Goal: Task Accomplishment & Management: Use online tool/utility

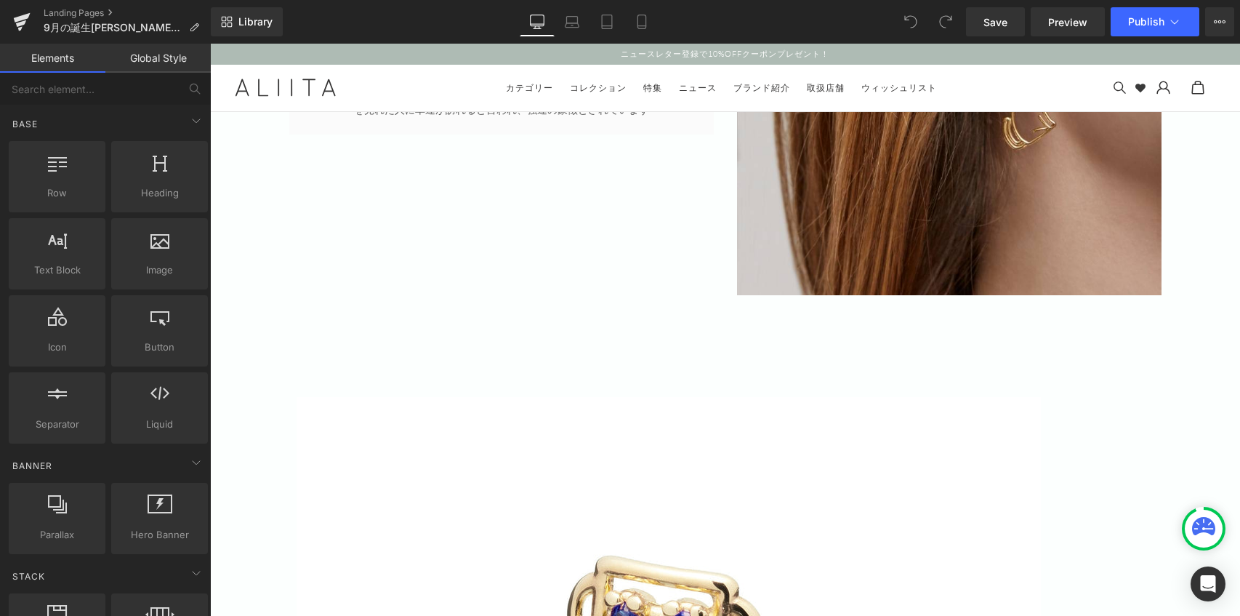
scroll to position [1527, 0]
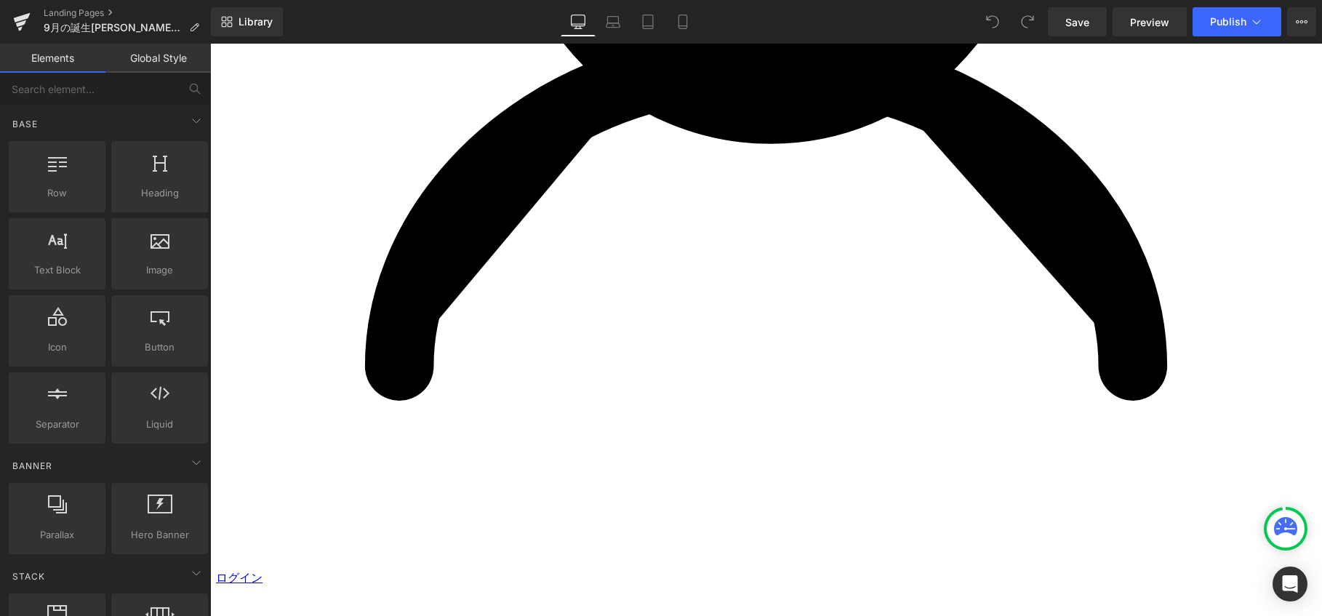
scroll to position [1381, 0]
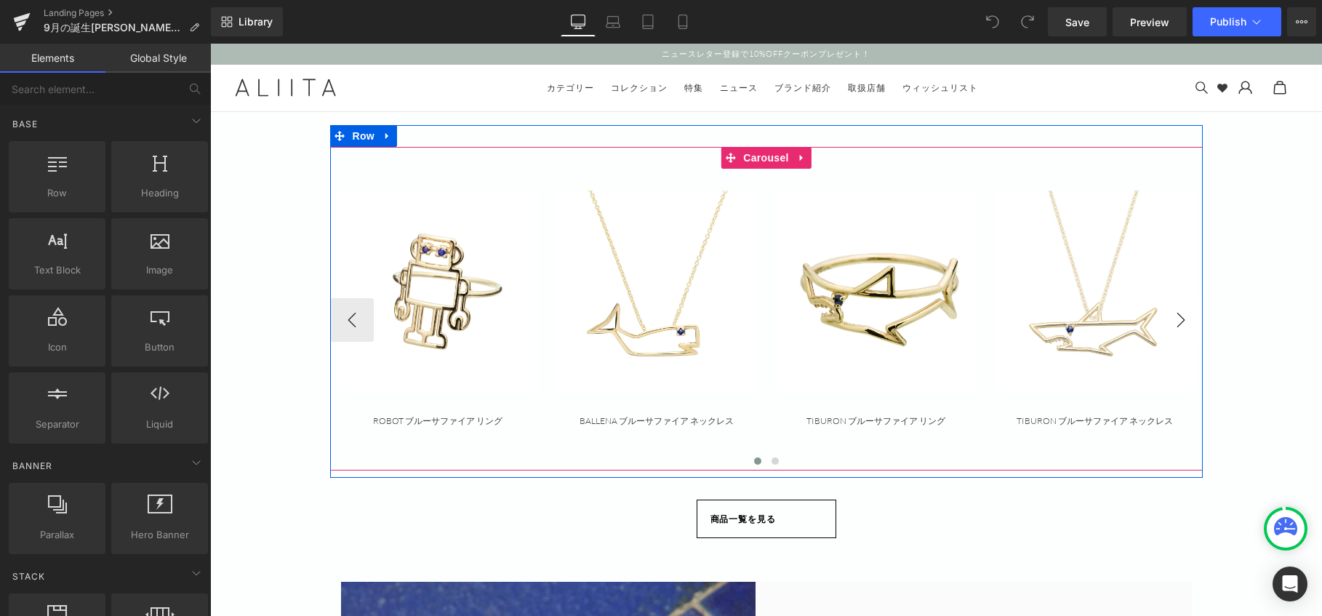
click at [1173, 321] on button "›" at bounding box center [1181, 320] width 44 height 44
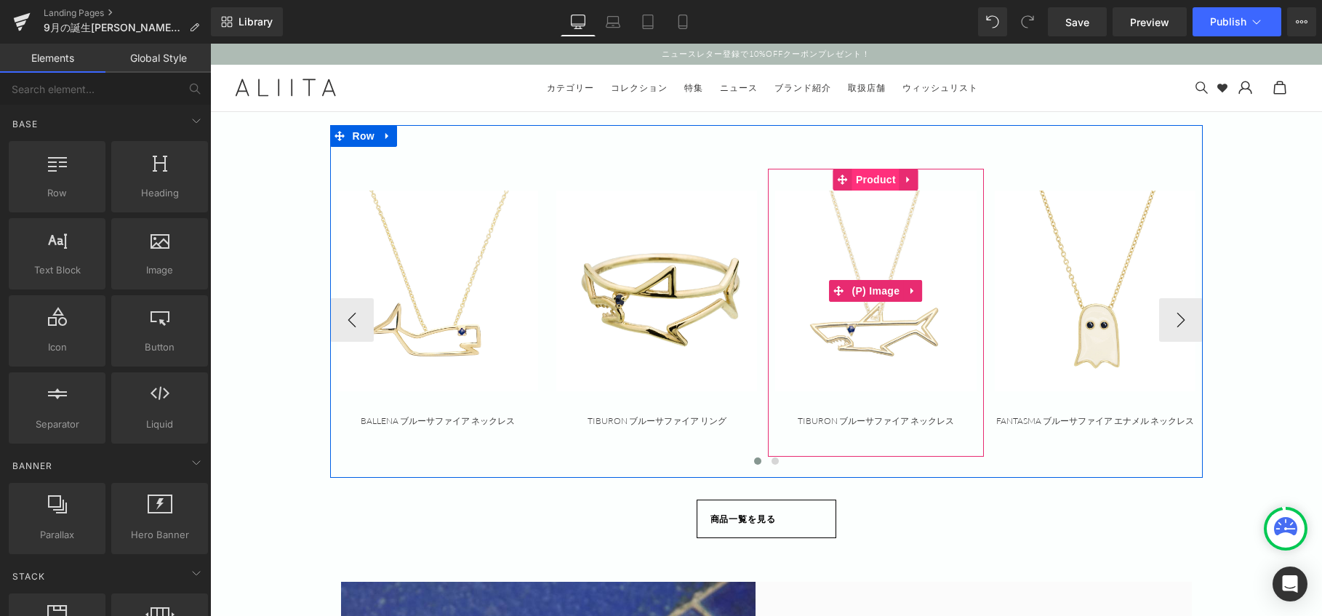
click at [864, 180] on span "Product" at bounding box center [875, 180] width 47 height 22
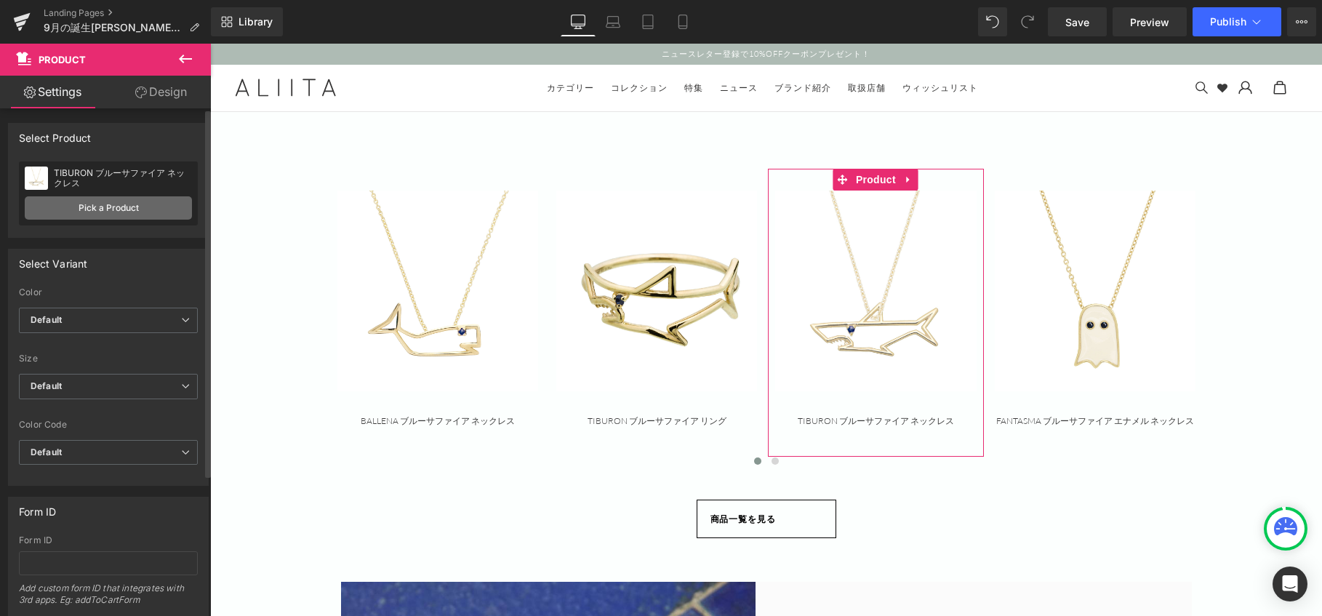
click at [132, 209] on link "Pick a Product" at bounding box center [108, 207] width 167 height 23
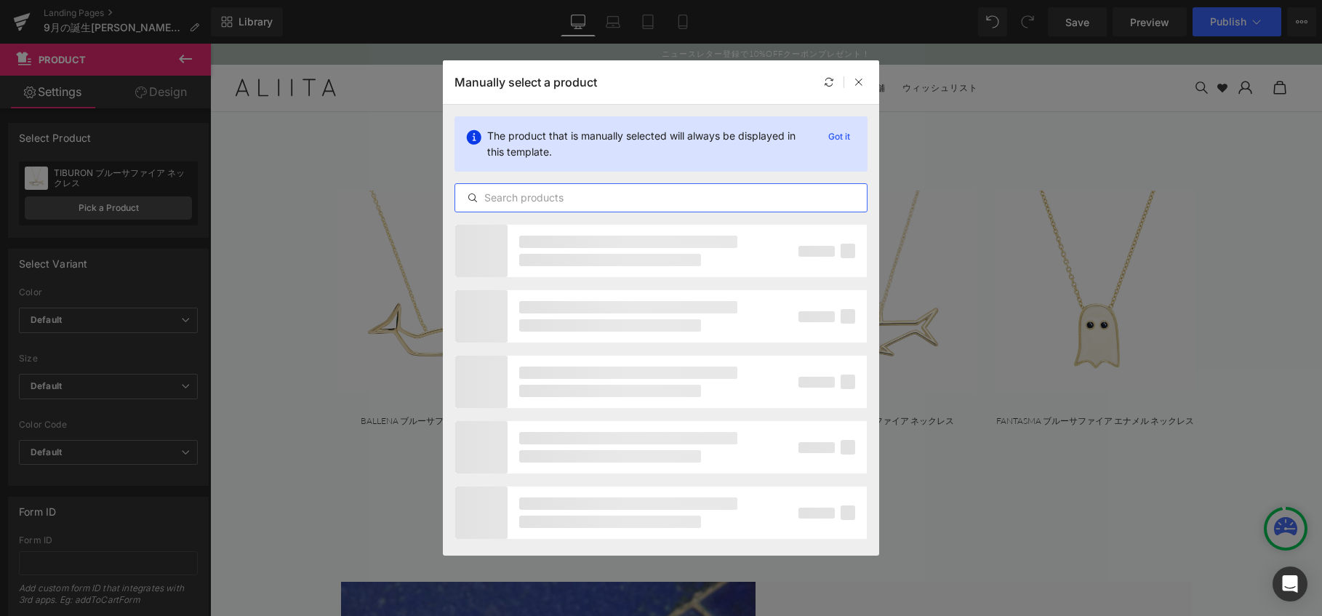
click at [532, 198] on input "text" at bounding box center [660, 197] width 411 height 17
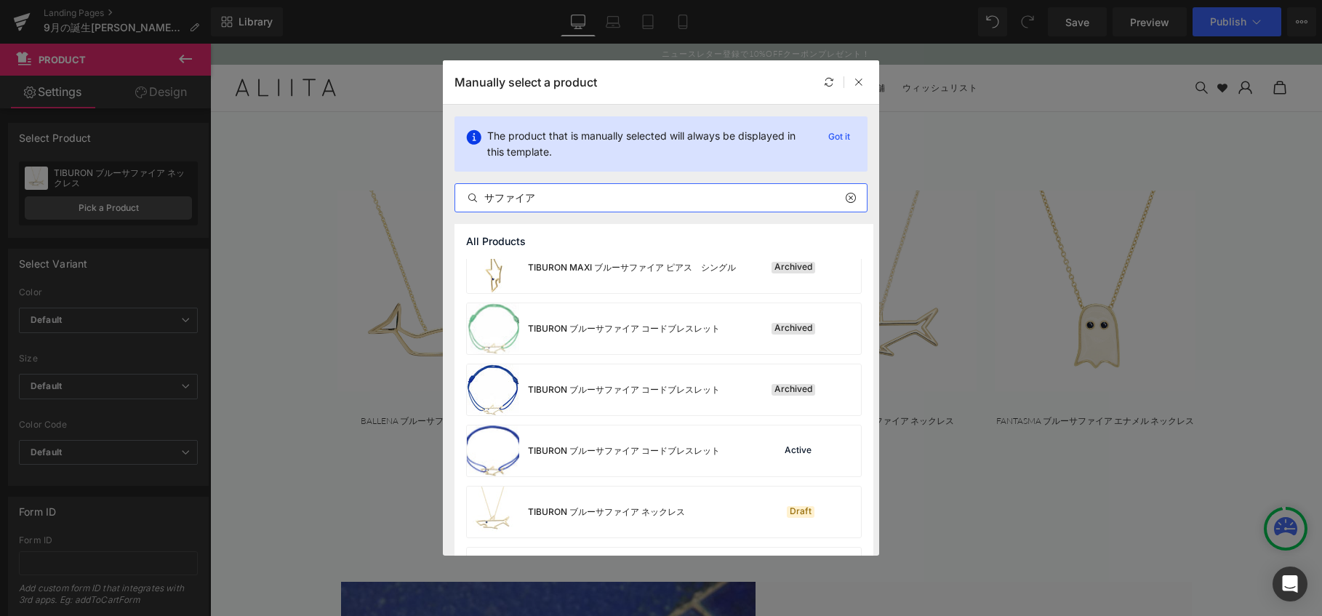
scroll to position [945, 0]
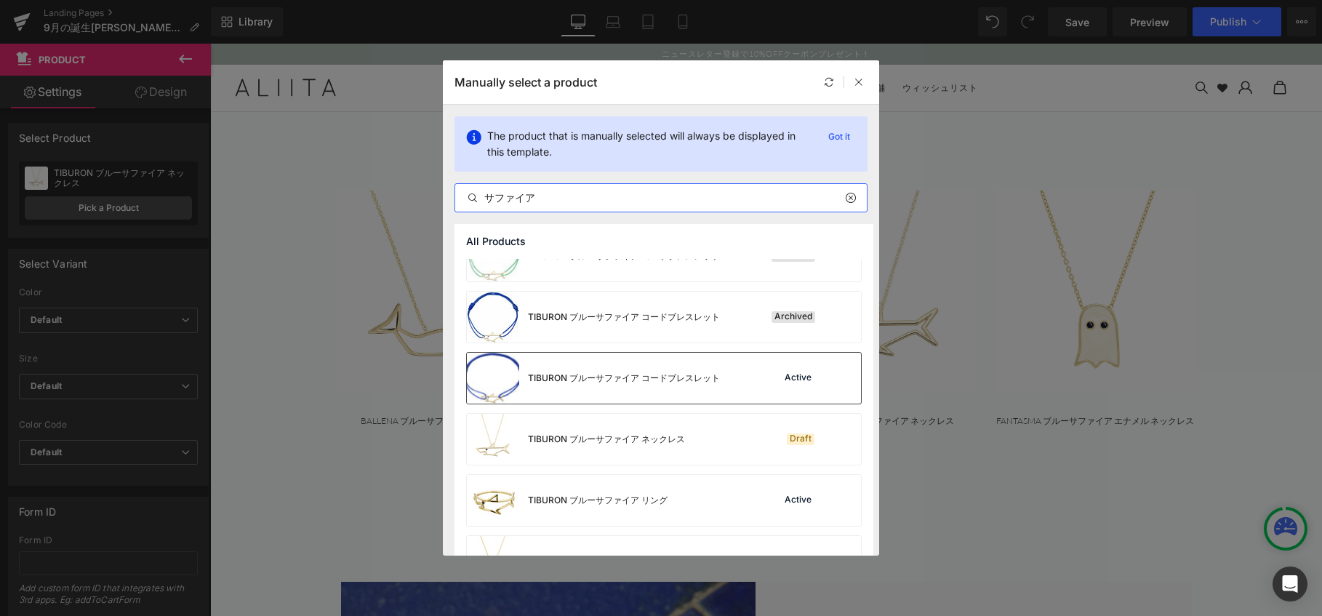
type input "サファイア"
click at [707, 383] on div "TIBURON ブルーサファイア コードブレスレット" at bounding box center [624, 378] width 192 height 13
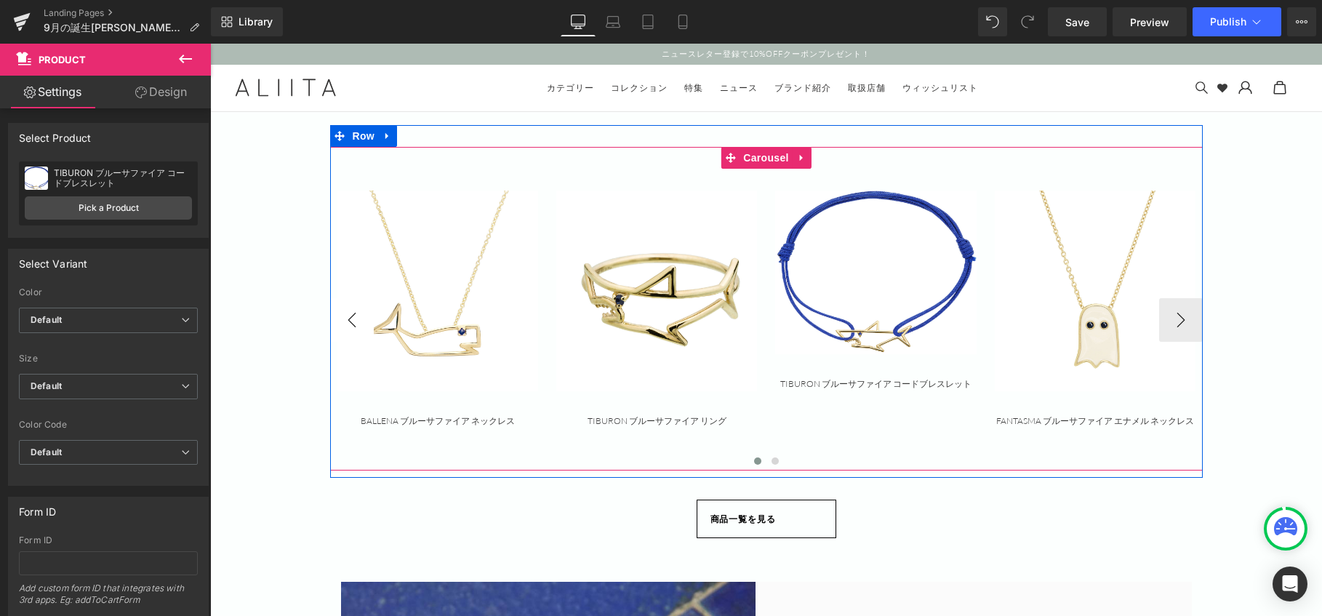
click at [347, 320] on button "‹" at bounding box center [352, 320] width 44 height 44
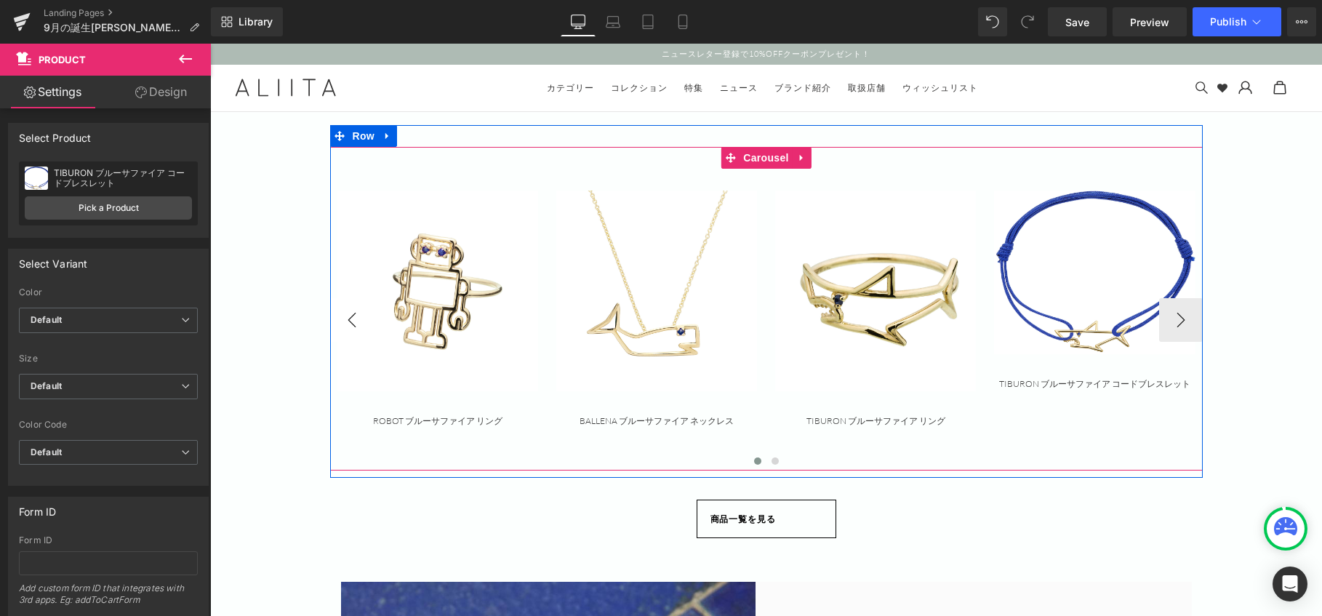
click at [347, 320] on button "‹" at bounding box center [352, 320] width 44 height 44
click at [1178, 314] on button "›" at bounding box center [1181, 320] width 44 height 44
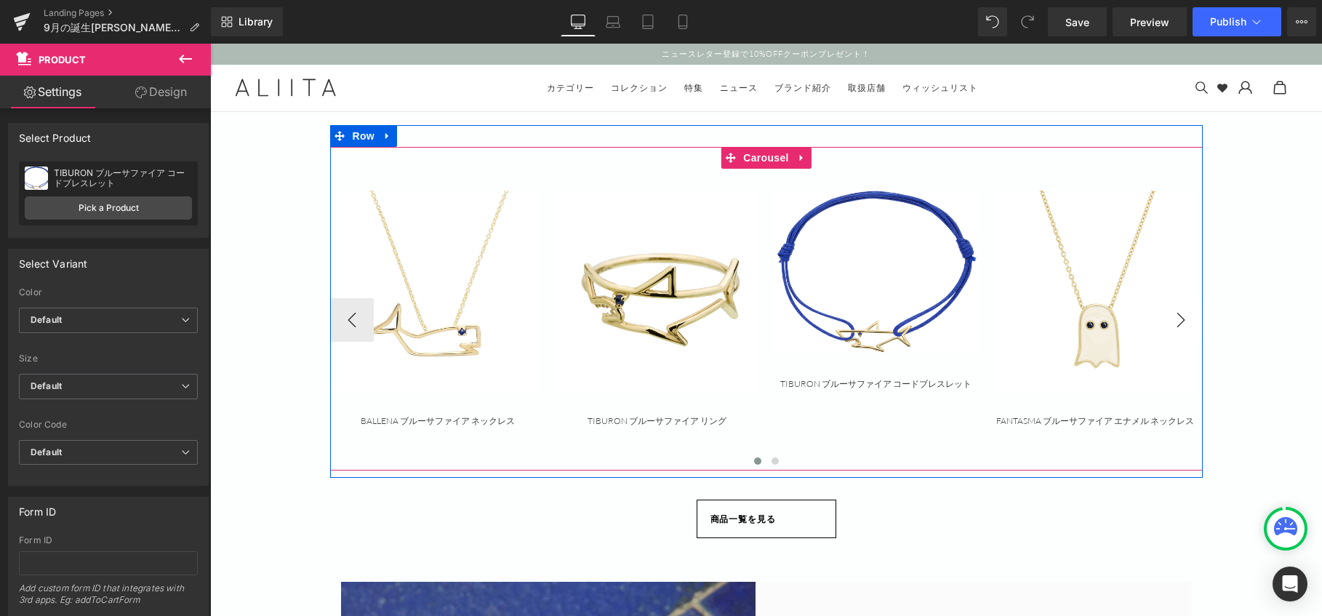
click at [1180, 318] on button "›" at bounding box center [1181, 320] width 44 height 44
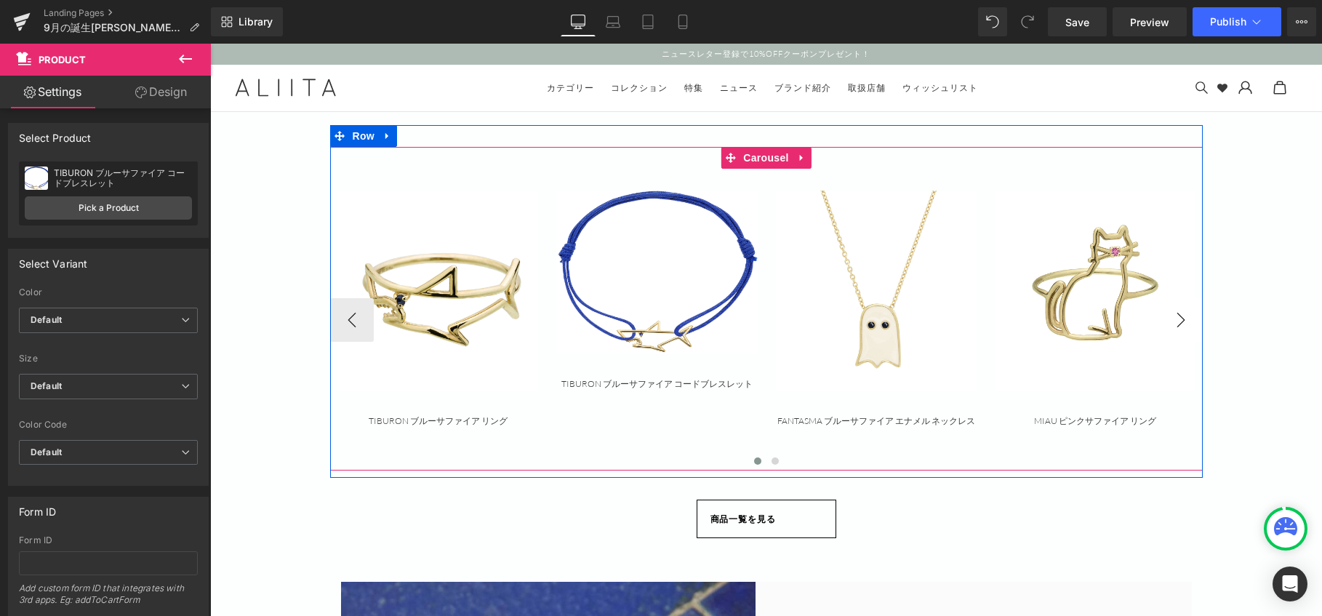
click at [1180, 318] on button "›" at bounding box center [1181, 320] width 44 height 44
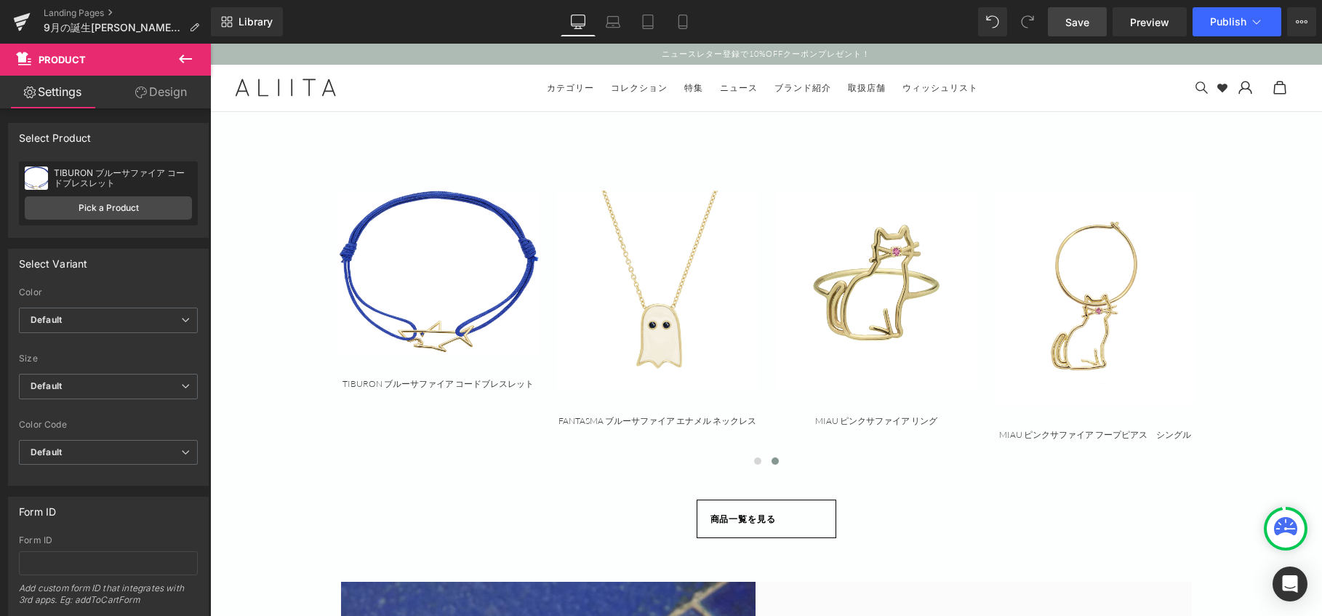
click at [1073, 17] on span "Save" at bounding box center [1077, 22] width 24 height 15
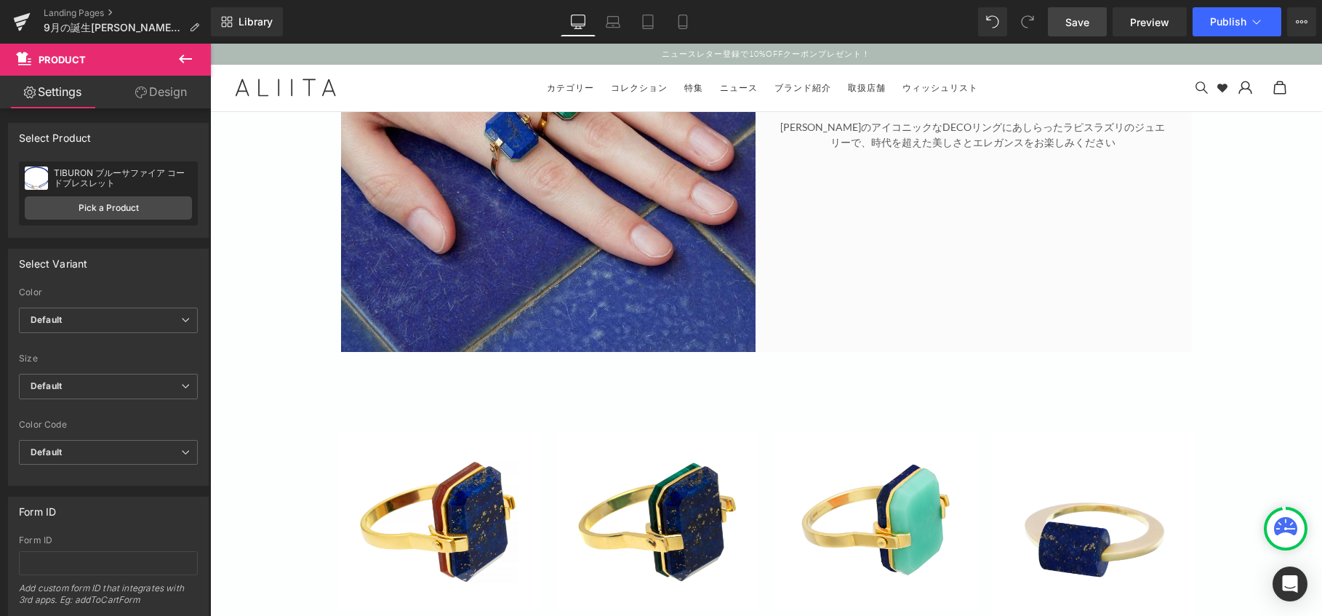
scroll to position [2254, 0]
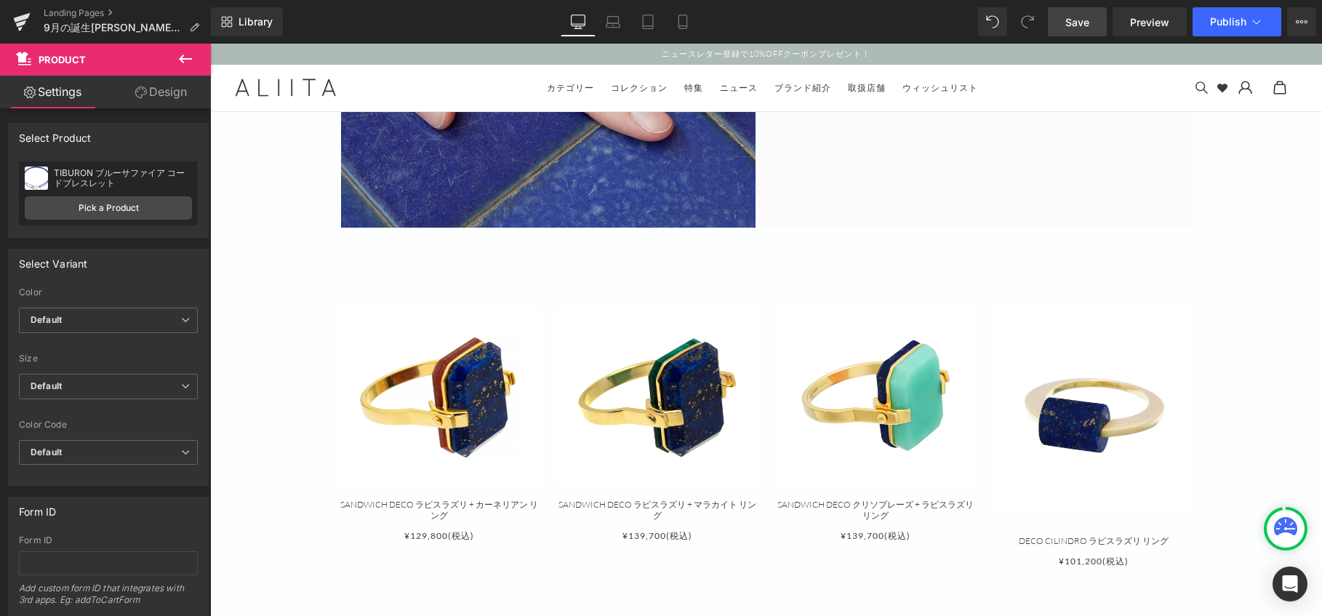
click at [1090, 432] on img at bounding box center [1094, 410] width 204 height 204
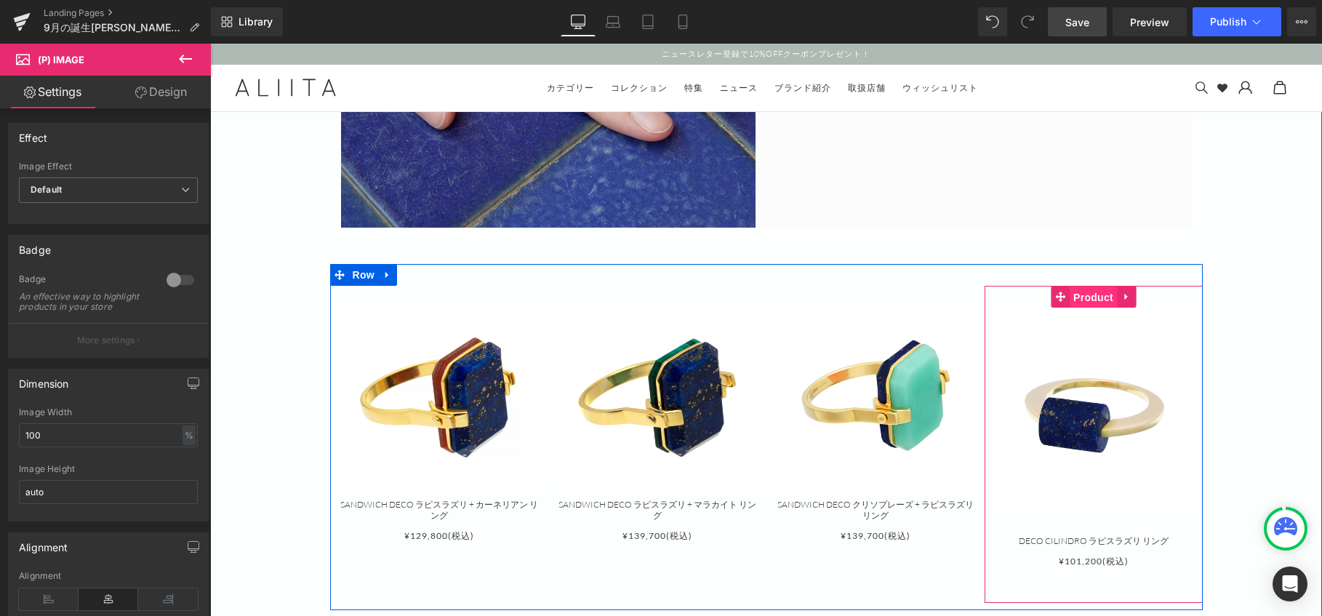
click at [1077, 305] on span "Product" at bounding box center [1092, 297] width 47 height 22
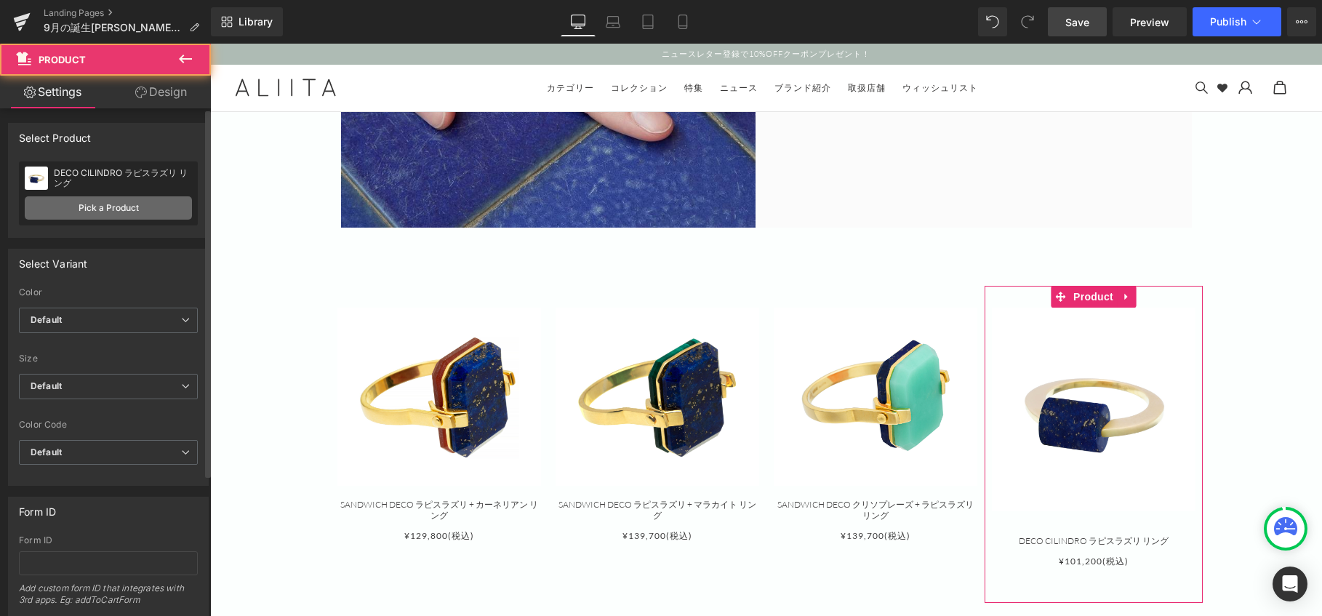
click at [103, 208] on link "Pick a Product" at bounding box center [108, 207] width 167 height 23
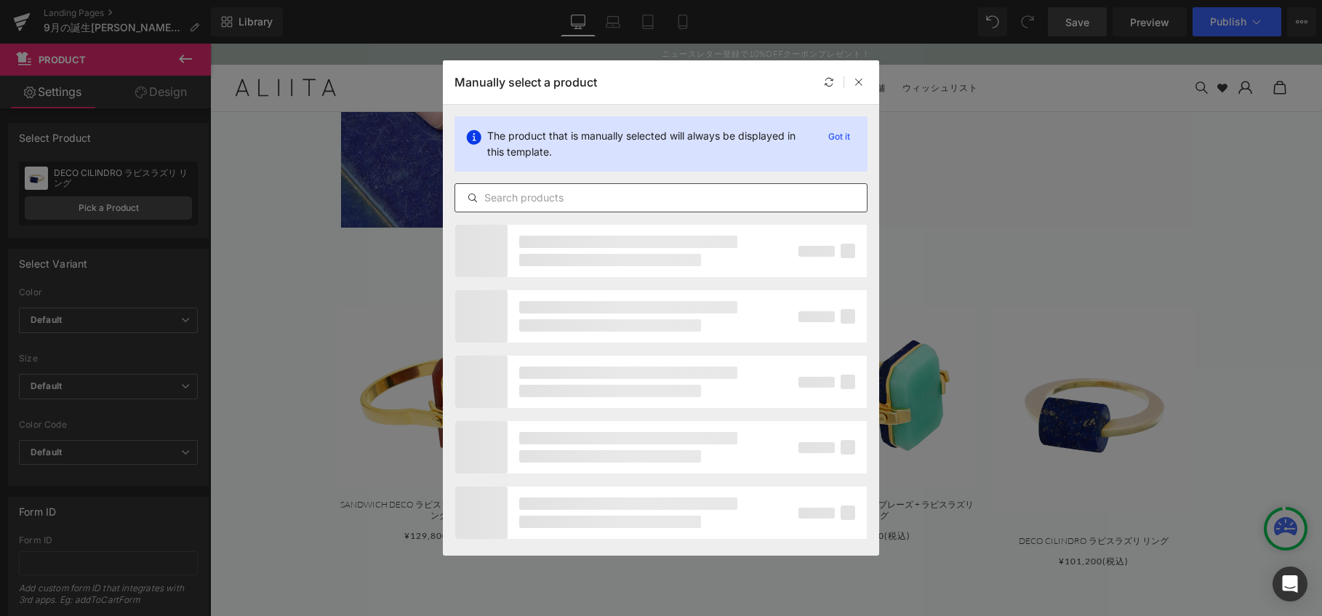
click at [589, 204] on input "text" at bounding box center [660, 197] width 411 height 17
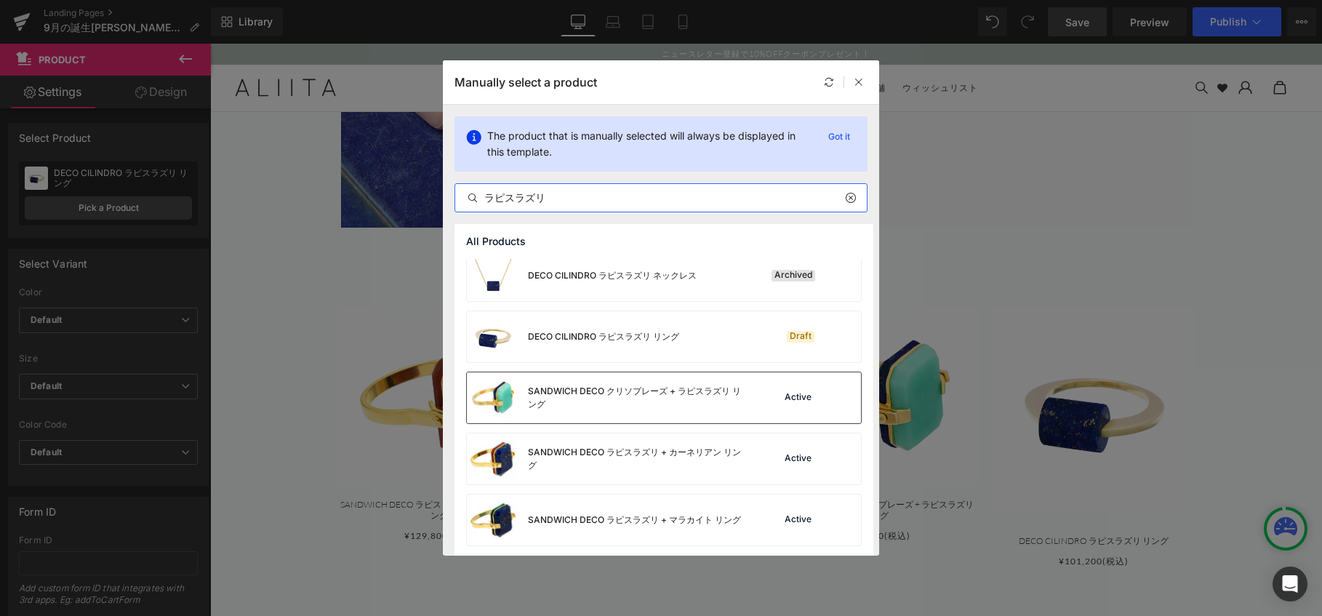
scroll to position [12, 0]
type input "ラピスラズリ"
click at [859, 79] on icon at bounding box center [859, 82] width 10 height 10
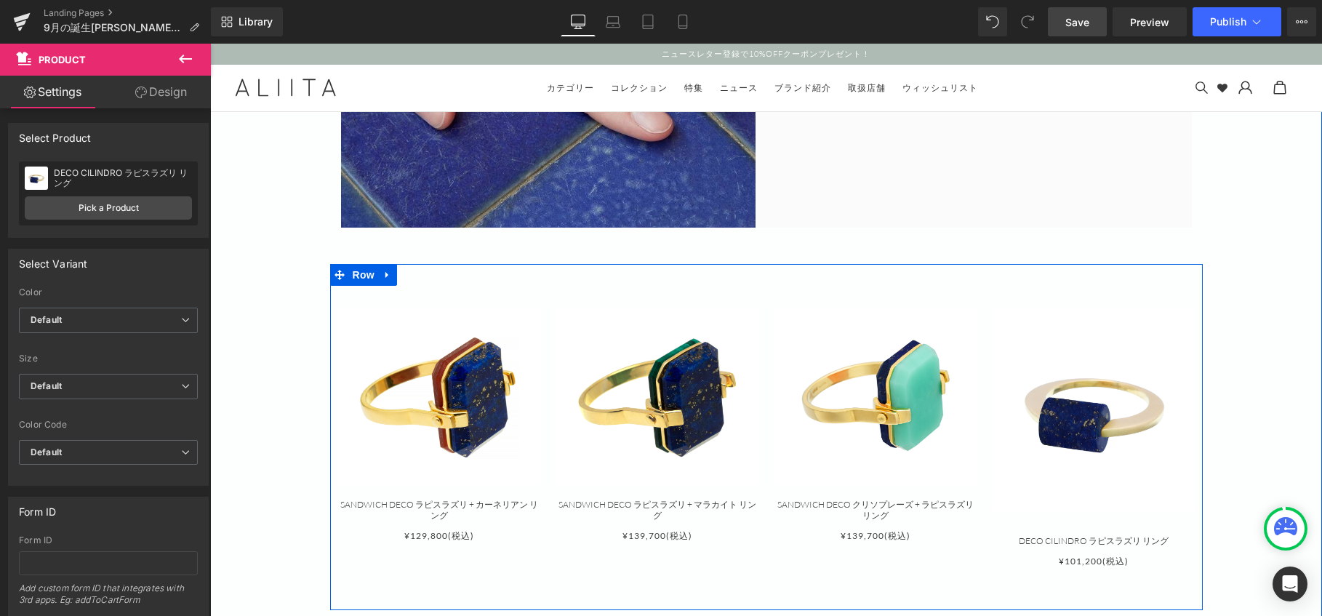
click at [777, 277] on div "Sale Off (P) Image SANDWICH DECO ラピスラズリ + カーネリアン リング (P) Title ¥129,800(税込) Tex…" at bounding box center [766, 437] width 872 height 346
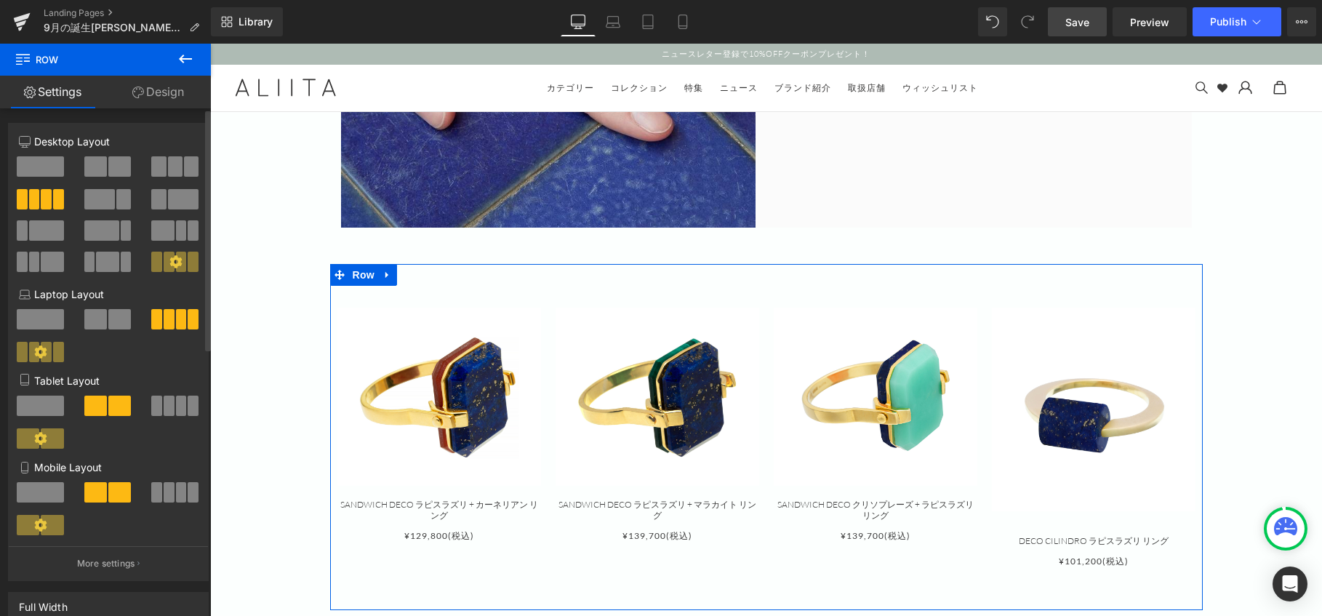
click at [168, 166] on span at bounding box center [175, 166] width 15 height 20
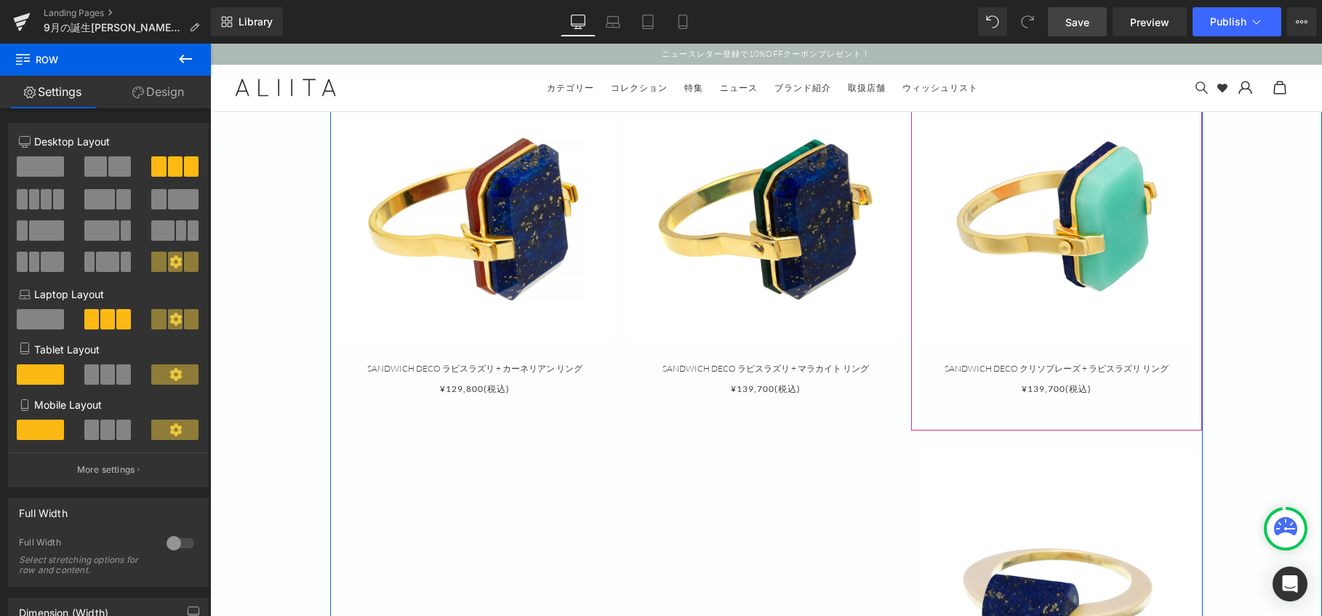
scroll to position [2472, 0]
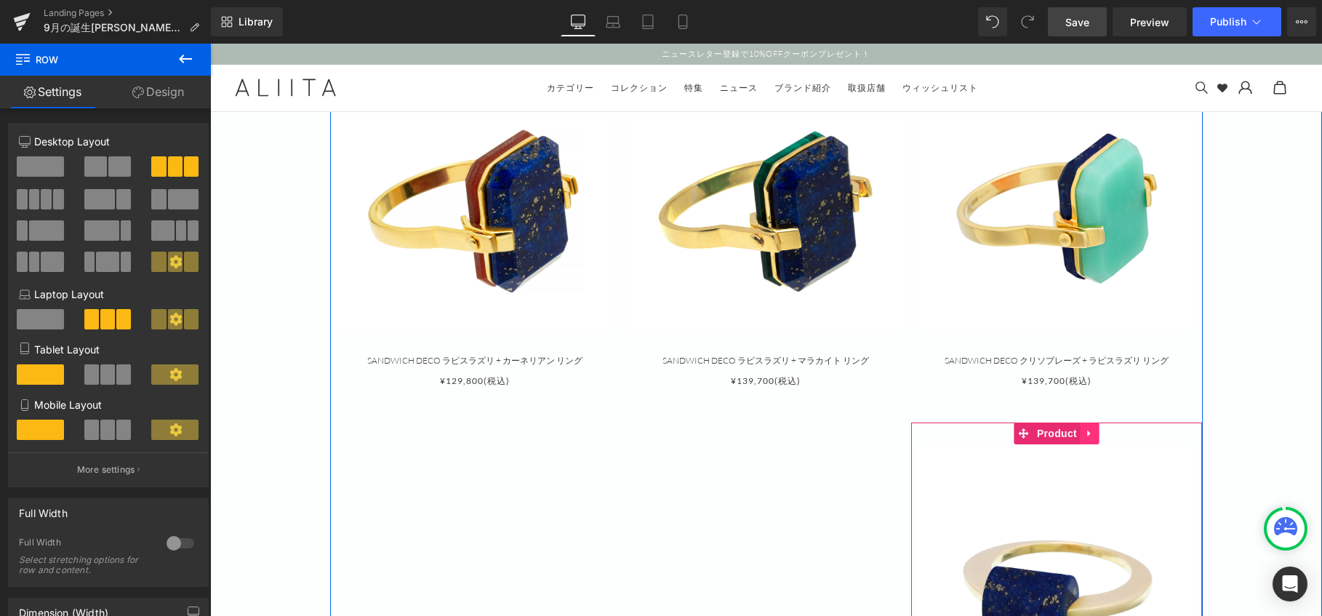
click at [1088, 433] on icon at bounding box center [1090, 432] width 10 height 11
click at [1090, 431] on link at bounding box center [1099, 433] width 19 height 22
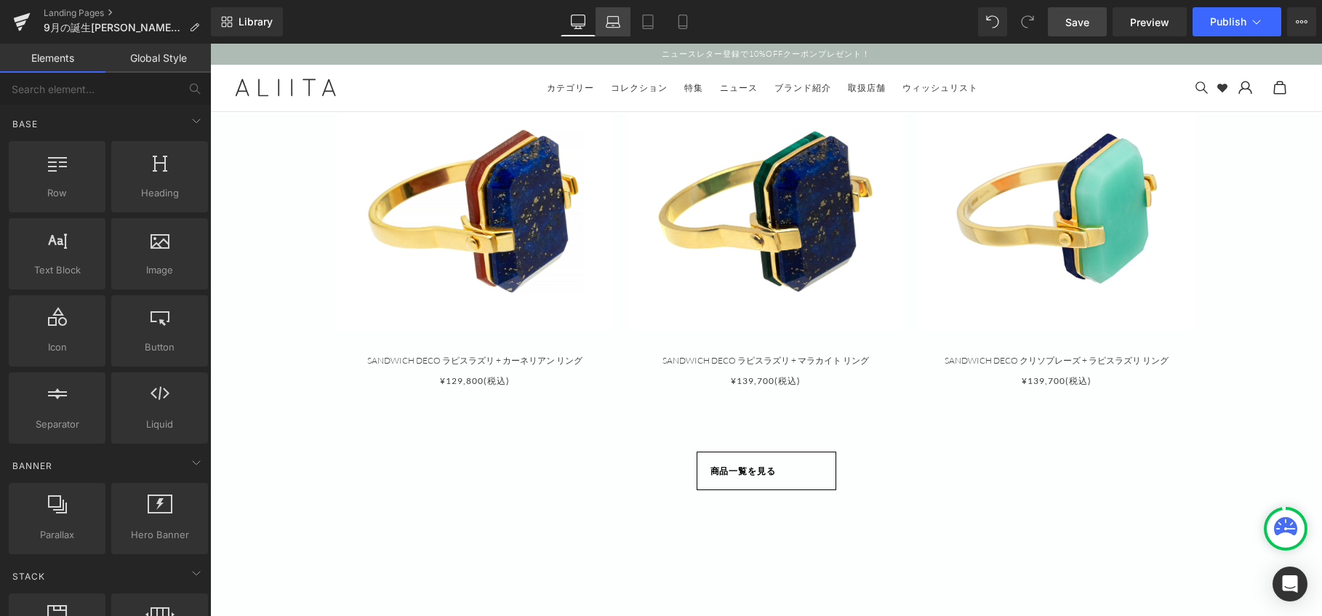
click at [611, 20] on icon at bounding box center [613, 22] width 15 height 15
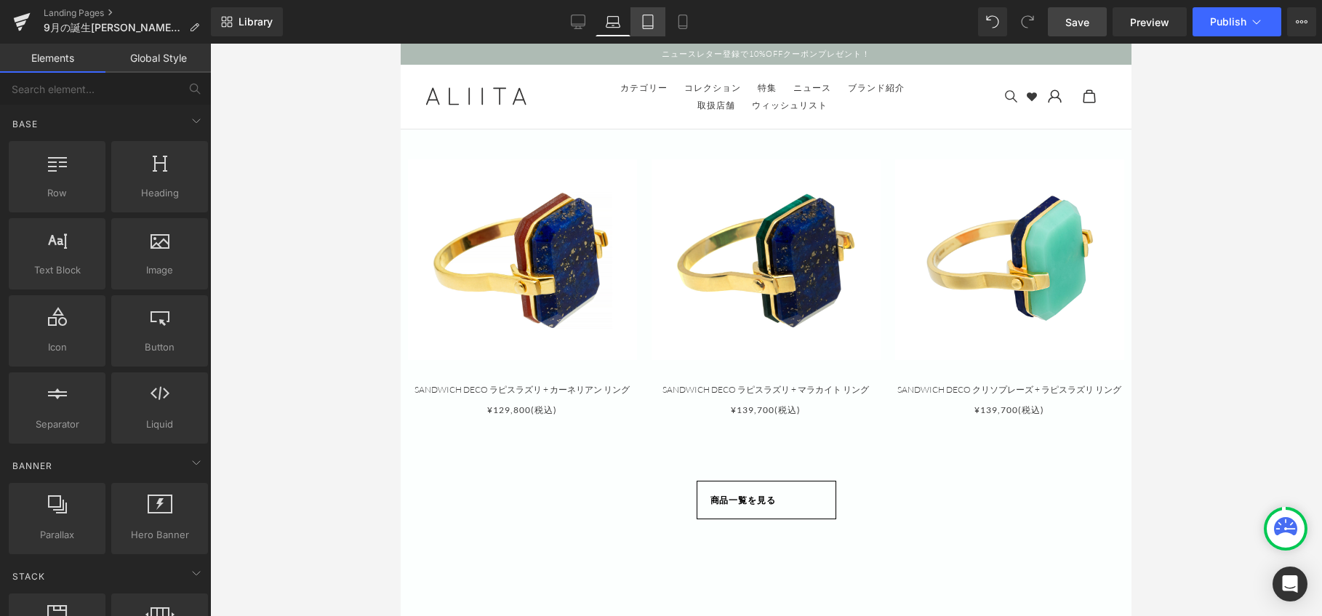
click at [648, 24] on icon at bounding box center [647, 22] width 15 height 15
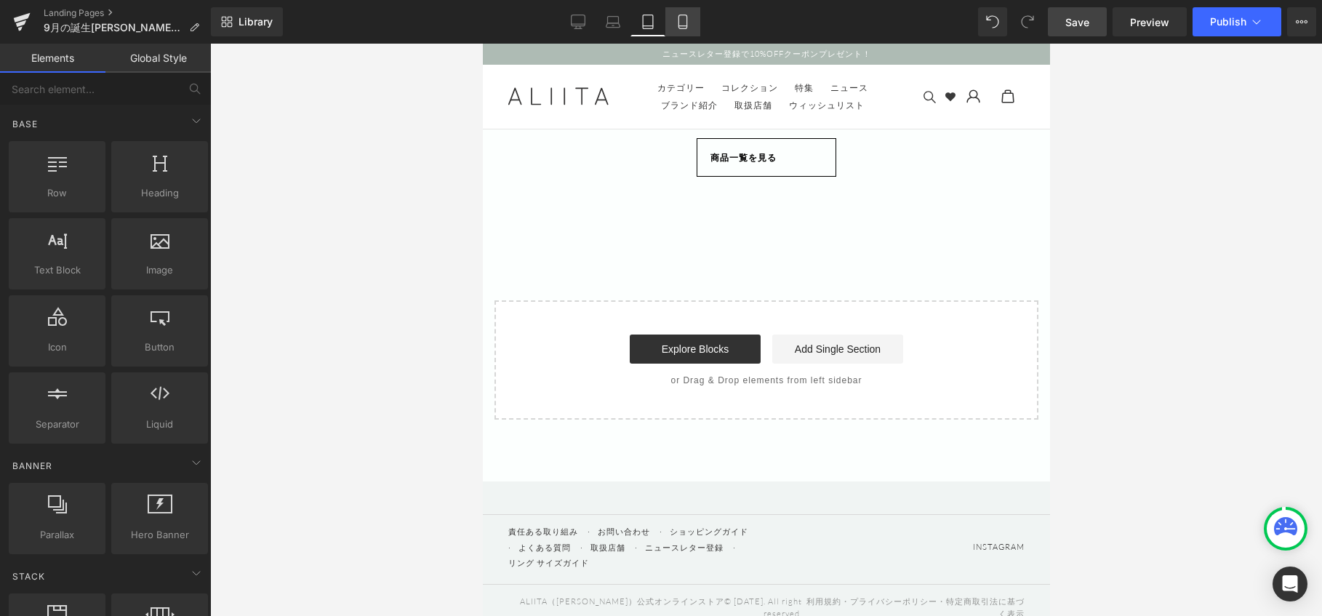
click at [686, 23] on icon at bounding box center [682, 22] width 15 height 15
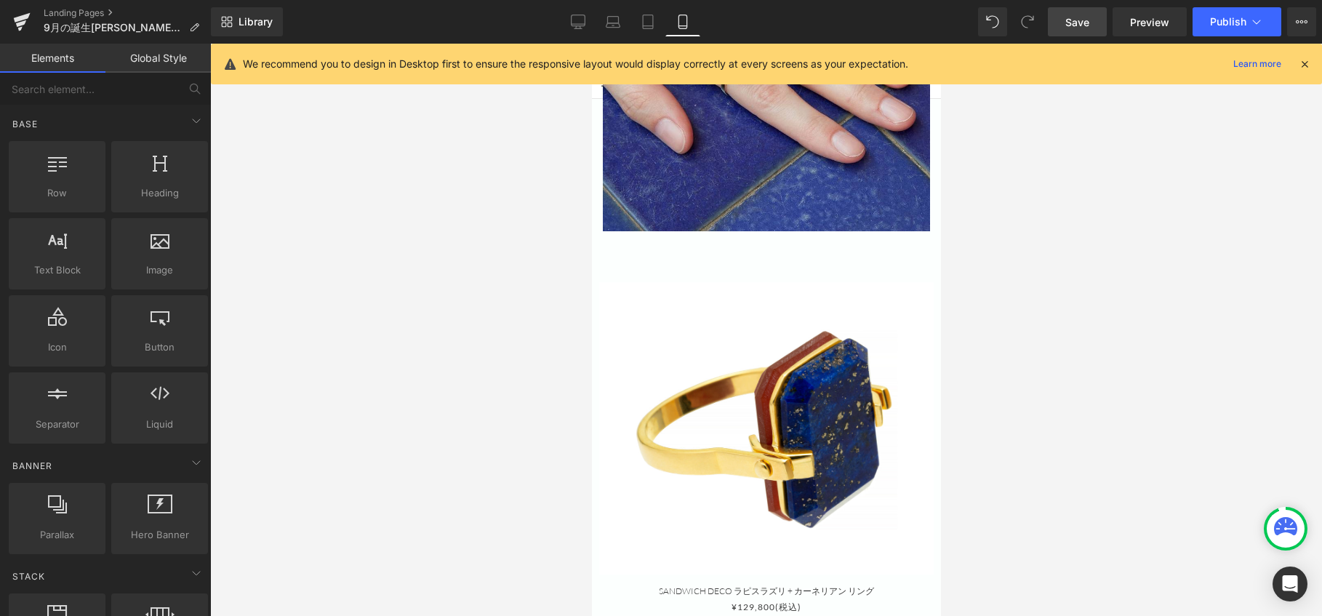
scroll to position [2486, 0]
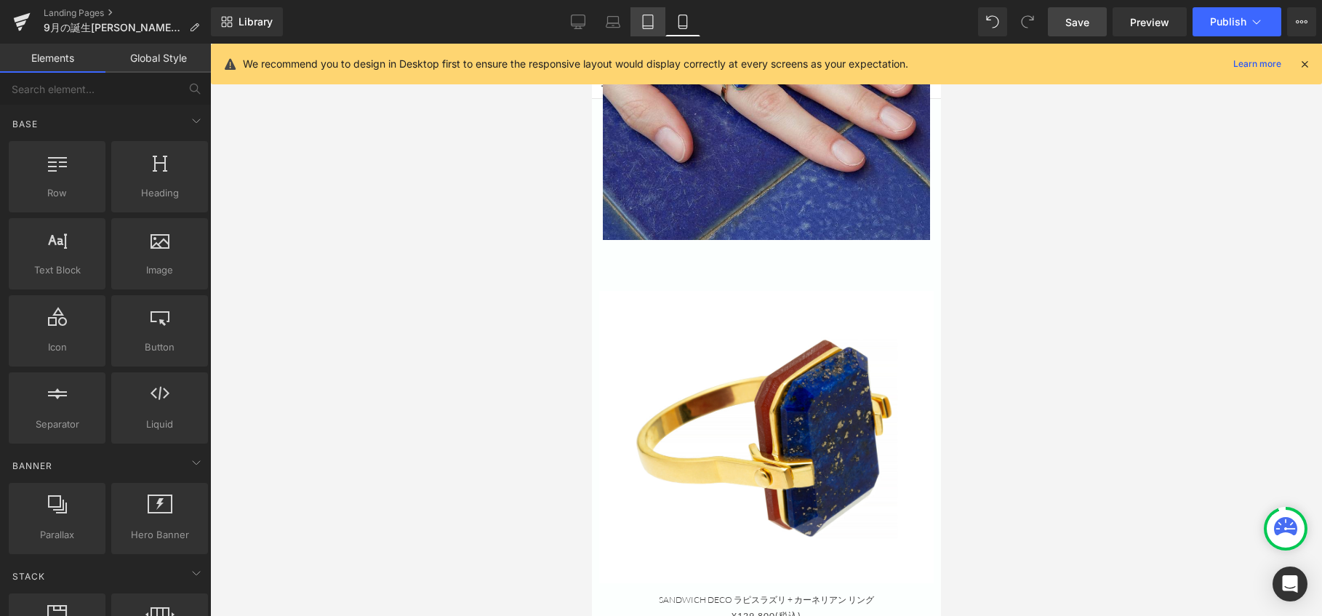
click at [648, 9] on link "Tablet" at bounding box center [647, 21] width 35 height 29
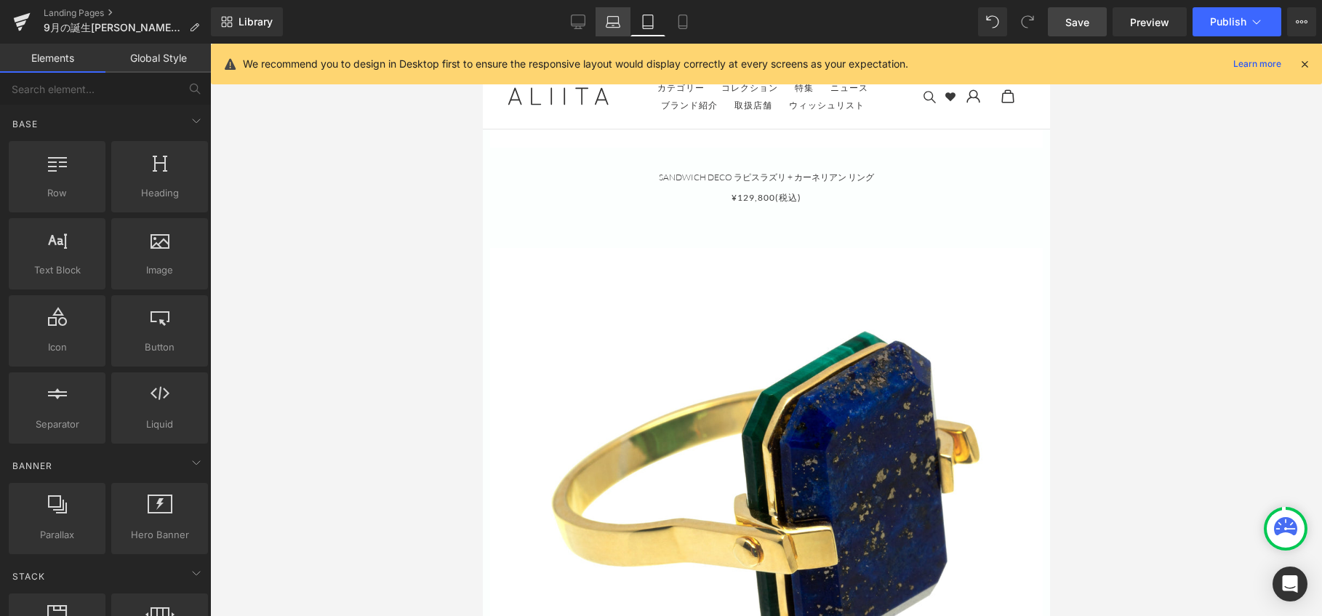
click at [609, 17] on icon at bounding box center [613, 22] width 15 height 15
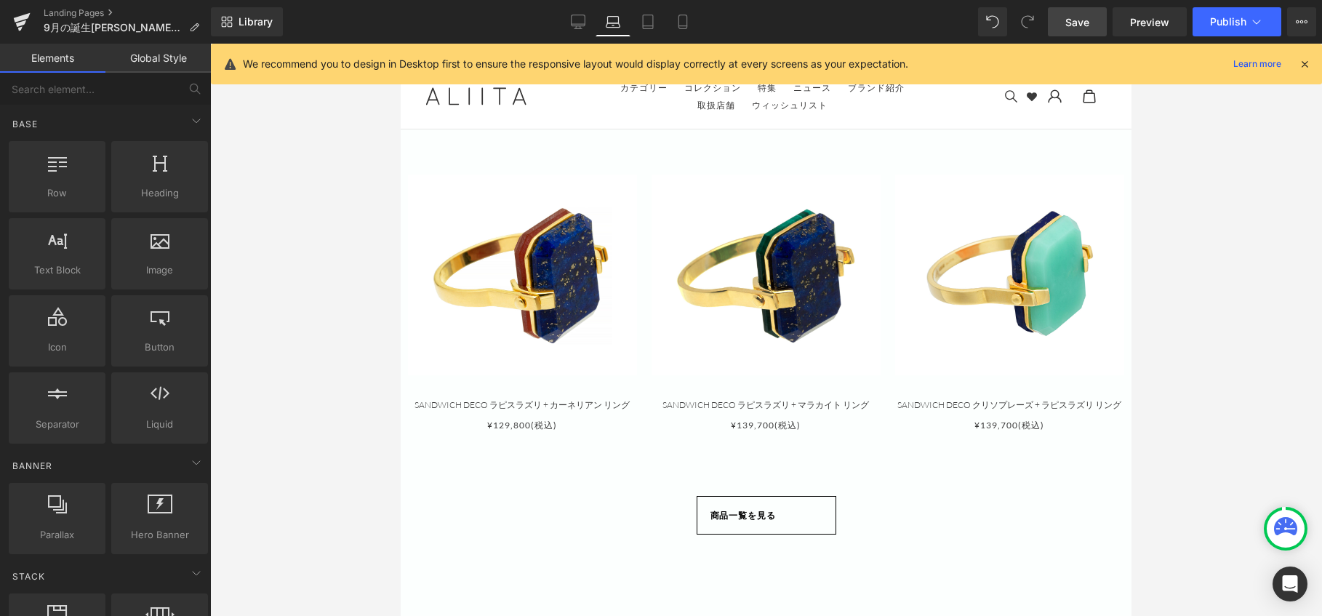
scroll to position [2113, 0]
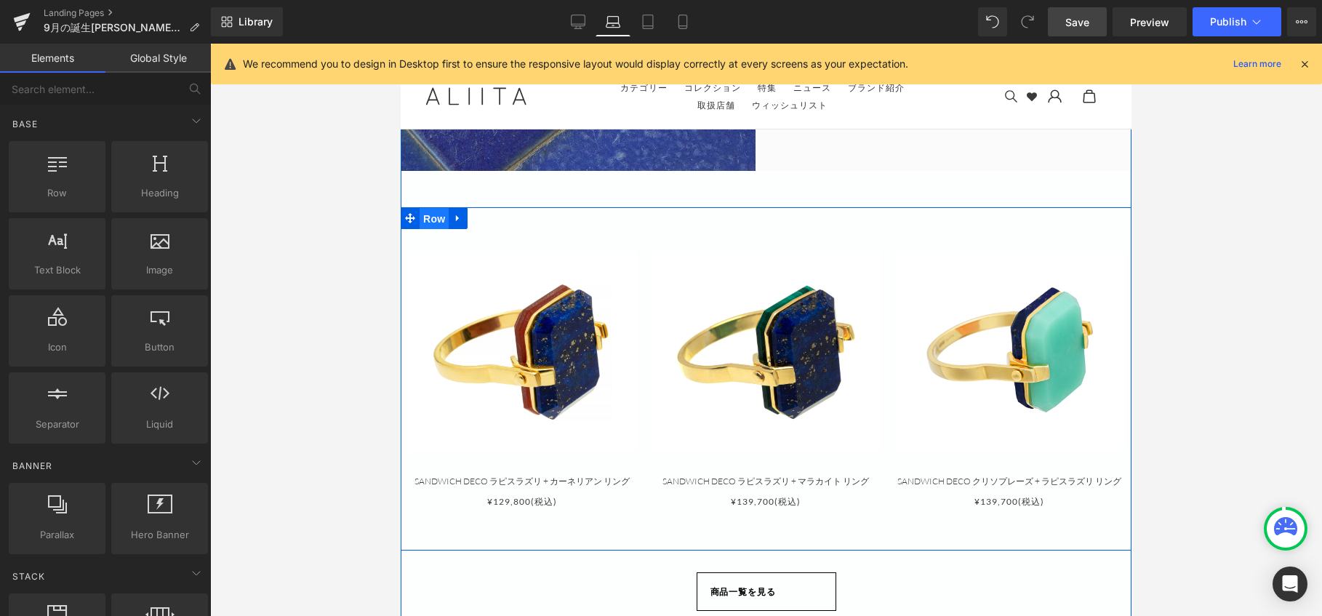
click at [433, 208] on span "Row" at bounding box center [433, 219] width 29 height 22
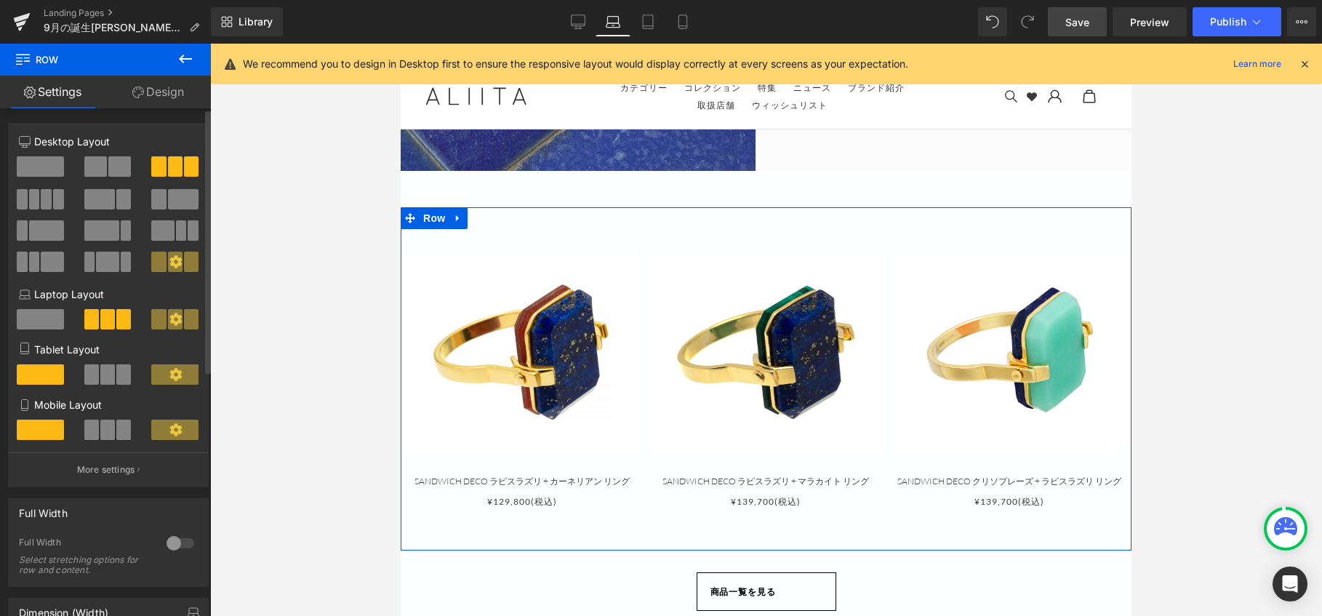
click at [100, 376] on span at bounding box center [107, 374] width 15 height 20
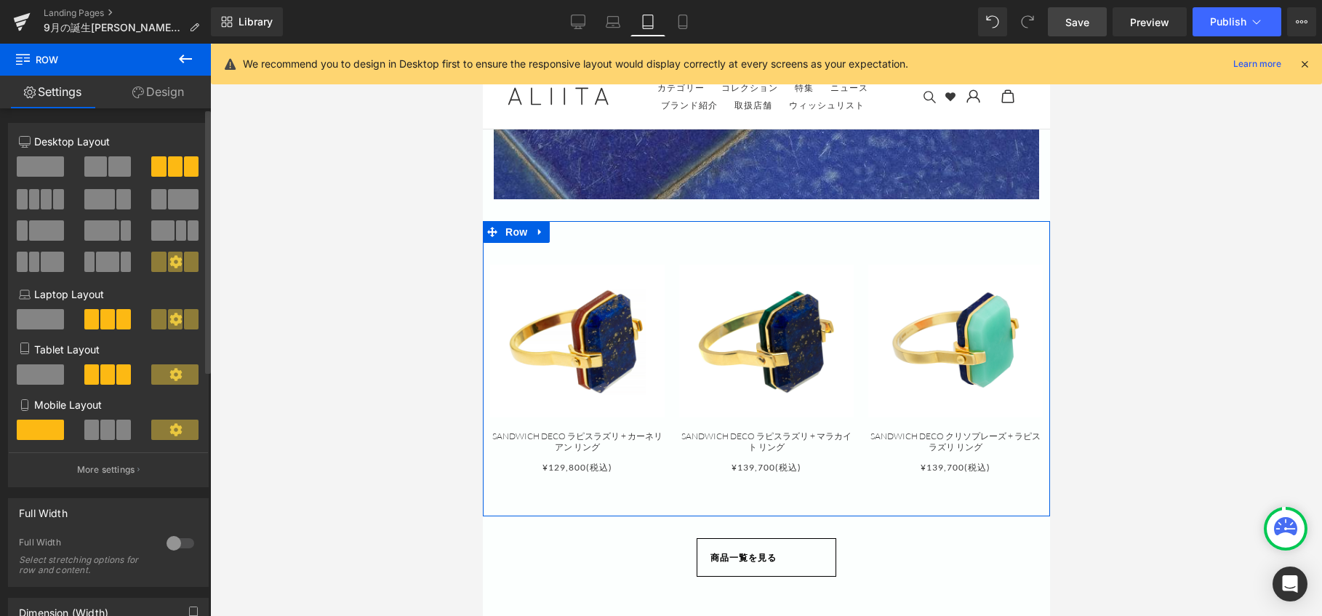
click at [108, 423] on span at bounding box center [107, 429] width 15 height 20
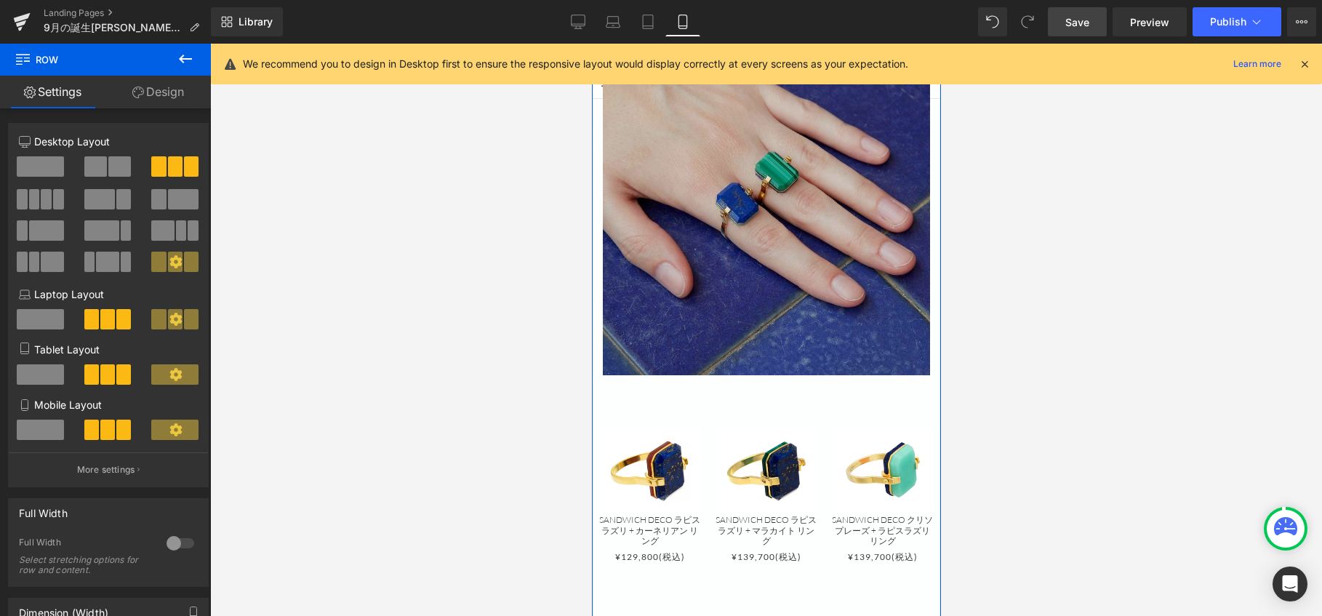
scroll to position [2350, 0]
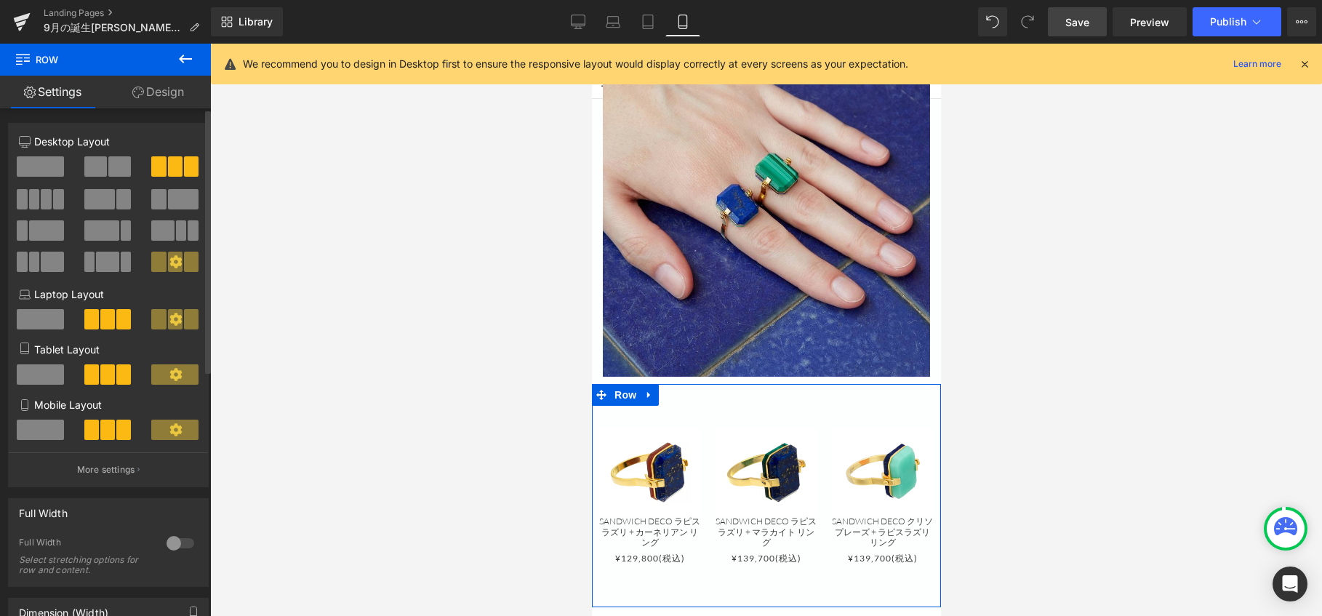
click at [39, 429] on span at bounding box center [40, 429] width 47 height 20
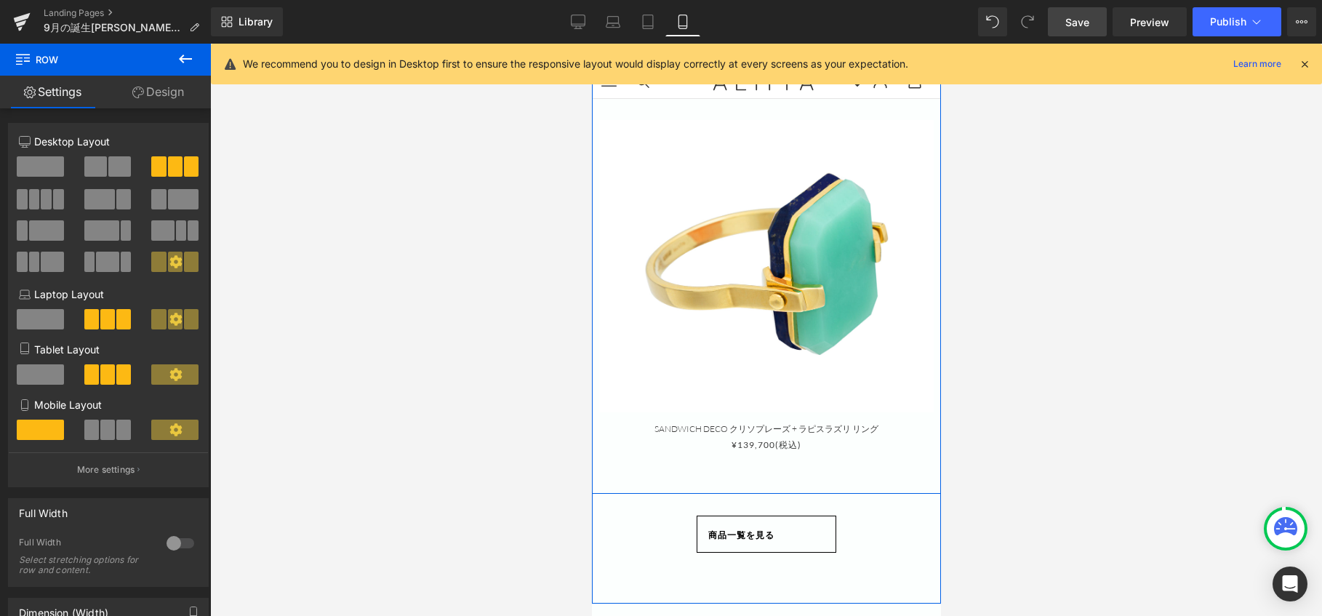
scroll to position [3440, 0]
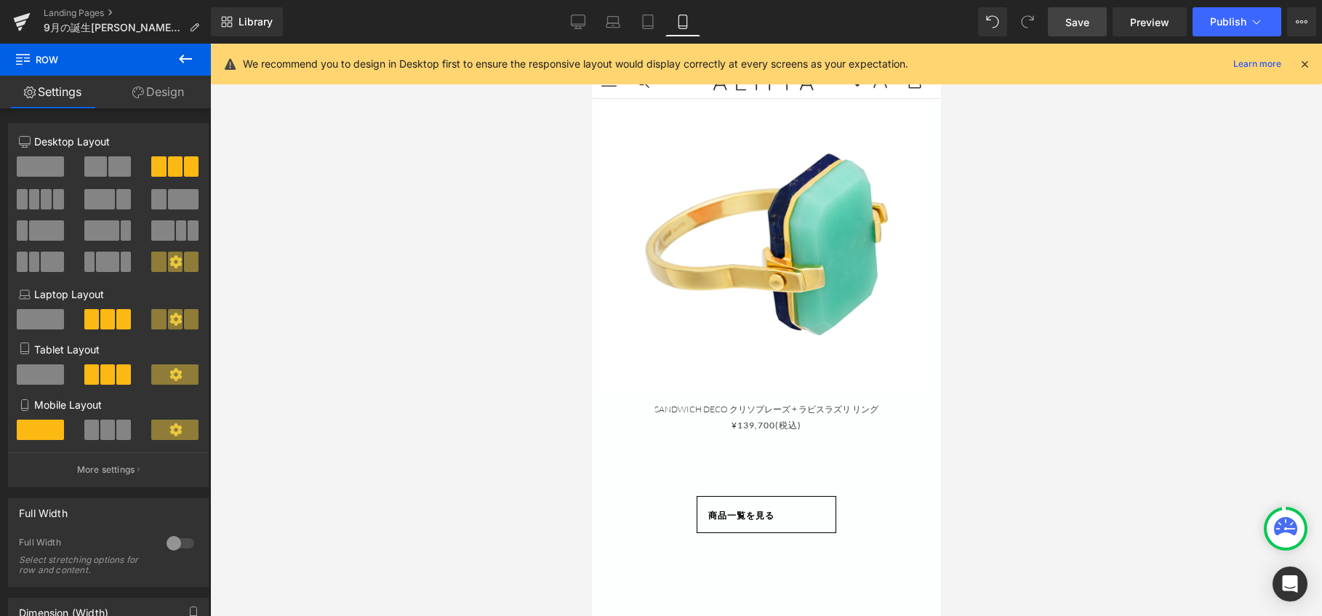
click at [1078, 22] on span "Save" at bounding box center [1077, 22] width 24 height 15
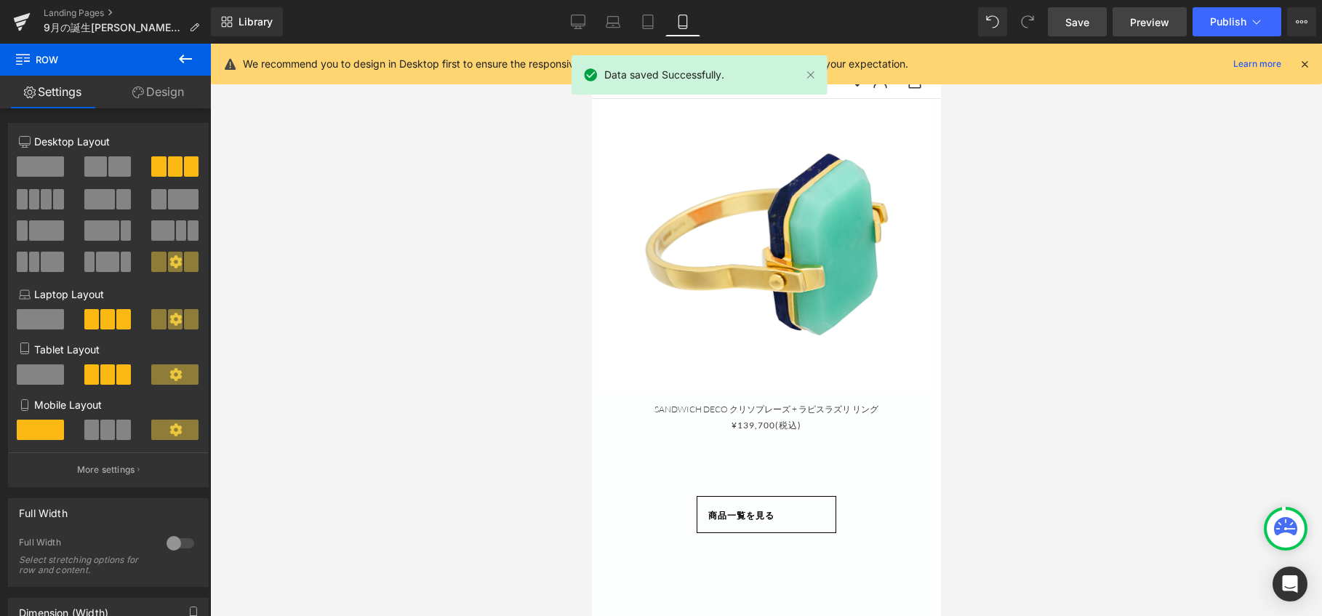
click at [1131, 25] on span "Preview" at bounding box center [1149, 22] width 39 height 15
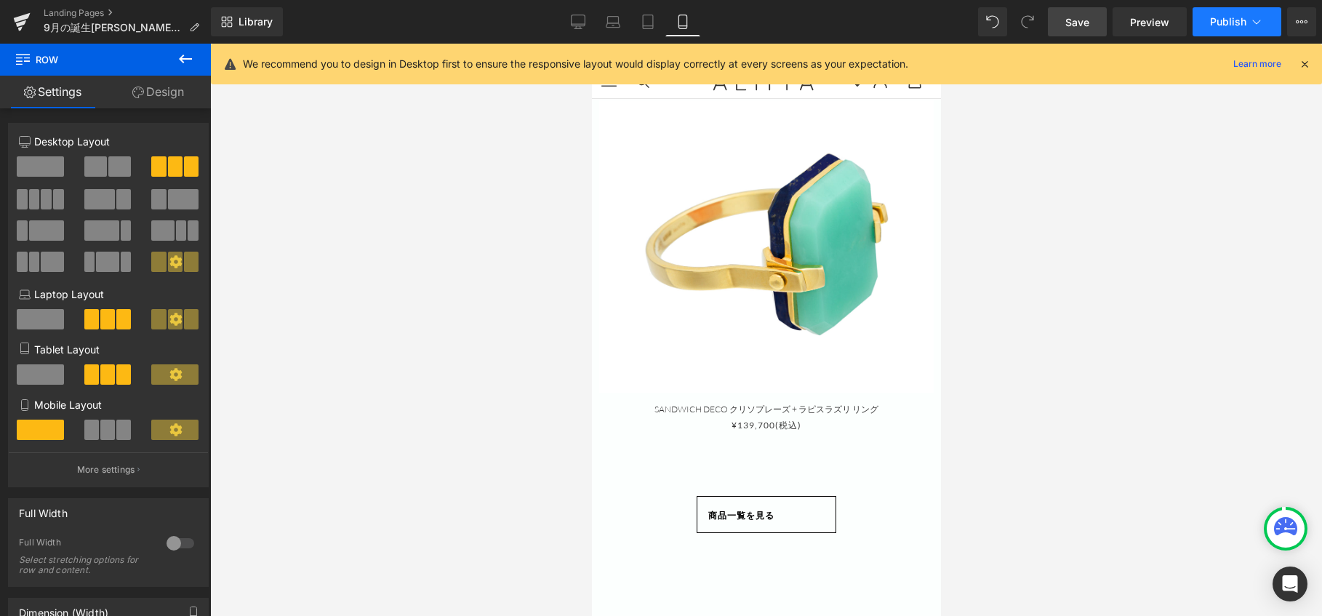
click at [1209, 23] on button "Publish" at bounding box center [1236, 21] width 89 height 29
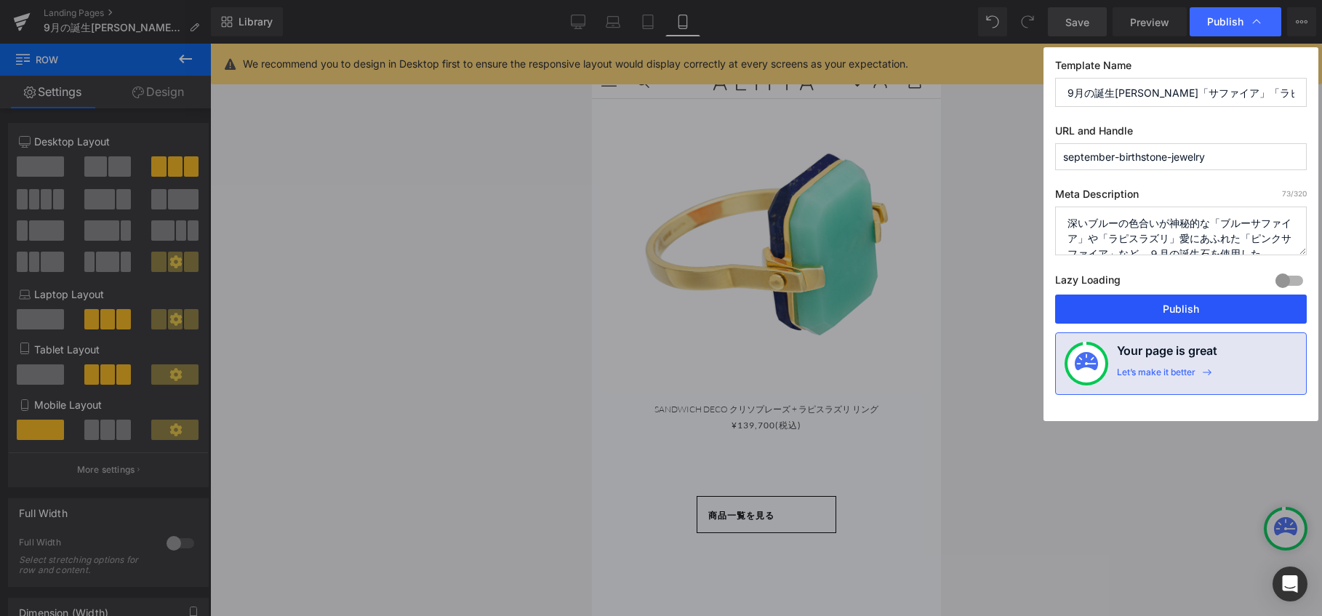
click at [1152, 315] on button "Publish" at bounding box center [1181, 308] width 252 height 29
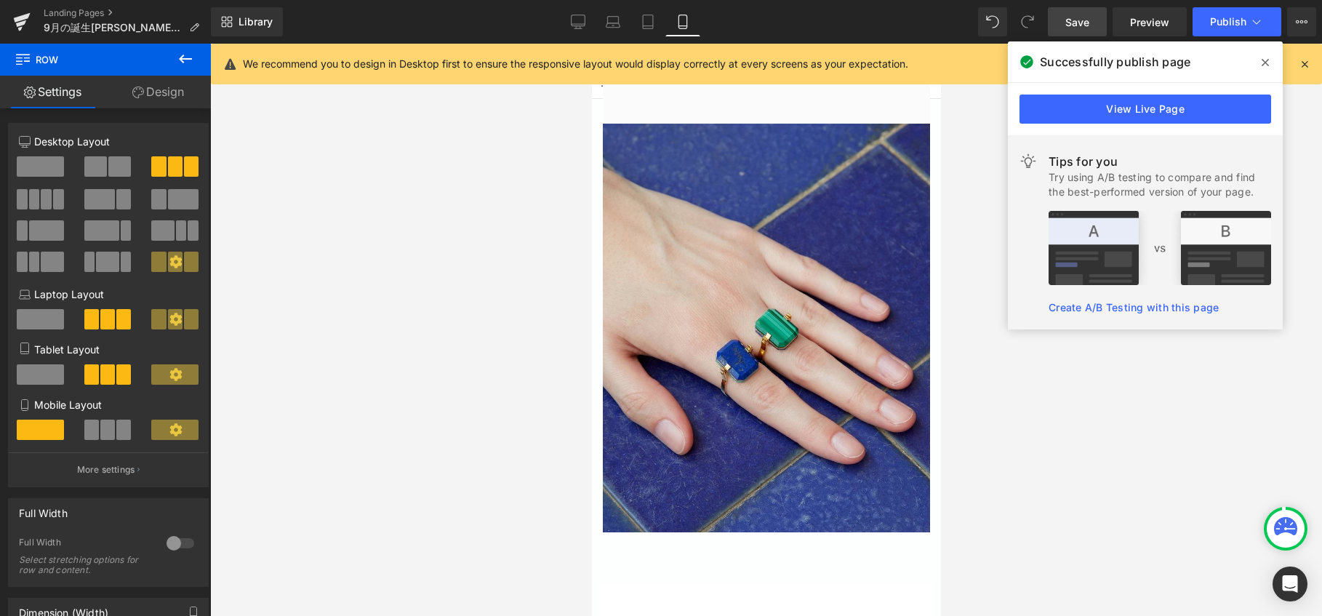
scroll to position [2422, 0]
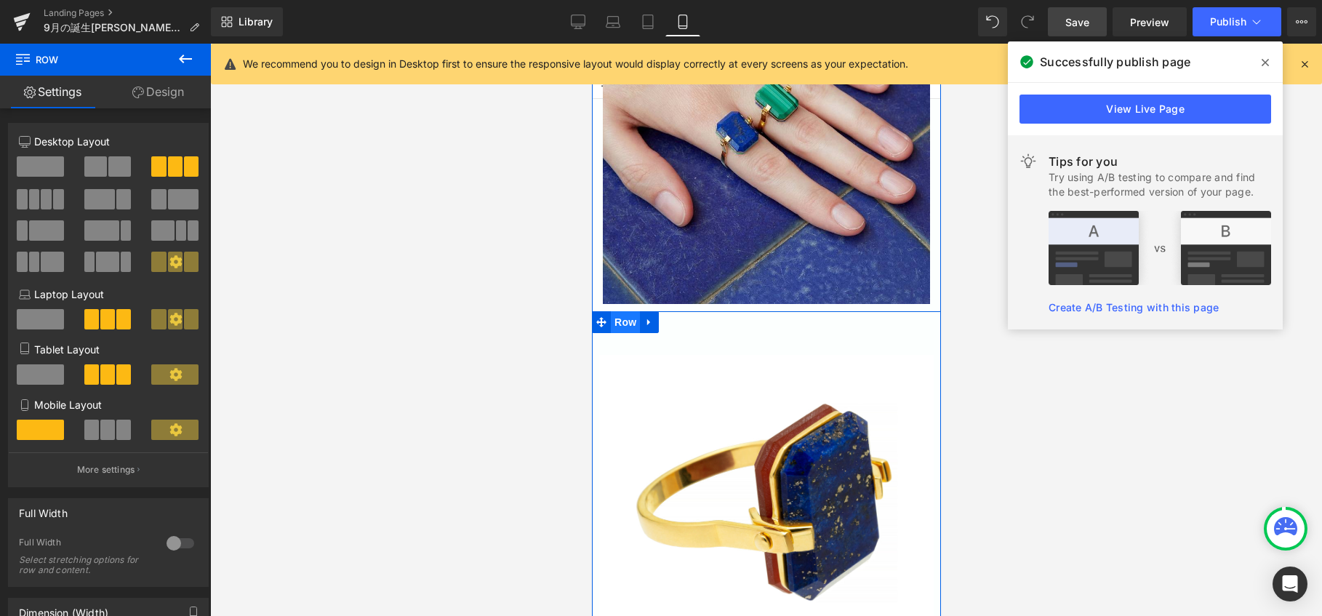
click at [623, 311] on span "Row" at bounding box center [624, 322] width 29 height 22
click at [100, 430] on span at bounding box center [107, 429] width 15 height 20
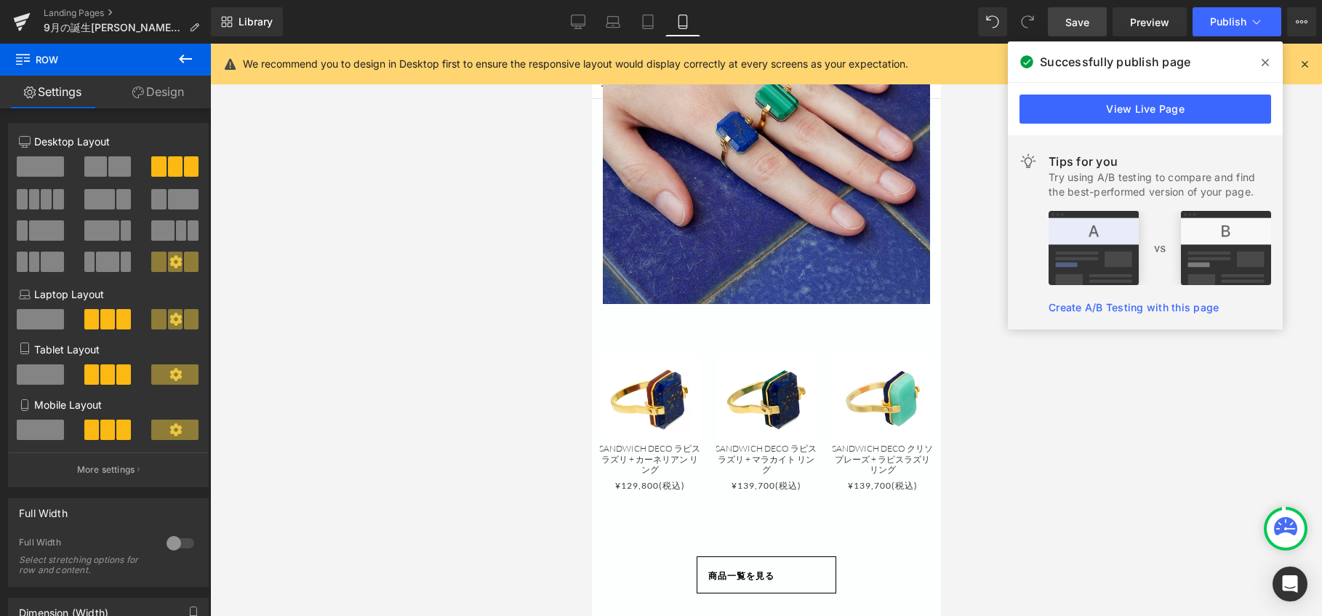
click at [1081, 33] on link "Save" at bounding box center [1077, 21] width 59 height 29
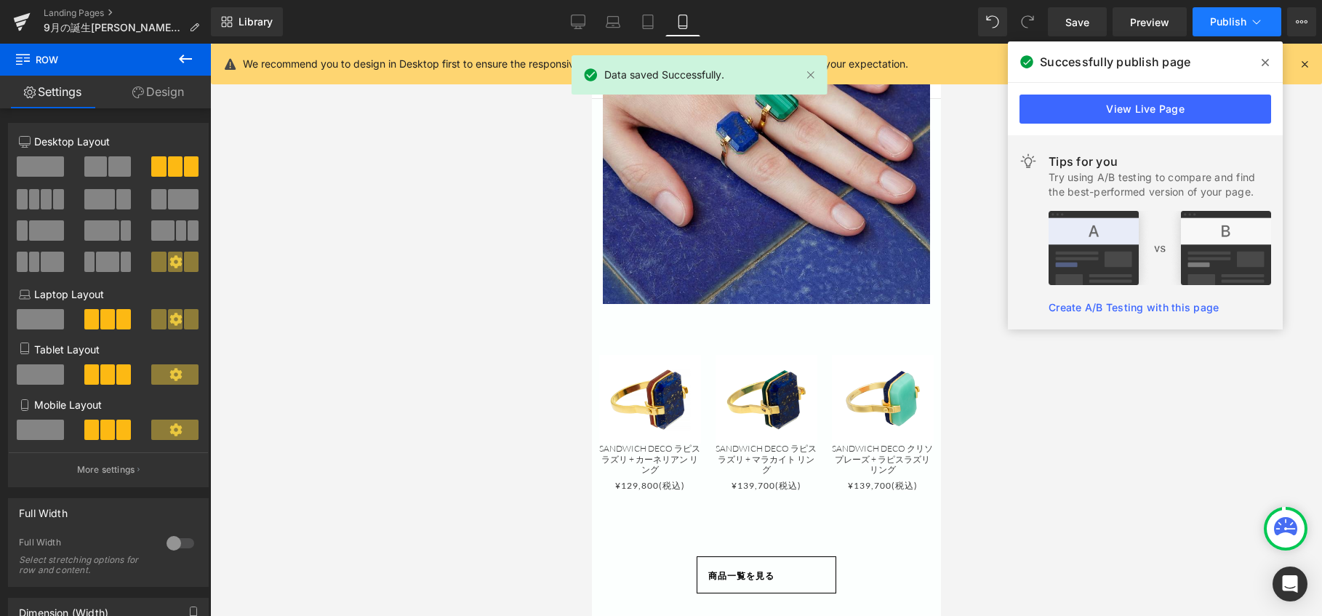
click at [1224, 23] on span "Publish" at bounding box center [1228, 22] width 36 height 12
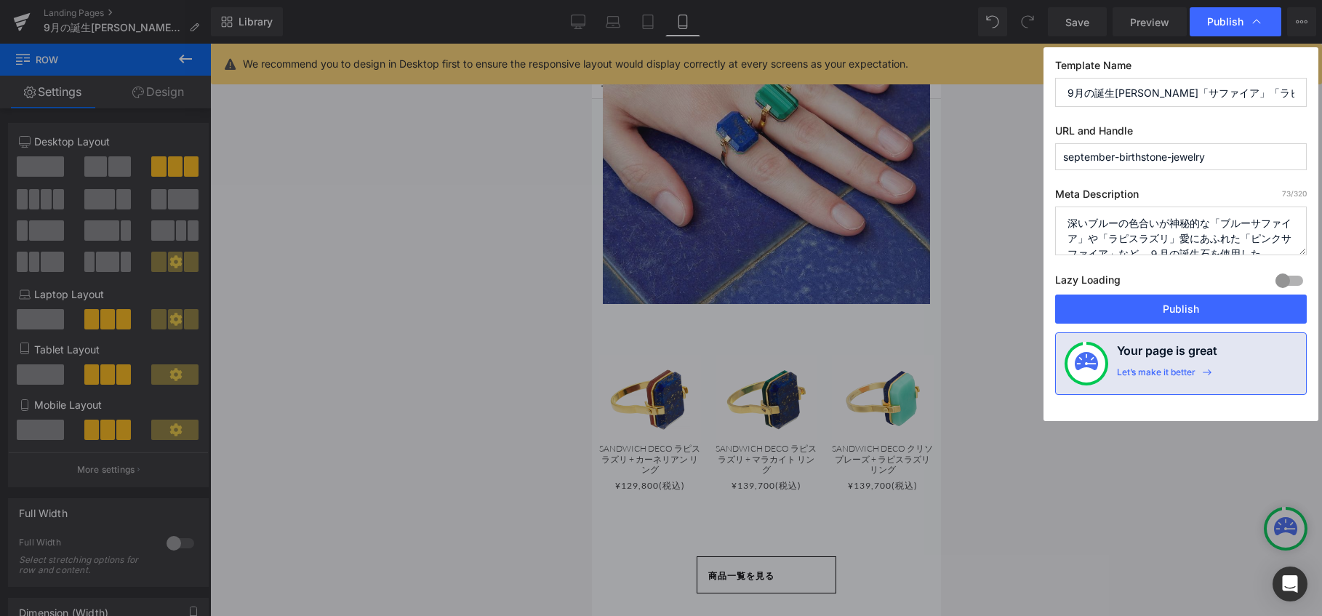
drag, startPoint x: 1218, startPoint y: 20, endPoint x: 1218, endPoint y: 13, distance: 7.3
click at [1218, 17] on span "Publish" at bounding box center [1225, 21] width 36 height 13
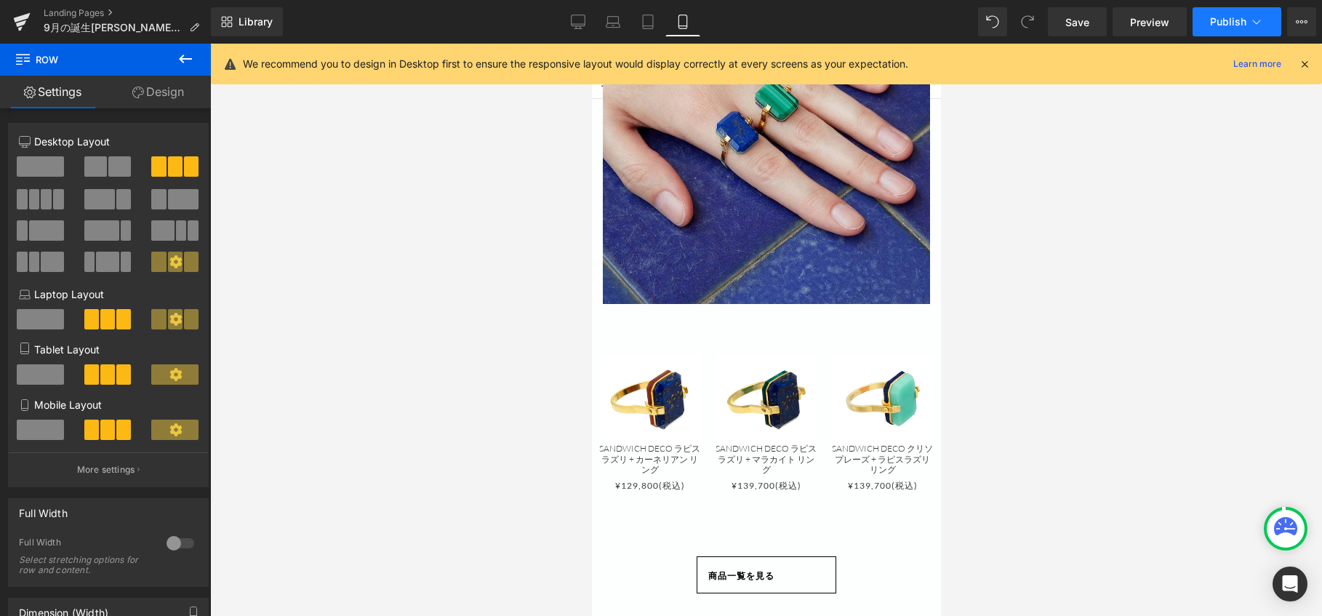
click at [1214, 24] on span "Publish" at bounding box center [1228, 22] width 36 height 12
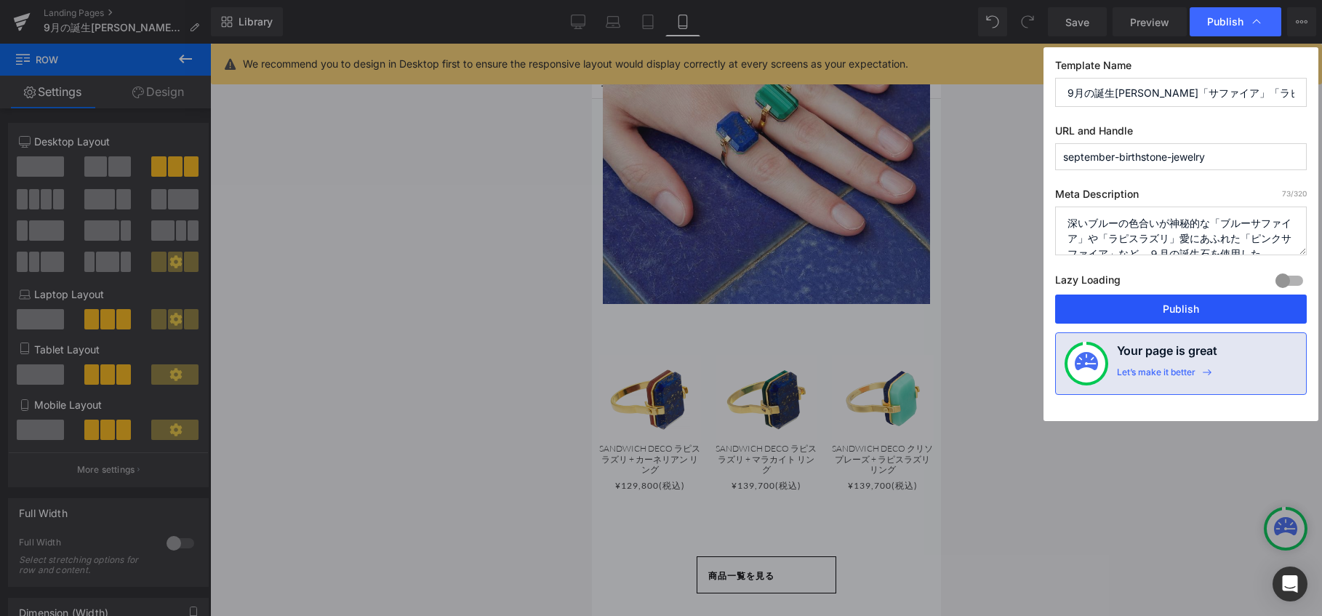
click at [1171, 302] on button "Publish" at bounding box center [1181, 308] width 252 height 29
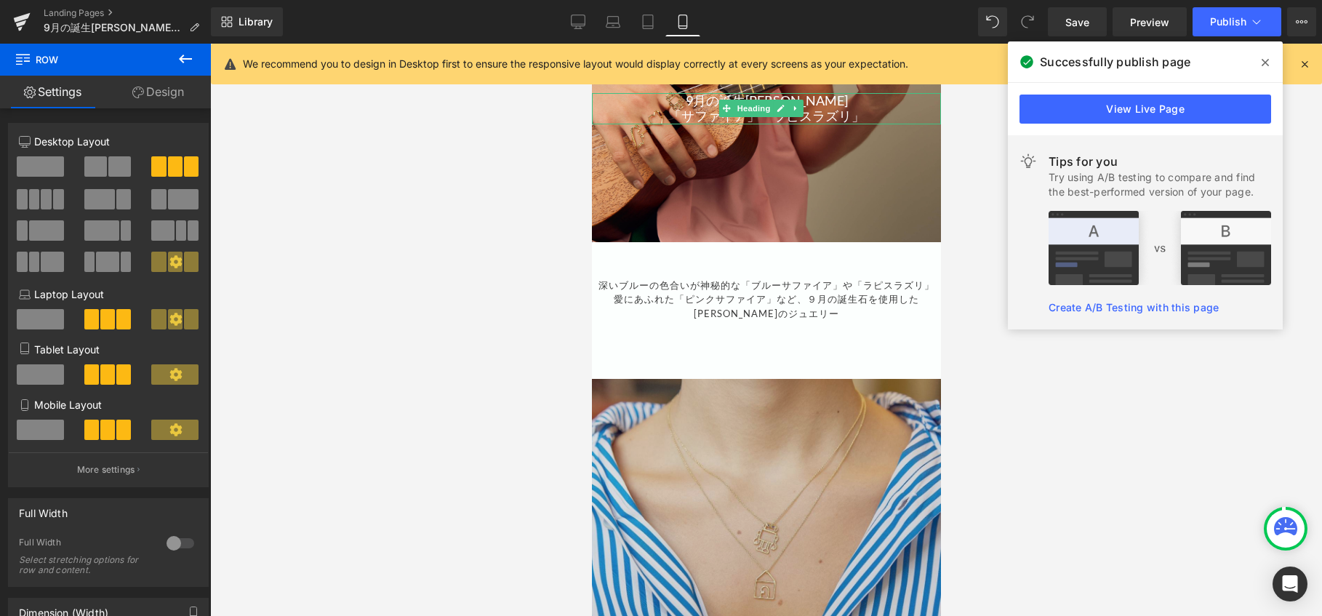
scroll to position [169, 0]
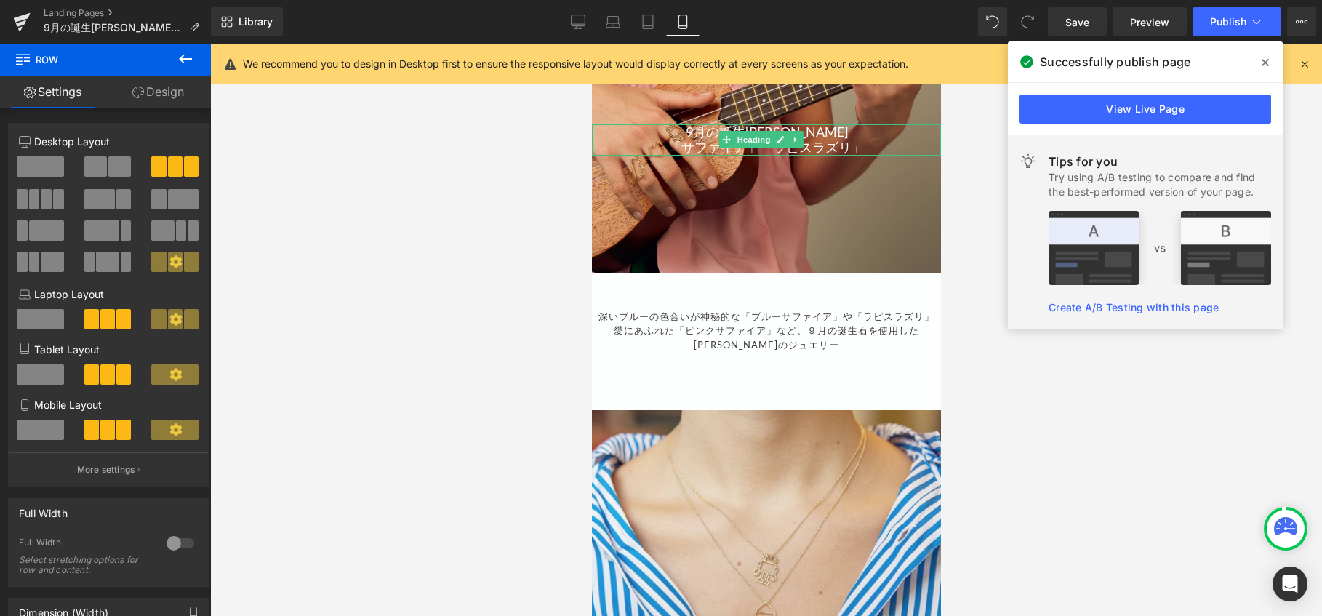
click at [849, 342] on p "愛にあふれた「ピンクサファイア」など、９月の誕生石を使用したアリータのジュエリー" at bounding box center [765, 338] width 349 height 28
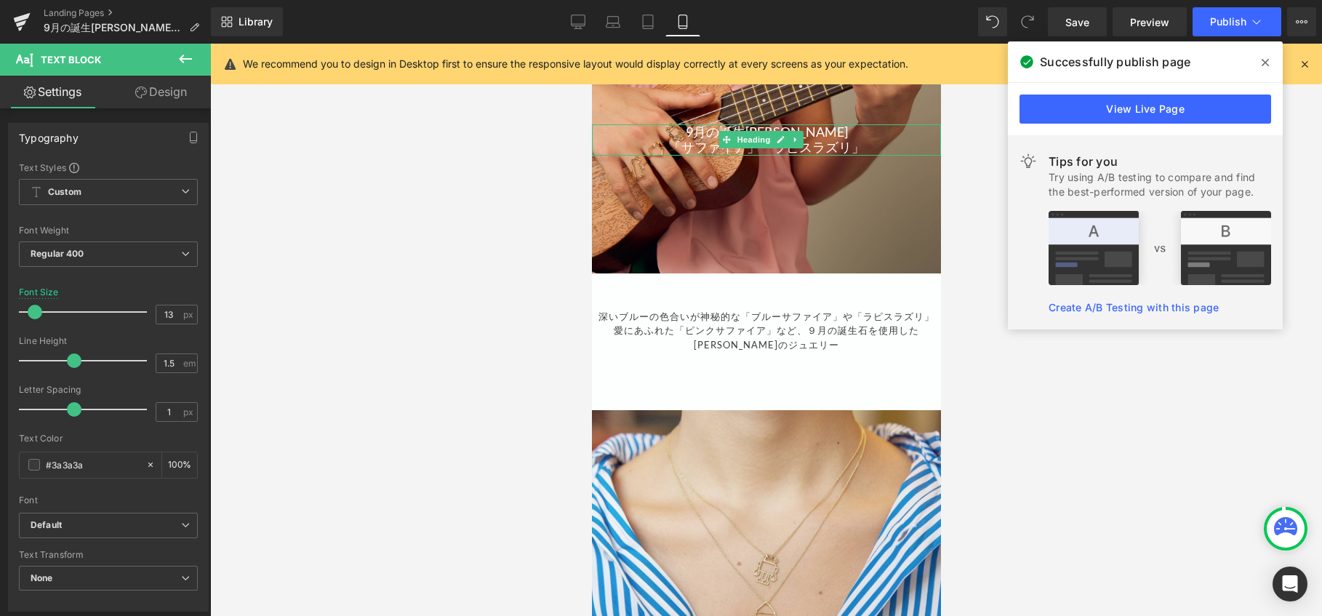
click at [175, 87] on link "Design" at bounding box center [160, 92] width 105 height 33
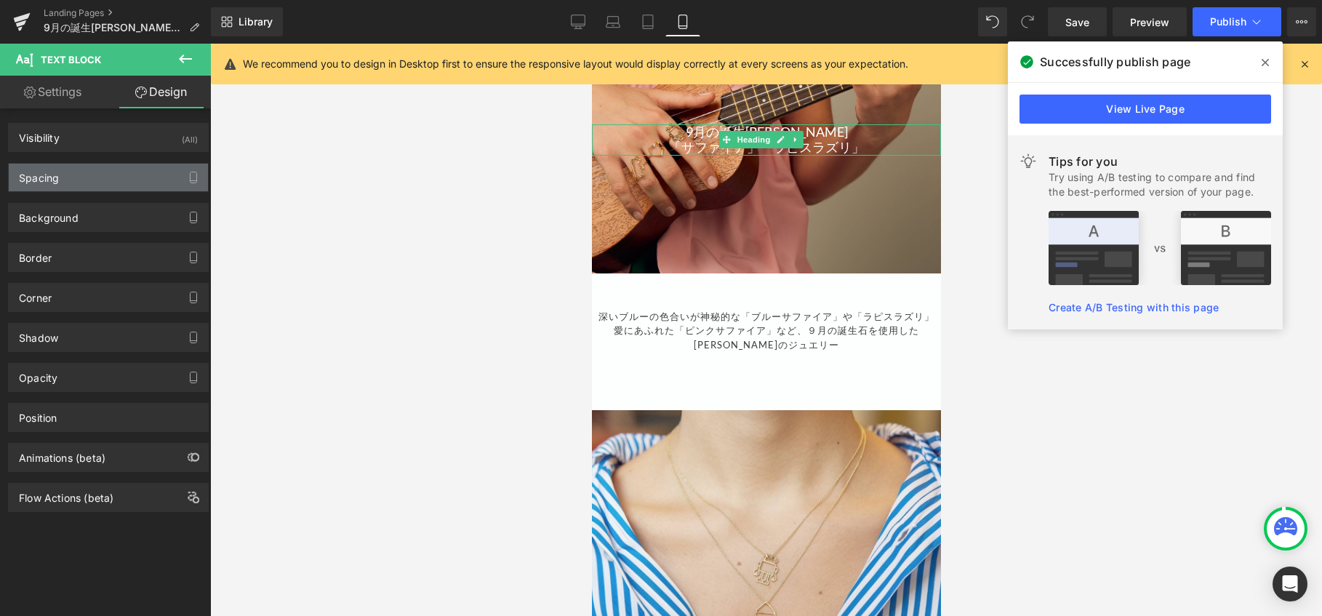
click at [106, 166] on div "Spacing" at bounding box center [108, 178] width 199 height 28
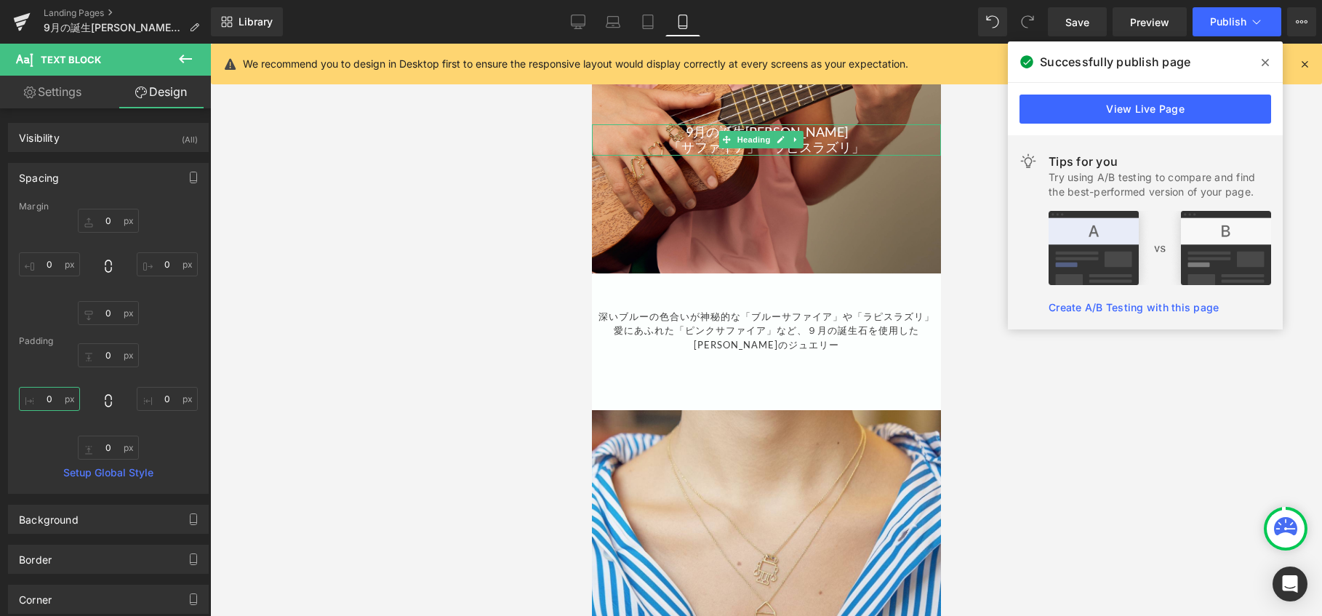
click at [44, 396] on input "0" at bounding box center [49, 399] width 61 height 24
type input "10"
click at [168, 401] on input "0" at bounding box center [167, 399] width 61 height 24
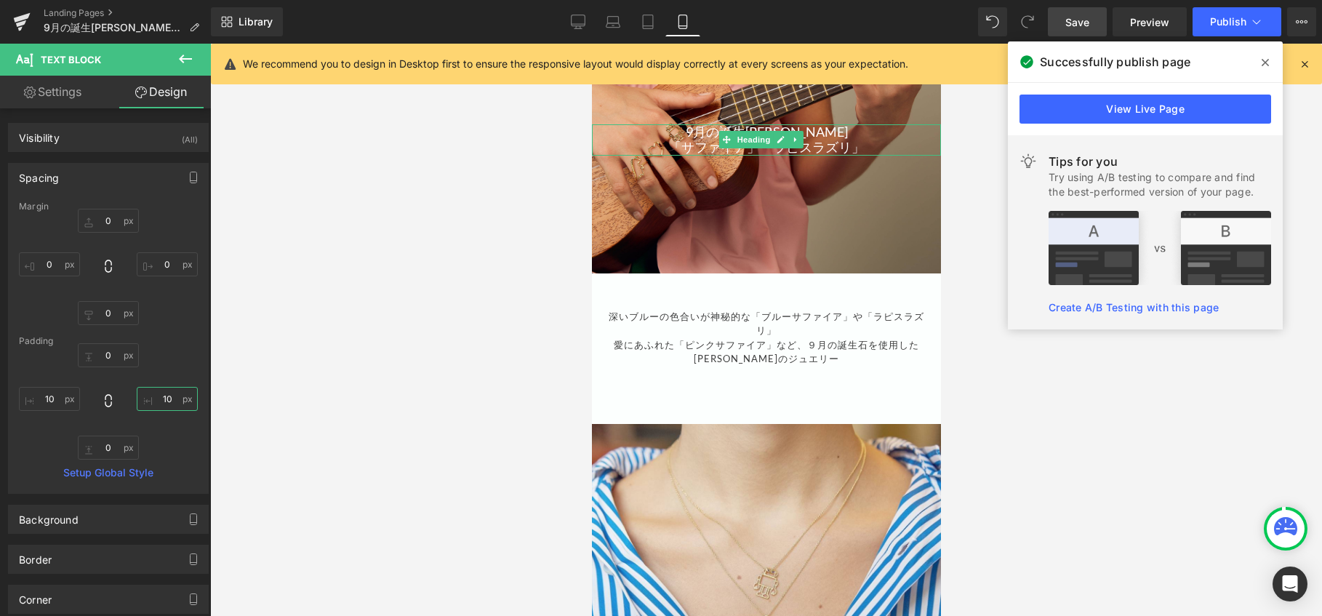
type input "10"
click at [1078, 25] on span "Save" at bounding box center [1077, 22] width 24 height 15
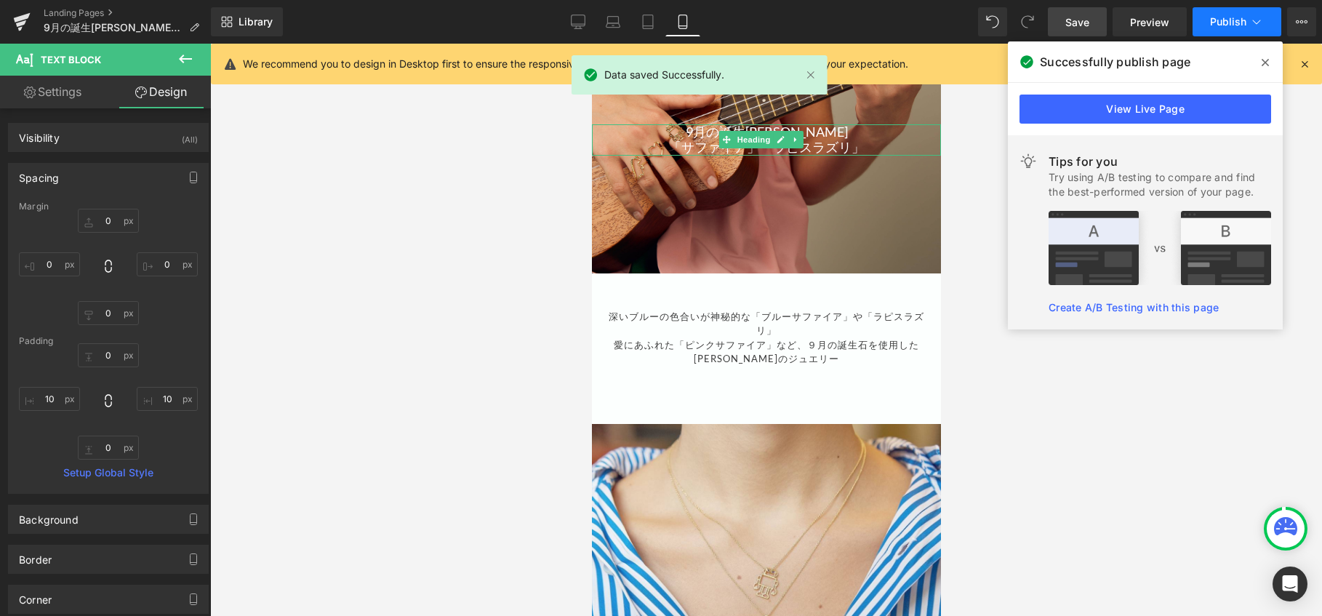
click at [1225, 19] on span "Publish" at bounding box center [1228, 22] width 36 height 12
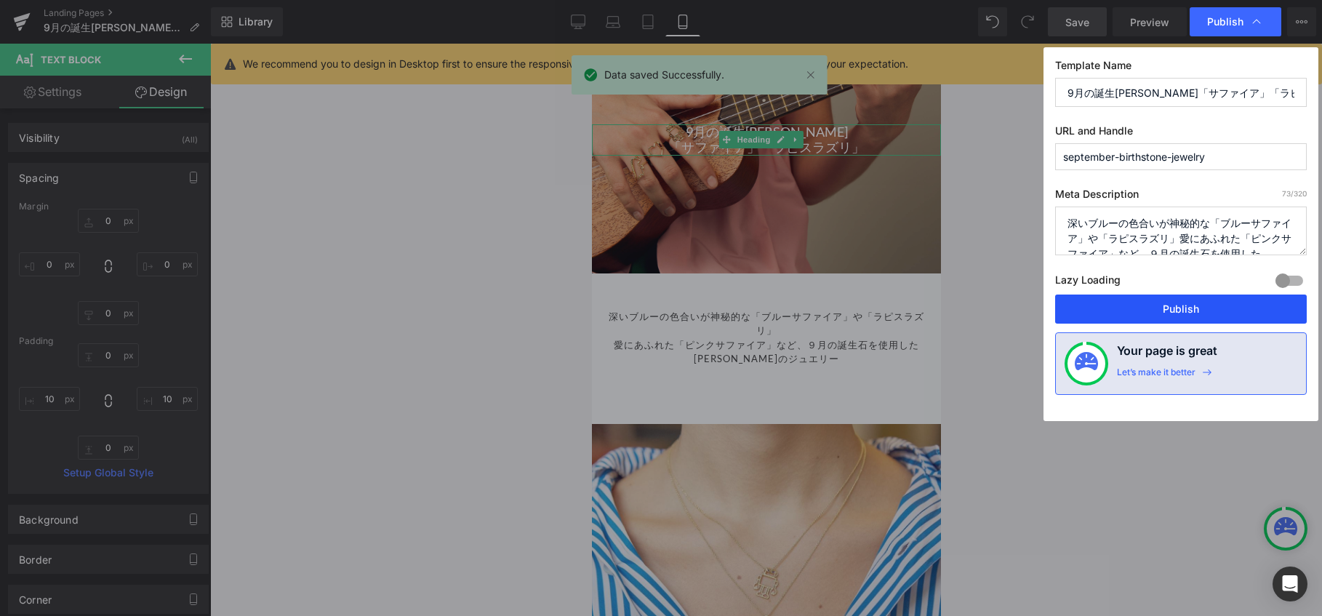
click at [1149, 307] on button "Publish" at bounding box center [1181, 308] width 252 height 29
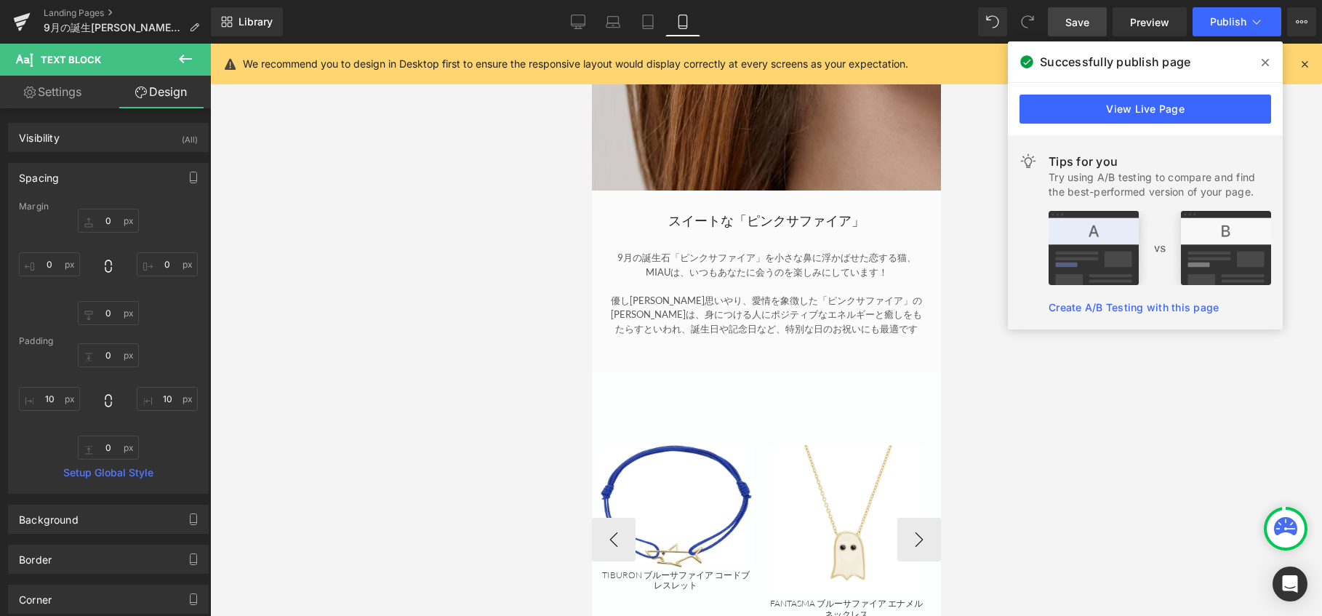
scroll to position [1477, 0]
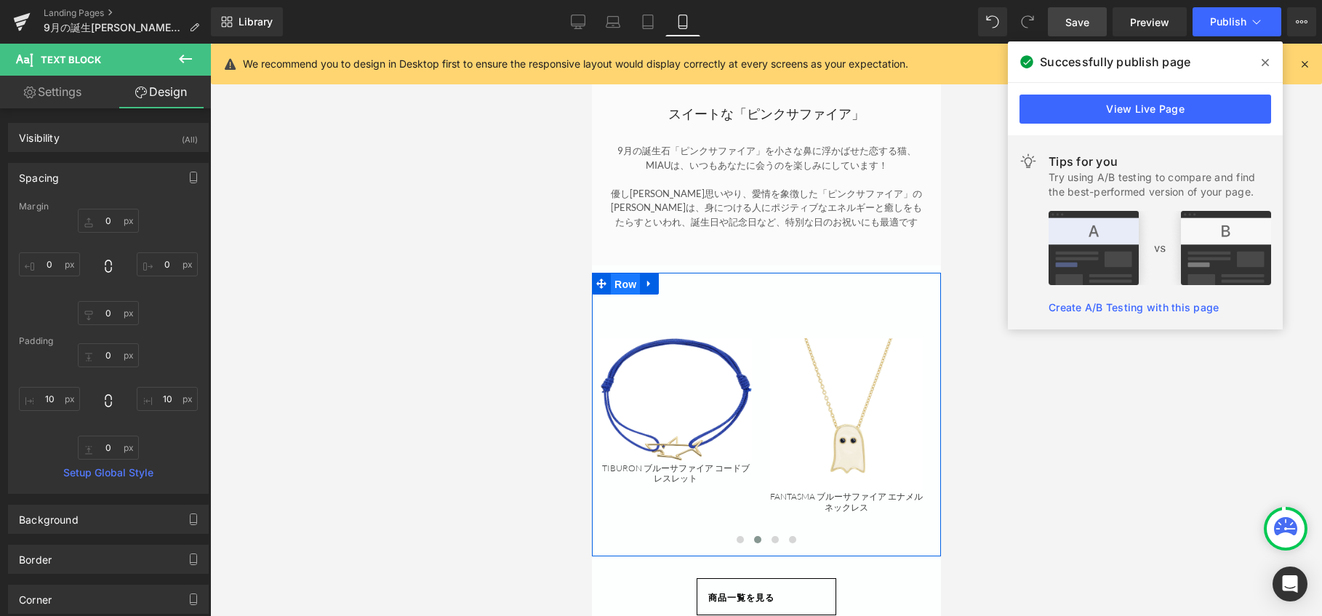
click at [630, 273] on span "Row" at bounding box center [624, 284] width 29 height 22
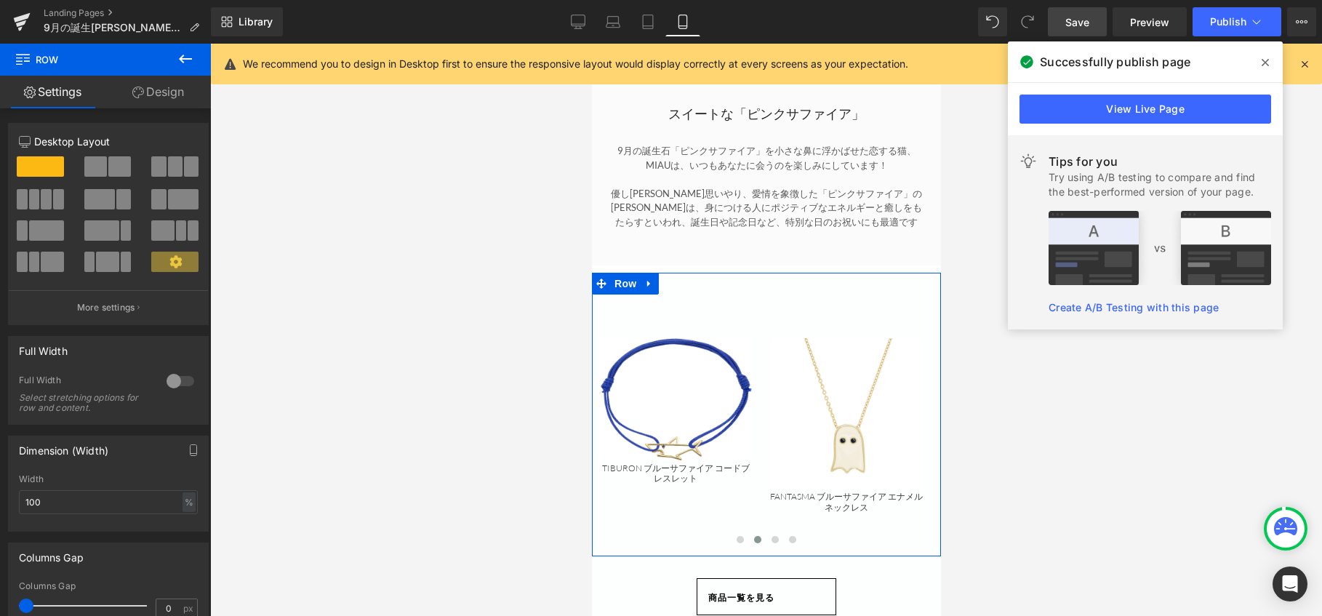
click at [159, 94] on link "Design" at bounding box center [157, 92] width 105 height 33
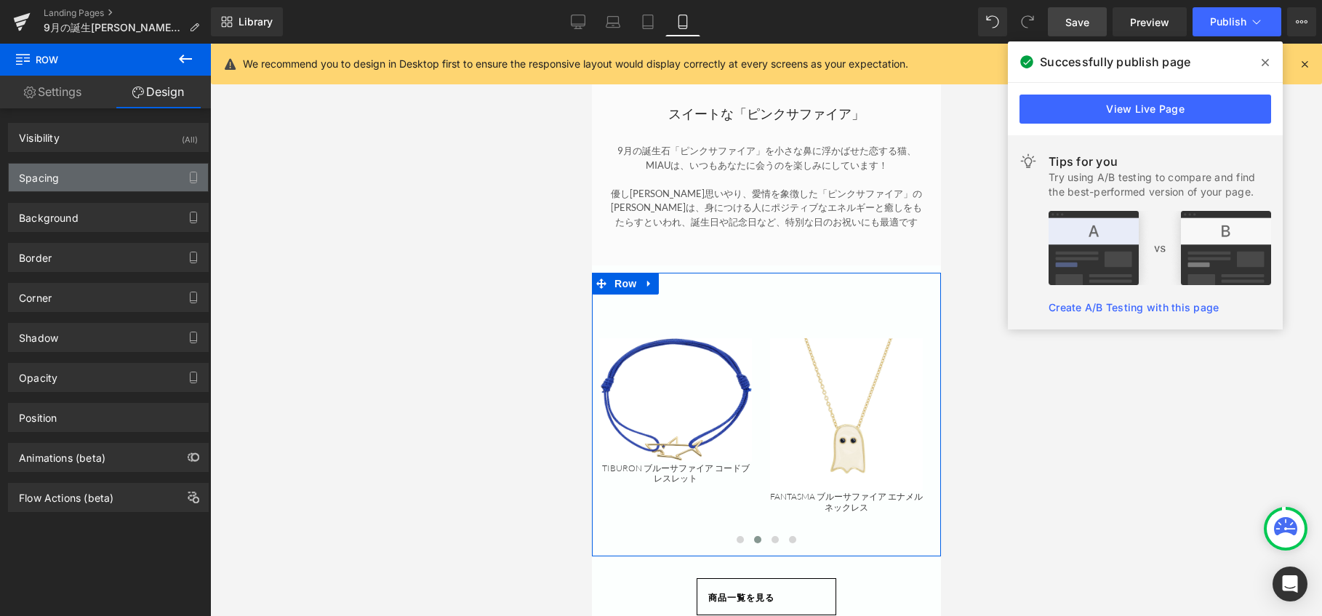
type input "0"
type input "30"
type input "0"
type input "10"
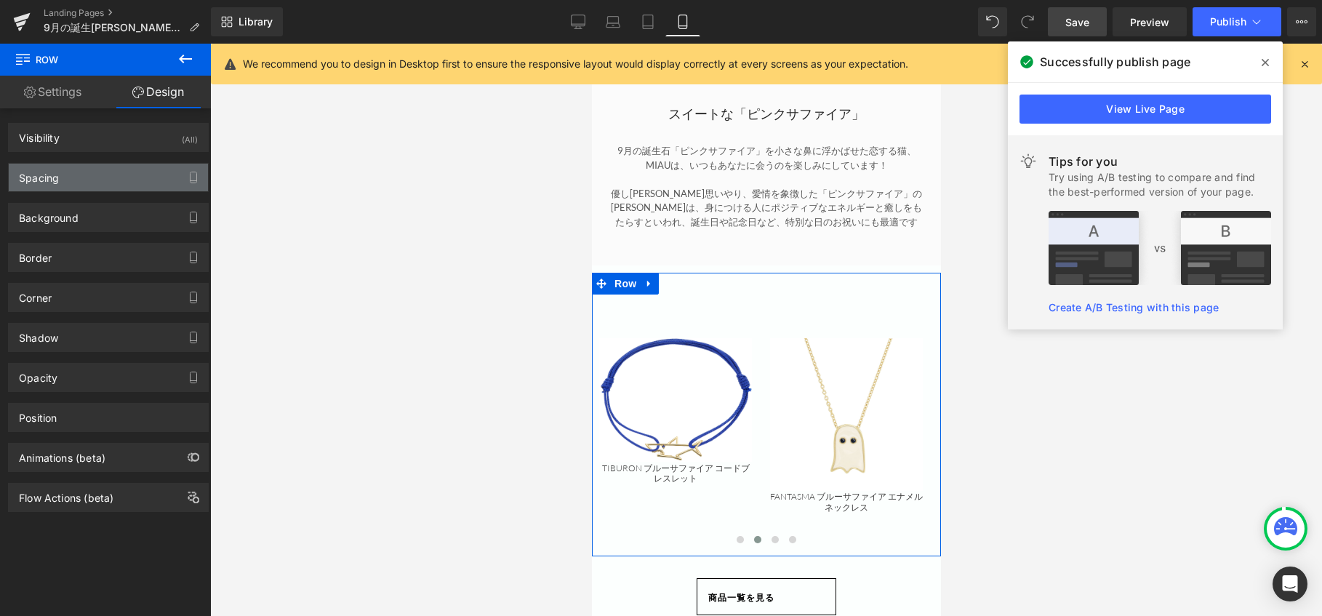
type input "0"
click at [97, 182] on div "Spacing" at bounding box center [108, 178] width 199 height 28
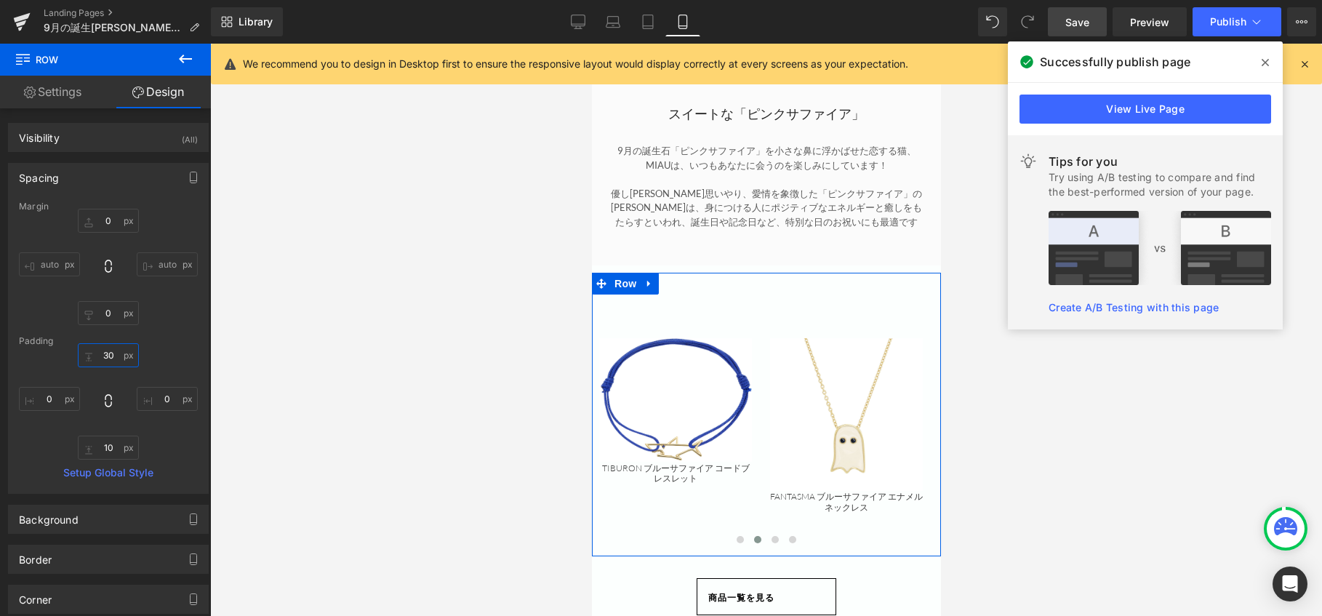
click at [111, 348] on input "30" at bounding box center [108, 355] width 61 height 24
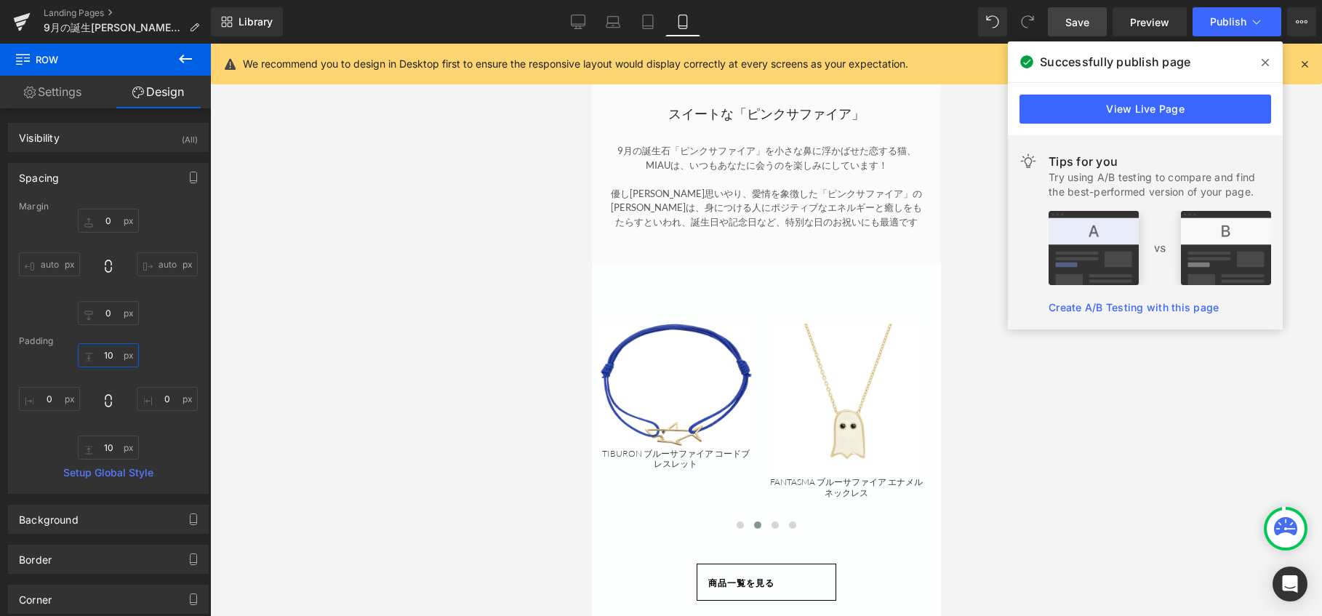
type input "10"
click at [1073, 19] on span "Save" at bounding box center [1077, 22] width 24 height 15
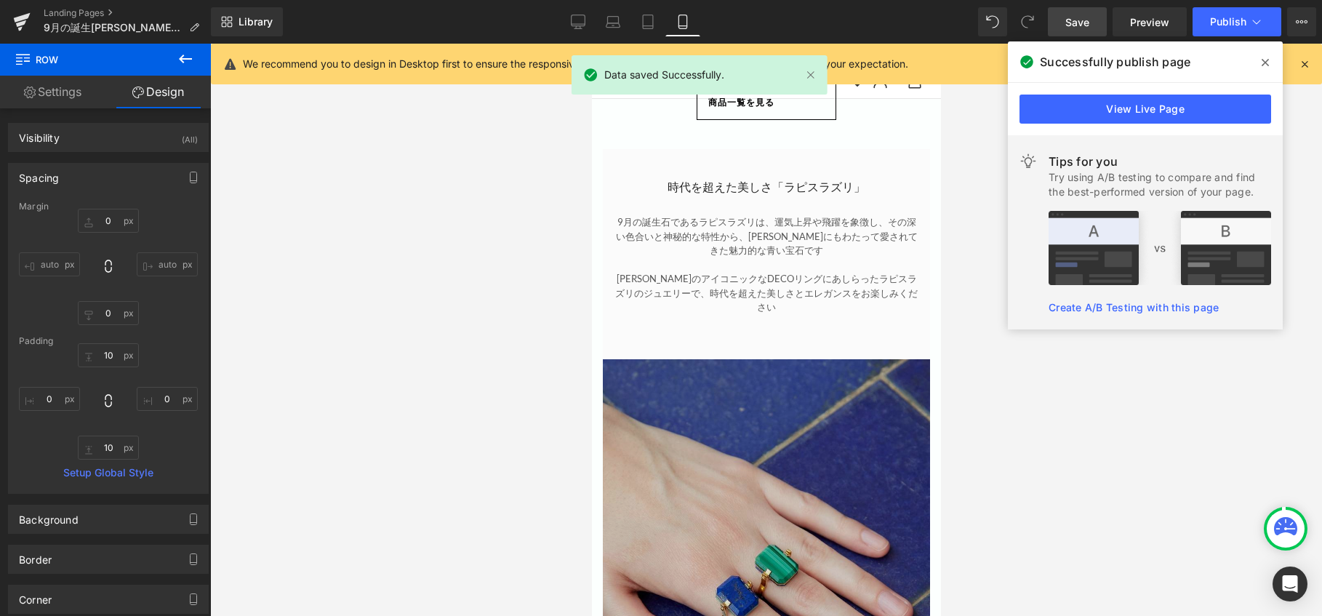
scroll to position [2204, 0]
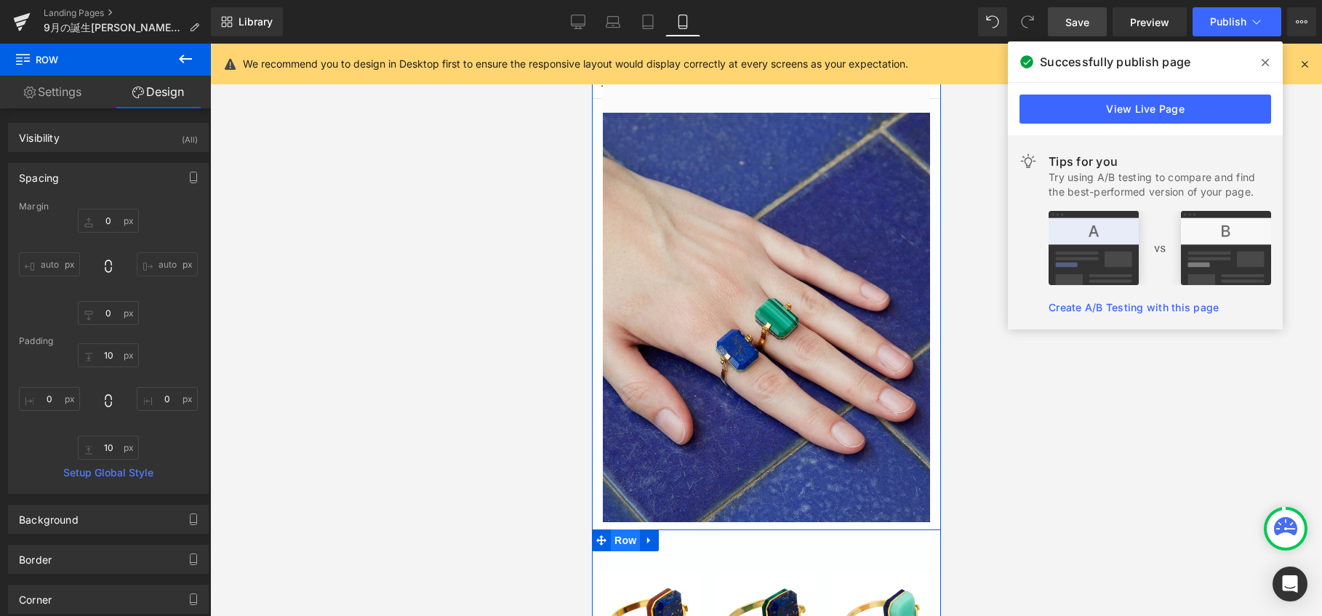
click at [624, 529] on span "Row" at bounding box center [624, 540] width 29 height 22
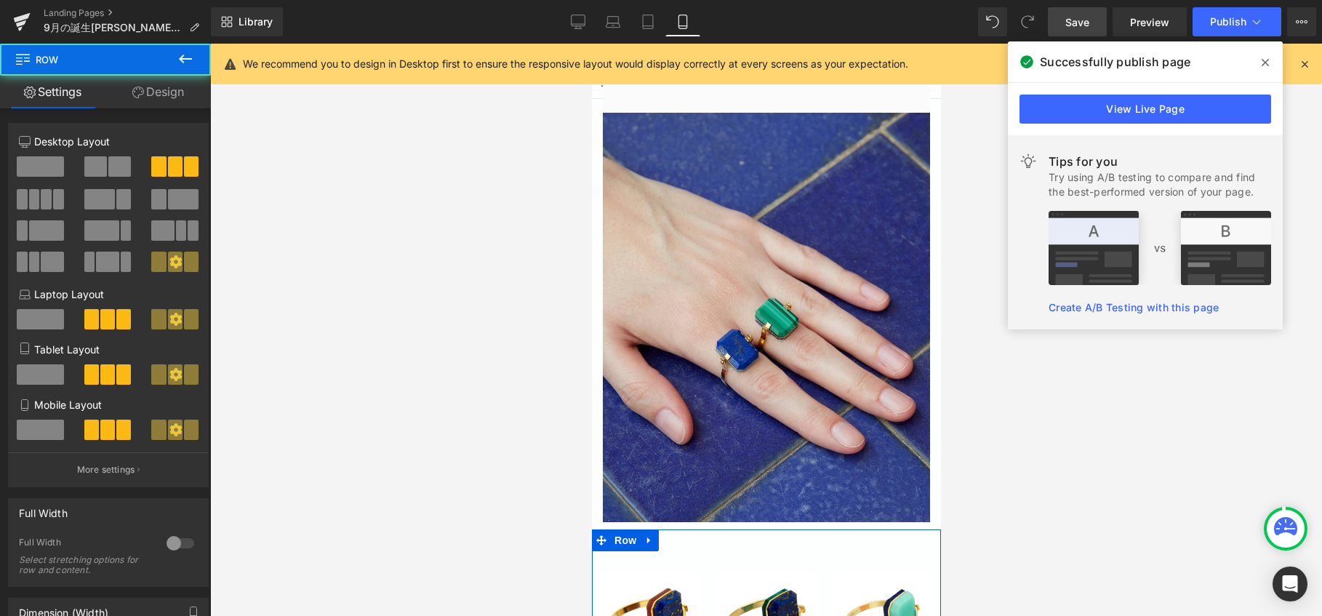
drag, startPoint x: 167, startPoint y: 95, endPoint x: 106, endPoint y: 176, distance: 101.8
click at [167, 94] on link "Design" at bounding box center [157, 92] width 105 height 33
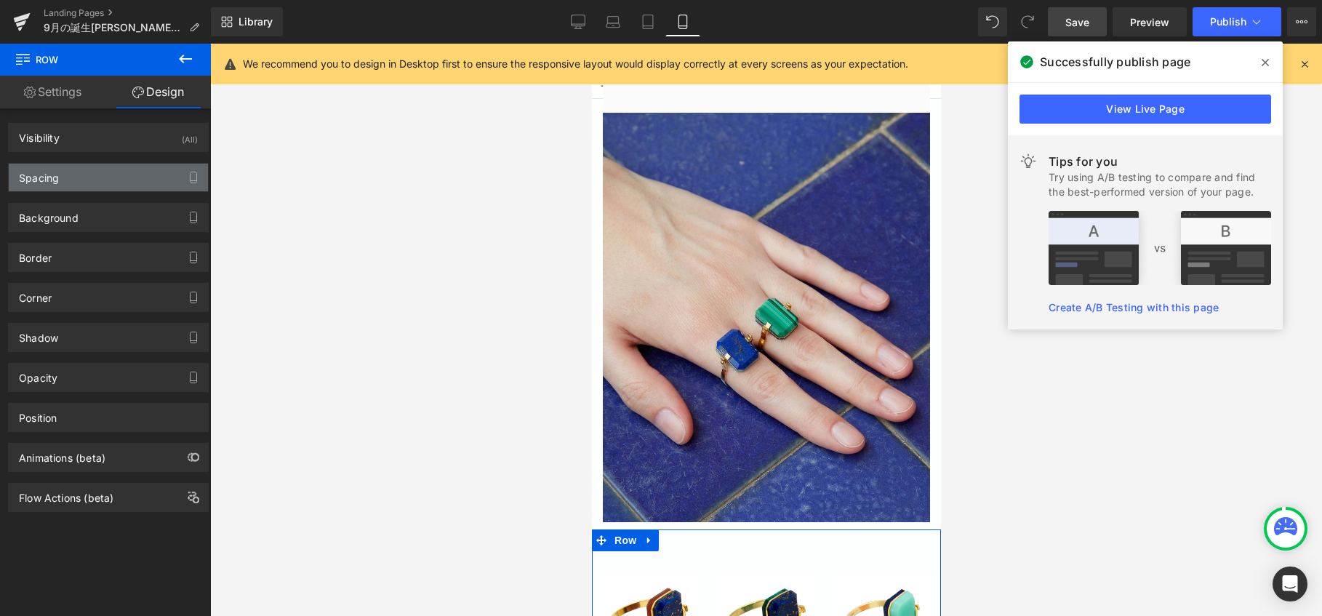
click at [103, 180] on div "Spacing" at bounding box center [108, 178] width 199 height 28
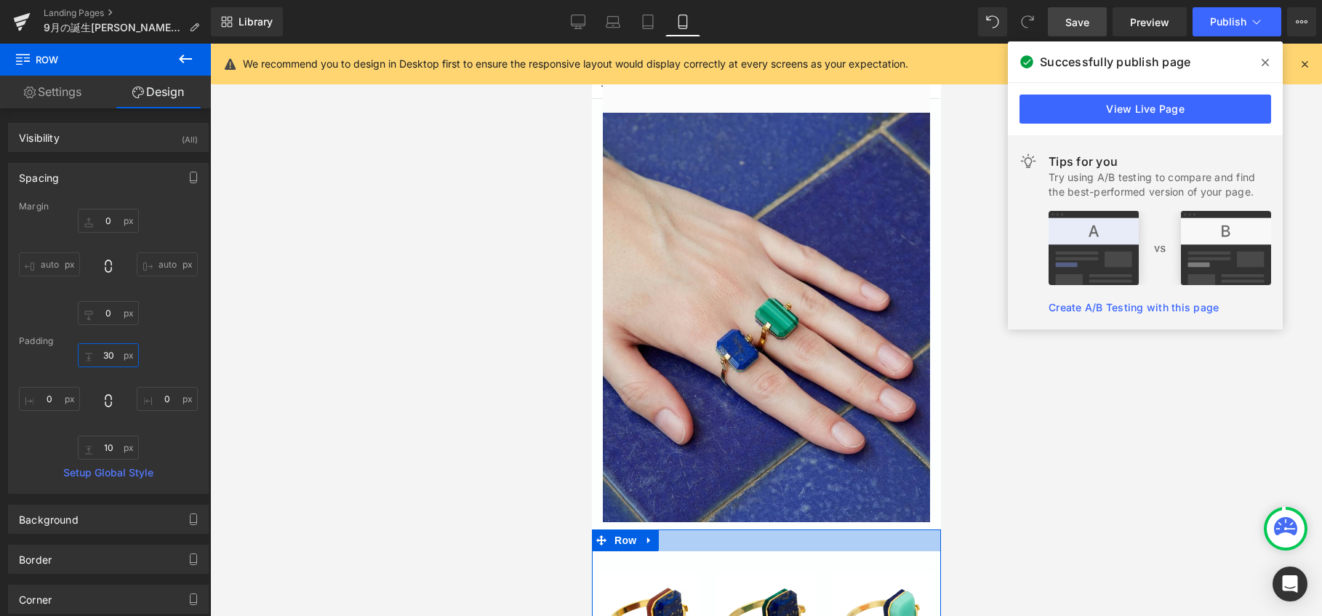
click at [108, 361] on input "30" at bounding box center [108, 355] width 61 height 24
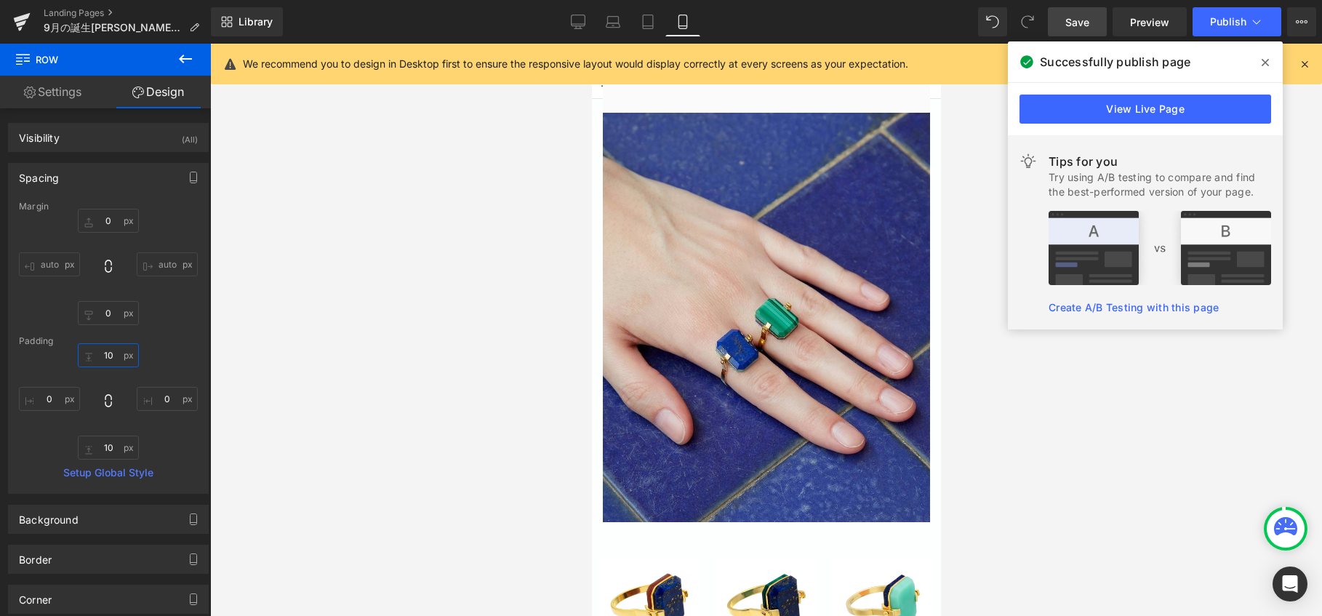
type input "10"
click at [1240, 62] on icon at bounding box center [1264, 62] width 7 height 7
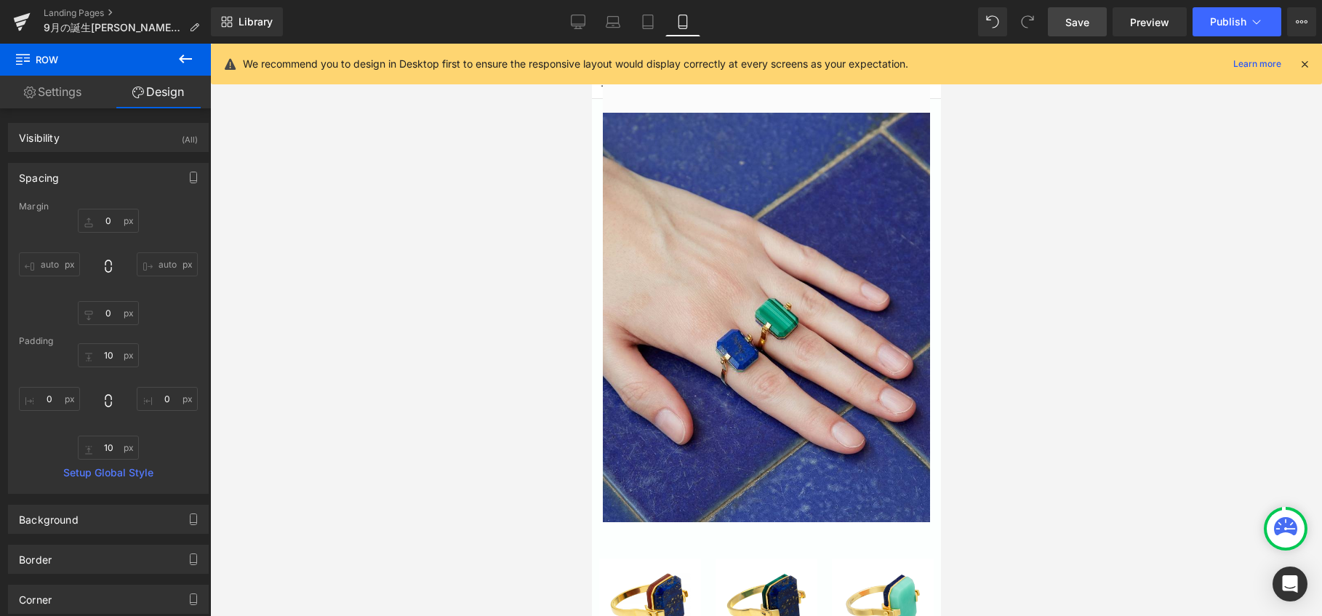
click at [1074, 21] on span "Save" at bounding box center [1077, 22] width 24 height 15
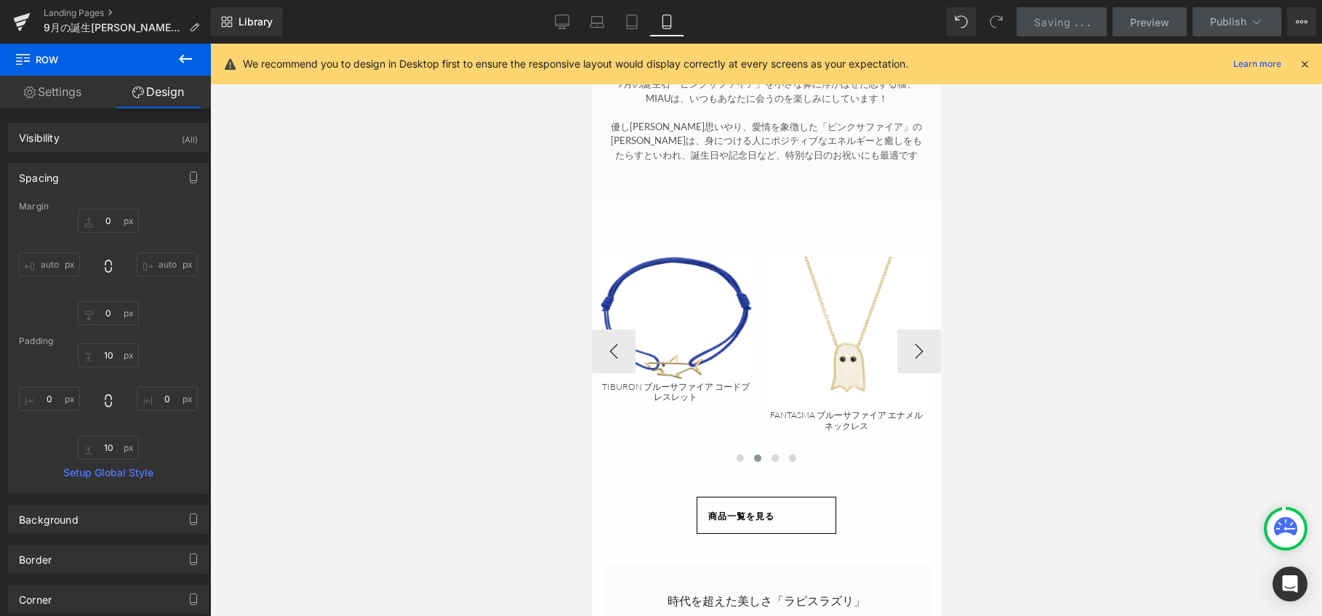
scroll to position [1405, 0]
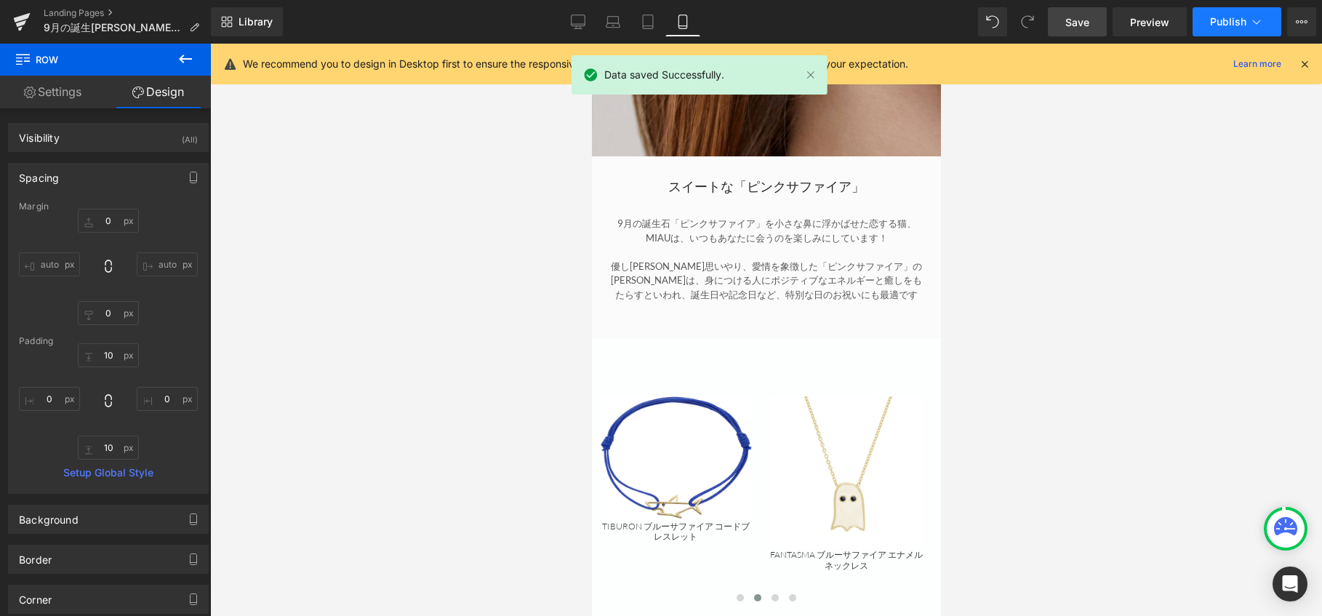
click at [1226, 20] on span "Publish" at bounding box center [1228, 22] width 36 height 12
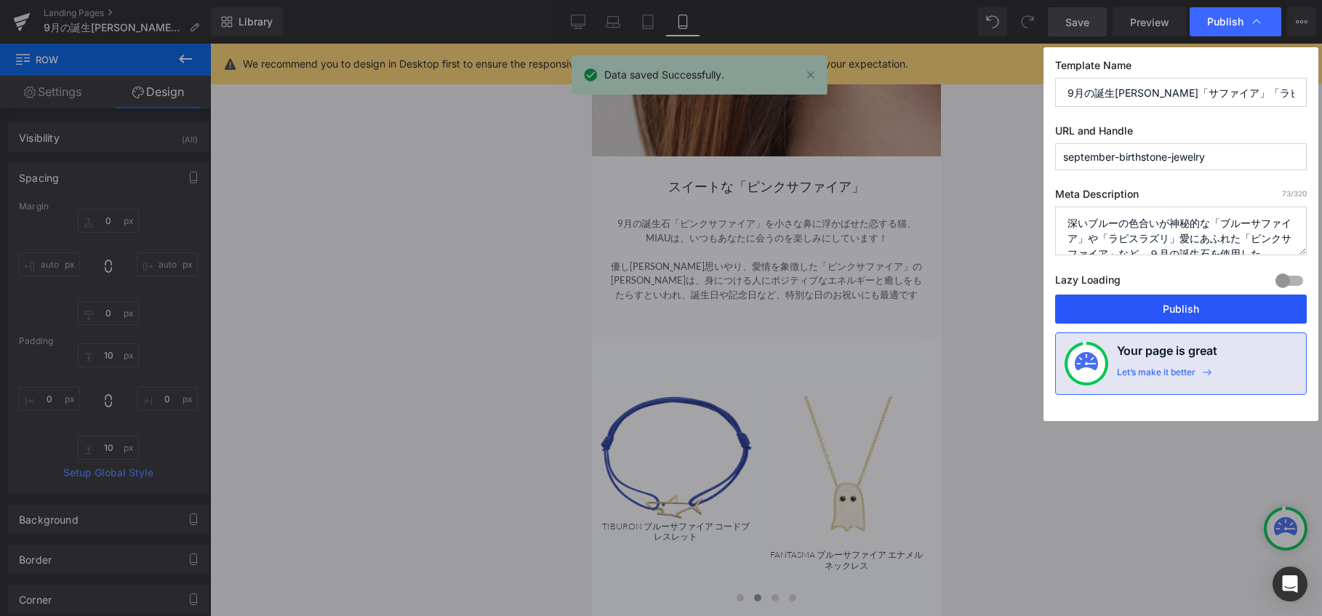
click at [1122, 309] on button "Publish" at bounding box center [1181, 308] width 252 height 29
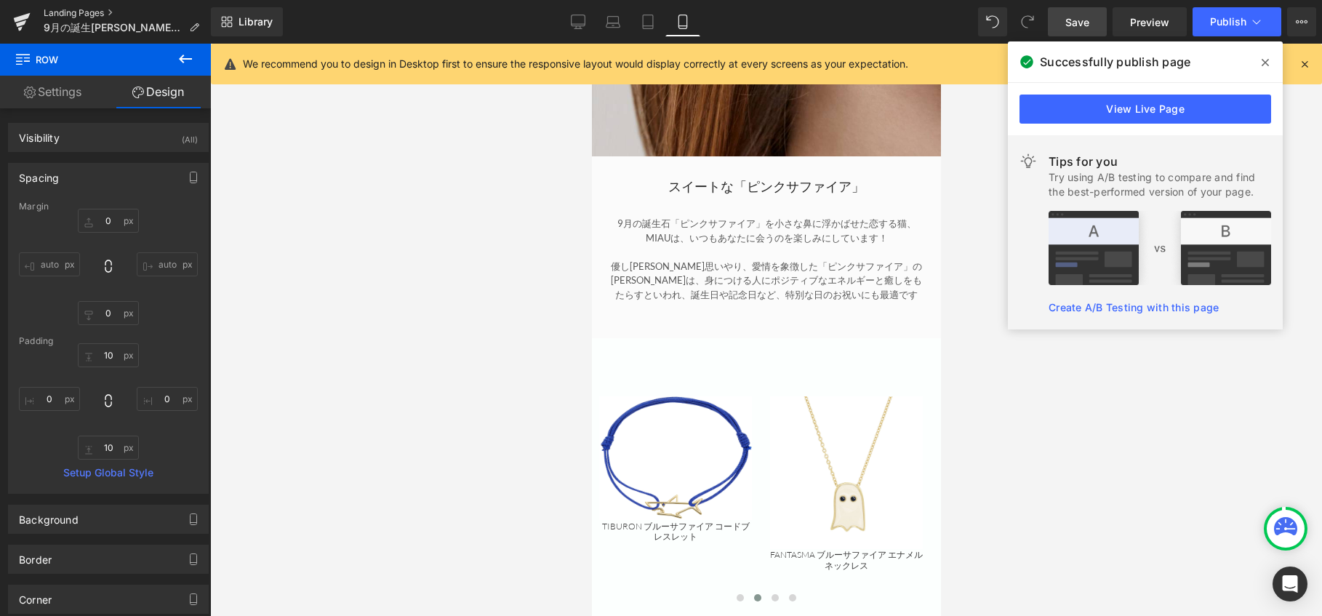
click at [57, 14] on link "Landing Pages" at bounding box center [127, 13] width 167 height 12
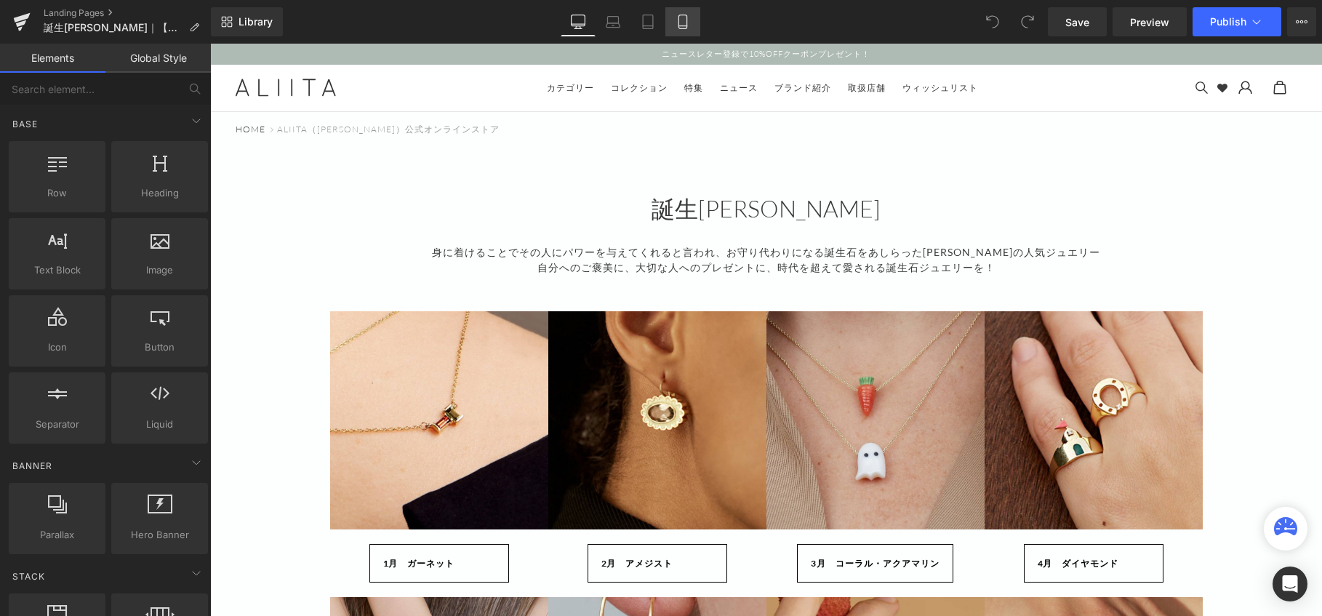
click at [685, 24] on icon at bounding box center [682, 22] width 15 height 15
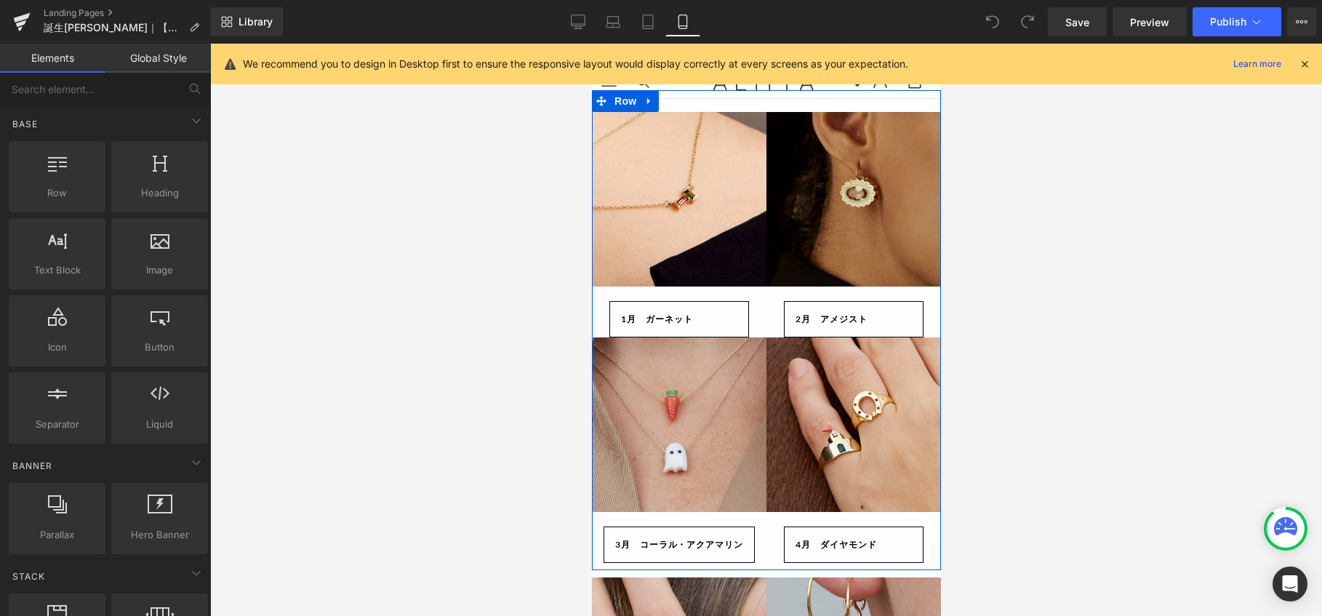
scroll to position [145, 0]
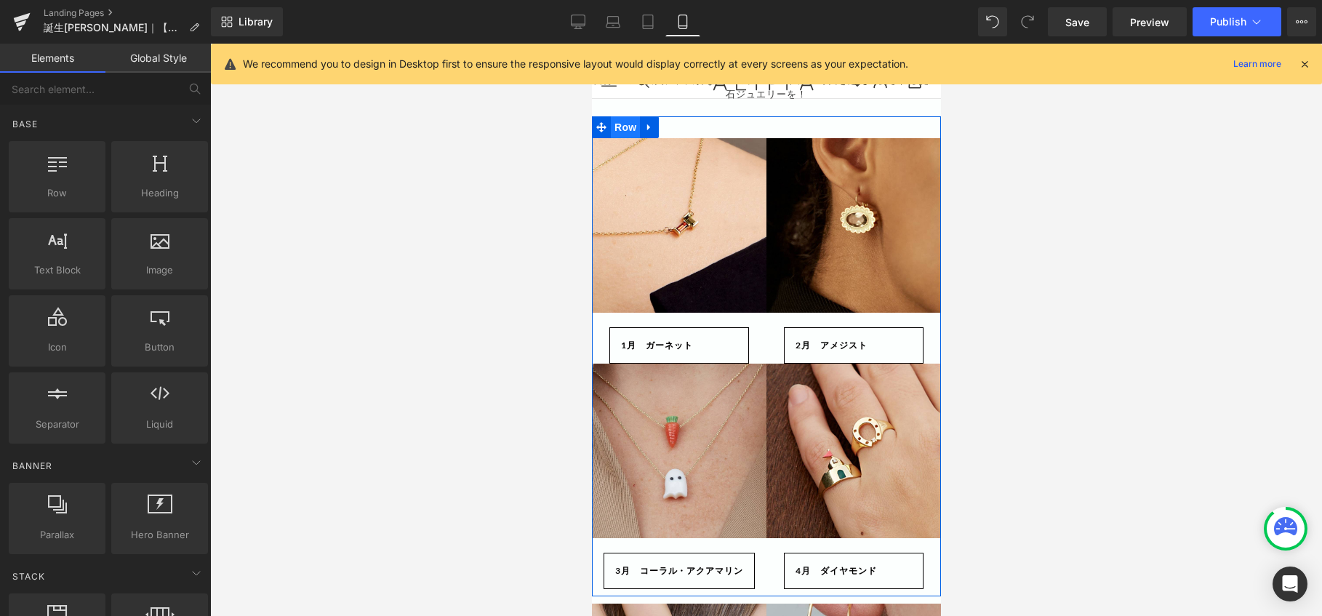
click at [614, 134] on span "Row" at bounding box center [624, 127] width 29 height 22
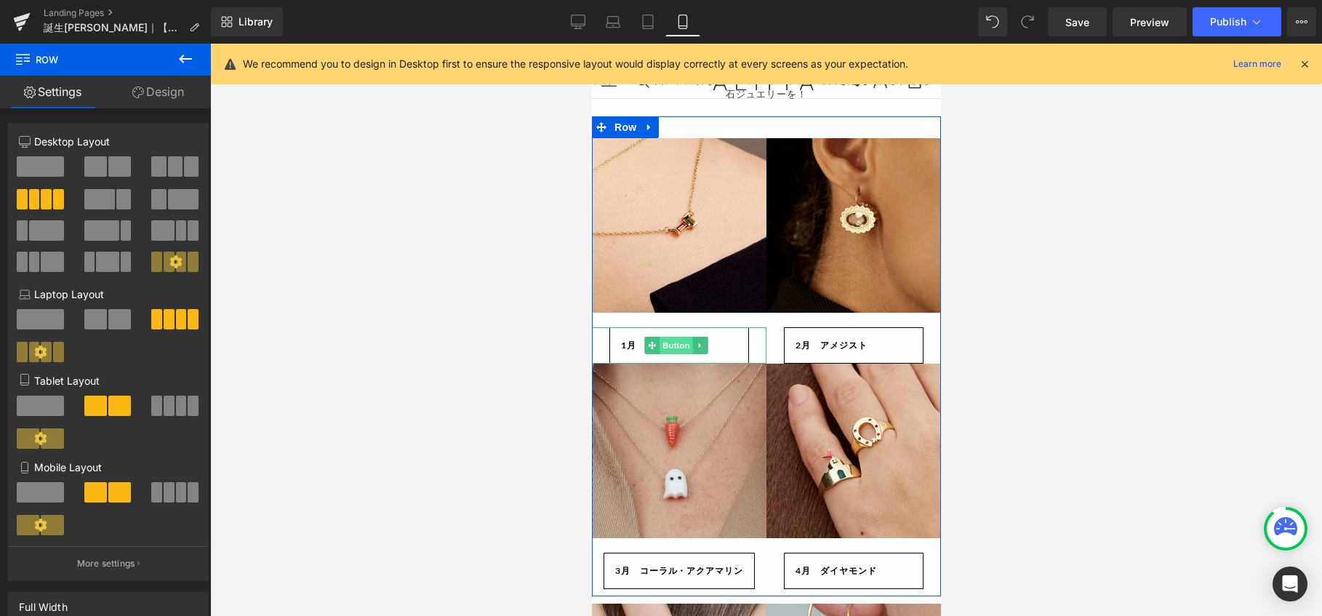
click at [670, 351] on span "Button" at bounding box center [675, 345] width 33 height 17
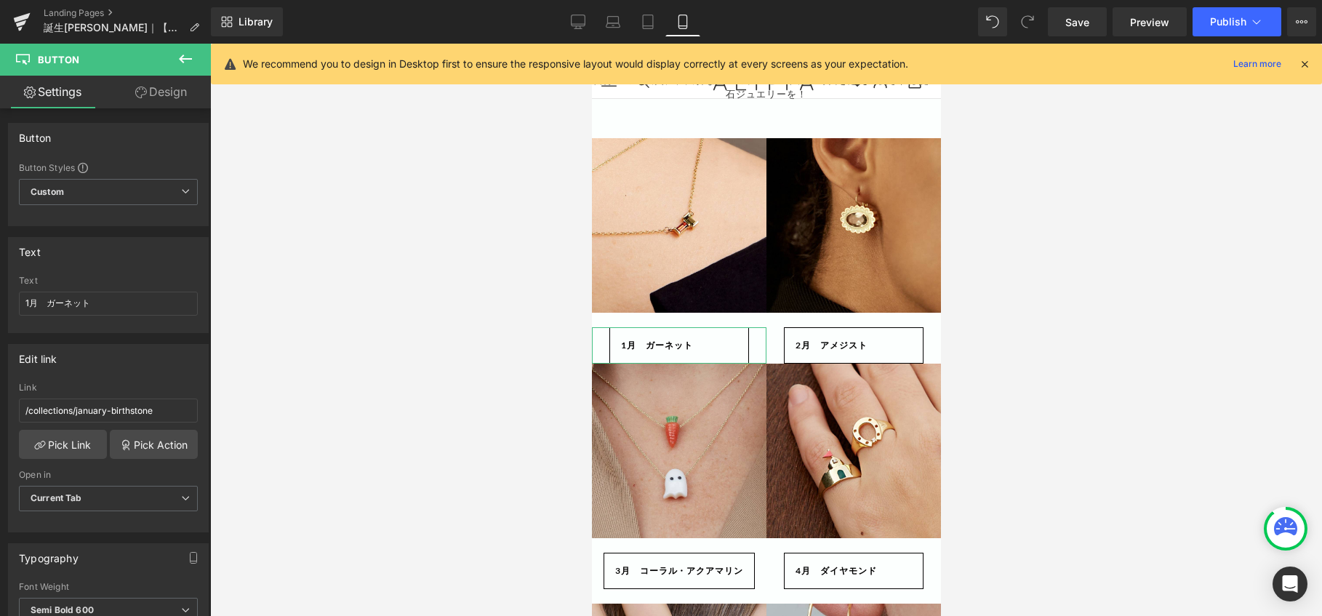
click at [158, 99] on link "Design" at bounding box center [160, 92] width 105 height 33
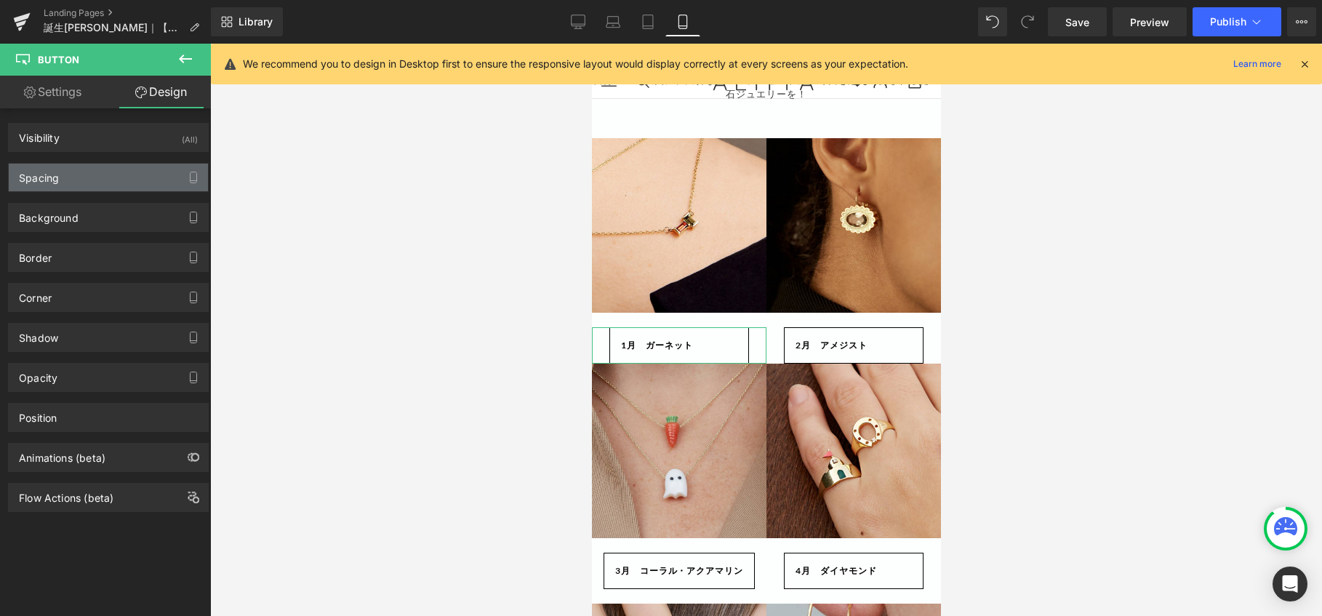
click at [124, 181] on div "Spacing" at bounding box center [108, 178] width 199 height 28
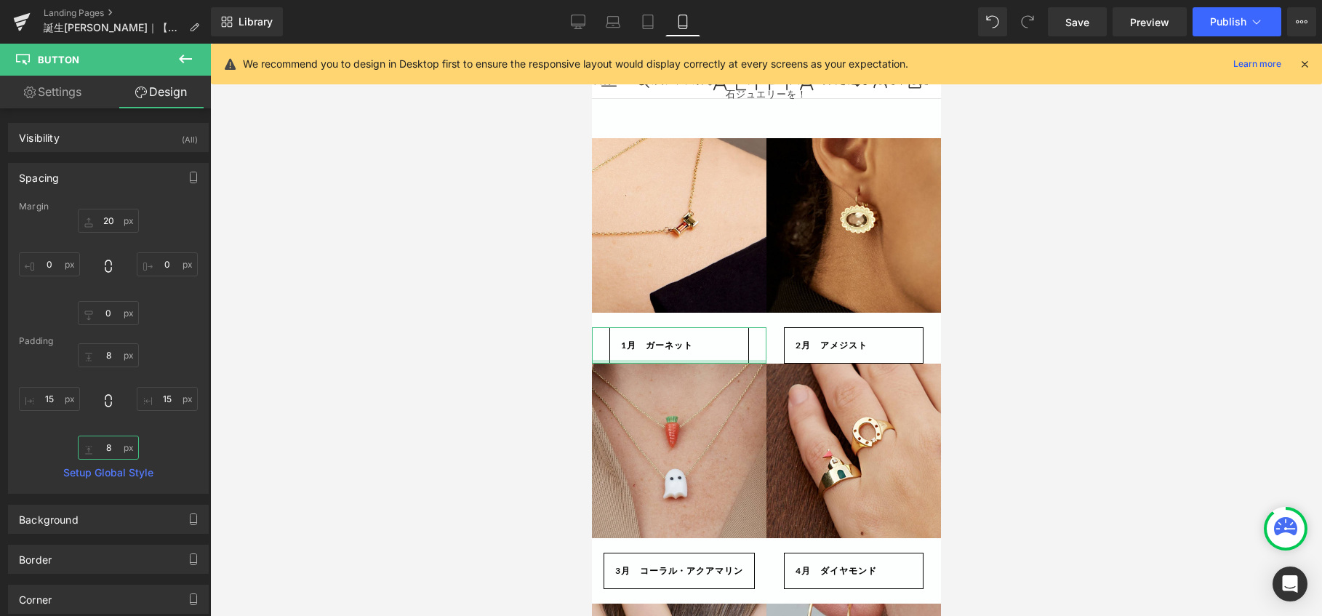
click at [111, 449] on input "8" at bounding box center [108, 447] width 61 height 24
click at [111, 319] on input "0" at bounding box center [108, 313] width 61 height 24
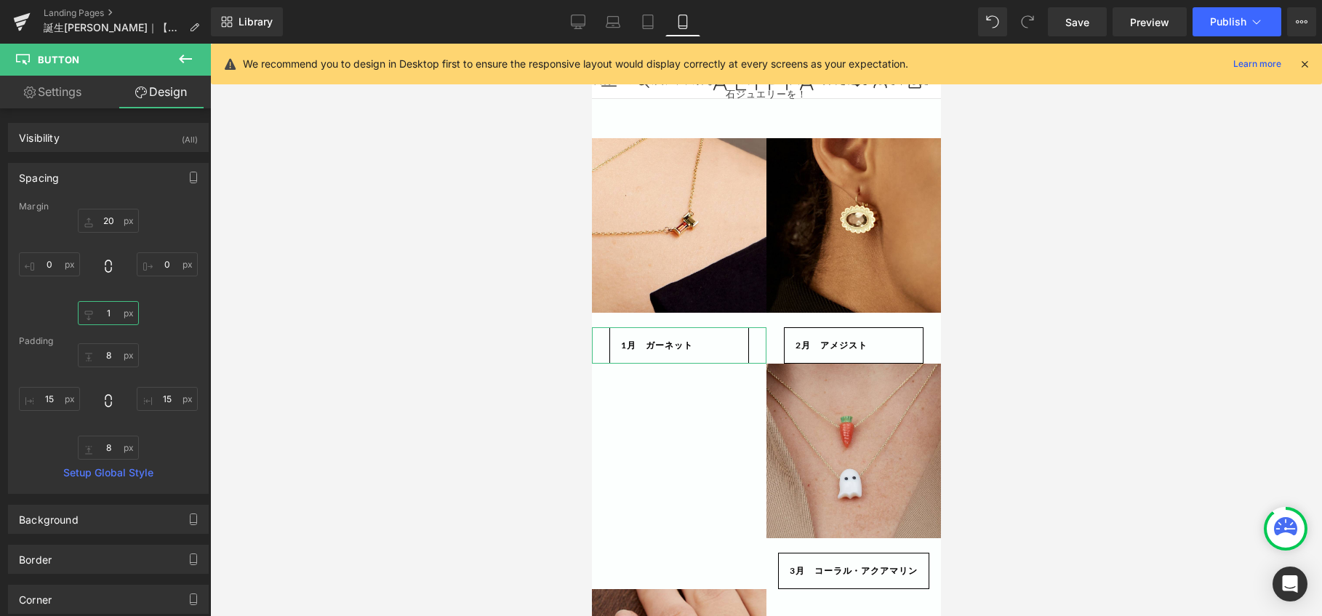
type input "10"
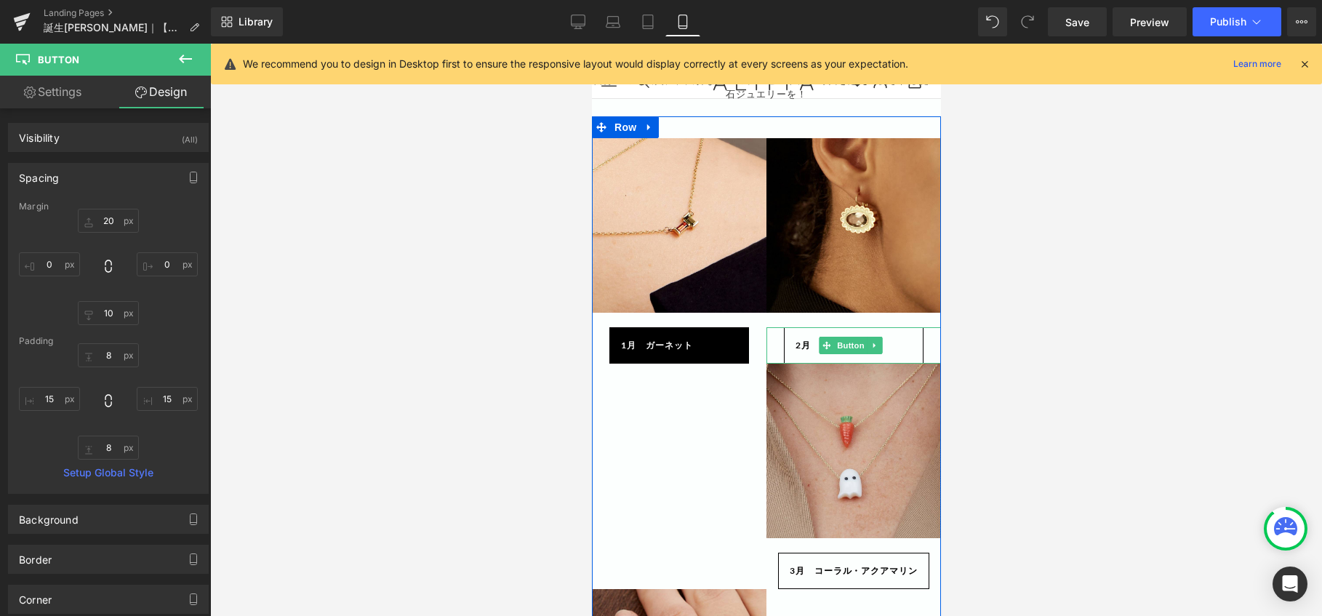
click at [834, 354] on span "Button" at bounding box center [849, 345] width 33 height 17
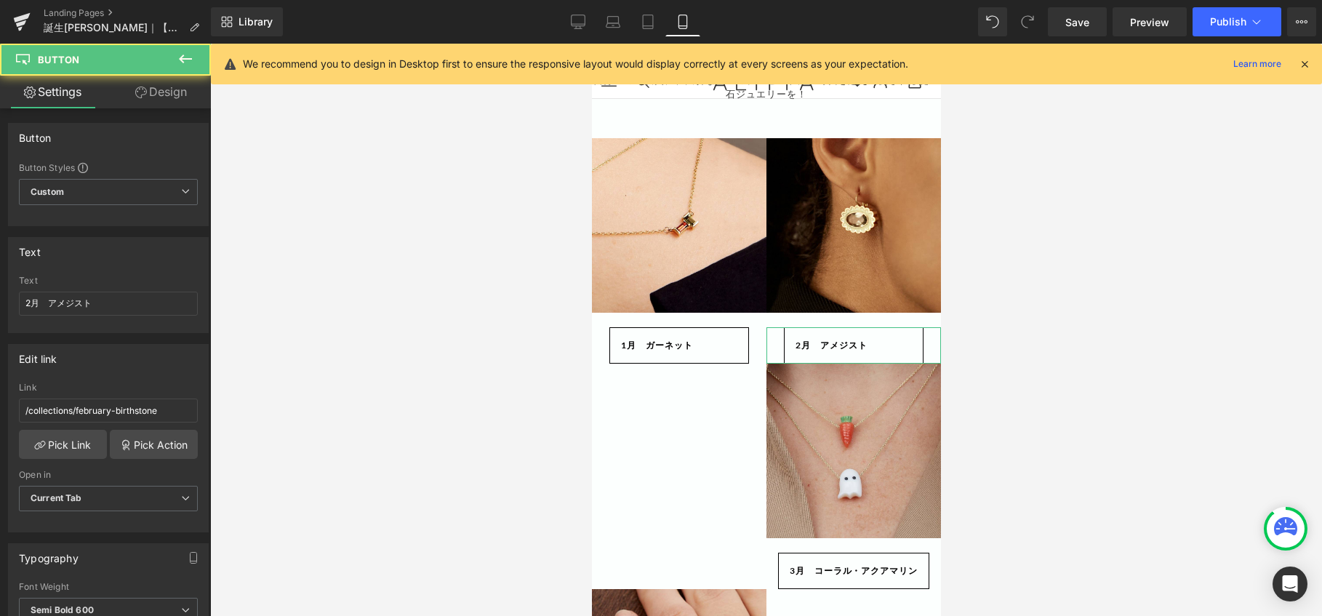
click at [180, 94] on link "Design" at bounding box center [160, 92] width 105 height 33
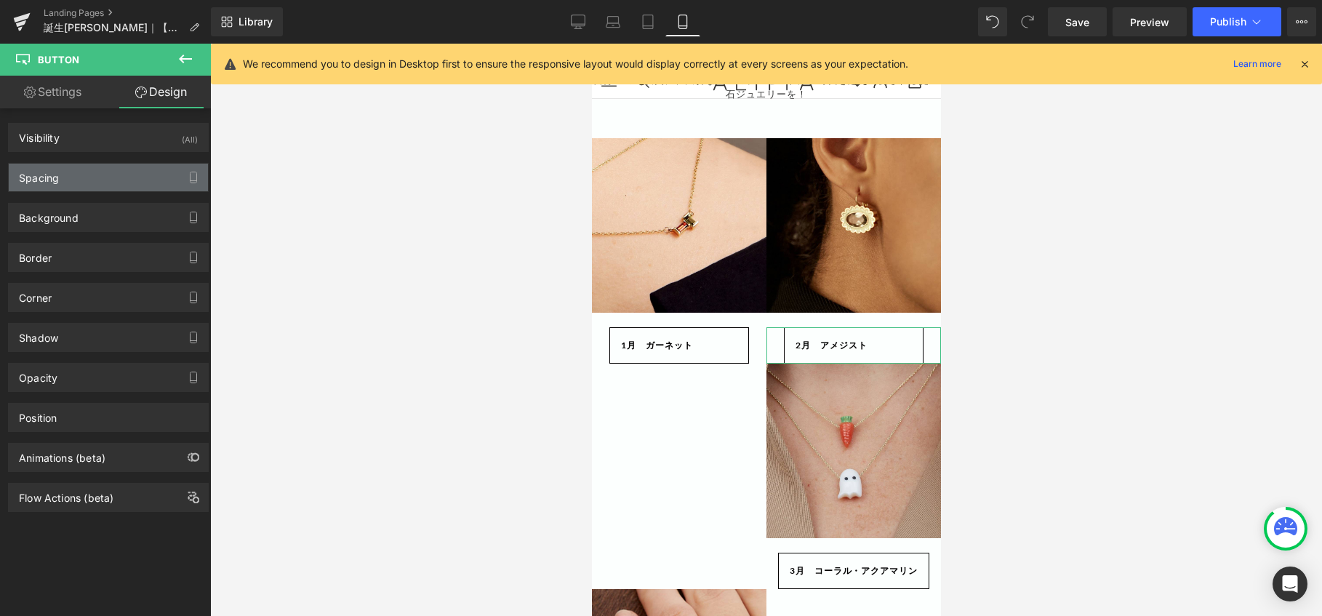
click at [117, 182] on div "Spacing" at bounding box center [108, 178] width 199 height 28
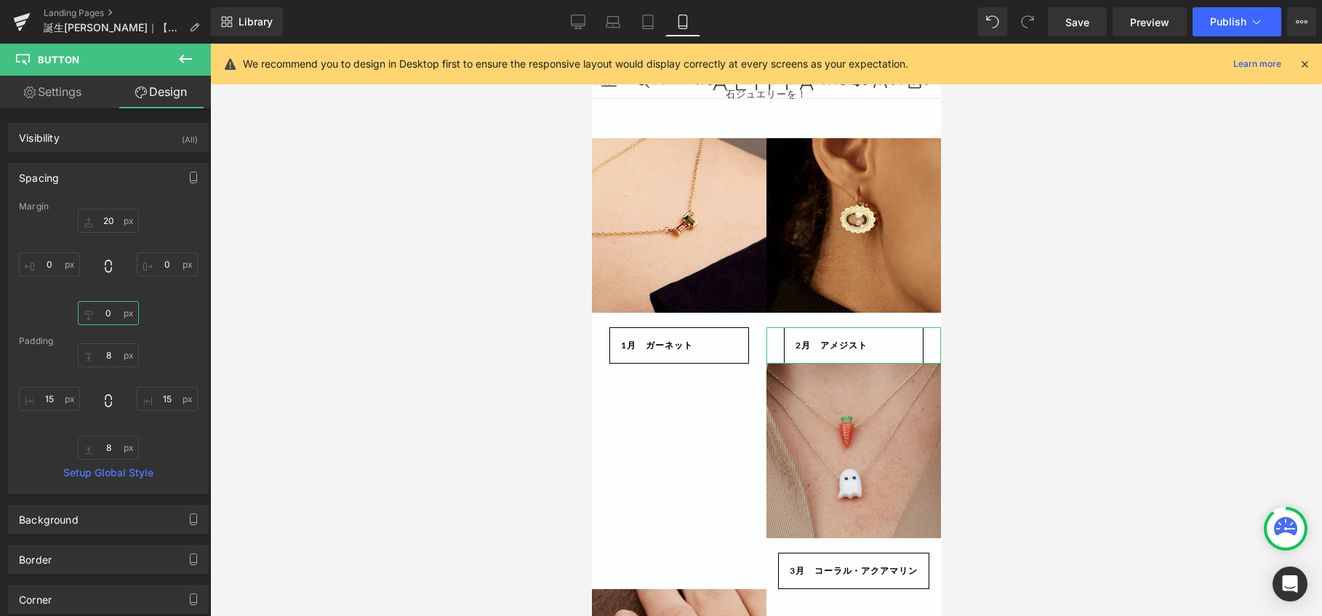
click at [114, 312] on input "0" at bounding box center [108, 313] width 61 height 24
type input "10"
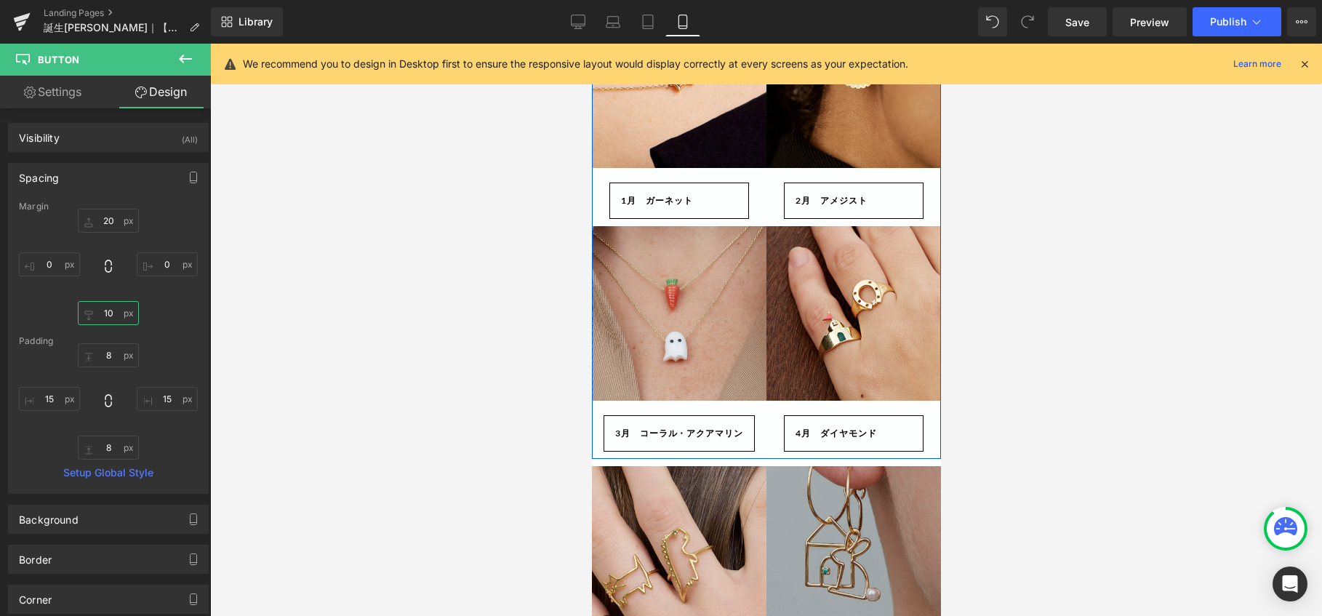
scroll to position [291, 0]
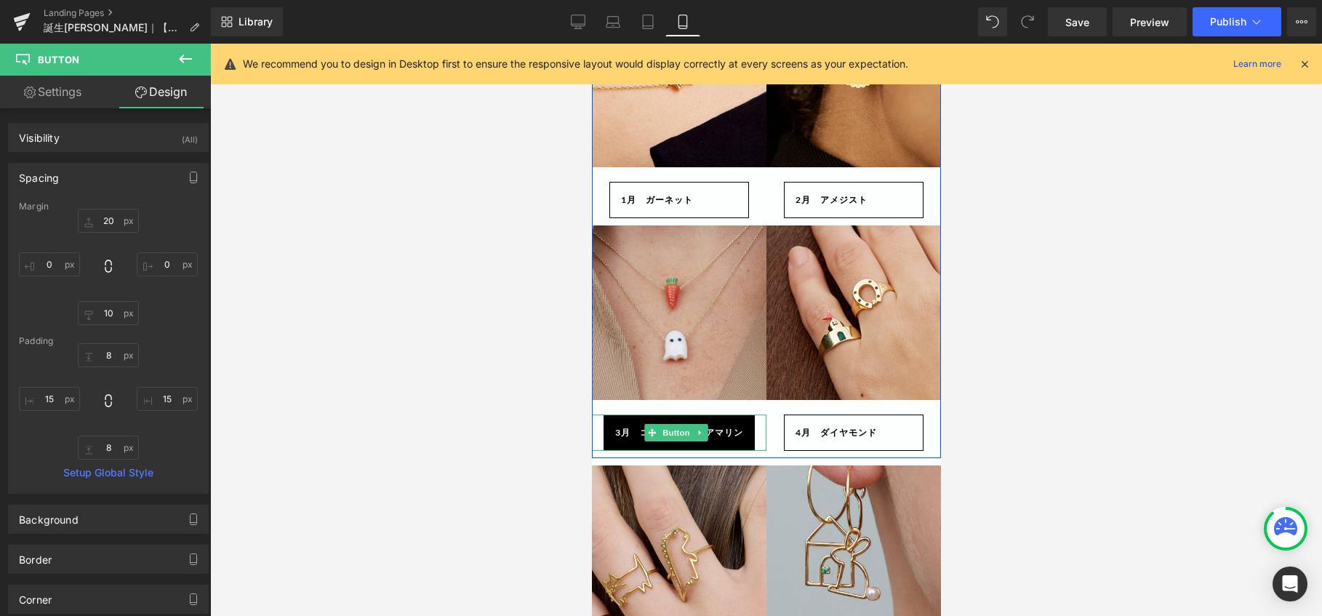
click at [705, 422] on span "3月　コーラル・アクアマリン" at bounding box center [678, 432] width 128 height 23
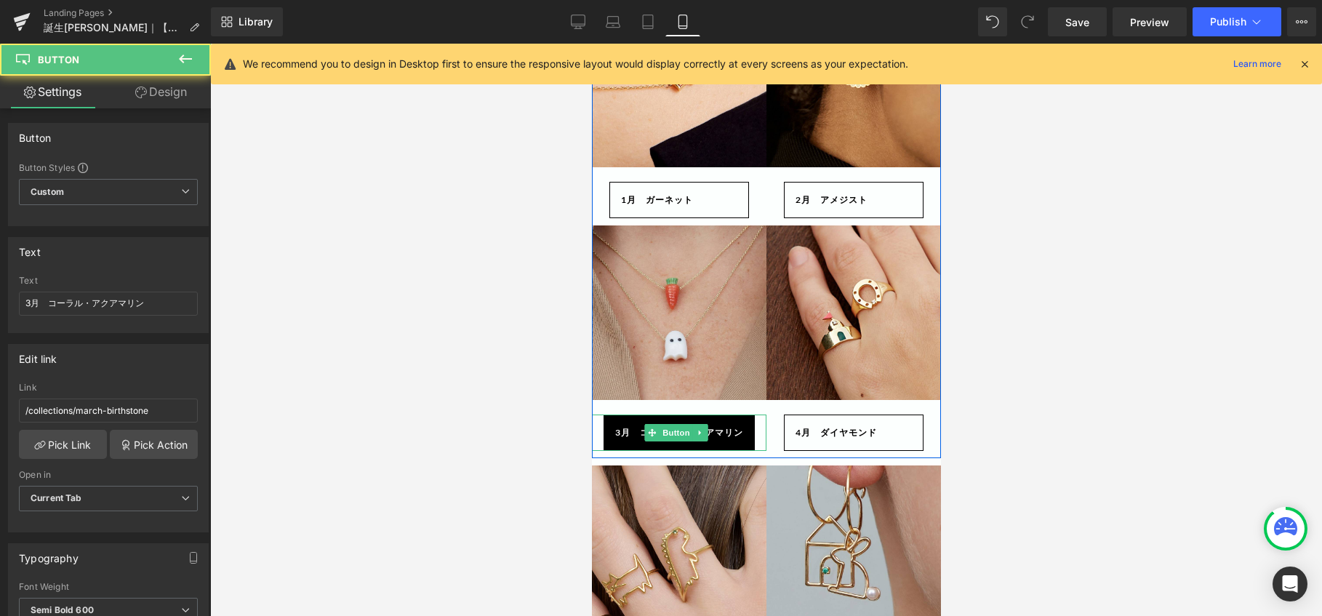
click at [630, 432] on span "3月　コーラル・アクアマリン" at bounding box center [678, 432] width 128 height 23
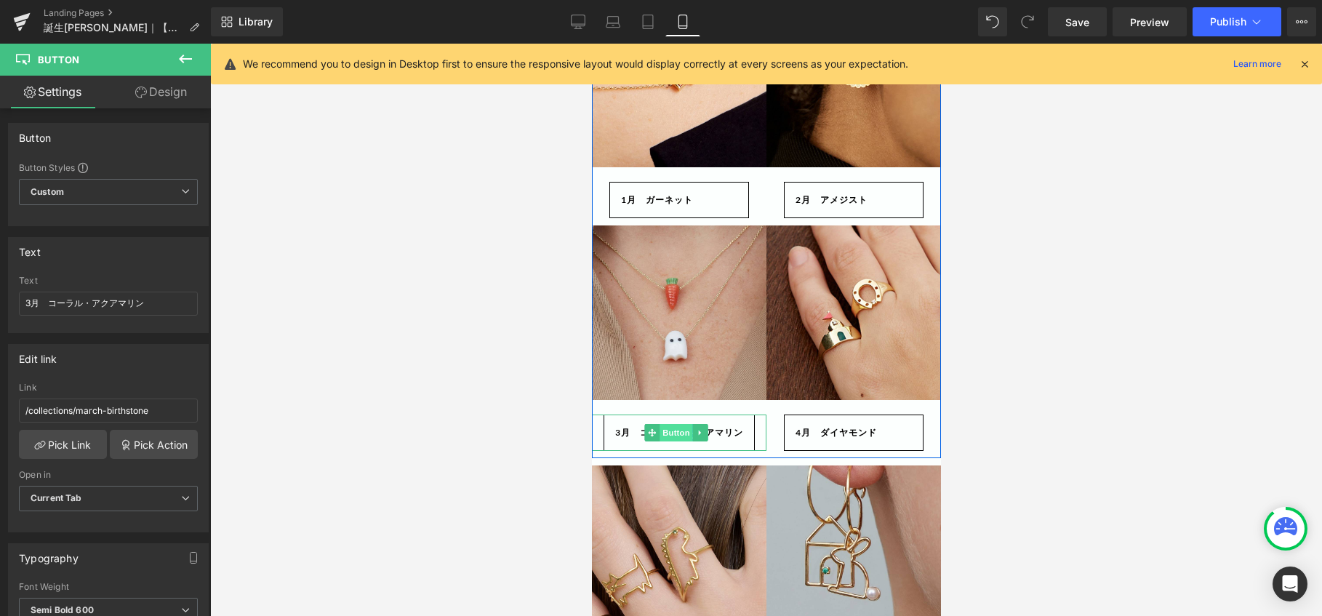
click at [662, 433] on span "Button" at bounding box center [675, 432] width 33 height 17
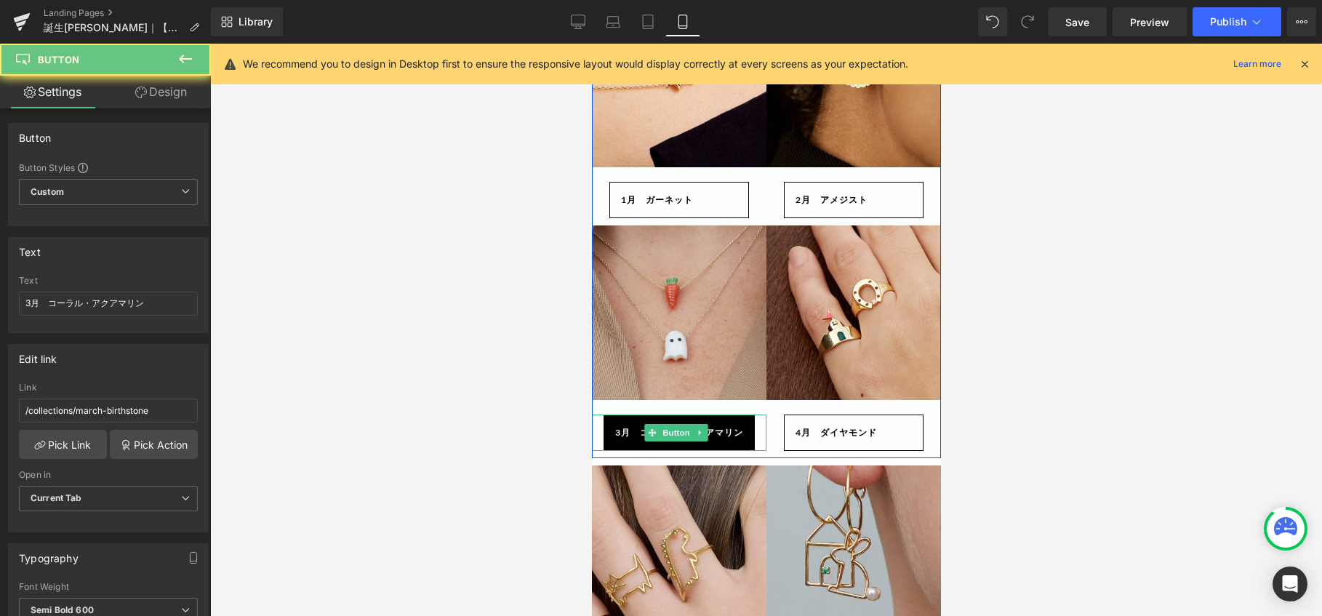
click at [635, 433] on span "3月　コーラル・アクアマリン" at bounding box center [678, 432] width 128 height 23
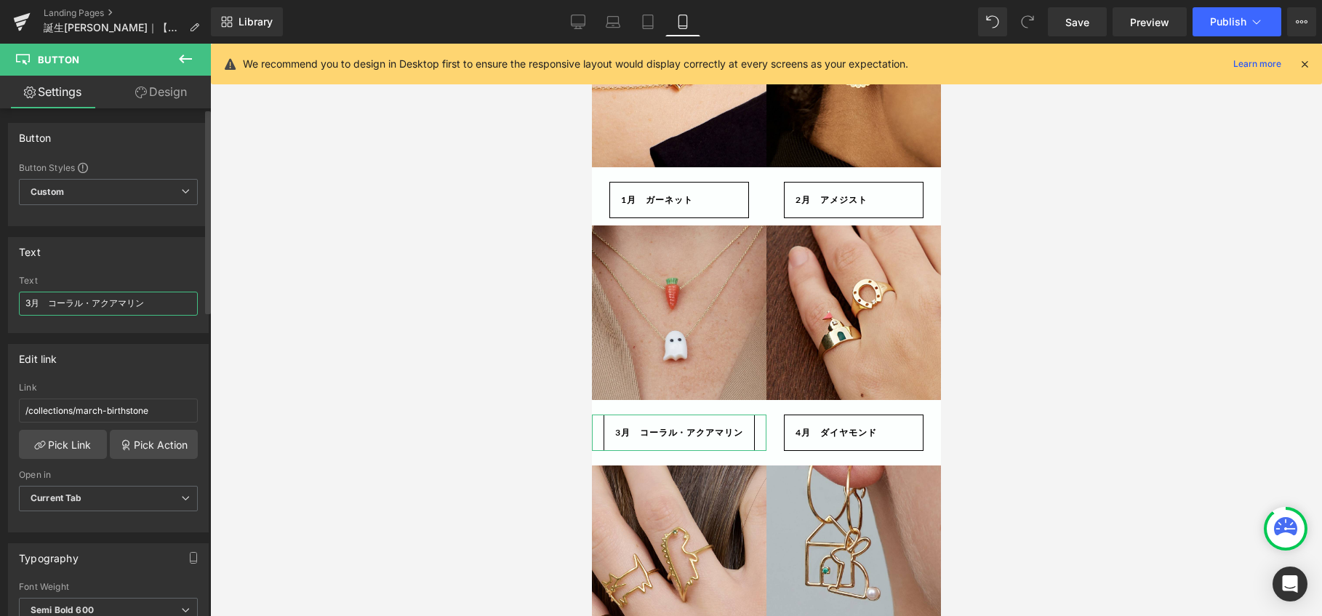
click at [52, 302] on input "3月　コーラル・アクアマリン" at bounding box center [108, 304] width 179 height 24
type input "3月コーラル・アクアマリン"
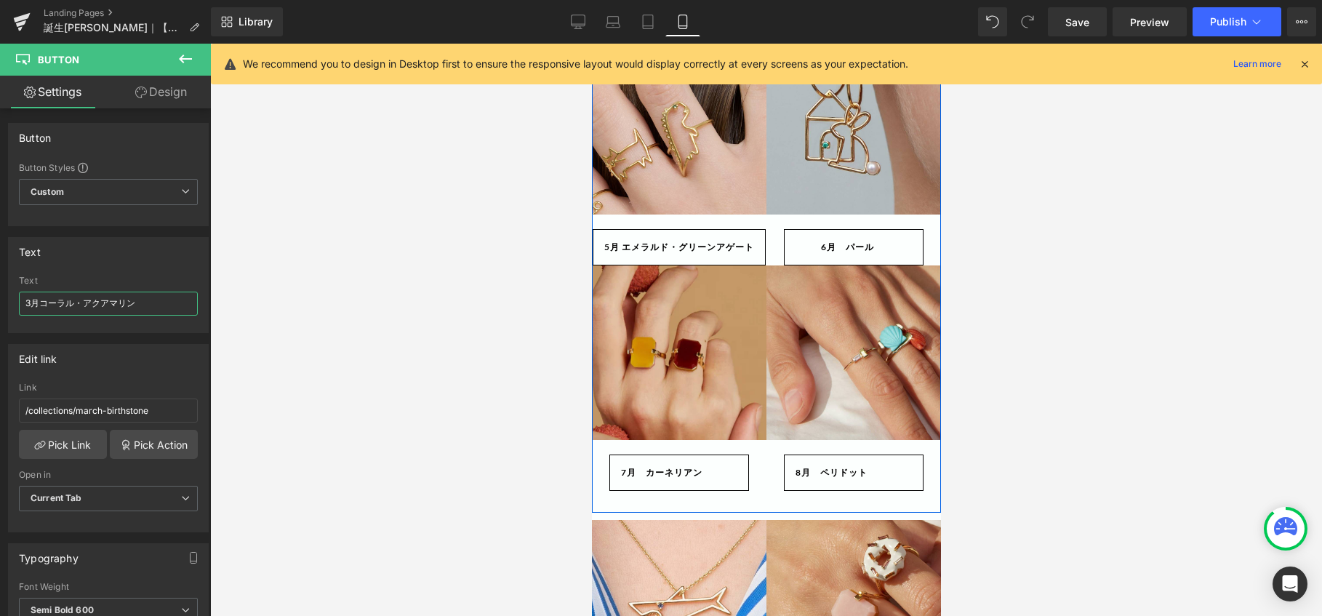
scroll to position [727, 0]
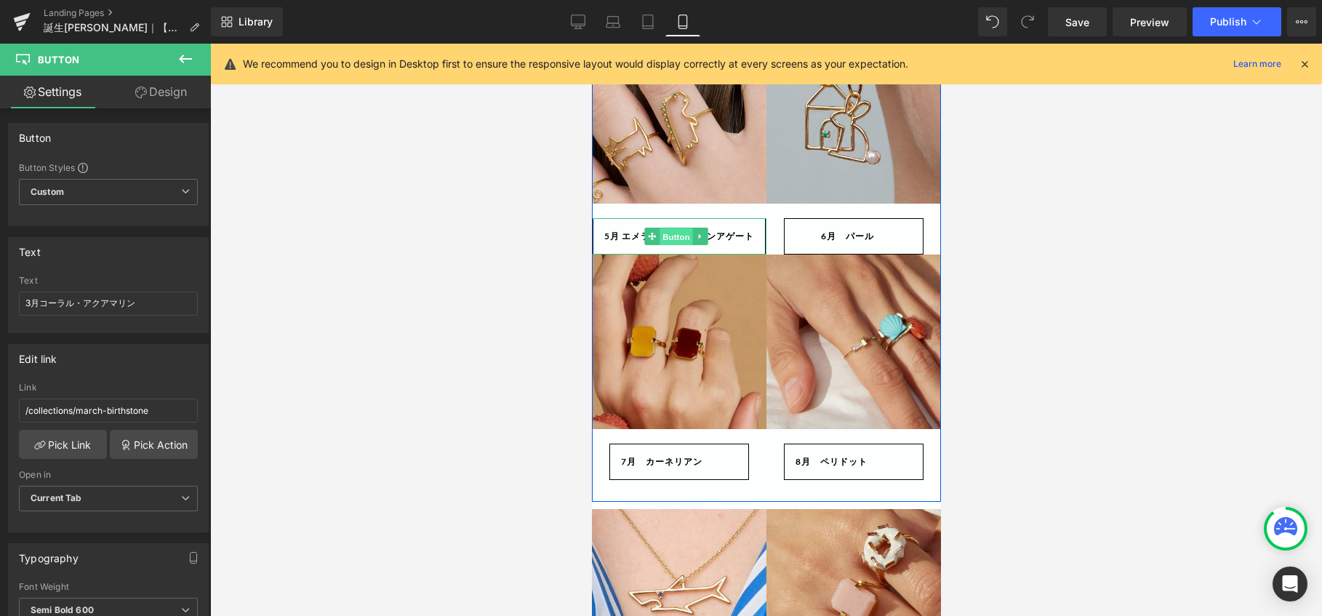
click at [683, 244] on span "Button" at bounding box center [675, 236] width 33 height 17
drag, startPoint x: 108, startPoint y: 307, endPoint x: 275, endPoint y: 305, distance: 167.2
click at [274, 305] on div "Button You are previewing how the will restyle your page. You can not edit Elem…" at bounding box center [661, 320] width 1322 height 640
click at [682, 228] on span "Button" at bounding box center [675, 236] width 33 height 17
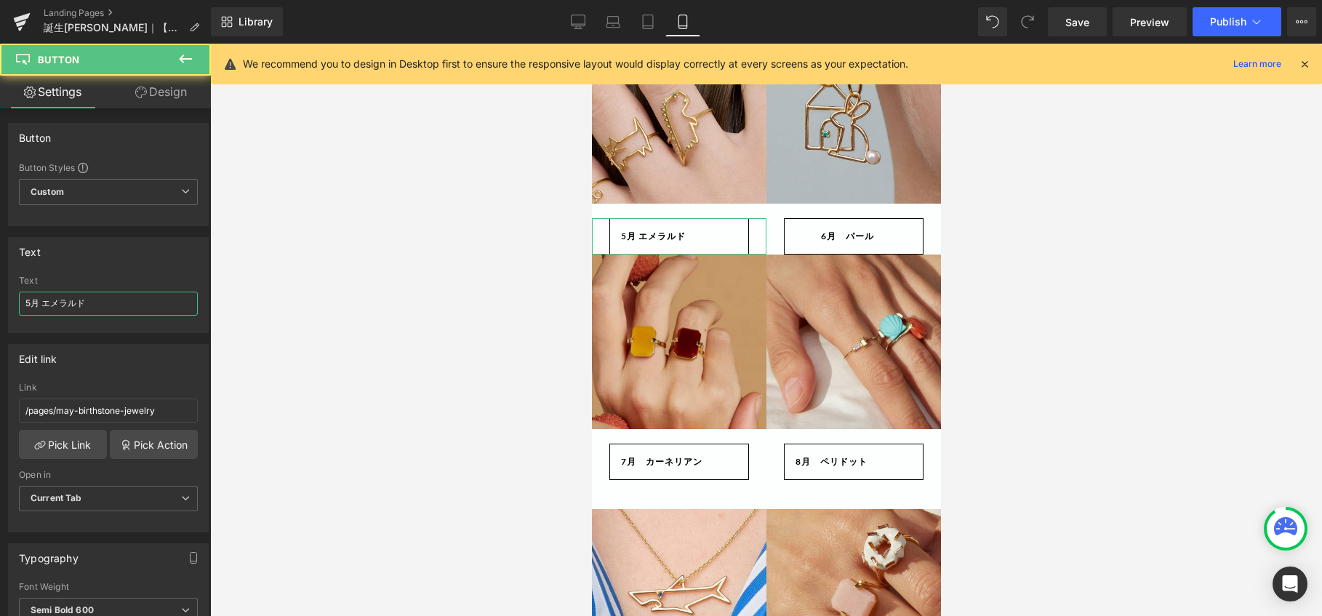
type input "5月 エメラルド"
click at [176, 89] on link "Design" at bounding box center [160, 92] width 105 height 33
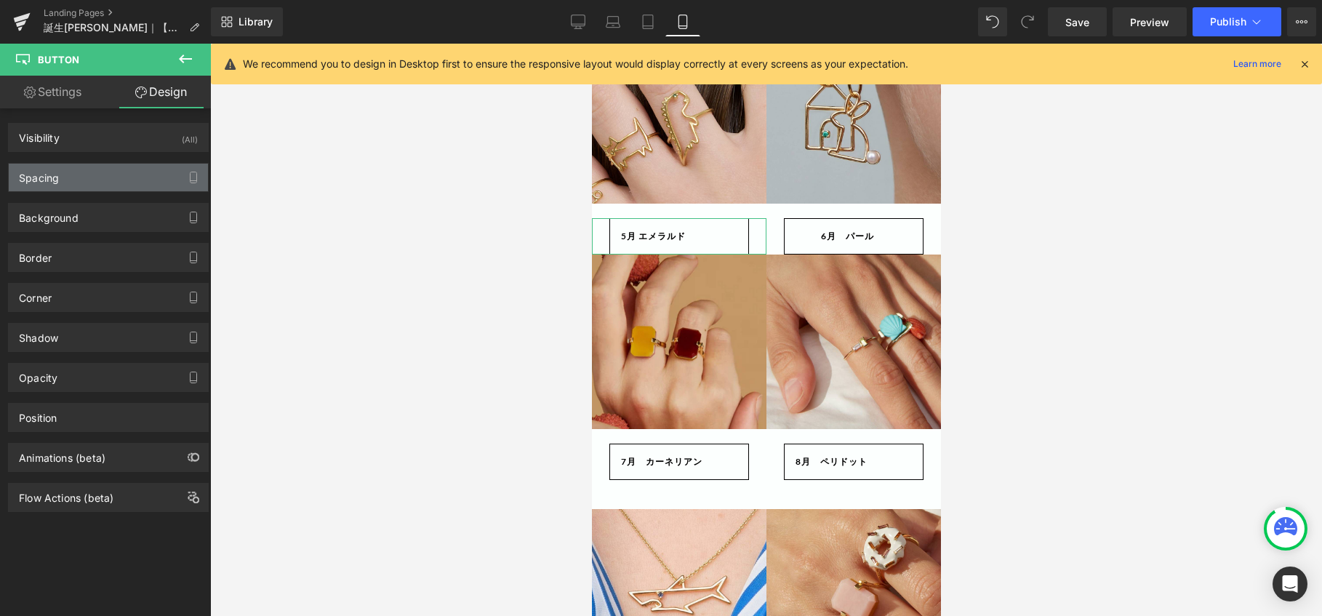
click at [97, 173] on div "Spacing" at bounding box center [108, 178] width 199 height 28
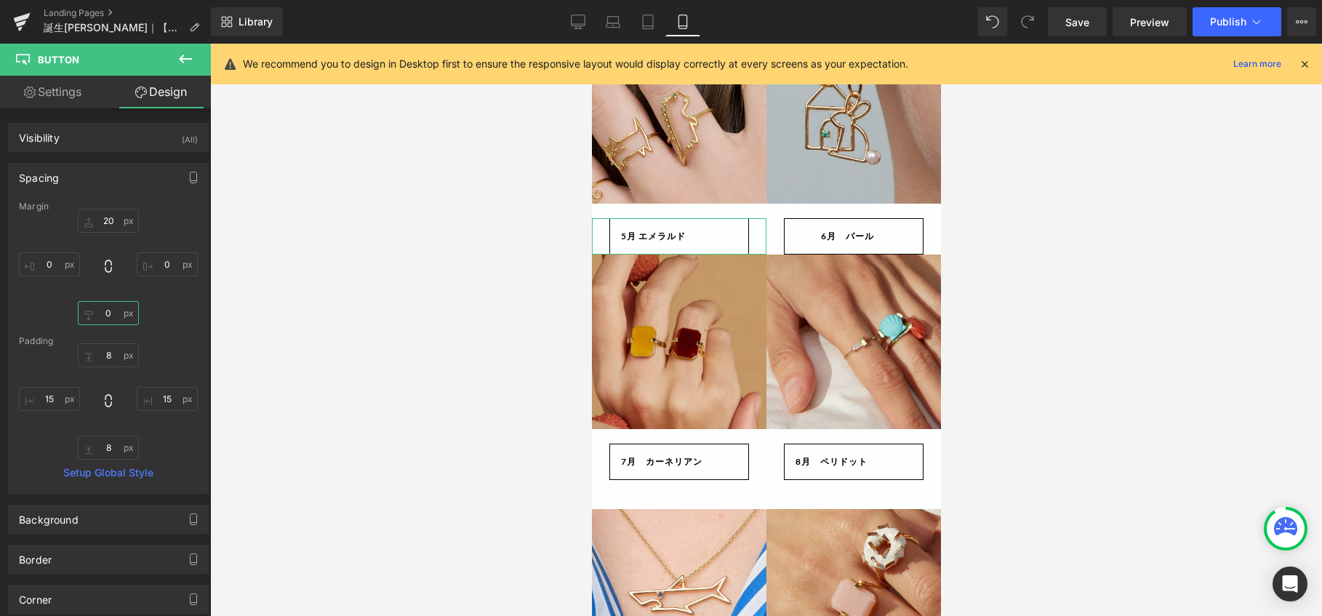
click at [111, 313] on input "0" at bounding box center [108, 313] width 61 height 24
type input "10"
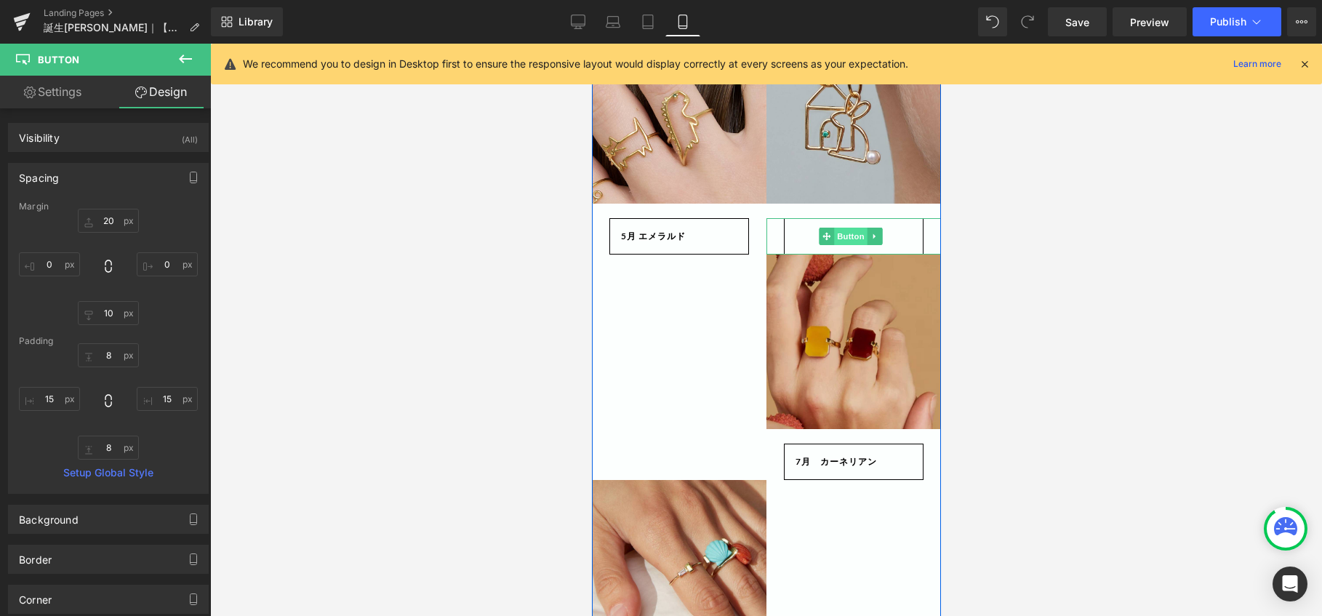
click at [837, 233] on span "Button" at bounding box center [849, 236] width 33 height 17
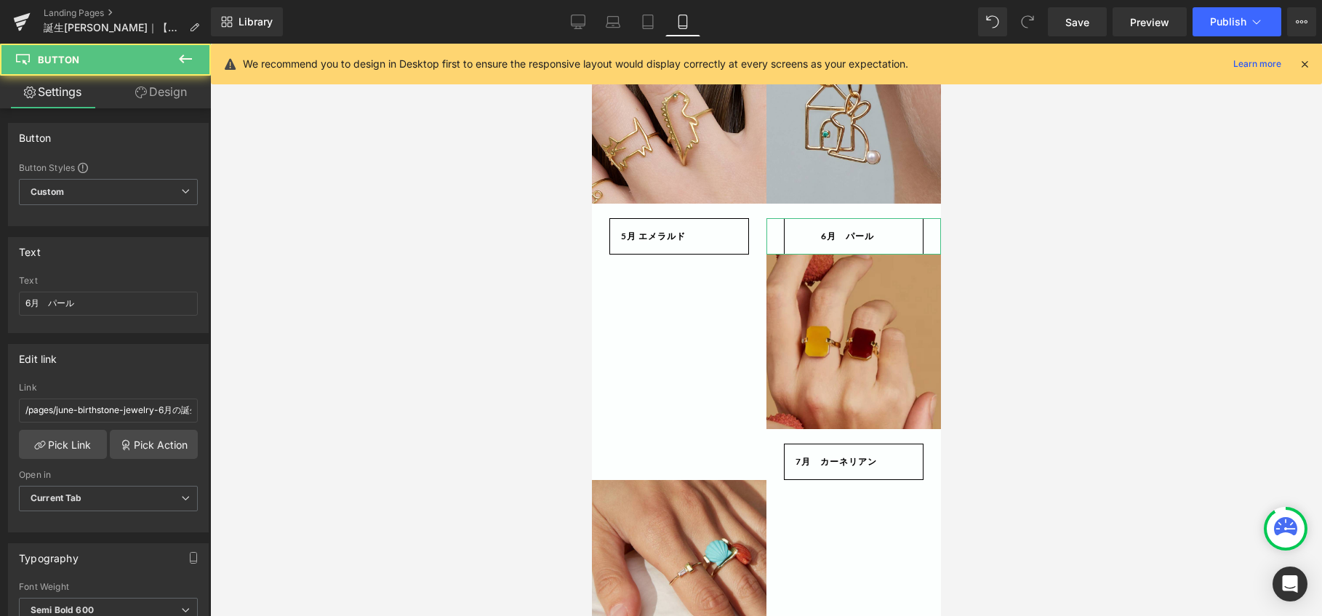
click at [174, 88] on link "Design" at bounding box center [160, 92] width 105 height 33
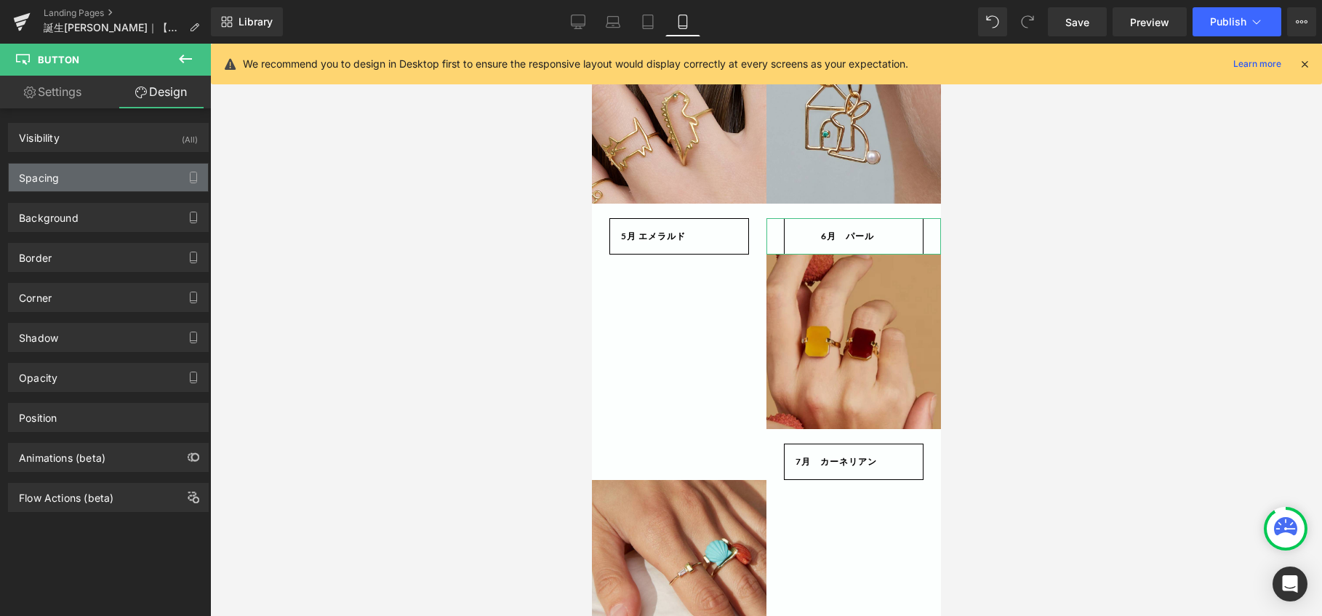
click at [110, 169] on div "Spacing" at bounding box center [108, 178] width 199 height 28
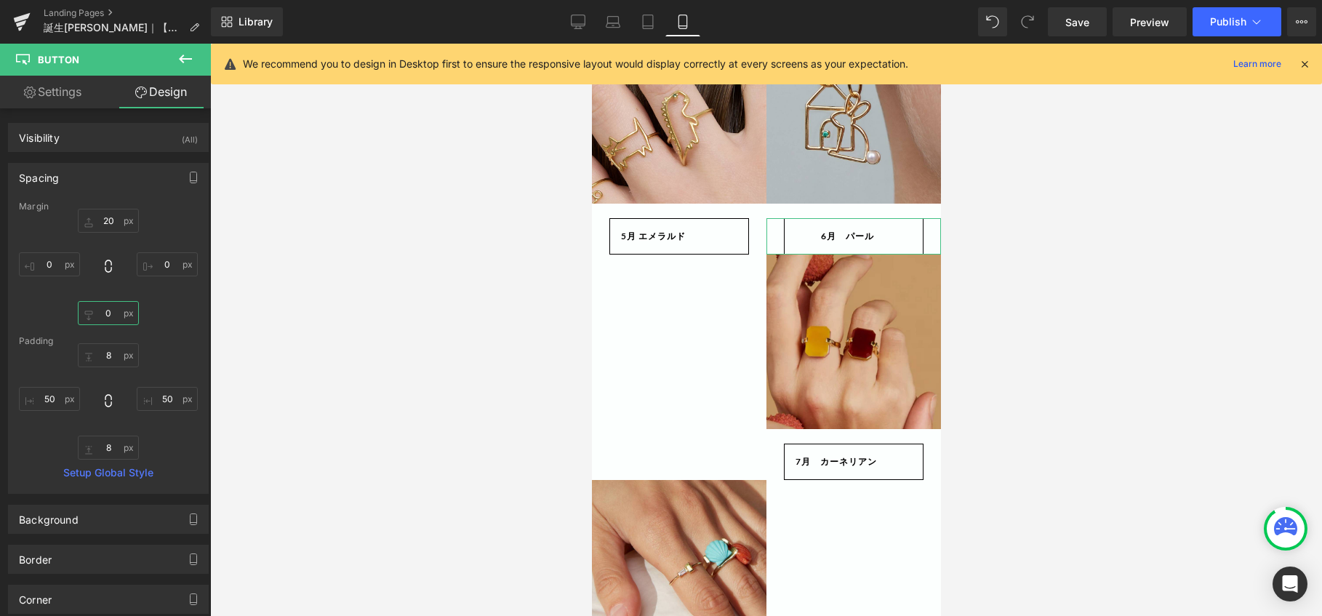
click at [112, 313] on input "0" at bounding box center [108, 313] width 61 height 24
type input "10"
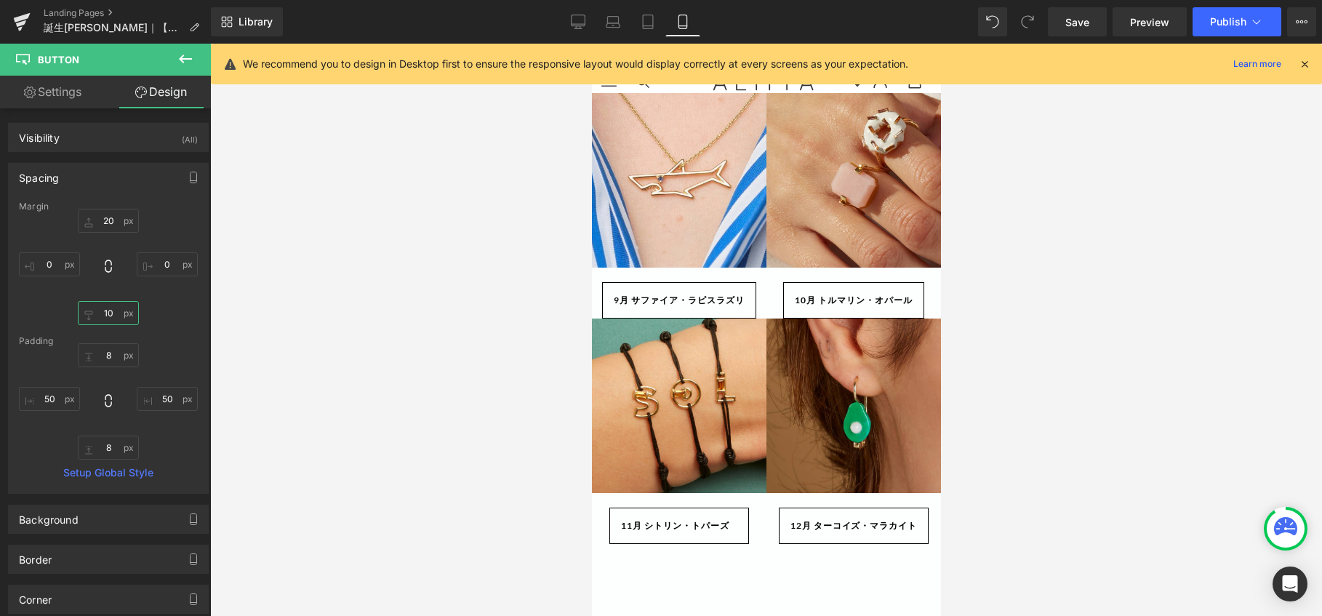
scroll to position [1163, 0]
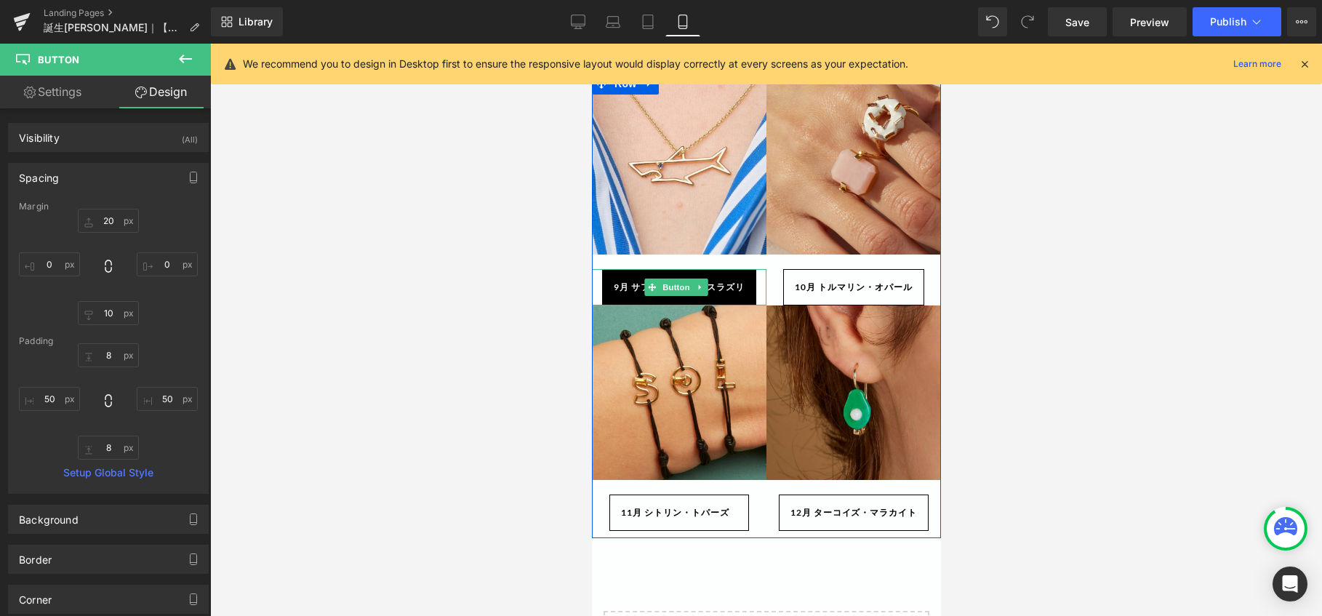
click at [617, 269] on link "9月 サファイア・ラピスラズリ" at bounding box center [677, 287] width 153 height 36
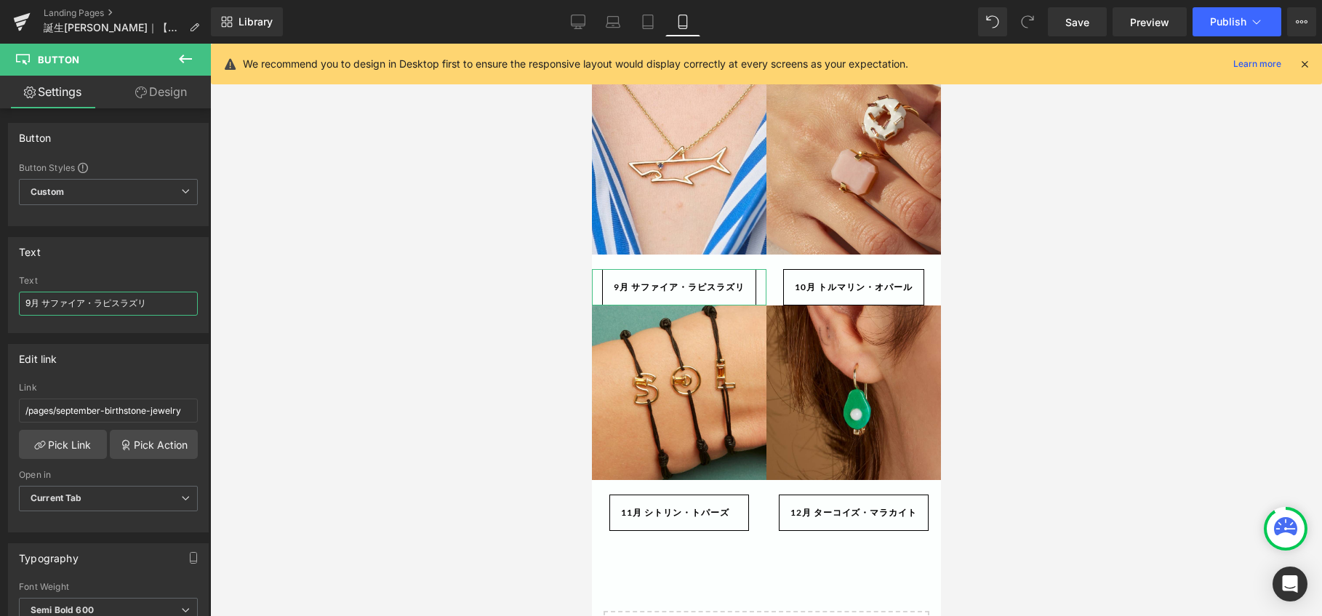
drag, startPoint x: 156, startPoint y: 303, endPoint x: 401, endPoint y: 303, distance: 245.0
click at [398, 303] on div "Button You are previewing how the will restyle your page. You can not edit Elem…" at bounding box center [661, 320] width 1322 height 640
type input "9月 サファイア"
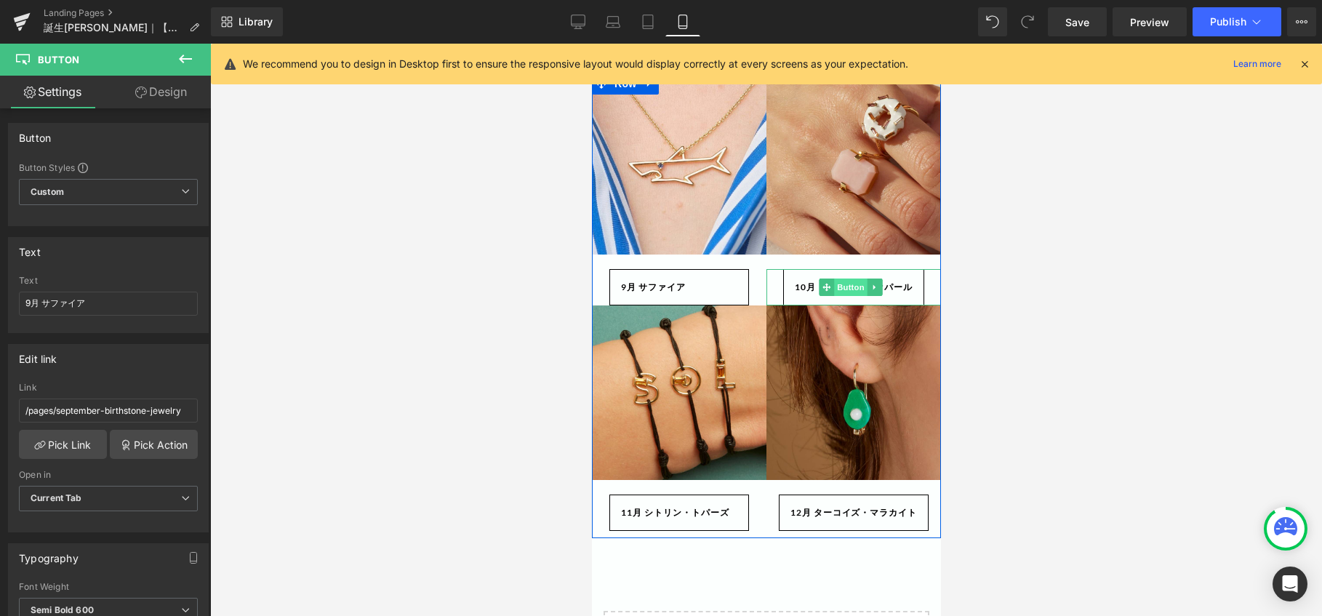
click at [840, 278] on span "Button" at bounding box center [849, 286] width 33 height 17
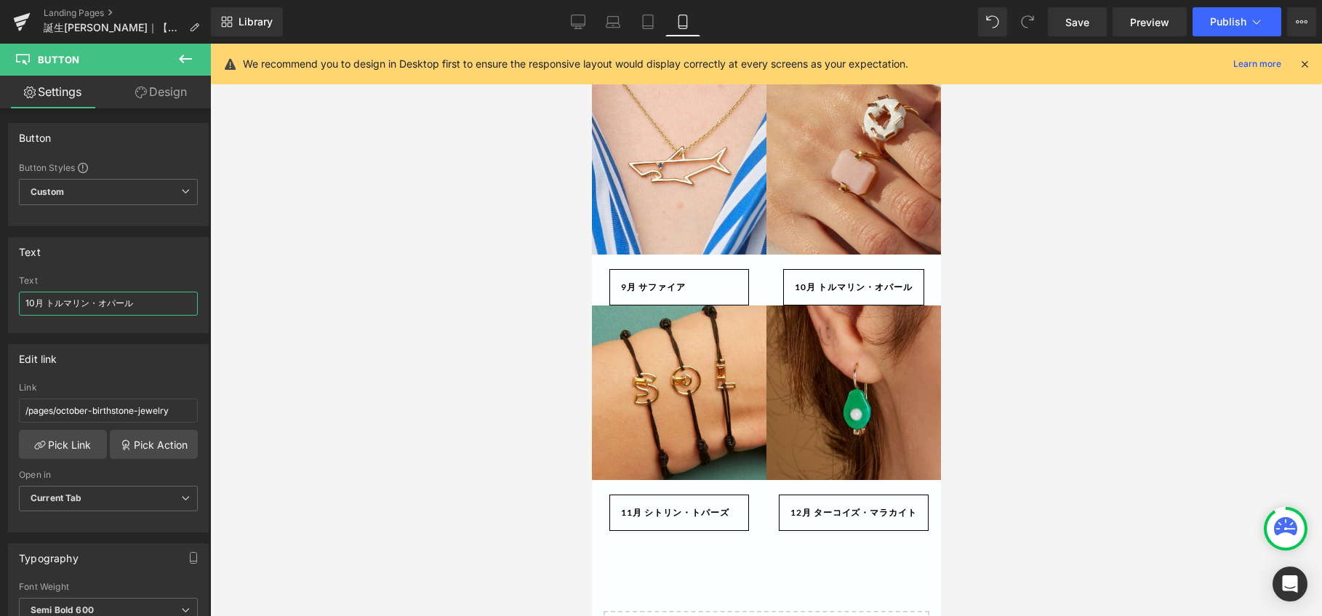
drag, startPoint x: 92, startPoint y: 305, endPoint x: 230, endPoint y: 305, distance: 138.1
click at [230, 305] on div "Button You are previewing how the will restyle your page. You can not edit Elem…" at bounding box center [661, 320] width 1322 height 640
type input "10月 トルマリン"
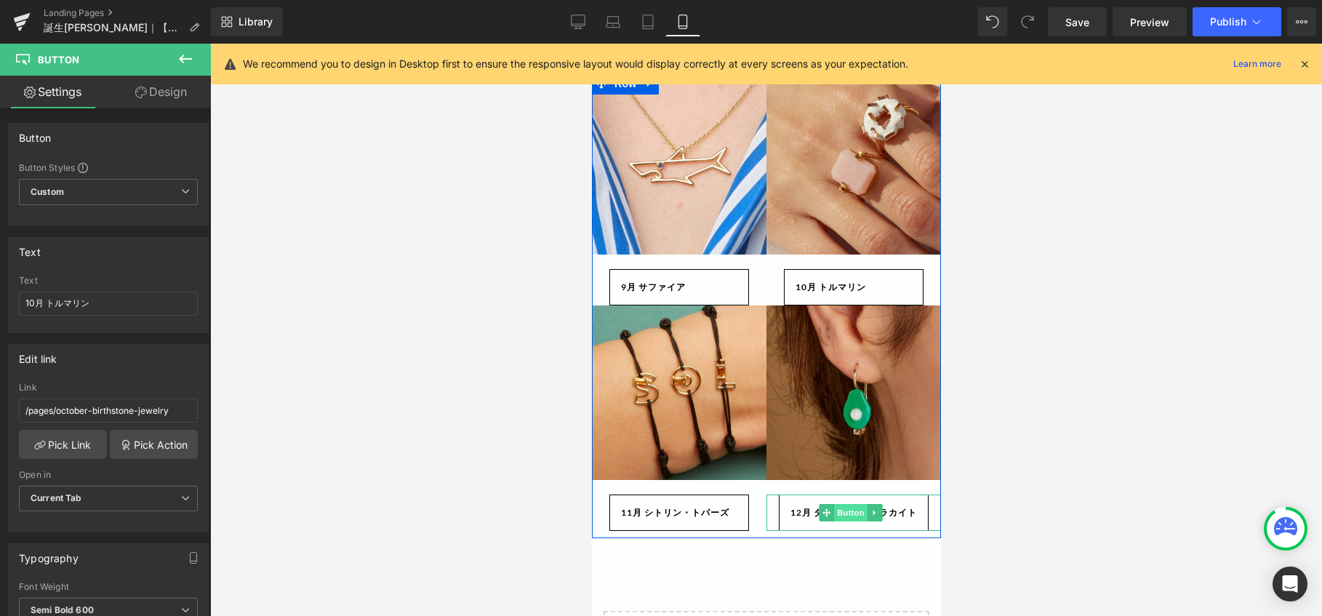
click at [846, 504] on span "Button" at bounding box center [849, 512] width 33 height 17
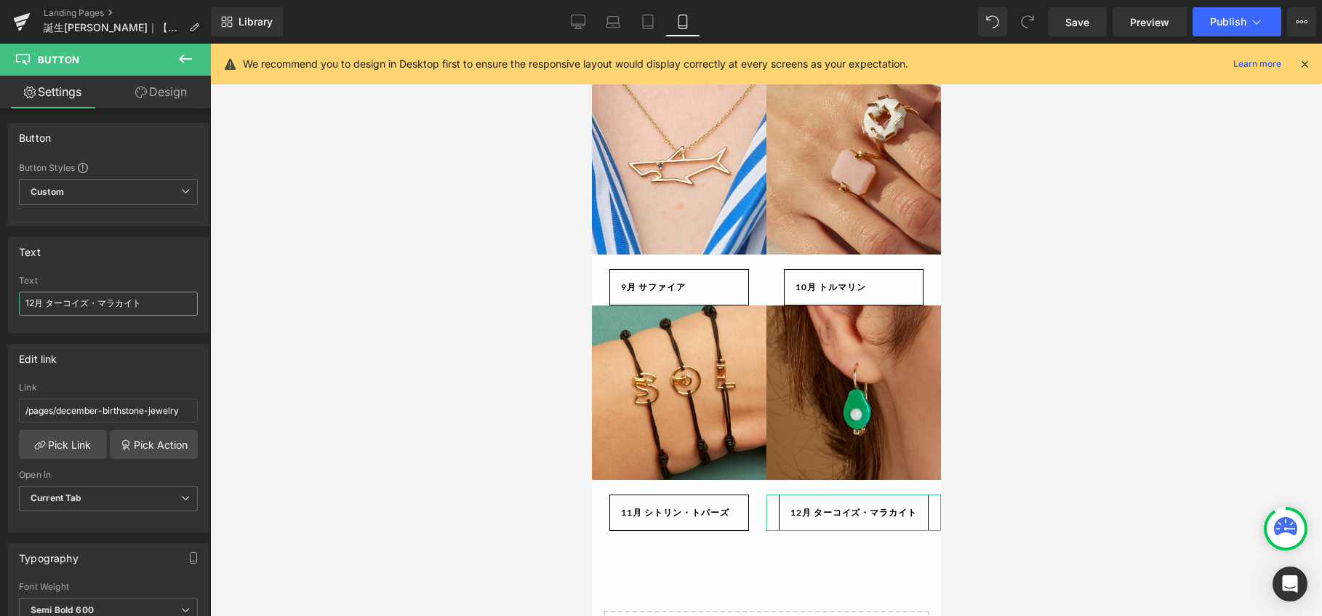
drag, startPoint x: 124, startPoint y: 309, endPoint x: 411, endPoint y: 324, distance: 287.5
click at [409, 324] on div "Button You are previewing how the will restyle your page. You can not edit Elem…" at bounding box center [661, 320] width 1322 height 640
type input "12月 ターコイズ"
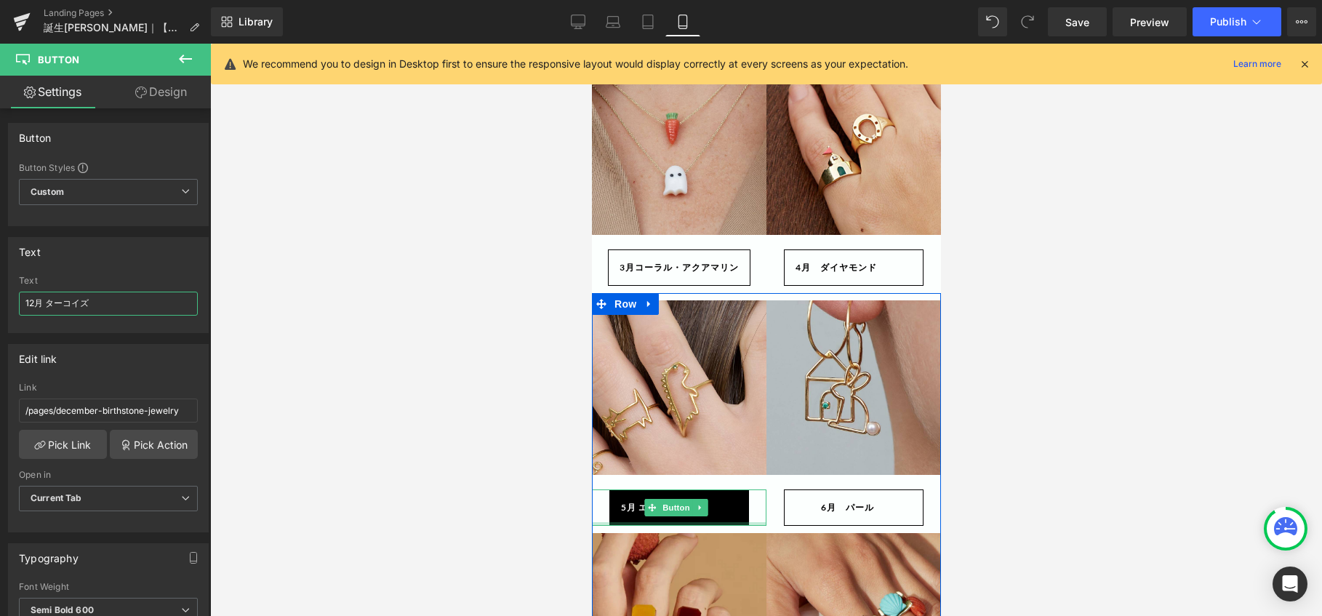
scroll to position [436, 0]
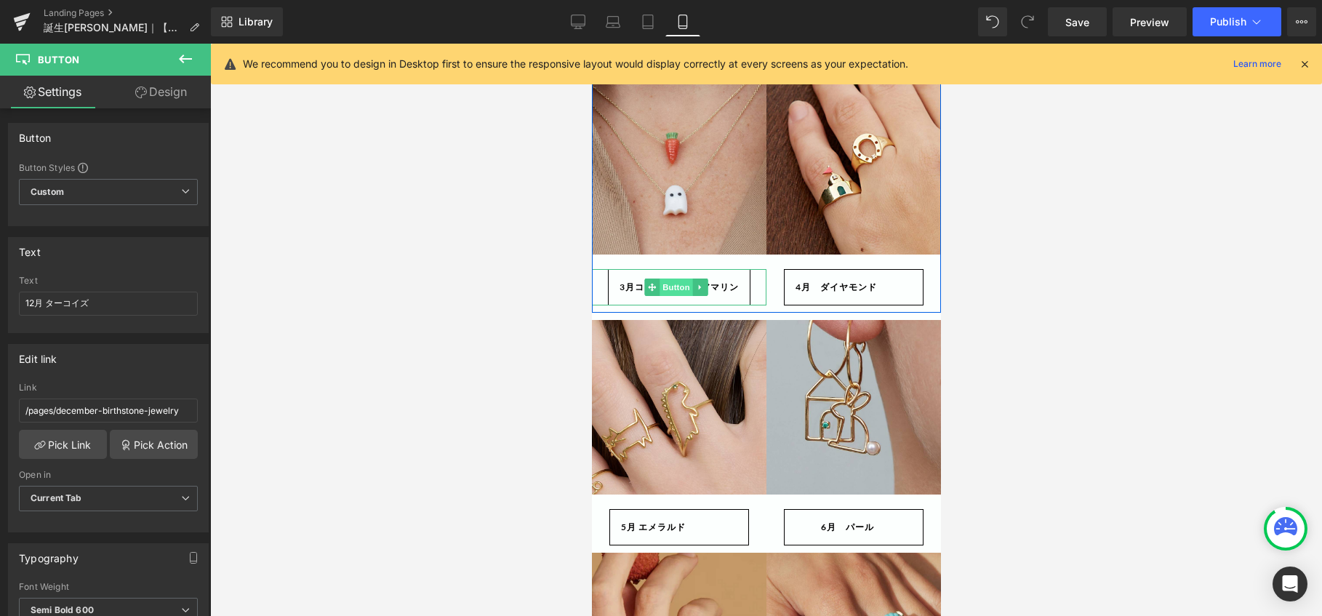
click at [680, 284] on span "Button" at bounding box center [675, 286] width 33 height 17
drag, startPoint x: 77, startPoint y: 307, endPoint x: 290, endPoint y: 312, distance: 213.1
click at [287, 312] on div "Button You are previewing how the will restyle your page. You can not edit Elem…" at bounding box center [661, 320] width 1322 height 640
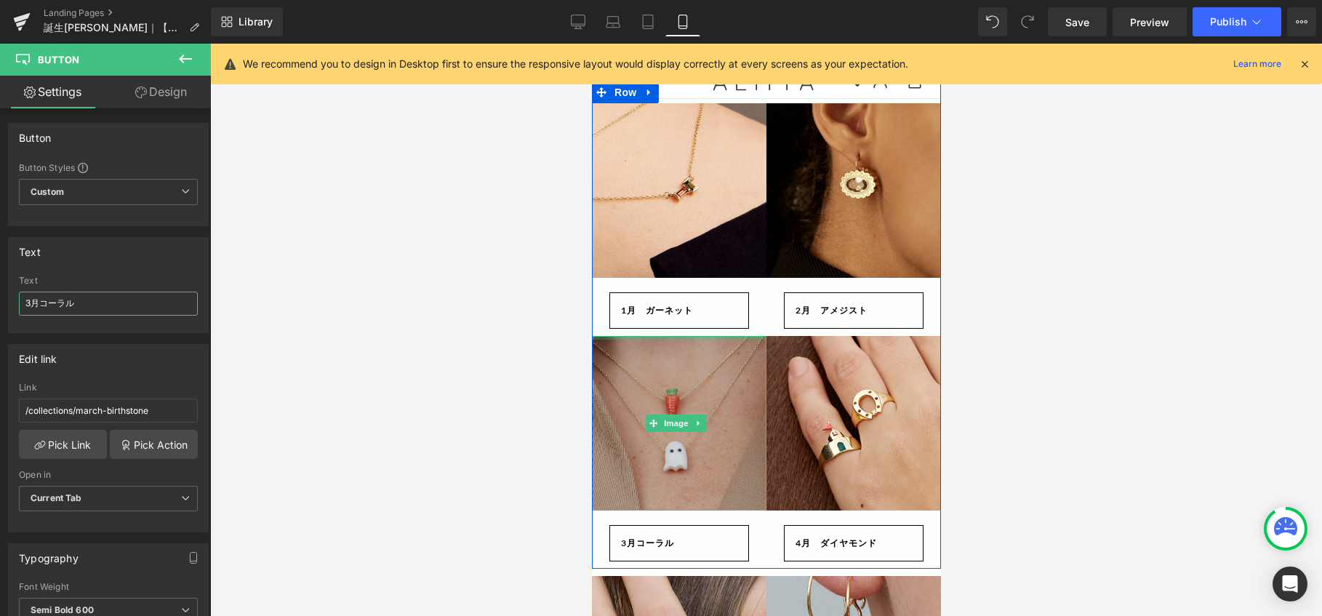
scroll to position [291, 0]
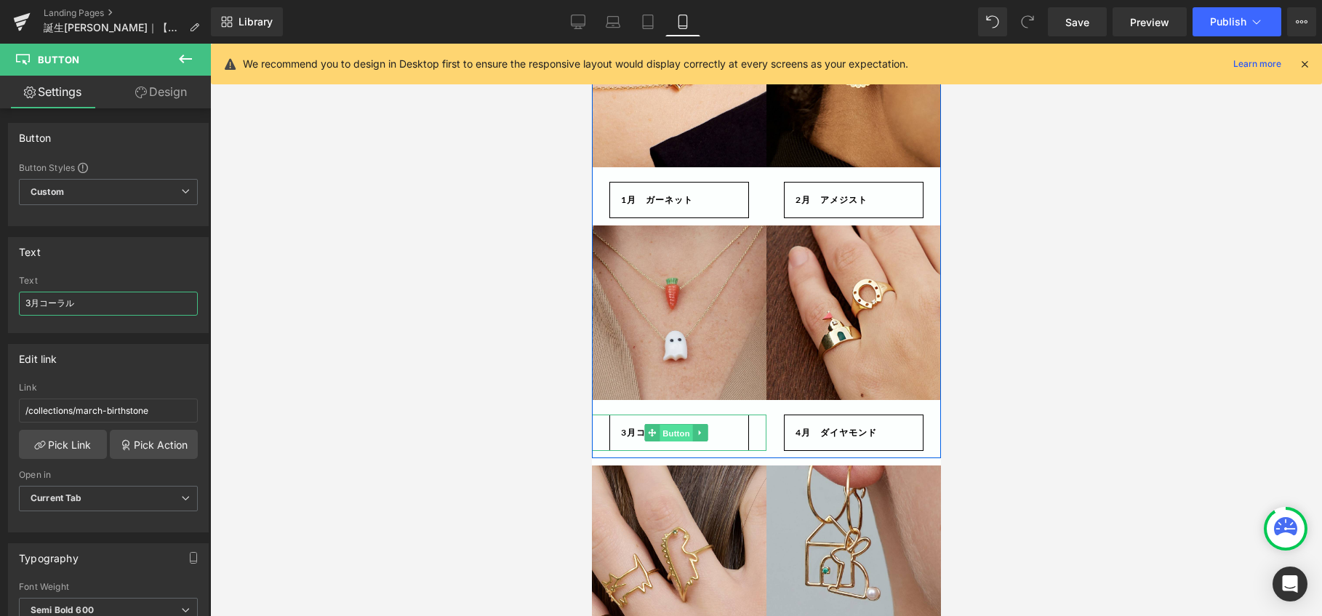
click at [672, 432] on span "Button" at bounding box center [675, 433] width 33 height 17
click at [38, 301] on input "3月コーラル" at bounding box center [108, 304] width 179 height 24
click at [27, 301] on input "3月　コーラル" at bounding box center [108, 304] width 179 height 24
type input "3月　コーラル"
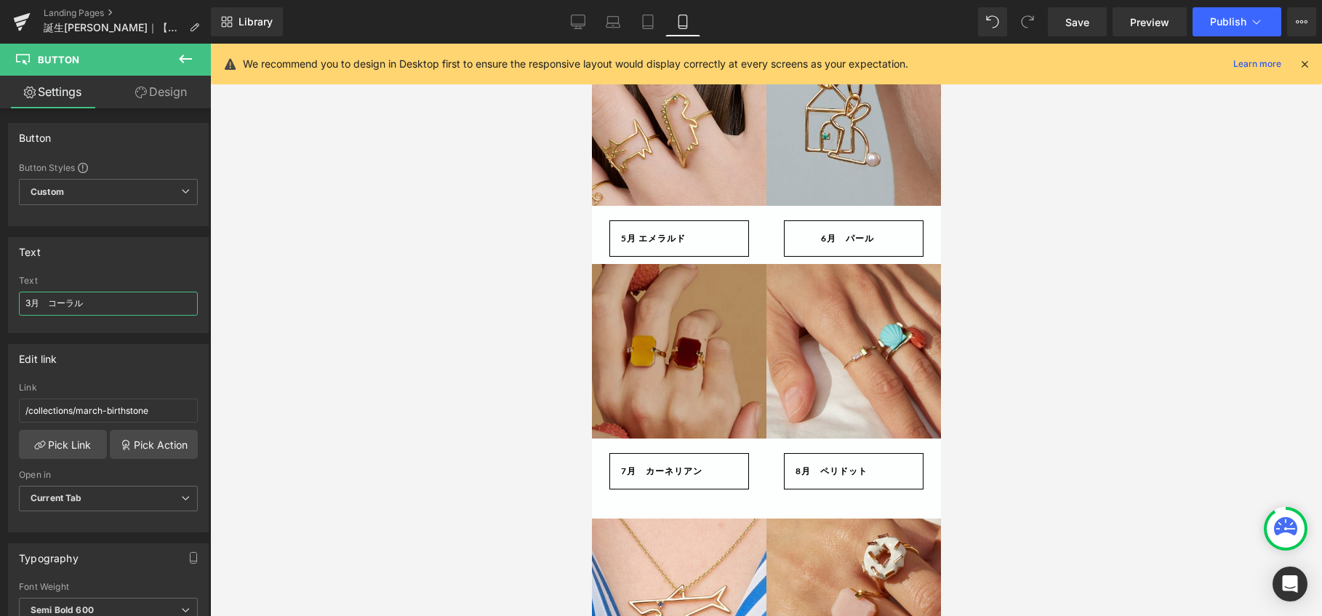
scroll to position [727, 0]
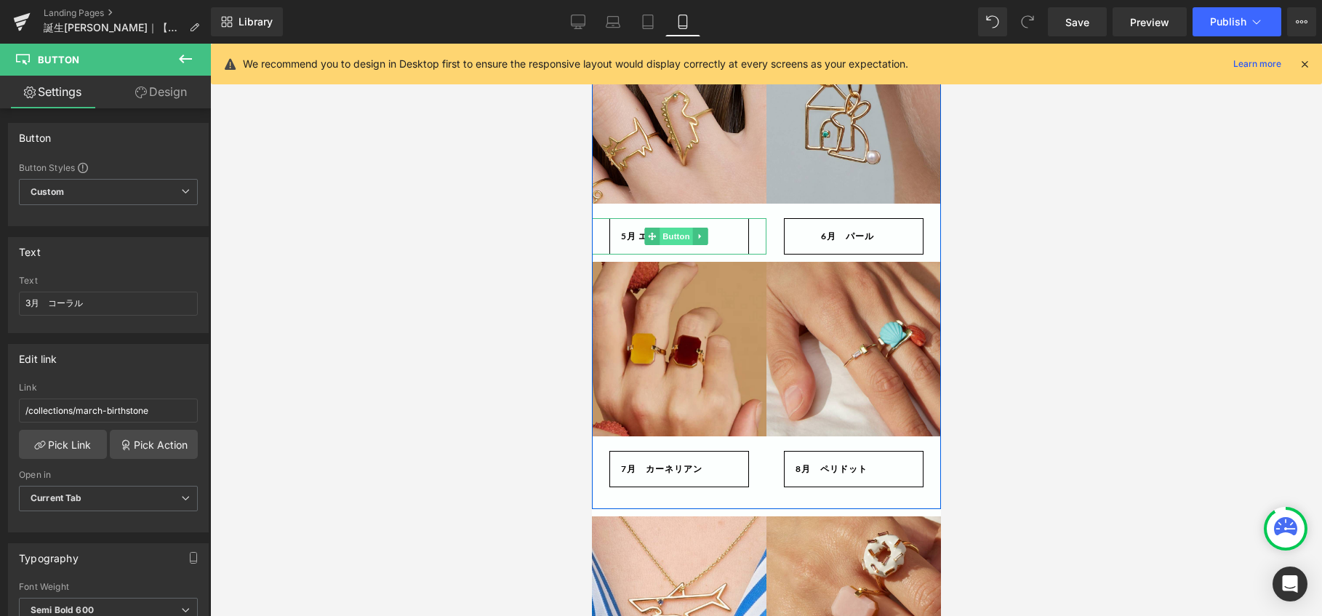
click at [667, 235] on span "Button" at bounding box center [675, 236] width 33 height 17
click at [26, 298] on input "5月 エメラルド" at bounding box center [108, 304] width 179 height 24
type input "5月 エメラルド"
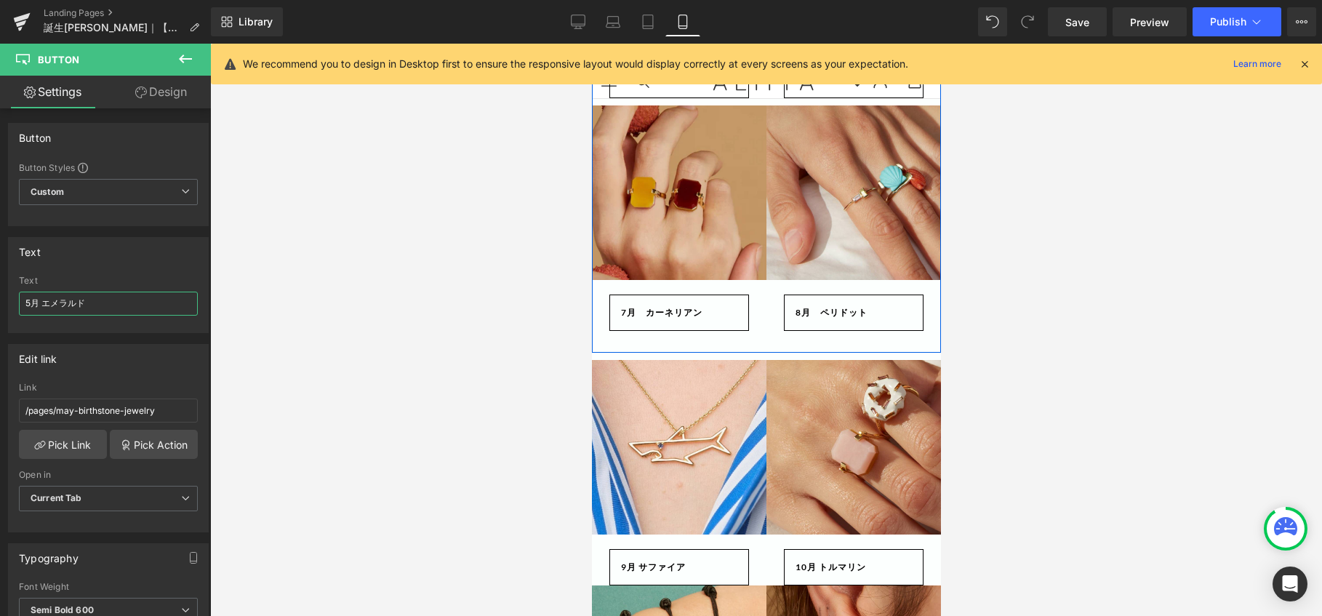
scroll to position [945, 0]
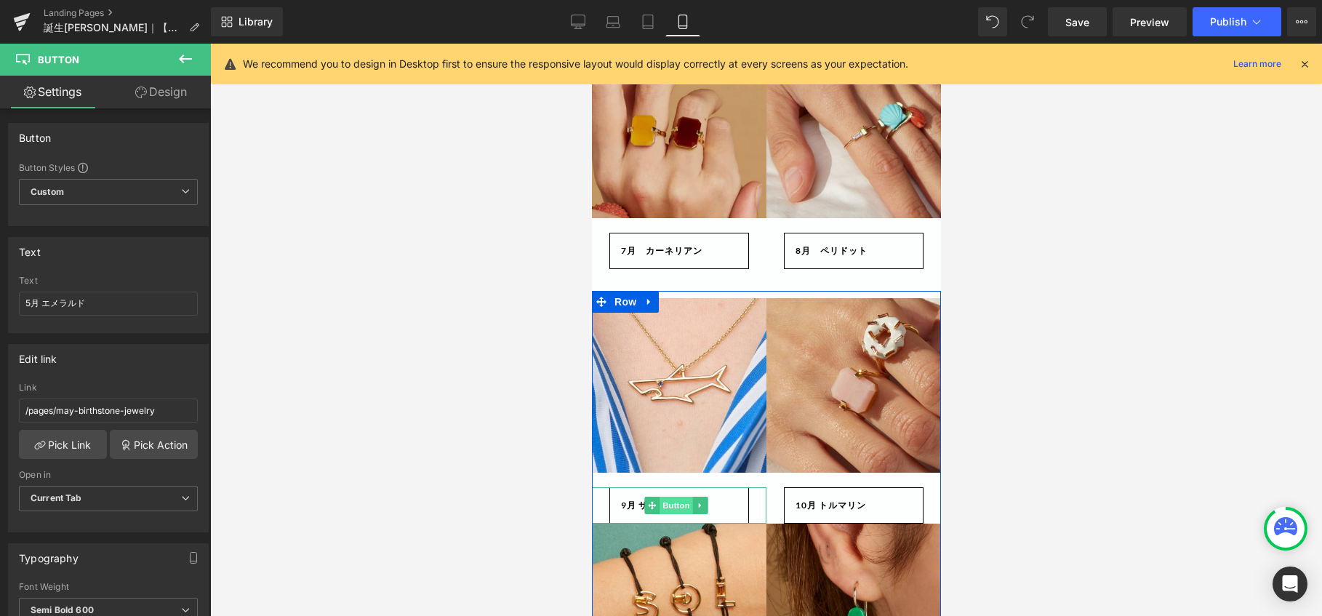
click at [671, 497] on span "Button" at bounding box center [675, 505] width 33 height 17
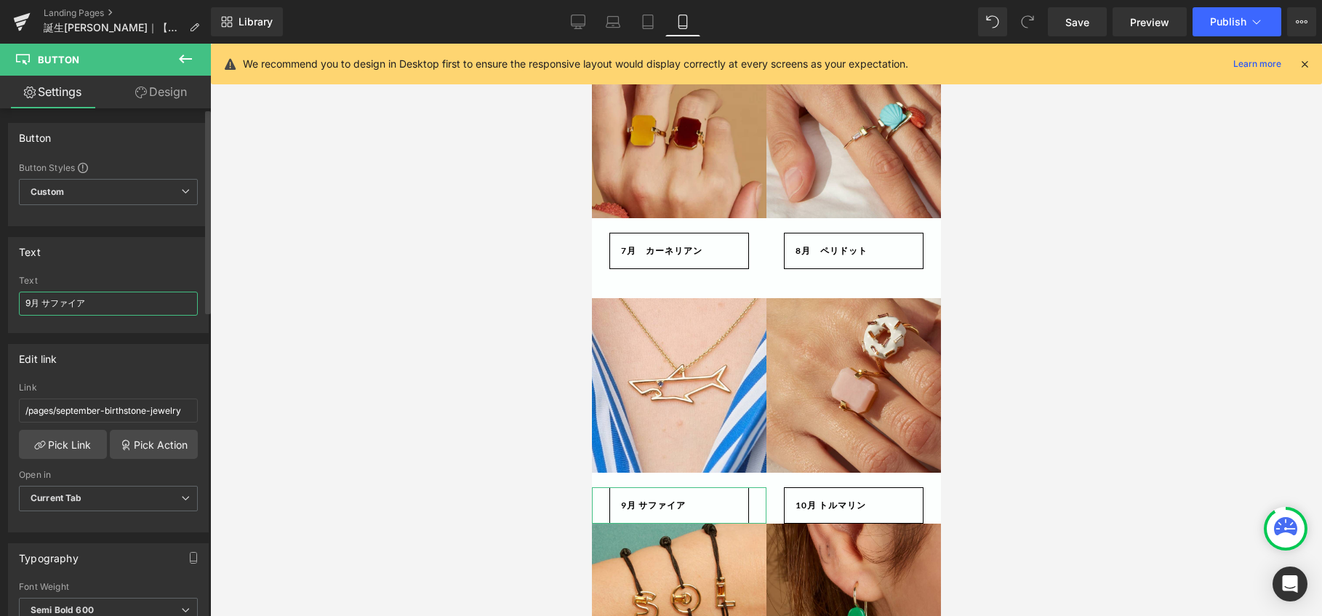
click at [25, 302] on input "9月 サファイア" at bounding box center [108, 304] width 179 height 24
type input "9月 サファイア"
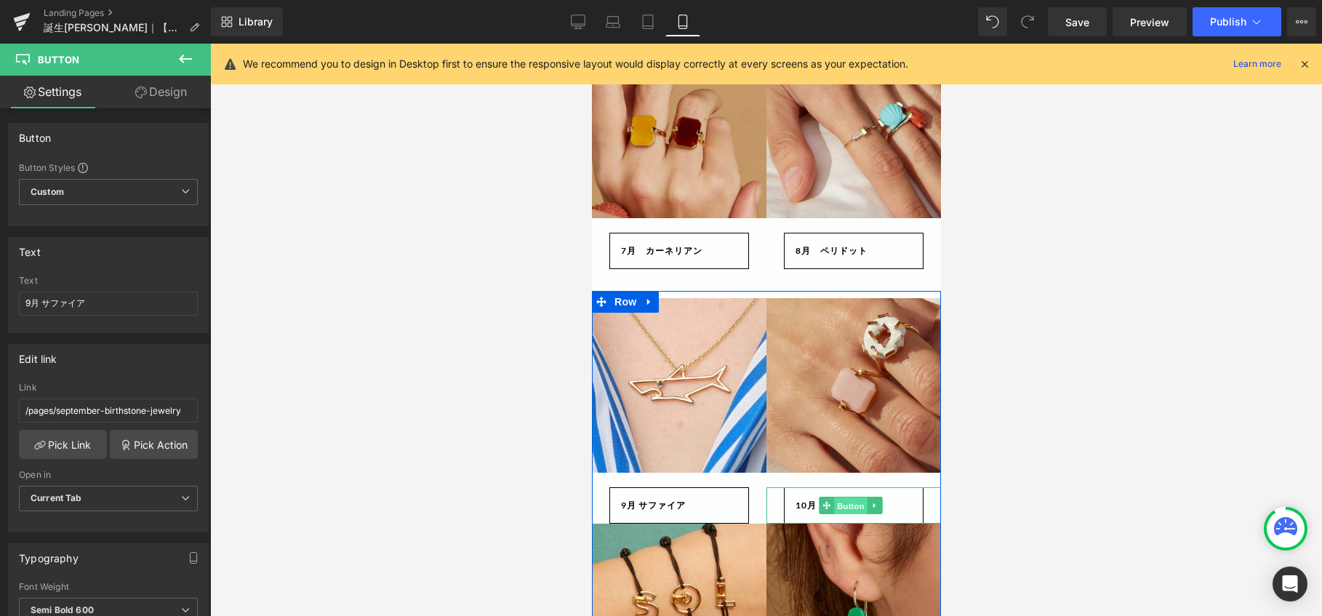
click at [843, 497] on span "Button" at bounding box center [849, 505] width 33 height 17
click at [25, 302] on input "10月 トルマリン" at bounding box center [108, 304] width 179 height 24
type input "10月 トルマリン"
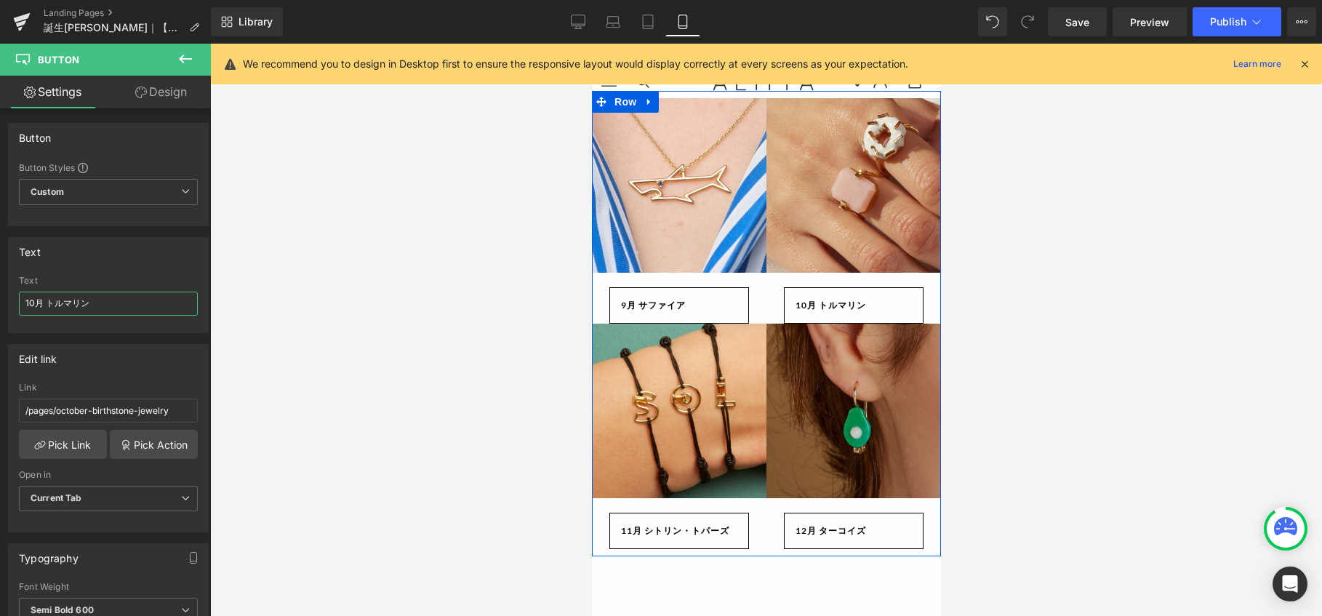
scroll to position [1163, 0]
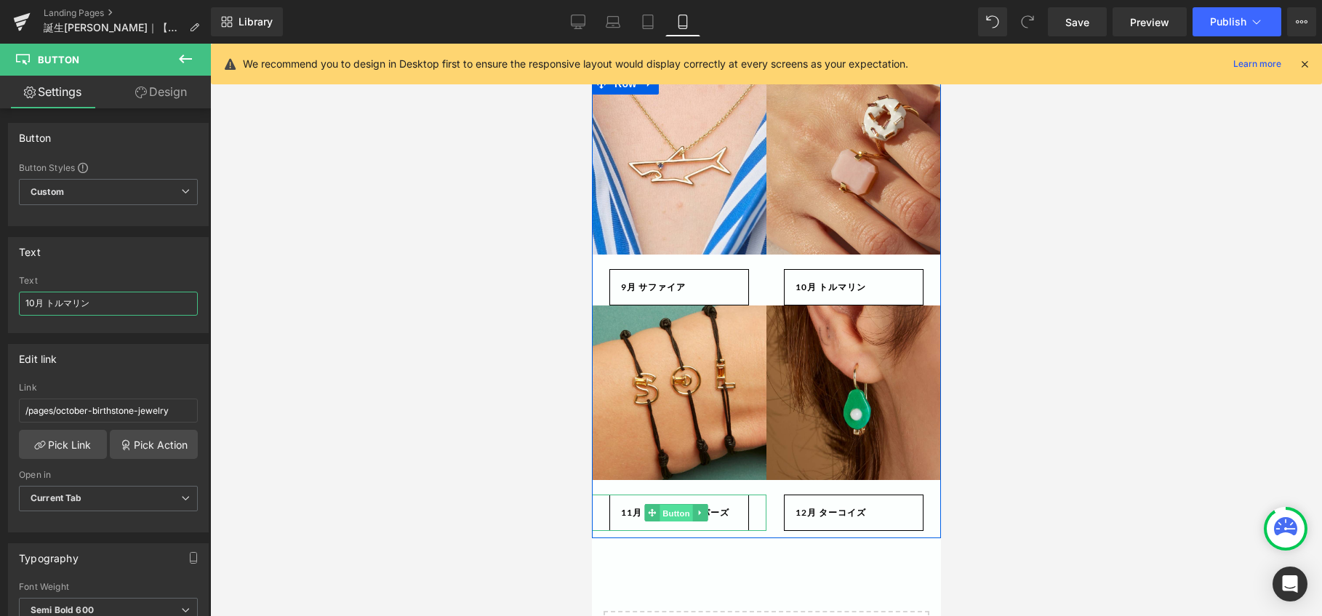
drag, startPoint x: 683, startPoint y: 488, endPoint x: 880, endPoint y: 477, distance: 197.3
click at [683, 505] on span "Button" at bounding box center [675, 513] width 33 height 17
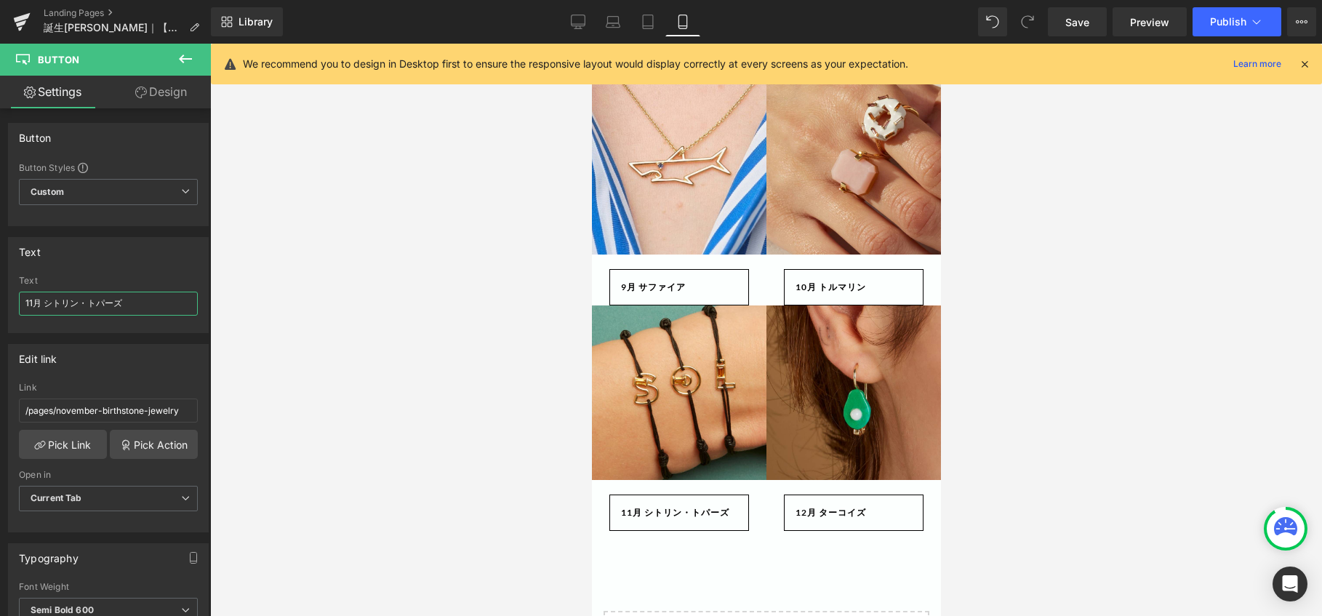
drag, startPoint x: 120, startPoint y: 305, endPoint x: 328, endPoint y: 305, distance: 207.9
click at [320, 305] on div "Button You are previewing how the will restyle your page. You can not edit Elem…" at bounding box center [661, 320] width 1322 height 640
click at [25, 301] on input "11月 シトリン" at bounding box center [108, 304] width 179 height 24
type input "11月 シトリン"
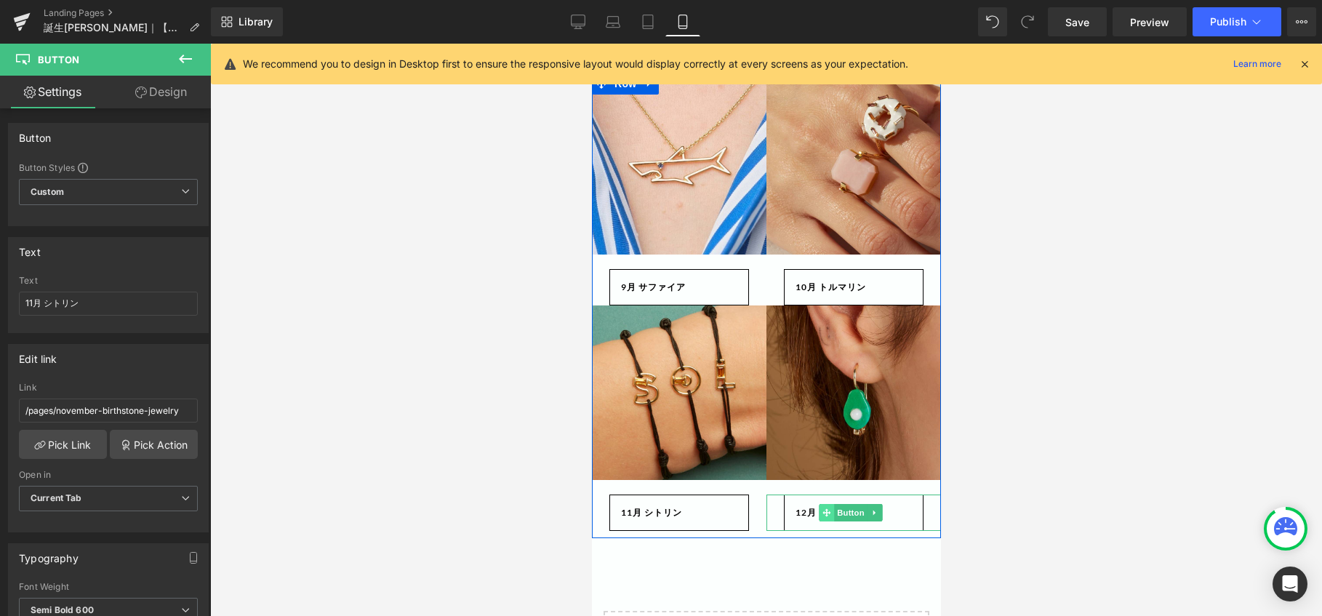
click at [822, 508] on icon at bounding box center [826, 512] width 8 height 9
drag, startPoint x: 26, startPoint y: 302, endPoint x: 44, endPoint y: 302, distance: 17.4
click at [25, 302] on input "12月 ターコイズ" at bounding box center [108, 304] width 179 height 24
type input "12月 ターコイズ"
click at [676, 279] on span "Button" at bounding box center [675, 287] width 33 height 17
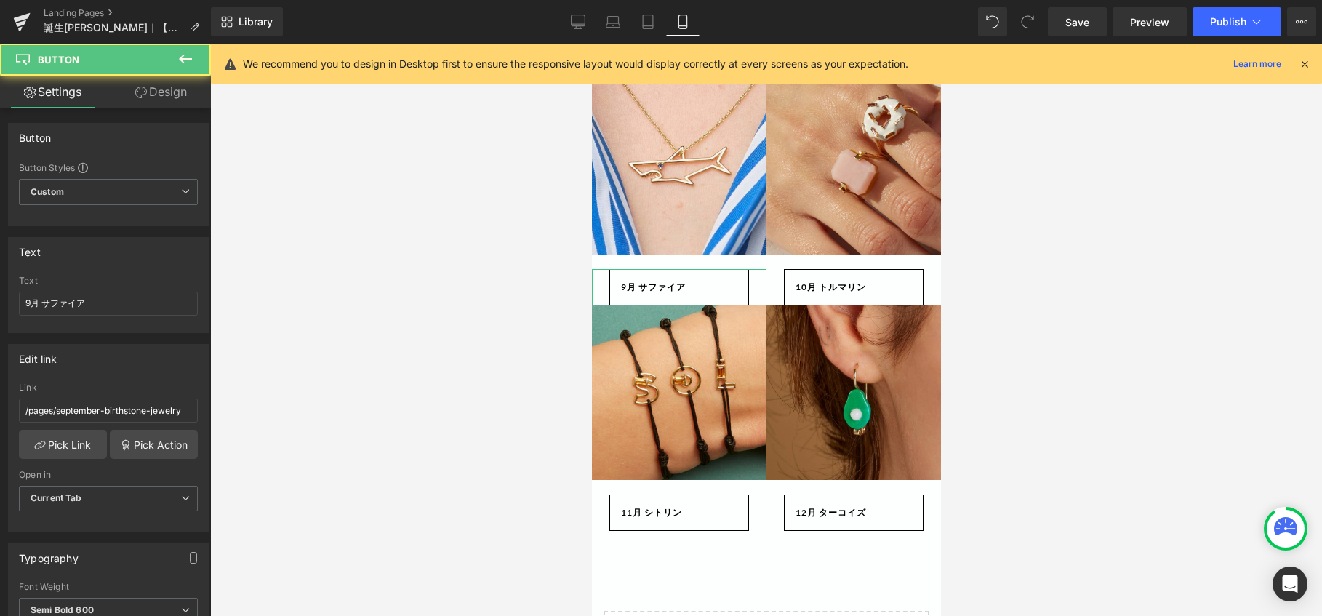
click at [164, 89] on link "Design" at bounding box center [160, 92] width 105 height 33
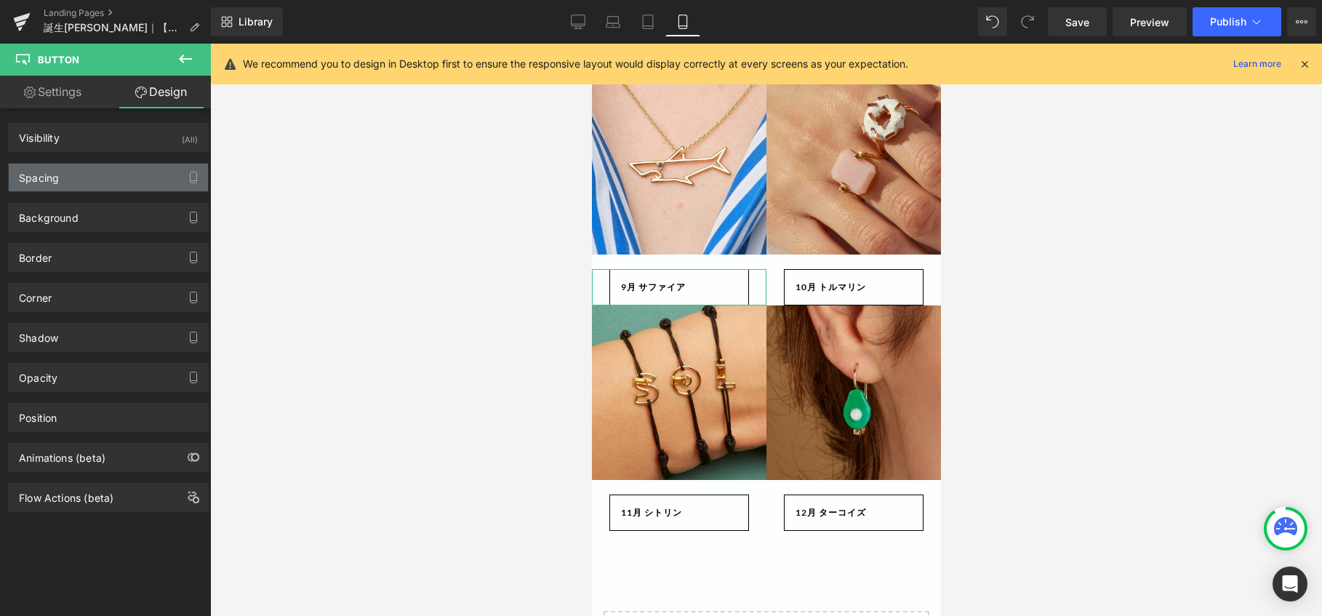
click at [108, 180] on div "Spacing" at bounding box center [108, 178] width 199 height 28
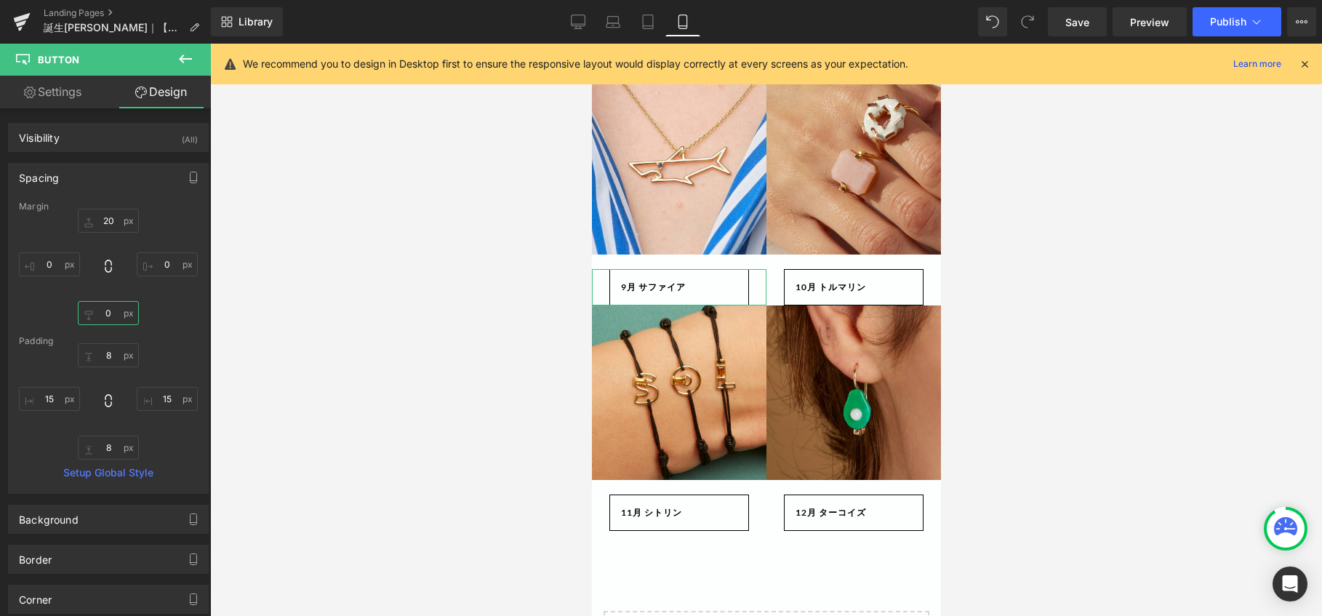
click at [111, 316] on input "0" at bounding box center [108, 313] width 61 height 24
type input "１０"
type input "１"
type input "10"
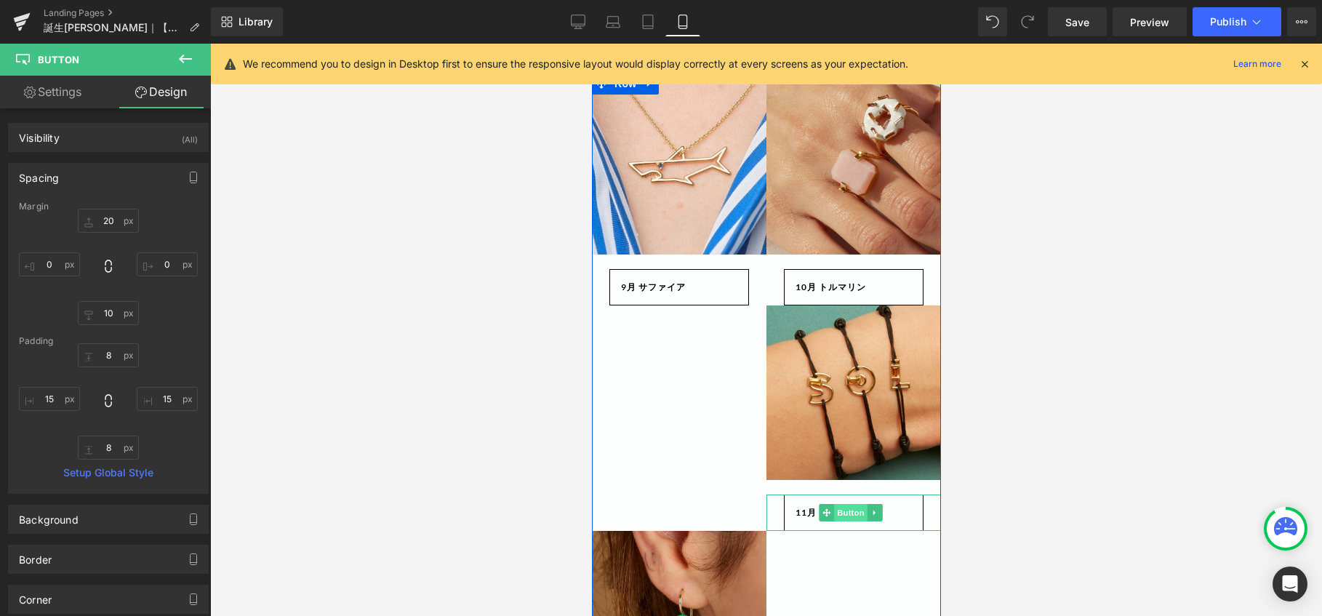
click at [846, 504] on span "Button" at bounding box center [849, 512] width 33 height 17
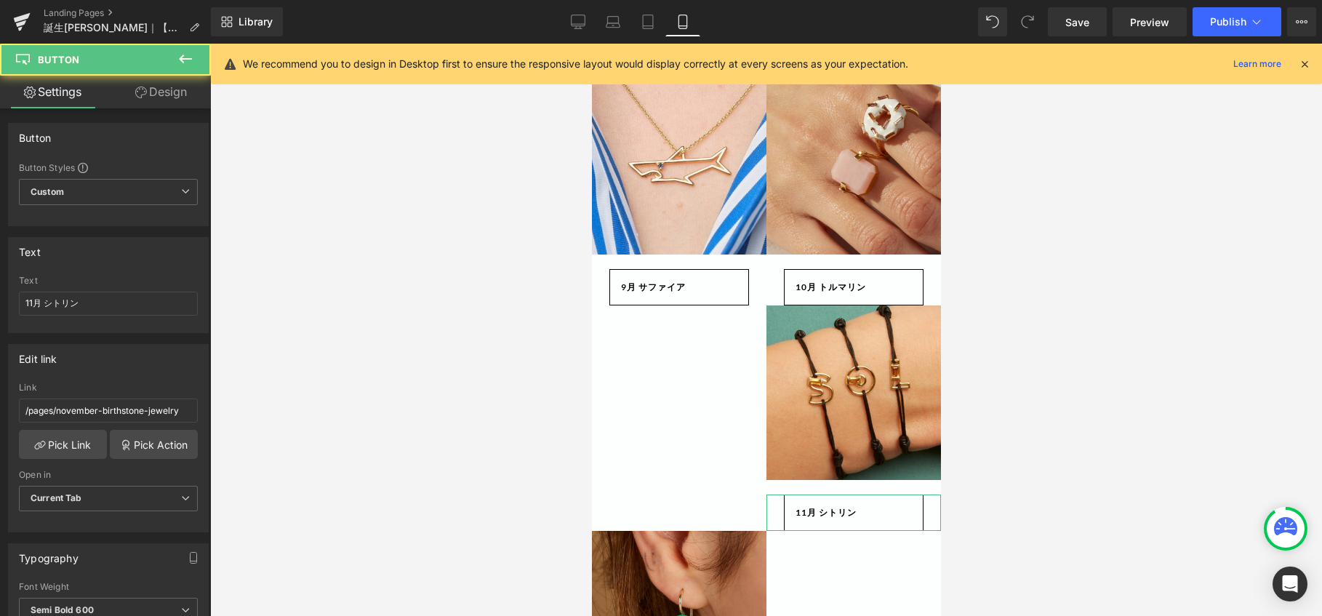
click at [166, 92] on link "Design" at bounding box center [160, 92] width 105 height 33
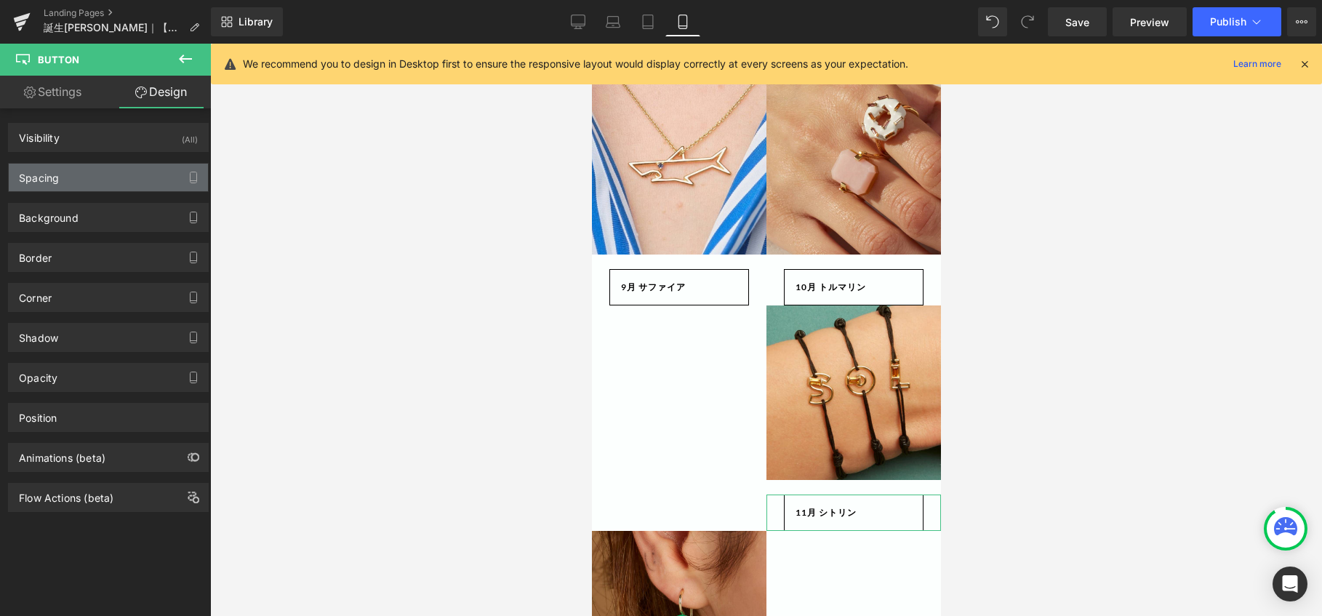
type input "20"
type input "0"
type input "8"
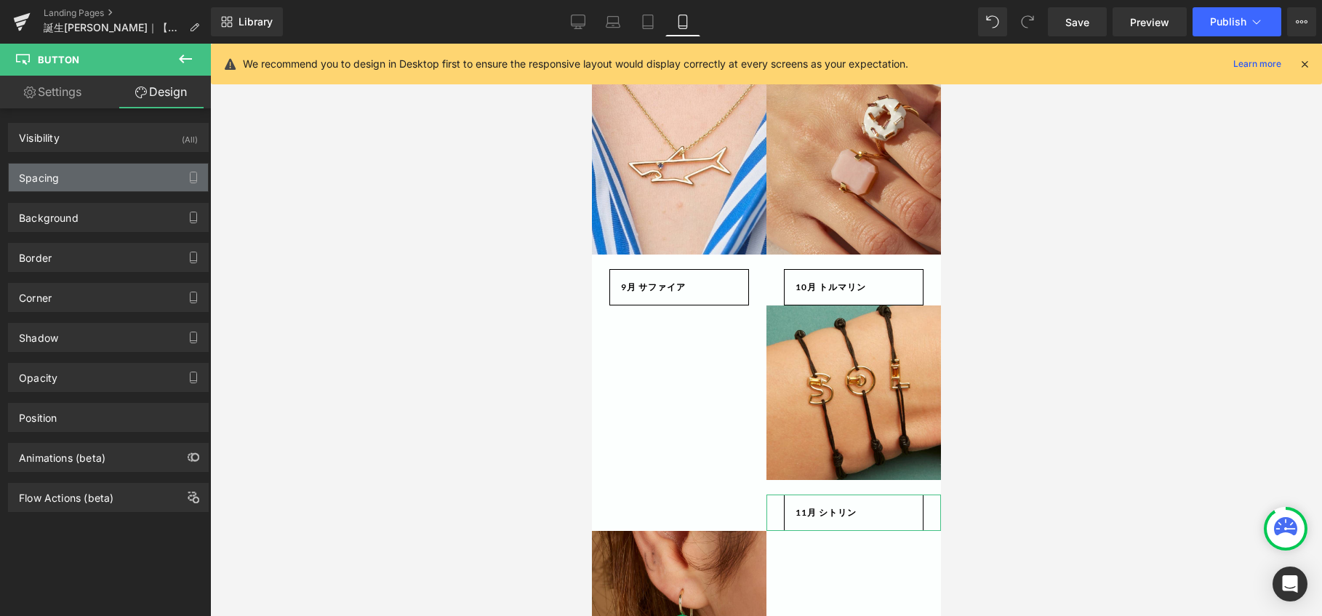
type input "15"
type input "8"
type input "15"
click at [94, 174] on div "Spacing" at bounding box center [108, 178] width 199 height 28
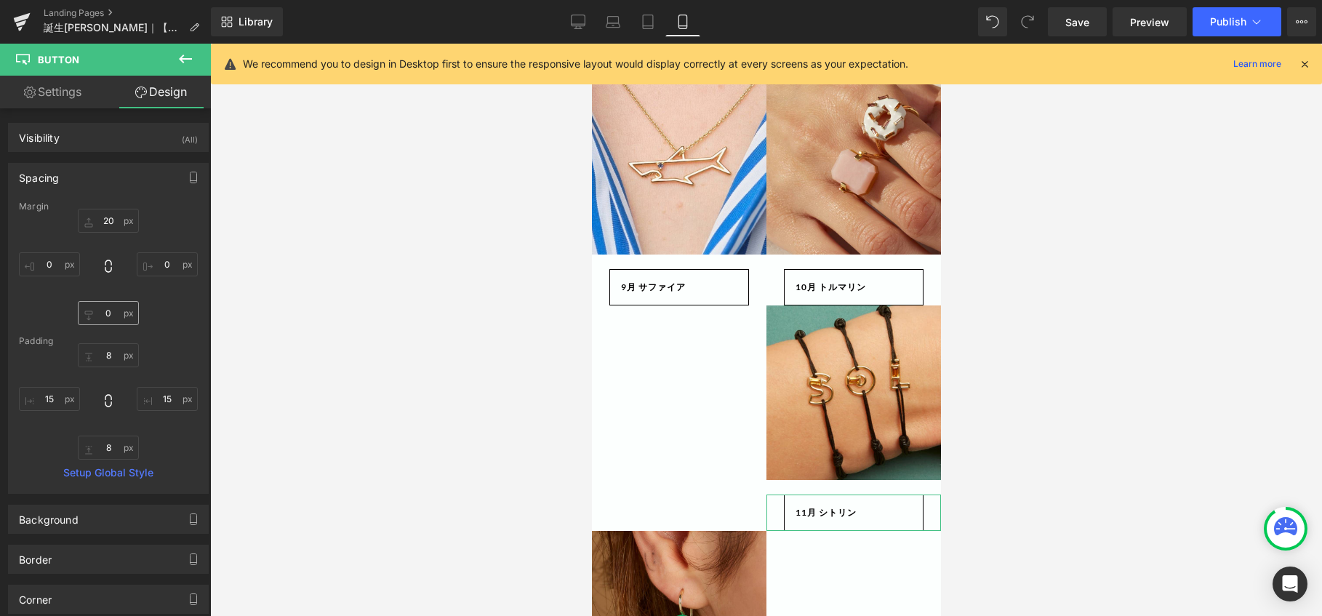
drag, startPoint x: 109, startPoint y: 334, endPoint x: 110, endPoint y: 318, distance: 16.0
click at [110, 334] on div "Margin 20px 20 0px 0 0px 0 0px 0 [GEOGRAPHIC_DATA] 8px 8 15px 15 8px 8 15px 15 …" at bounding box center [108, 347] width 199 height 292
click at [111, 315] on input "0" at bounding box center [108, 313] width 61 height 24
type input "0"
click at [844, 278] on span "Button" at bounding box center [849, 286] width 33 height 17
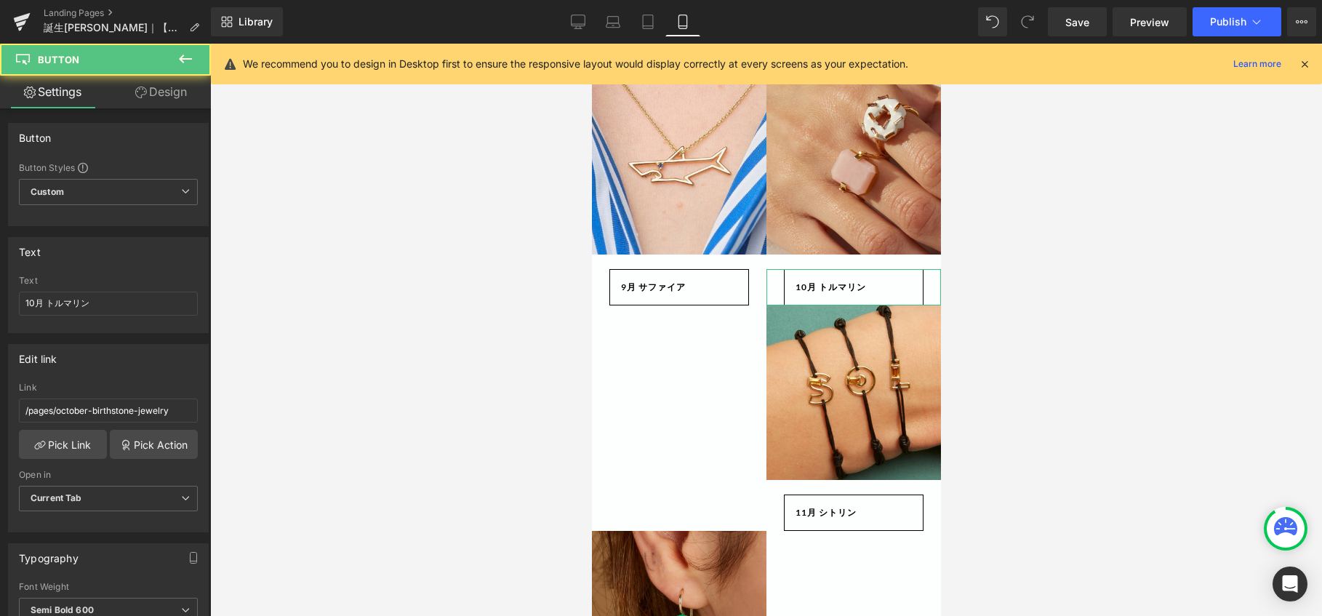
click at [167, 92] on link "Design" at bounding box center [160, 92] width 105 height 33
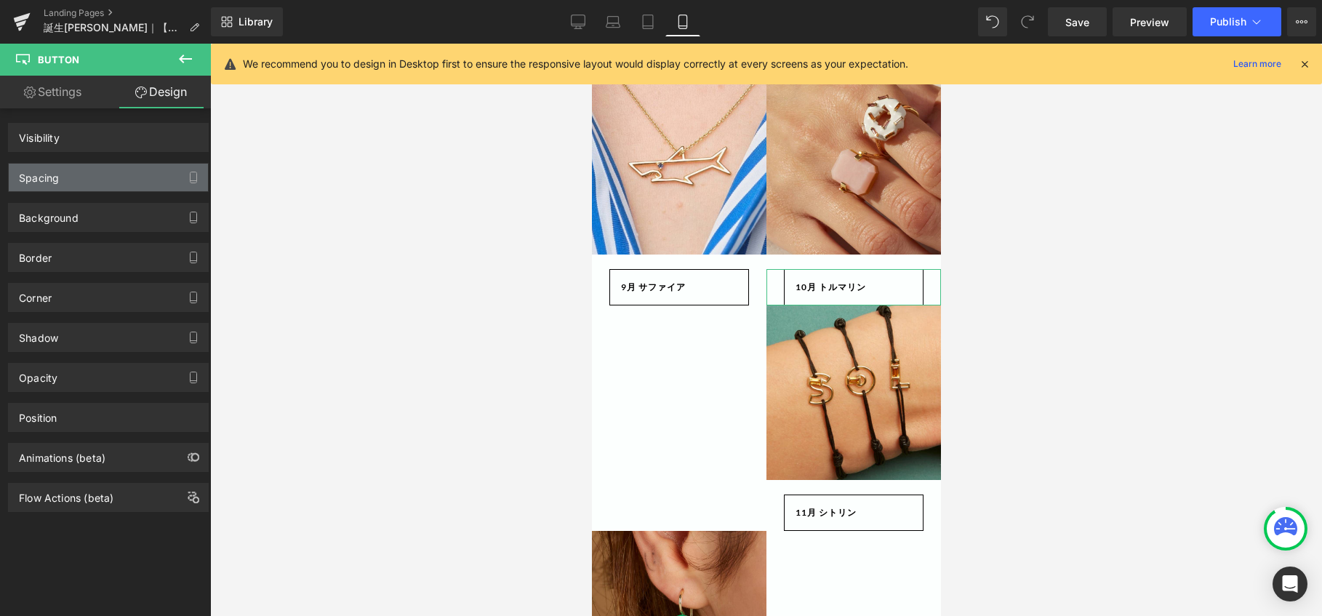
click at [122, 175] on div "Spacing" at bounding box center [108, 178] width 199 height 28
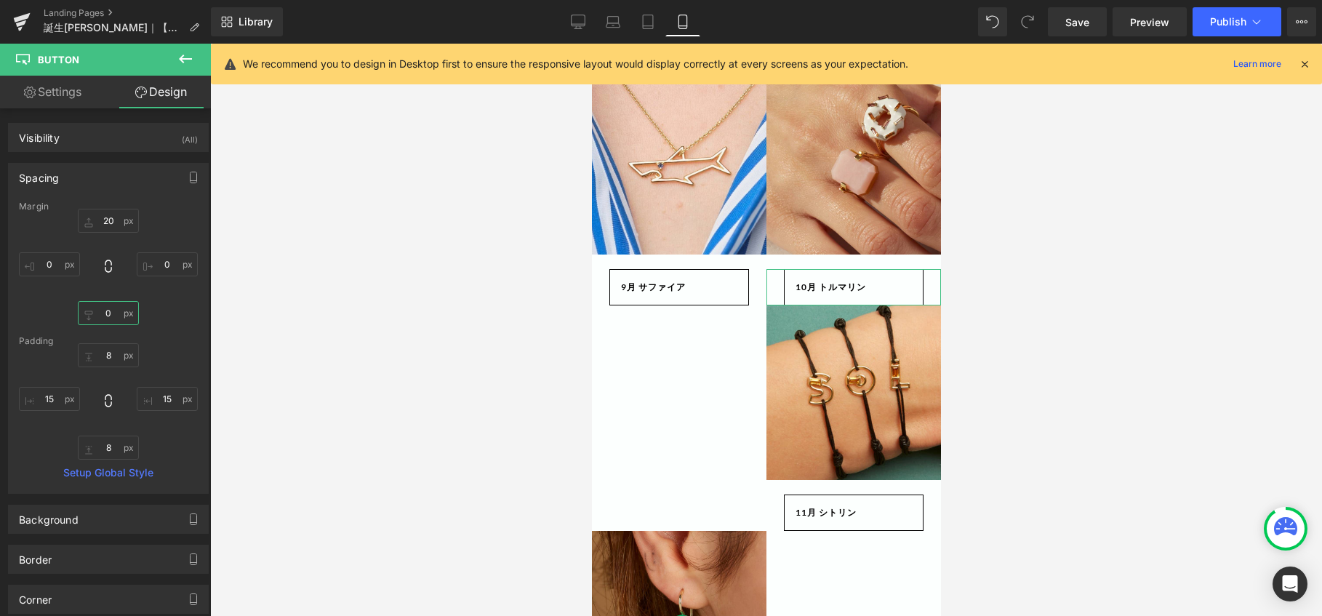
click at [107, 316] on input "0" at bounding box center [108, 313] width 61 height 24
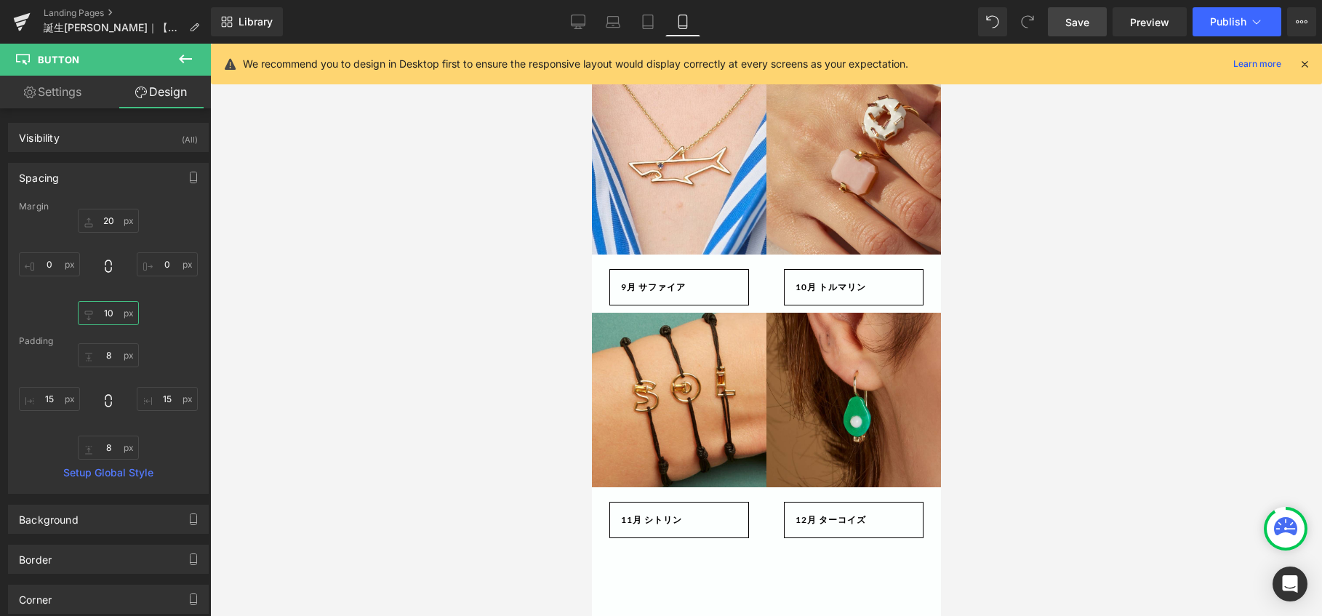
type input "10"
click at [1077, 25] on span "Save" at bounding box center [1077, 22] width 24 height 15
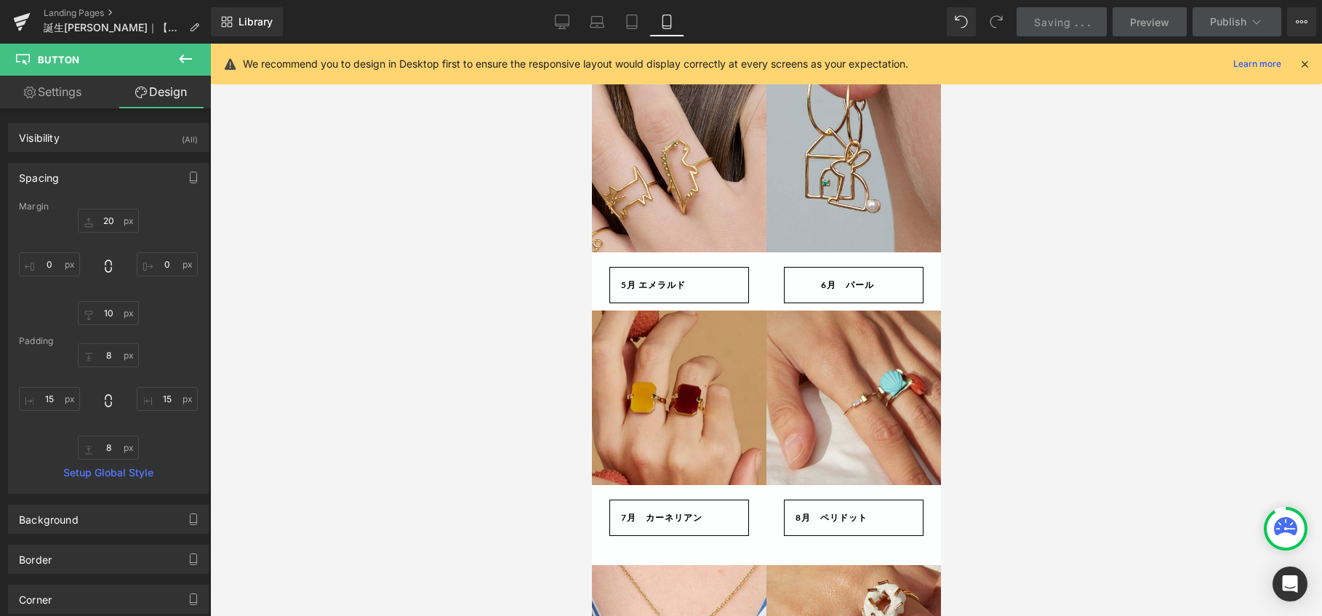
scroll to position [436, 0]
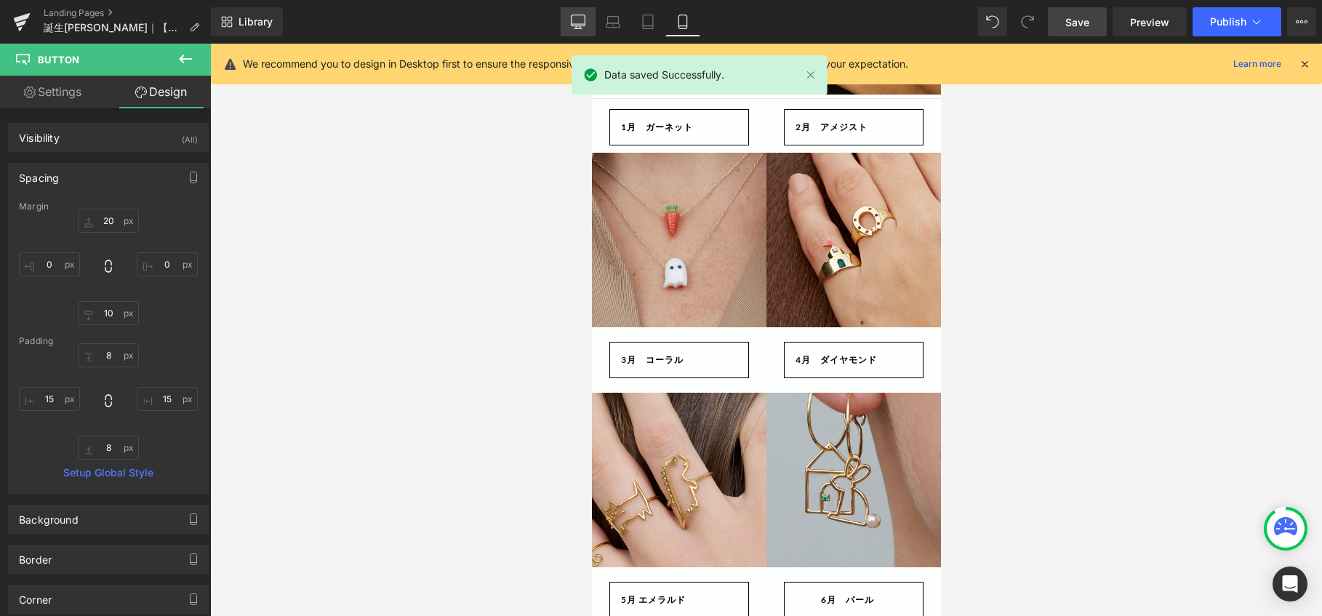
click at [585, 20] on icon at bounding box center [578, 22] width 15 height 15
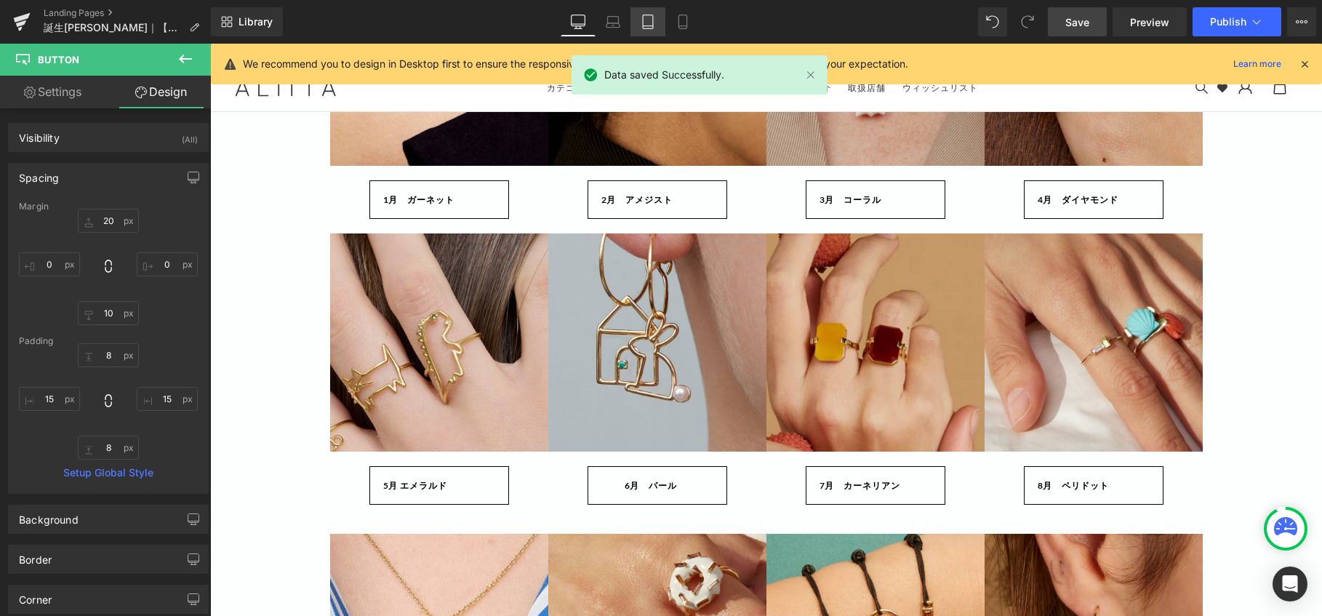
type input "20"
type input "0"
type input "8.69512"
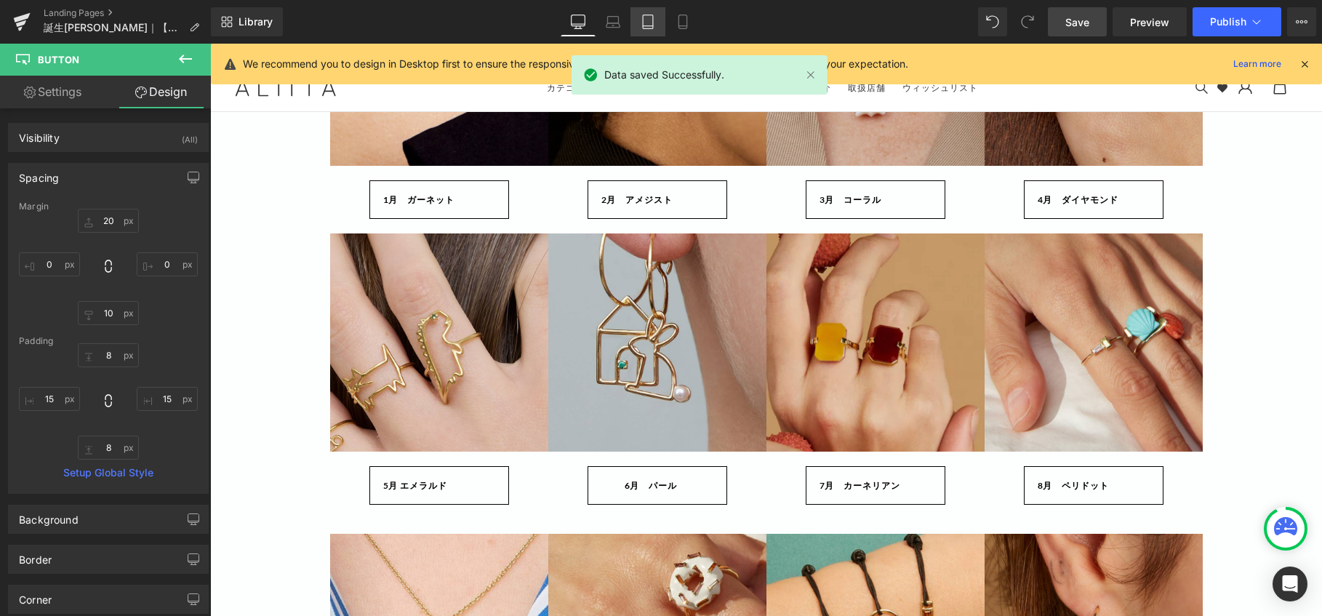
type input "16.0427"
type input "8.69512"
type input "16.0427"
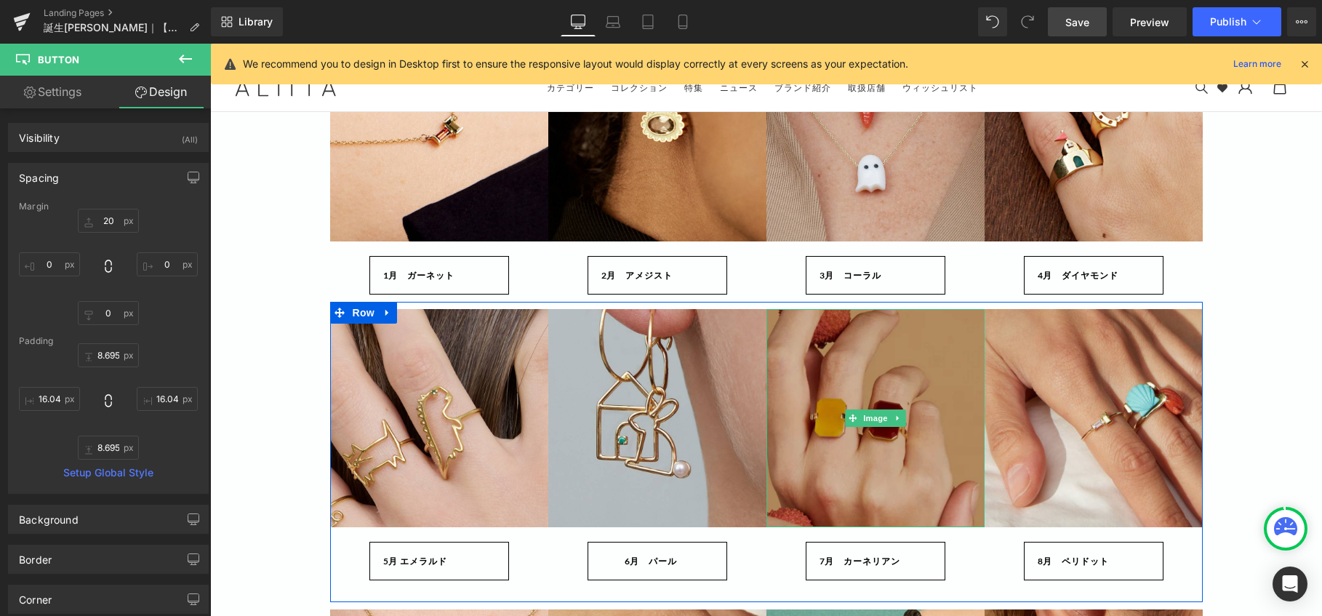
scroll to position [1, 0]
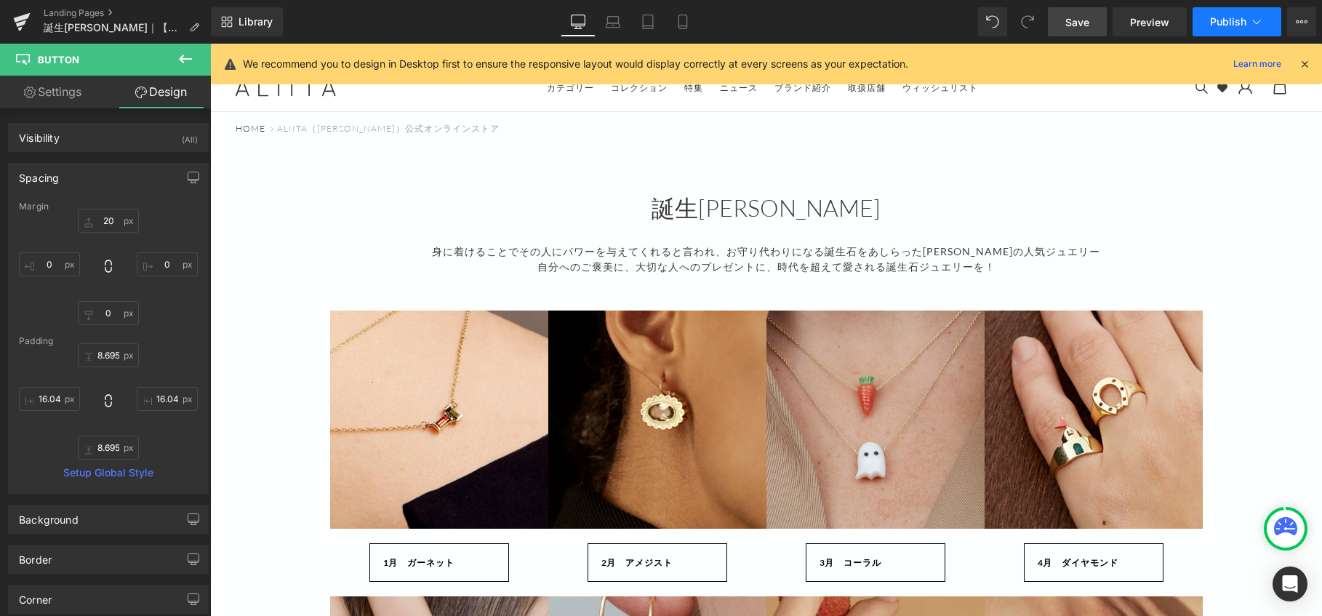
click at [1216, 17] on span "Publish" at bounding box center [1228, 22] width 36 height 12
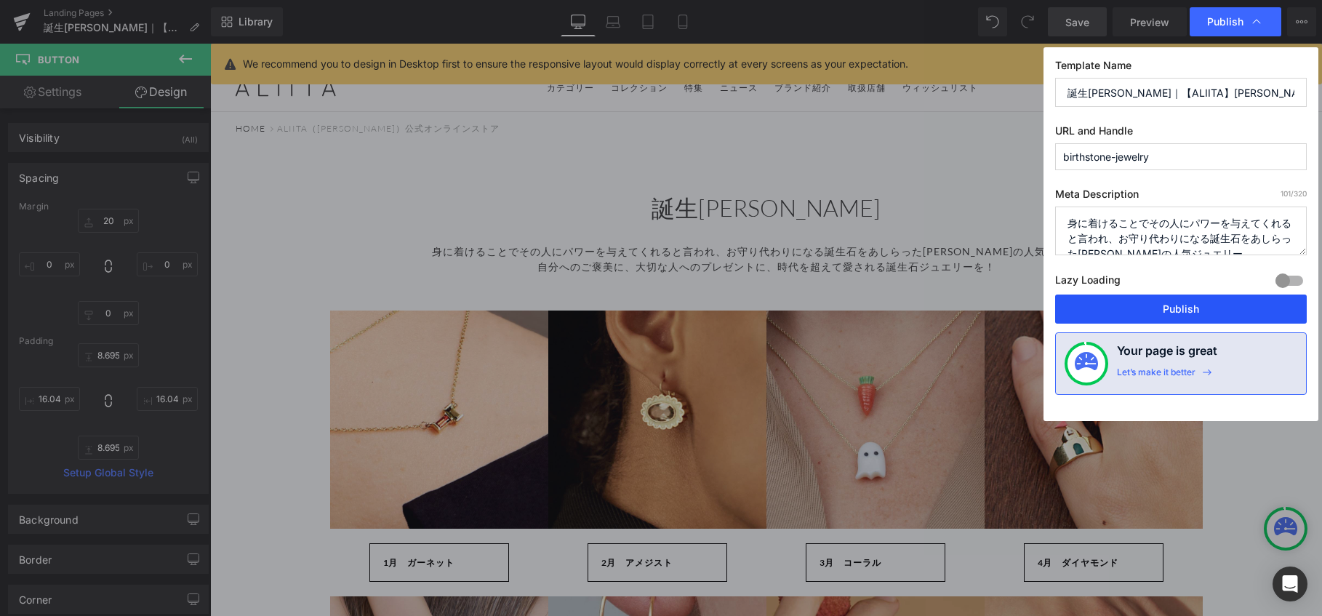
click at [1147, 307] on button "Publish" at bounding box center [1181, 308] width 252 height 29
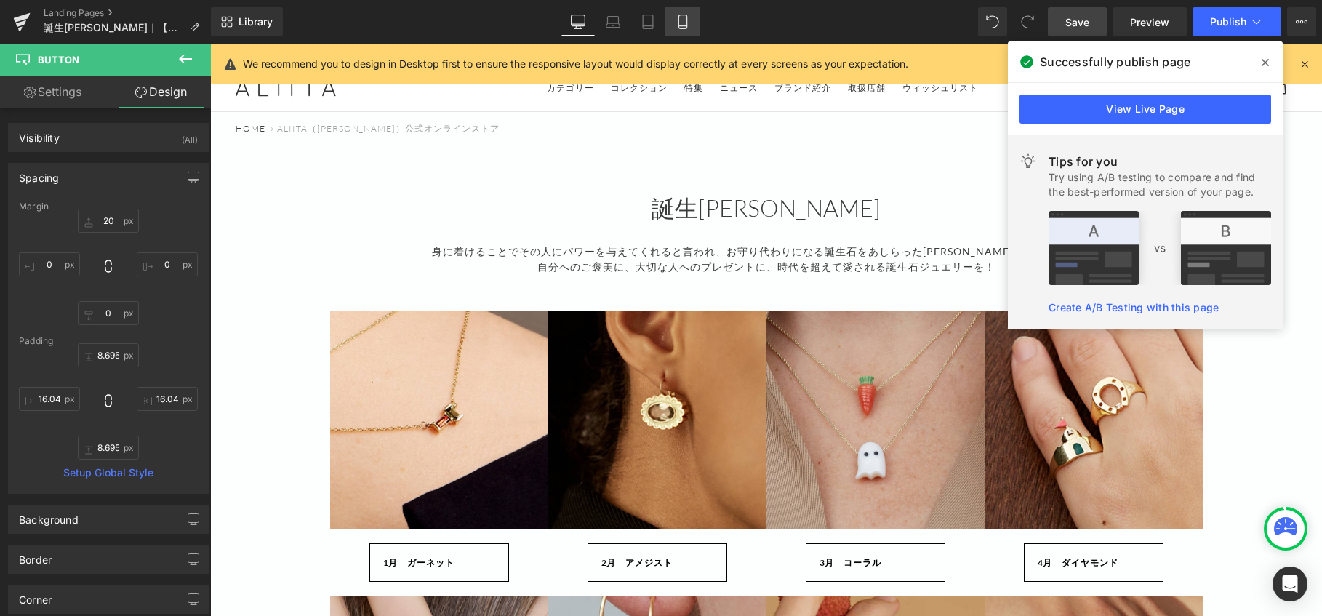
click at [678, 20] on icon at bounding box center [682, 22] width 15 height 15
type input "20"
type input "0"
type input "10"
type input "0"
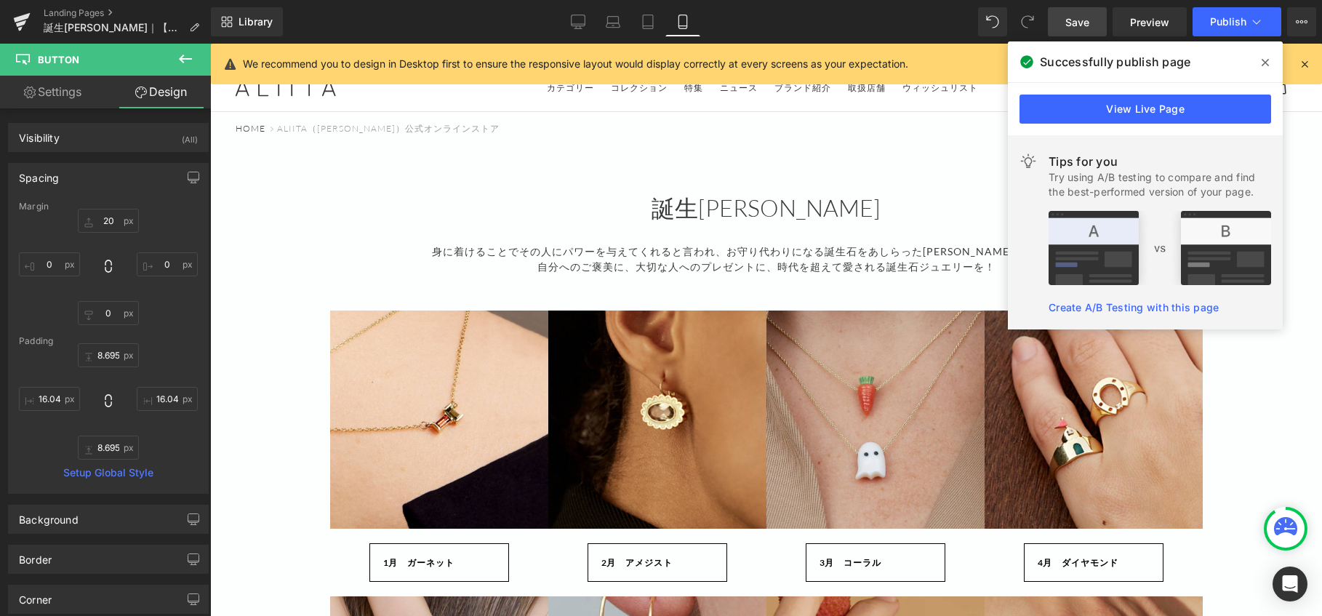
type input "9.31545"
type input "16.9732"
type input "9.31545"
type input "16.9732"
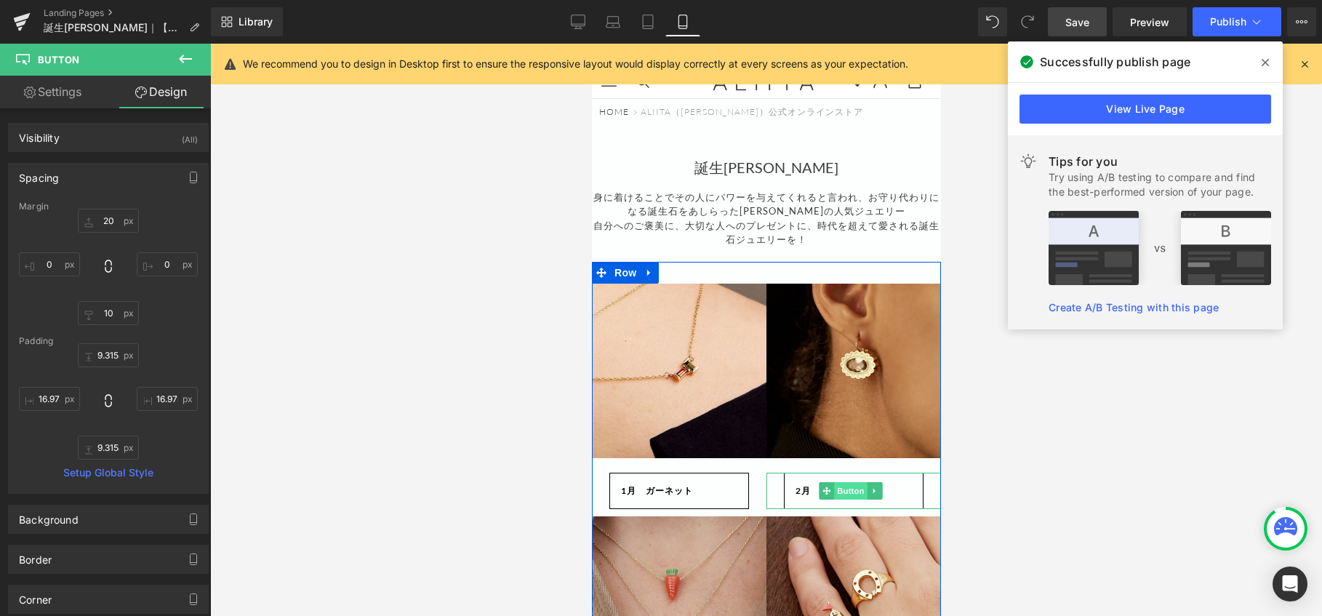
click at [833, 499] on span "Button" at bounding box center [849, 490] width 33 height 17
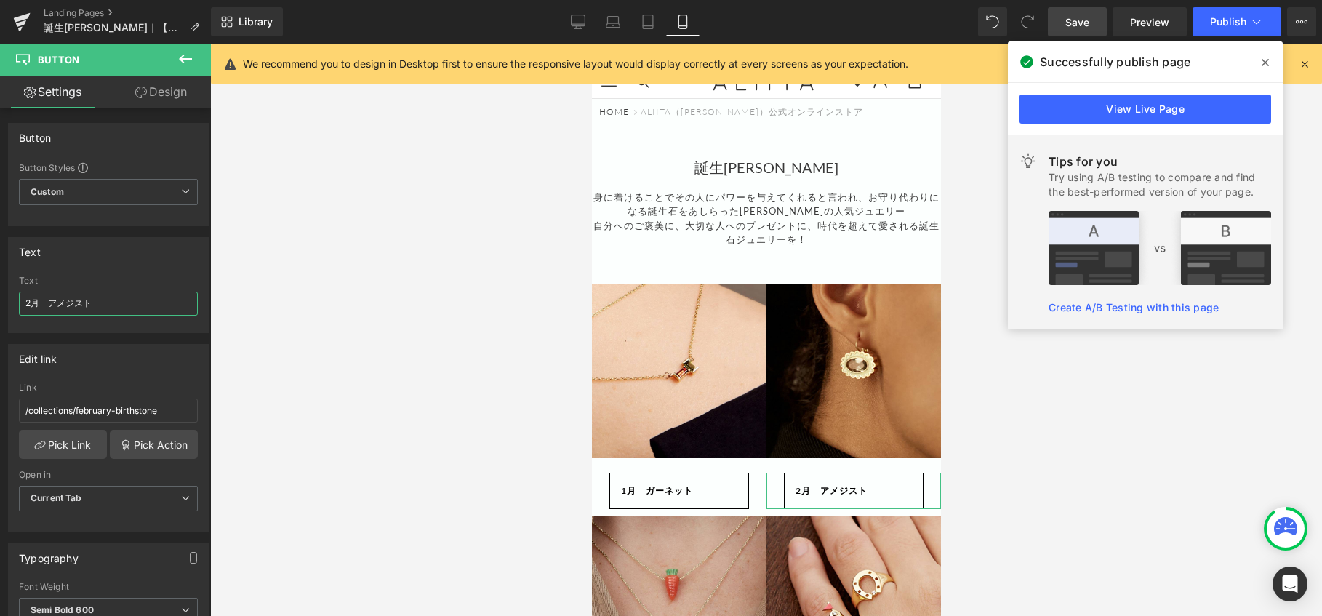
drag, startPoint x: 42, startPoint y: 300, endPoint x: -1, endPoint y: 300, distance: 42.9
click at [0, 300] on html "Button You are previewing how the will restyle your page. You can not edit Elem…" at bounding box center [661, 308] width 1322 height 616
type input "2月　アメジスト"
drag, startPoint x: 659, startPoint y: 496, endPoint x: 1099, endPoint y: 510, distance: 439.4
click at [659, 496] on span "Button" at bounding box center [675, 490] width 33 height 17
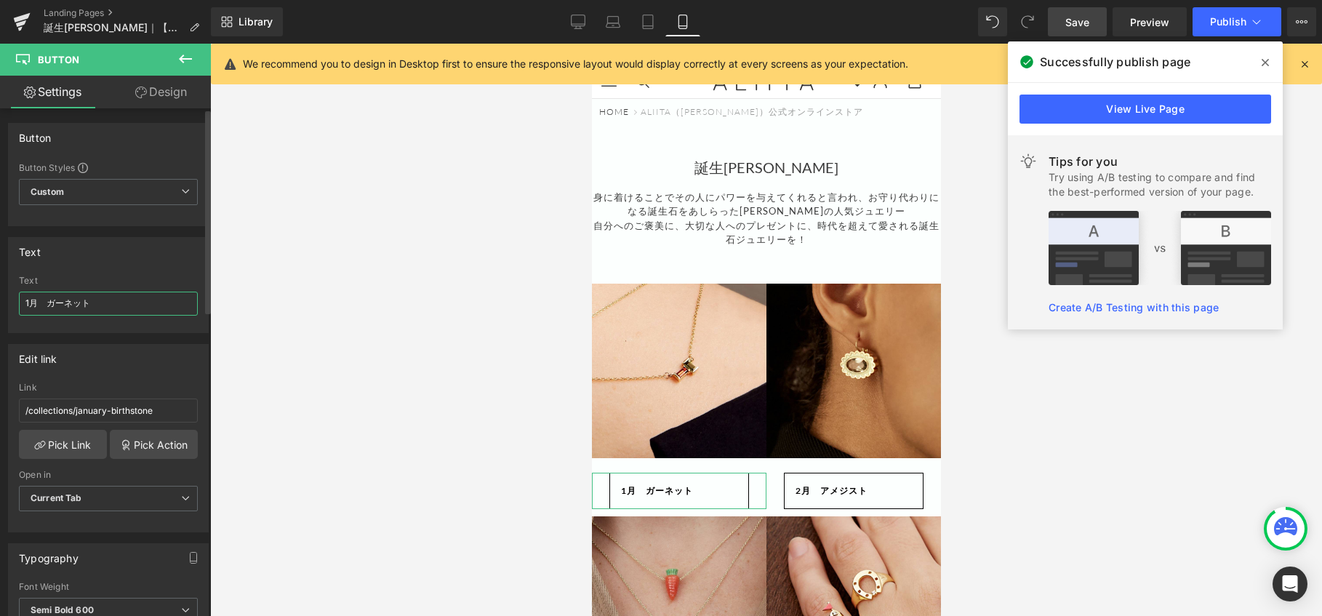
drag, startPoint x: 43, startPoint y: 303, endPoint x: 0, endPoint y: 302, distance: 42.9
click at [1, 302] on div "Text 1月　ガーネット Text 1月　ガーネット" at bounding box center [108, 279] width 217 height 107
type input "1月　ガーネット"
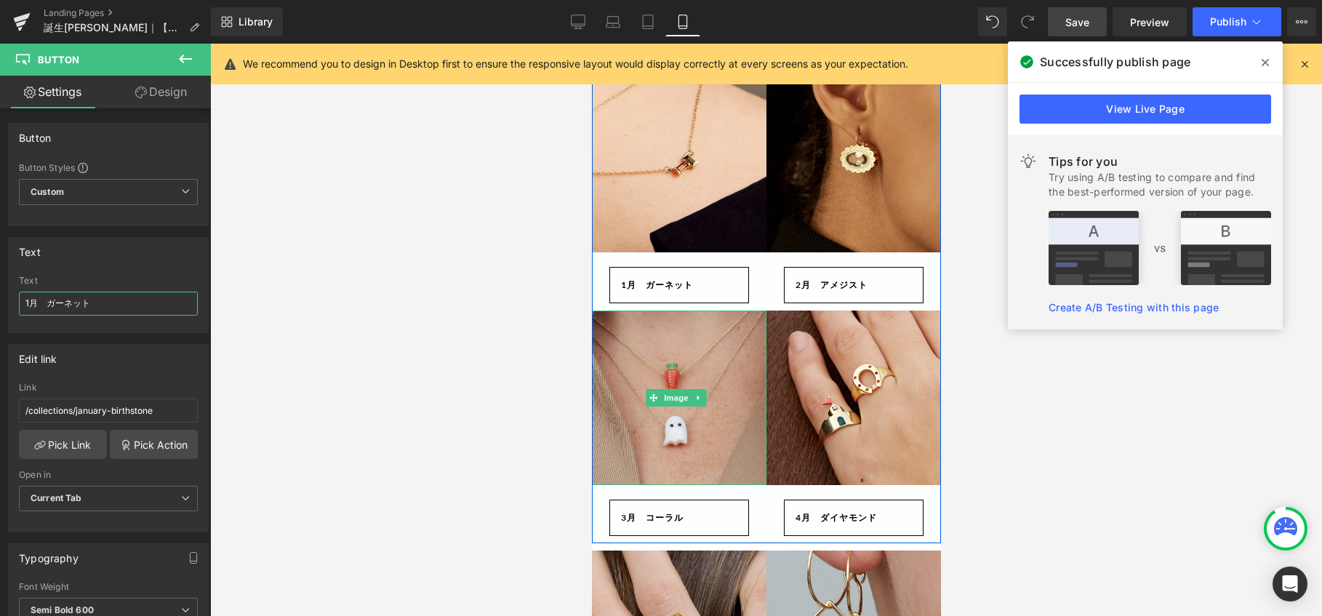
scroll to position [218, 0]
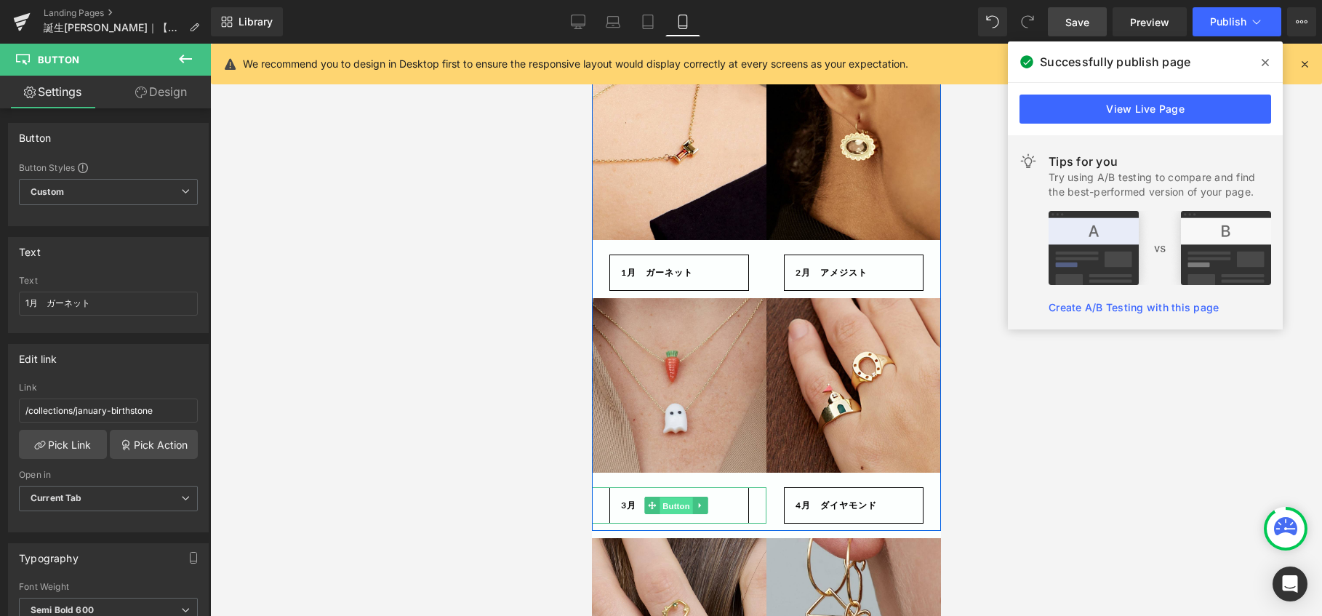
click at [673, 506] on span "Button" at bounding box center [675, 505] width 33 height 17
click at [845, 507] on span "Button" at bounding box center [849, 505] width 33 height 17
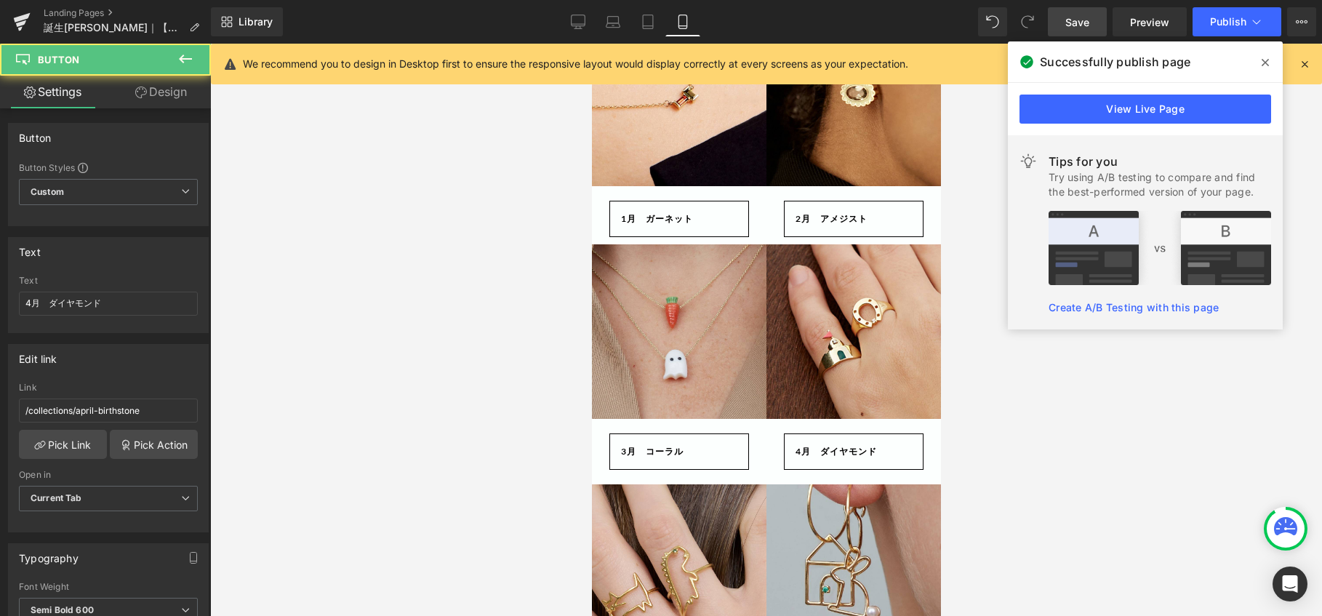
scroll to position [364, 0]
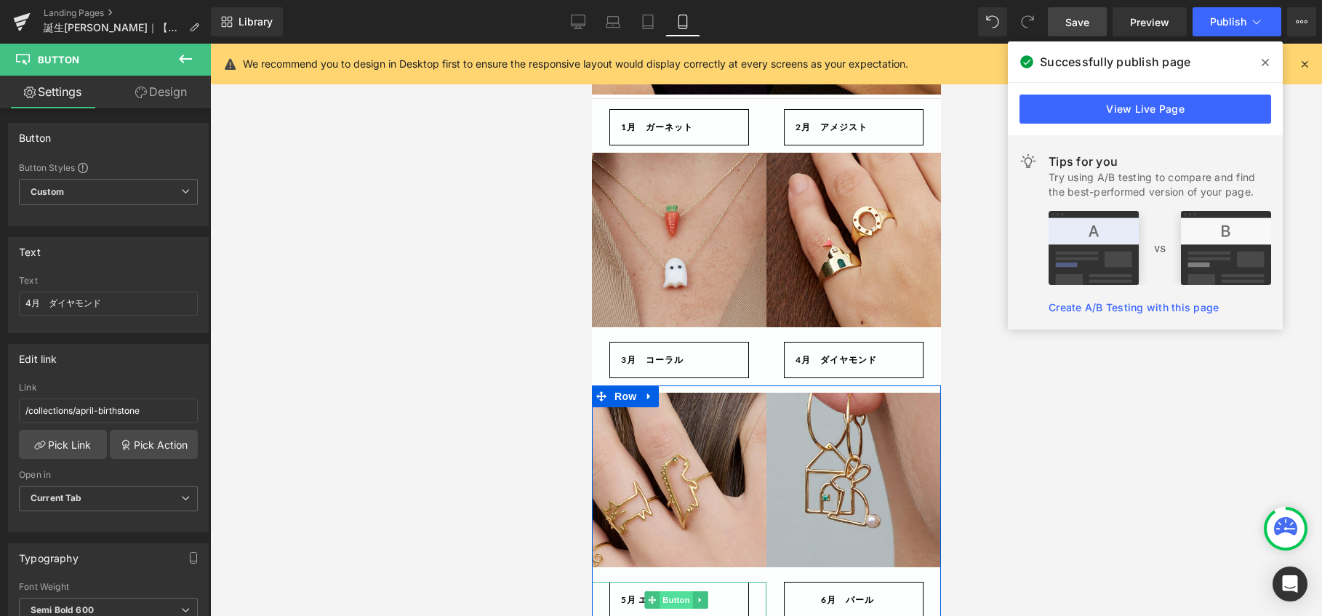
click at [672, 591] on span "Button" at bounding box center [675, 599] width 33 height 17
click at [52, 302] on input "5月 エメラルド" at bounding box center [108, 304] width 179 height 24
type input "5月　エメラルド"
click at [847, 596] on span "Button" at bounding box center [849, 600] width 33 height 17
drag, startPoint x: 28, startPoint y: 301, endPoint x: 0, endPoint y: 306, distance: 28.1
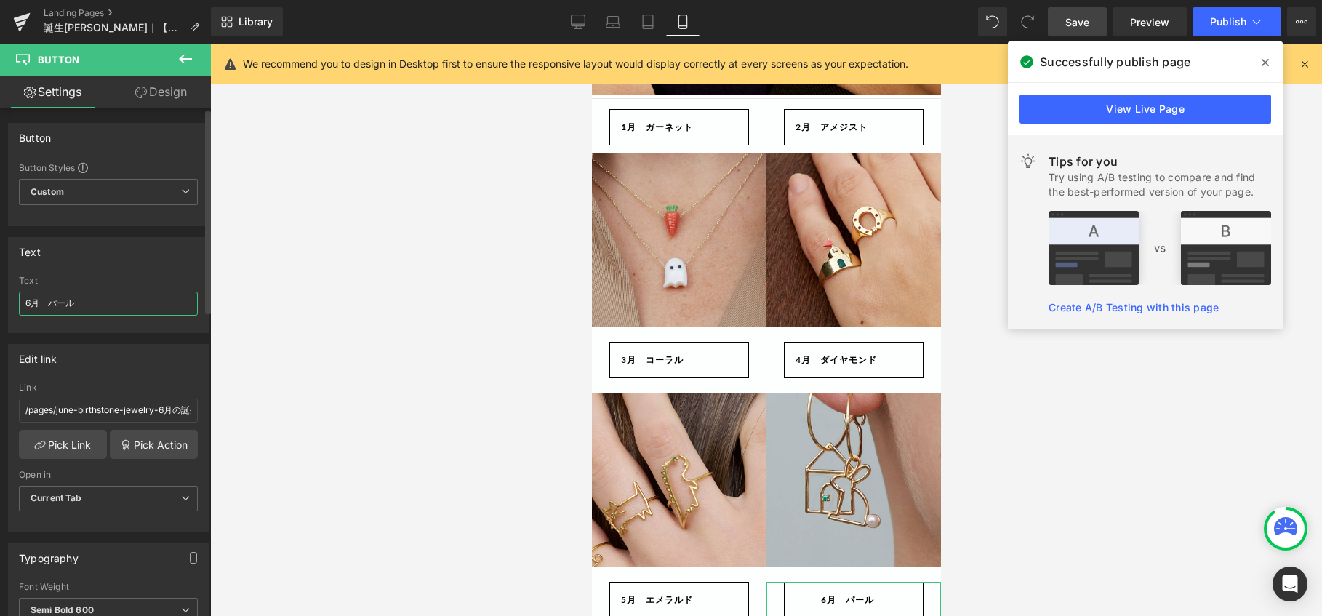
click at [0, 306] on div "Text 6月　パール Text 6月　パール" at bounding box center [108, 279] width 217 height 107
click at [32, 303] on input "6月　パール" at bounding box center [108, 304] width 179 height 24
click at [57, 304] on input "6月　パール" at bounding box center [108, 304] width 179 height 24
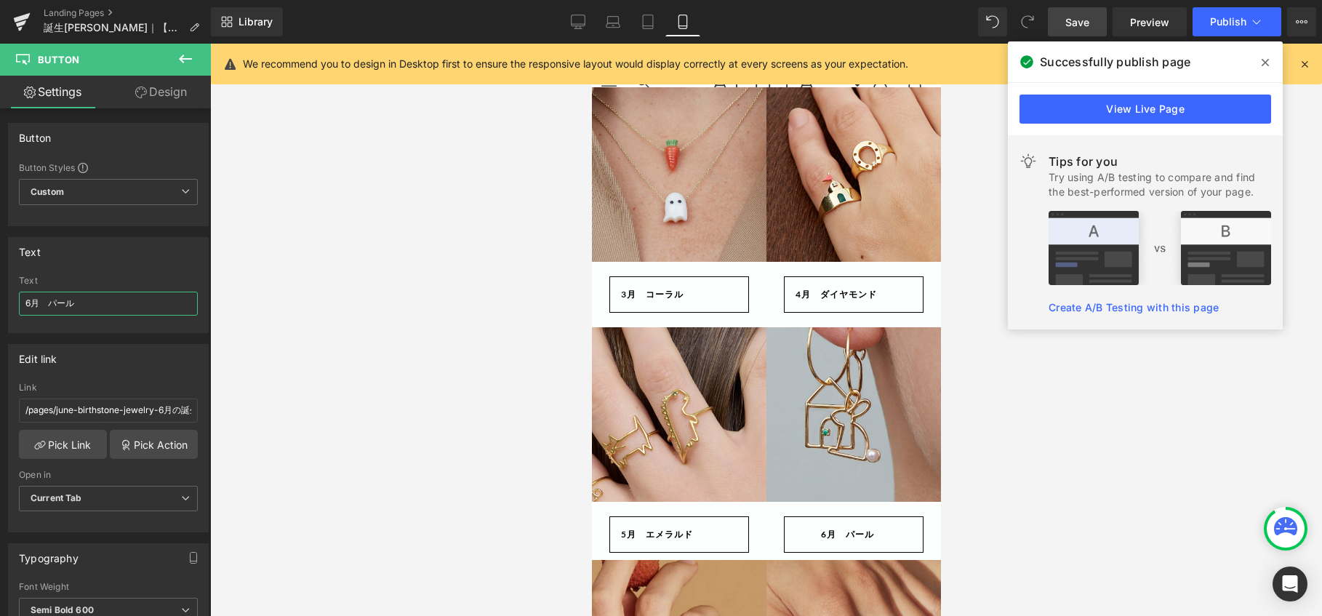
scroll to position [582, 0]
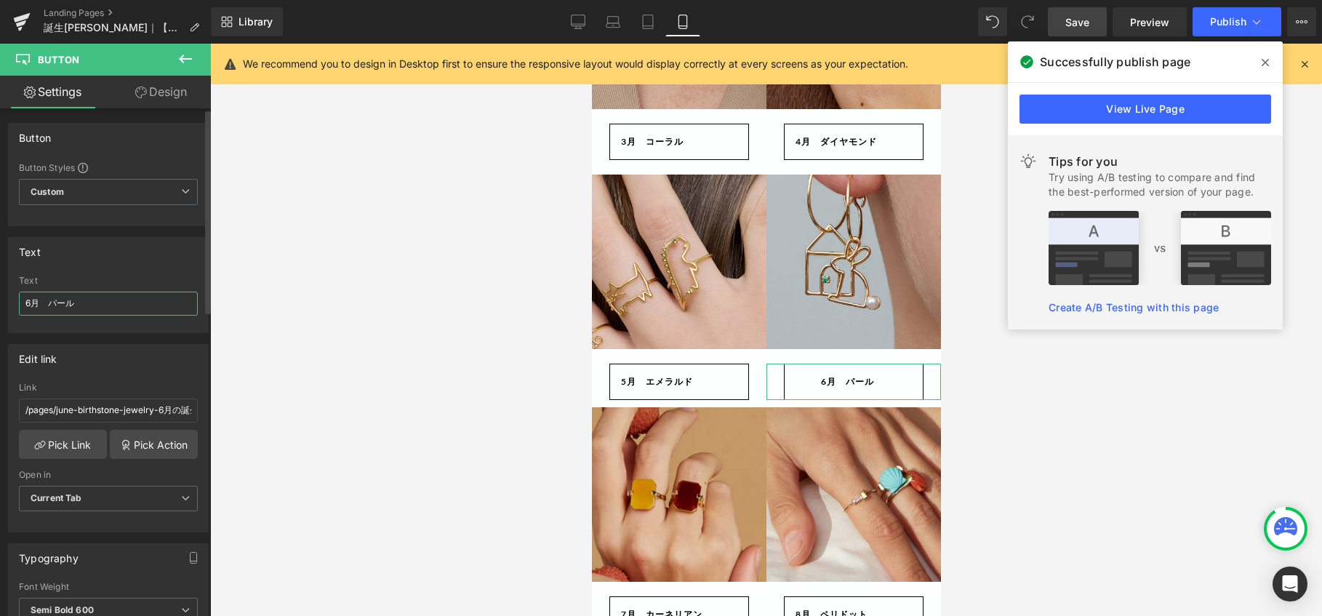
drag, startPoint x: 31, startPoint y: 303, endPoint x: 9, endPoint y: 303, distance: 22.5
click at [9, 303] on div "6月　パール Text 6月　パール" at bounding box center [108, 304] width 199 height 57
type input "6月　パール"
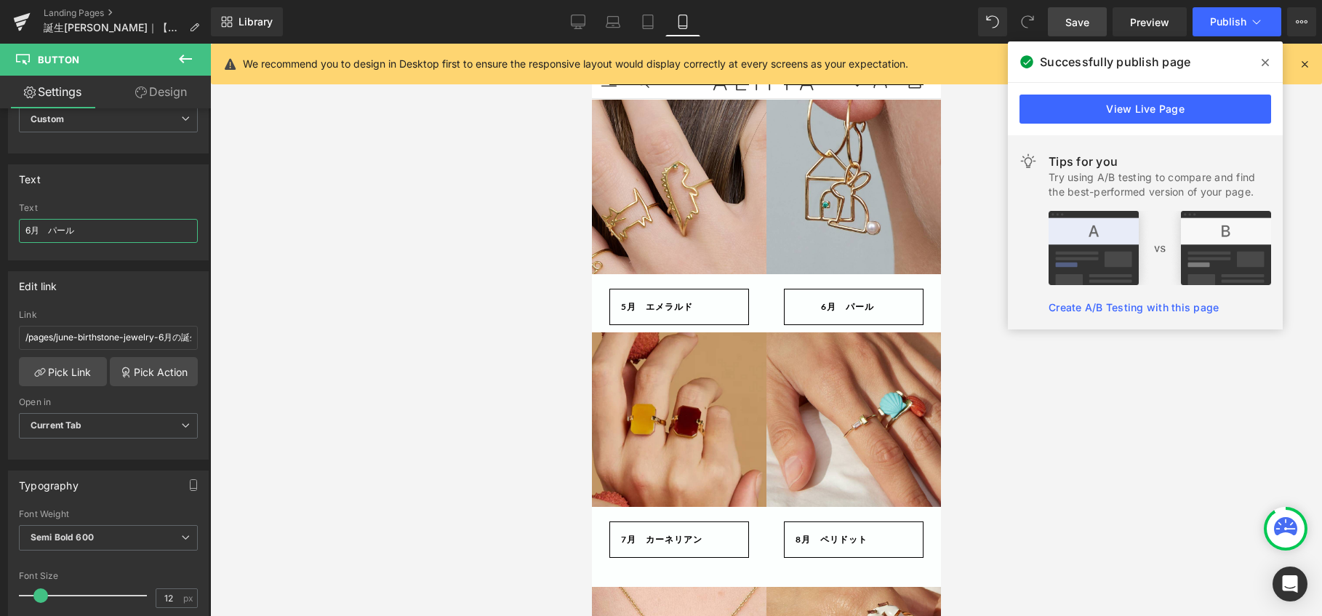
scroll to position [727, 0]
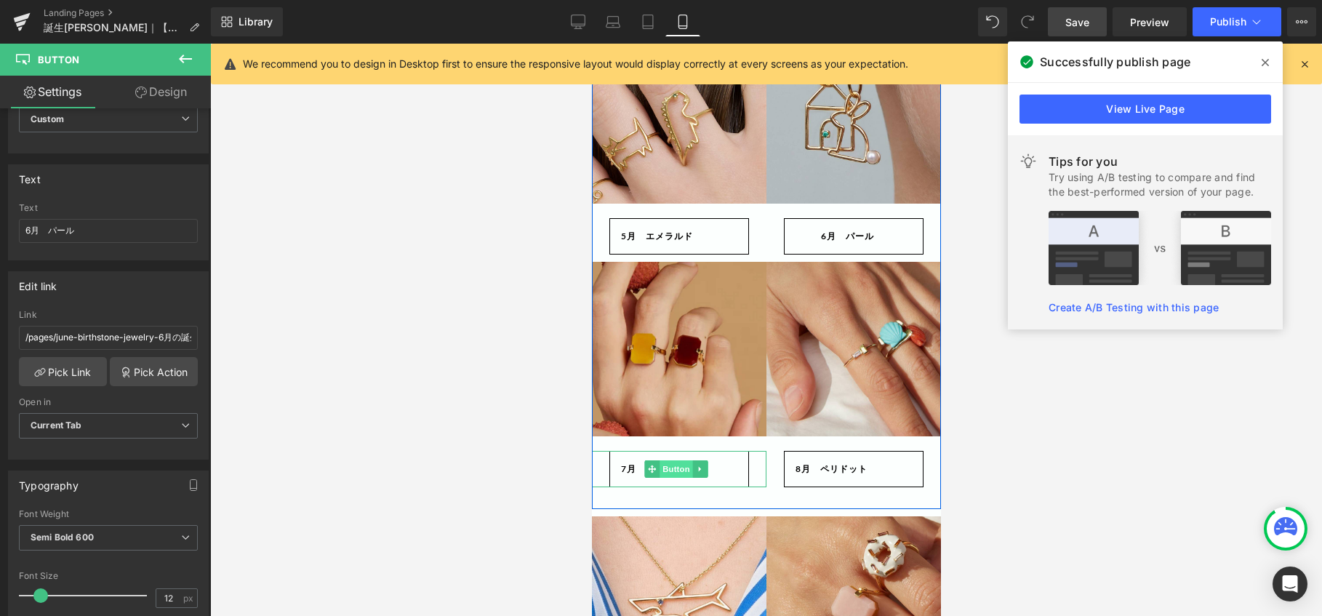
click at [674, 460] on span "Button" at bounding box center [675, 468] width 33 height 17
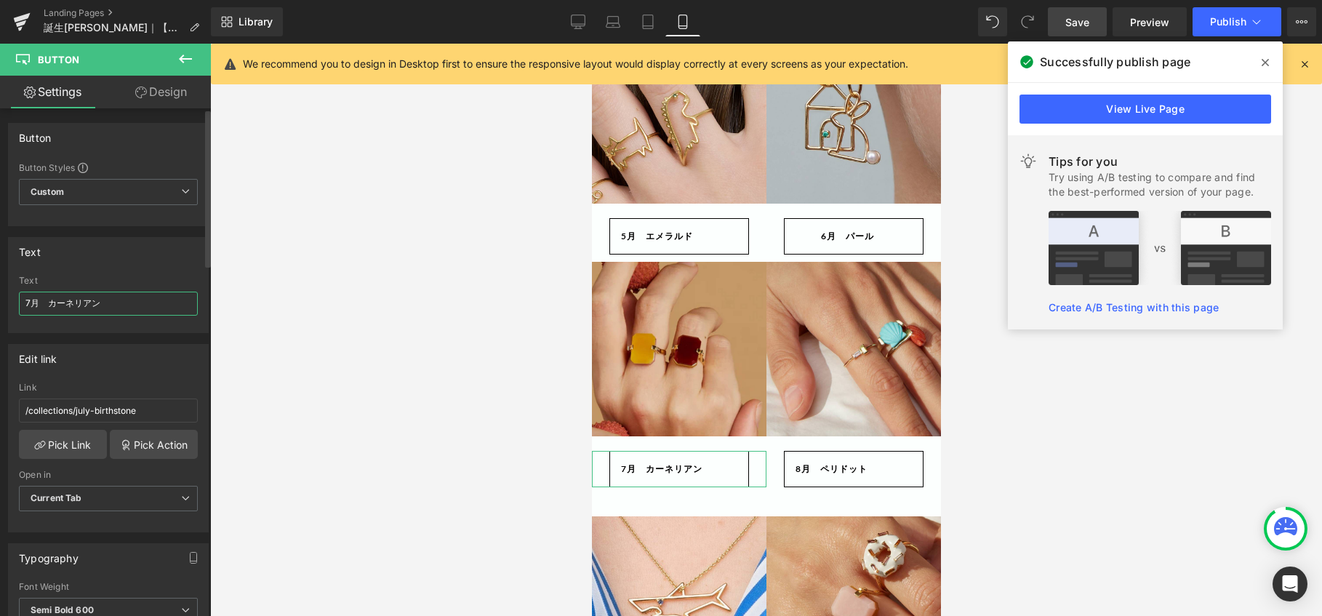
drag, startPoint x: 31, startPoint y: 300, endPoint x: 9, endPoint y: 300, distance: 21.8
click at [9, 300] on div "7月　カーネリアン Text 7月　カーネリアン" at bounding box center [108, 304] width 199 height 57
drag, startPoint x: 57, startPoint y: 303, endPoint x: 72, endPoint y: 305, distance: 15.4
click at [49, 304] on input "7月　カーネリアン" at bounding box center [108, 304] width 179 height 24
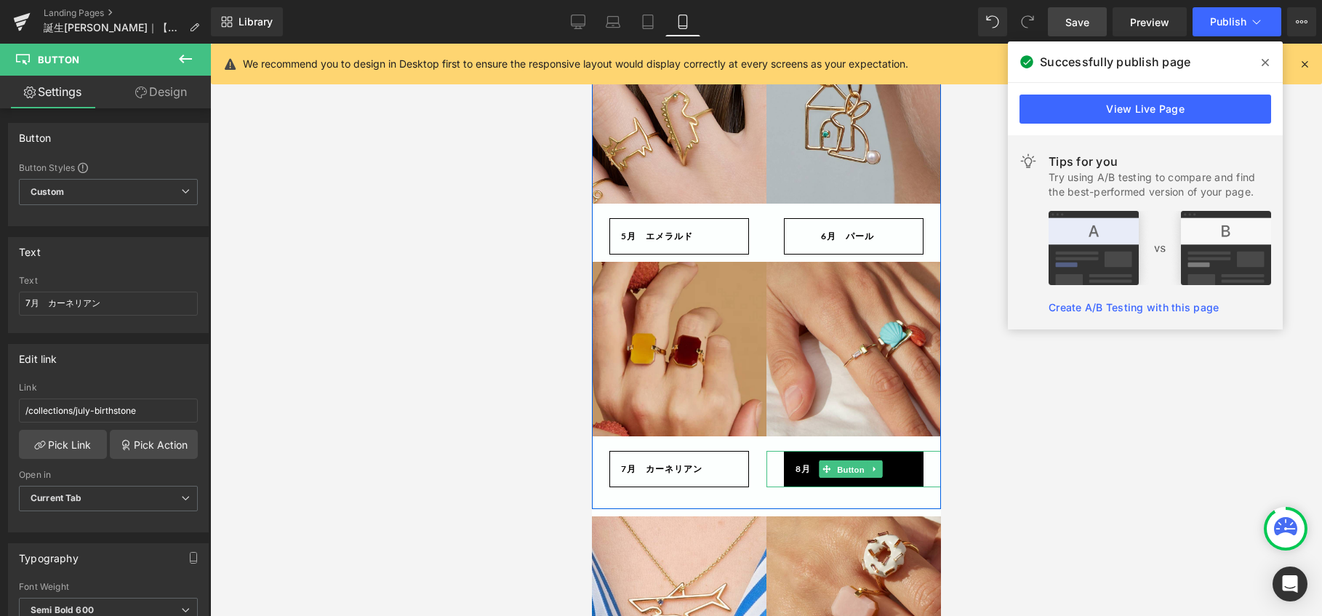
click at [839, 461] on span "Button" at bounding box center [849, 469] width 33 height 17
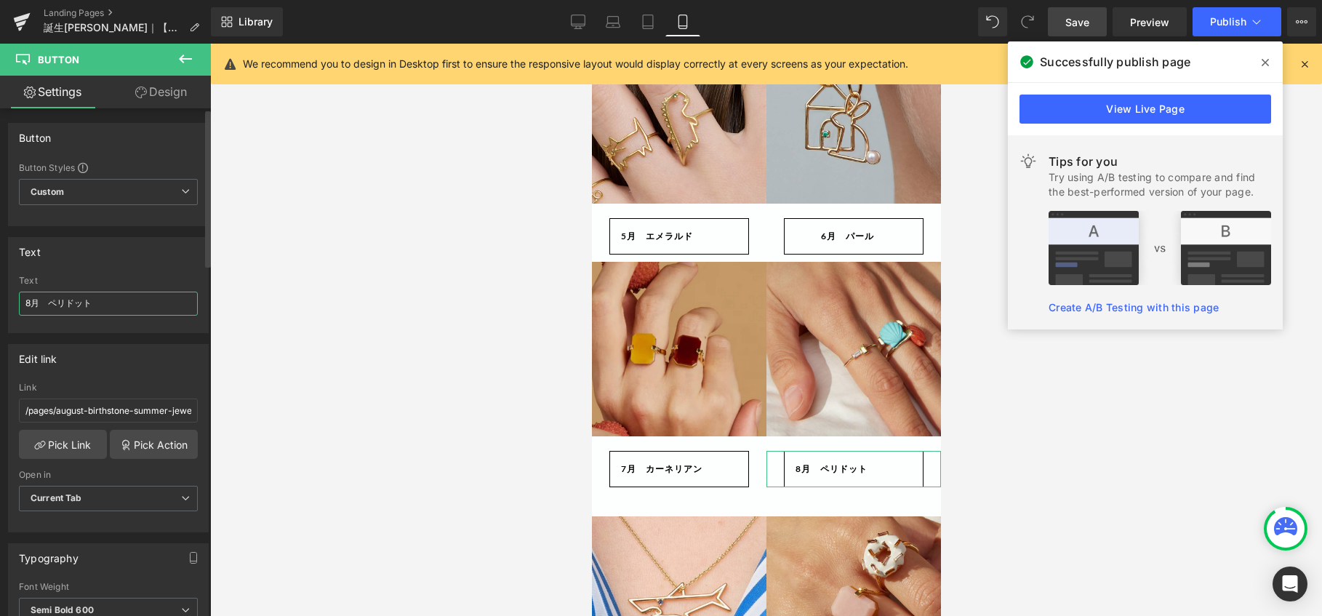
drag, startPoint x: 35, startPoint y: 302, endPoint x: 8, endPoint y: 302, distance: 26.9
click at [8, 302] on div "Text 8月　ペリドット Text 8月　ペリドット" at bounding box center [108, 285] width 201 height 96
drag, startPoint x: 848, startPoint y: 229, endPoint x: 841, endPoint y: 273, distance: 44.8
click at [848, 229] on span "Button" at bounding box center [849, 236] width 33 height 17
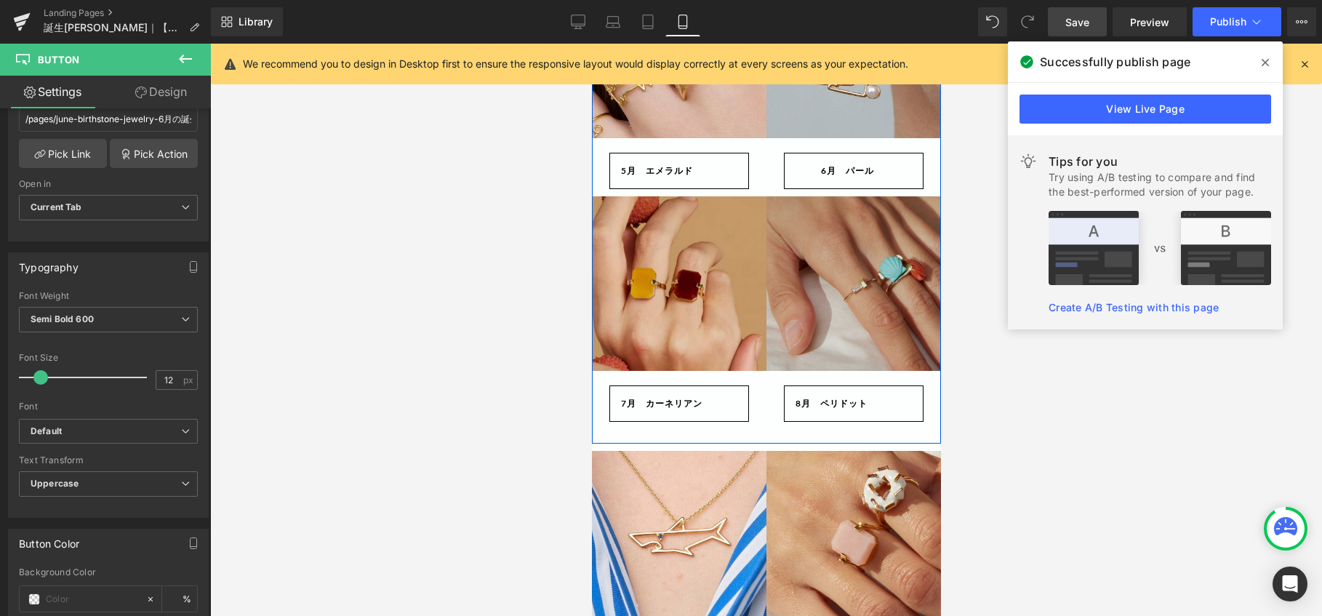
scroll to position [945, 0]
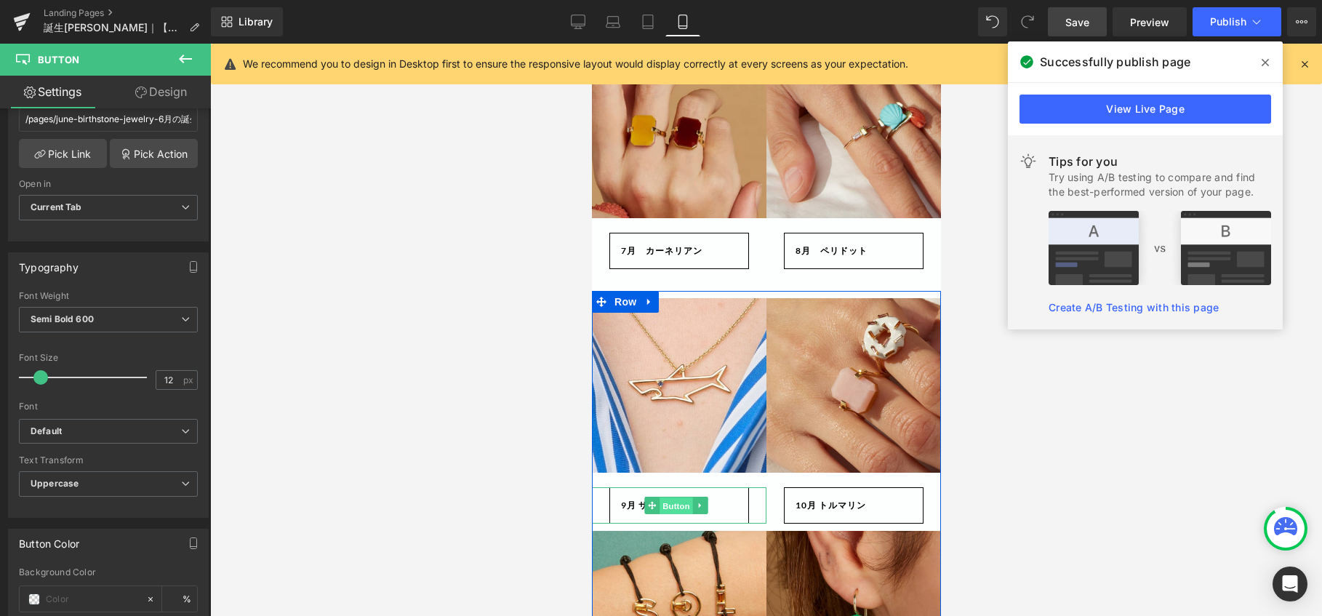
click at [671, 497] on span "Button" at bounding box center [675, 505] width 33 height 17
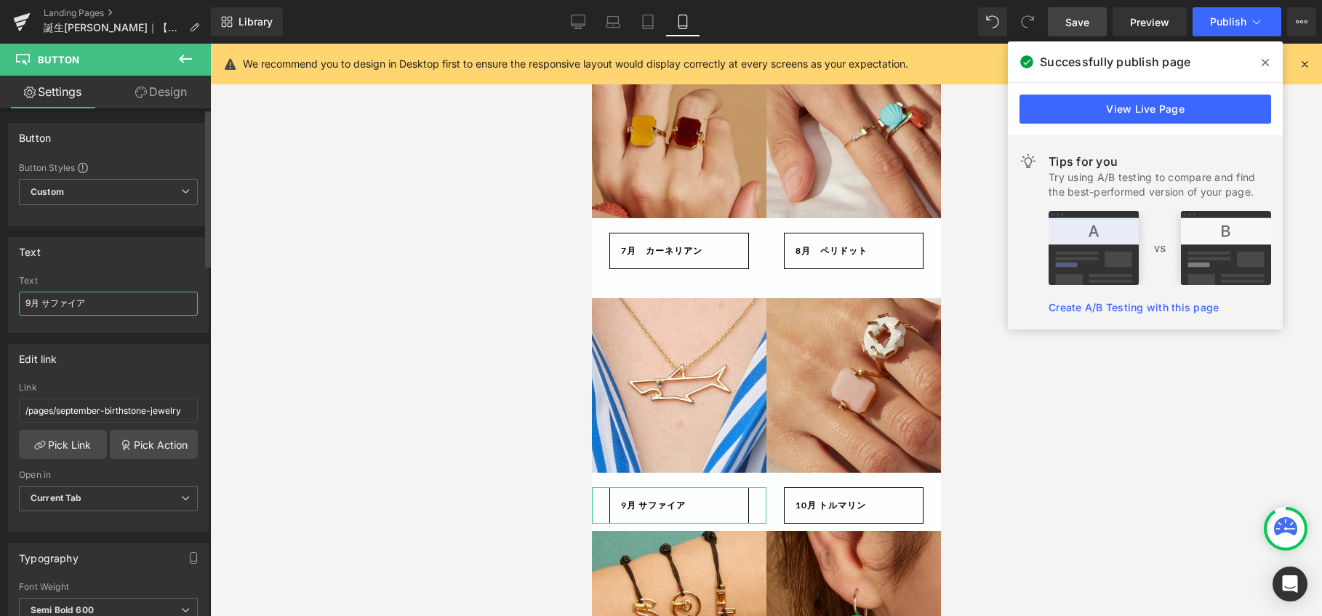
click at [53, 304] on input "9月 サファイア" at bounding box center [108, 304] width 179 height 24
click at [52, 305] on input "9月 サファイア" at bounding box center [108, 304] width 179 height 24
type input "9月　サファイア"
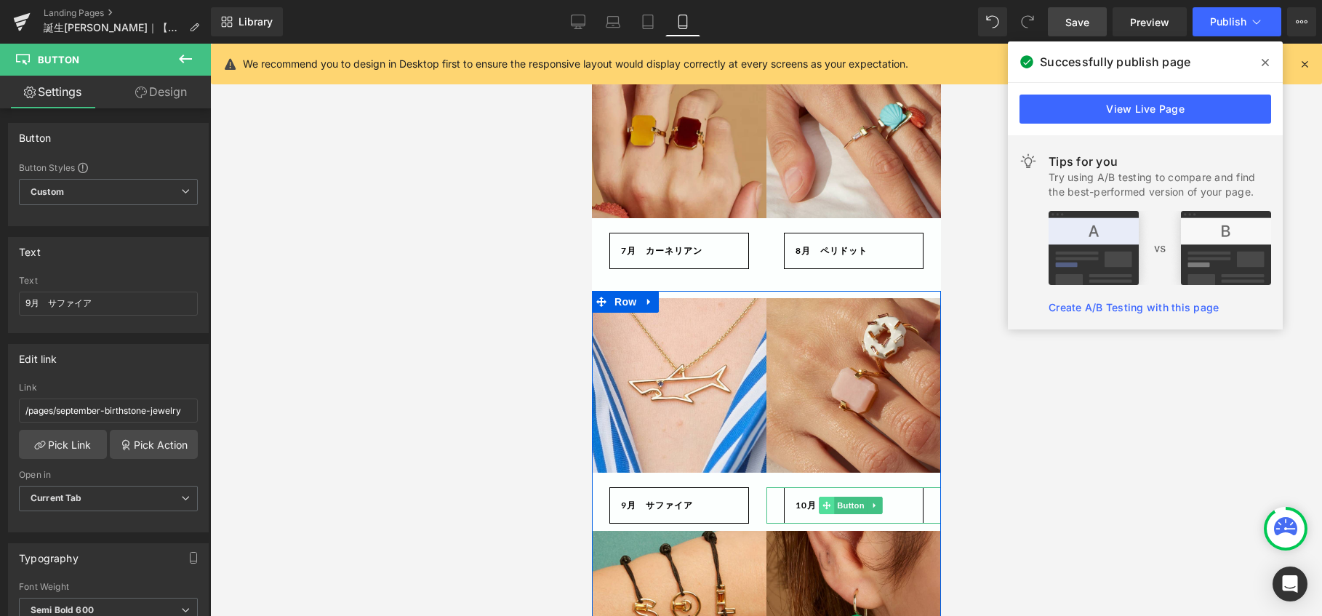
click at [822, 501] on icon at bounding box center [826, 505] width 8 height 9
click at [836, 497] on span "Button" at bounding box center [849, 505] width 33 height 17
click at [57, 304] on input "10月 トルマリン" at bounding box center [108, 304] width 179 height 24
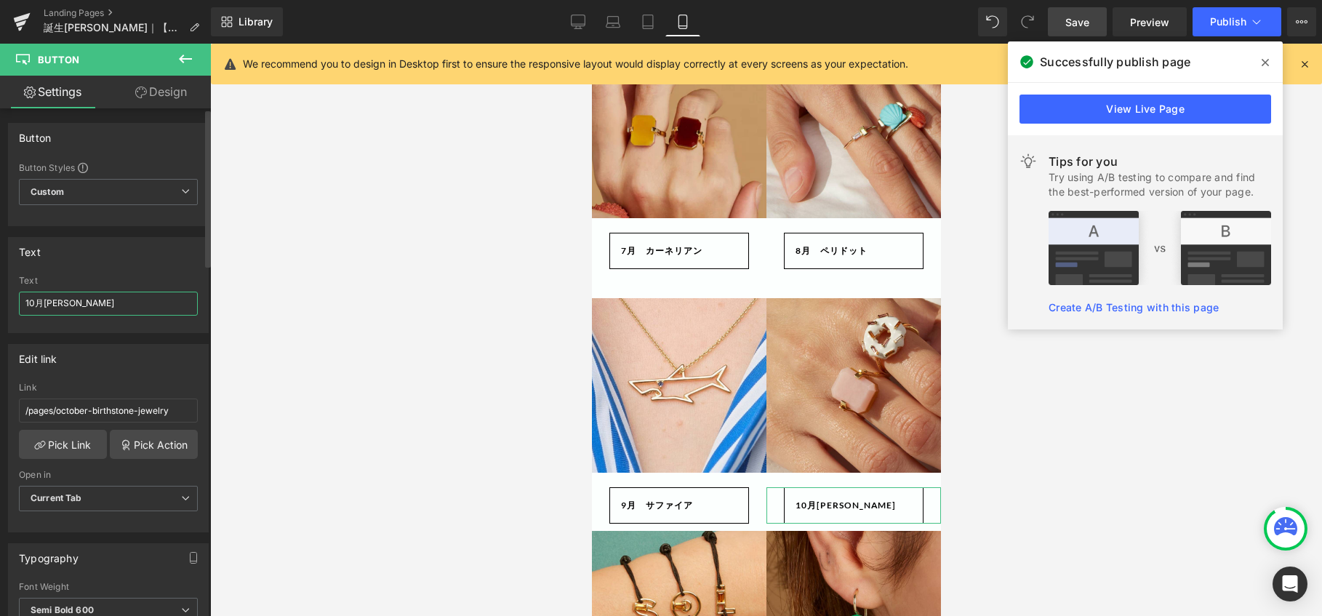
type input "10月　トルマリン"
drag, startPoint x: 33, startPoint y: 303, endPoint x: 5, endPoint y: 296, distance: 29.3
click at [5, 296] on div "Text 10月　トルマリン Text 10月　トルマリン" at bounding box center [108, 279] width 217 height 107
click at [57, 304] on input "10月　トルマリン" at bounding box center [108, 304] width 179 height 24
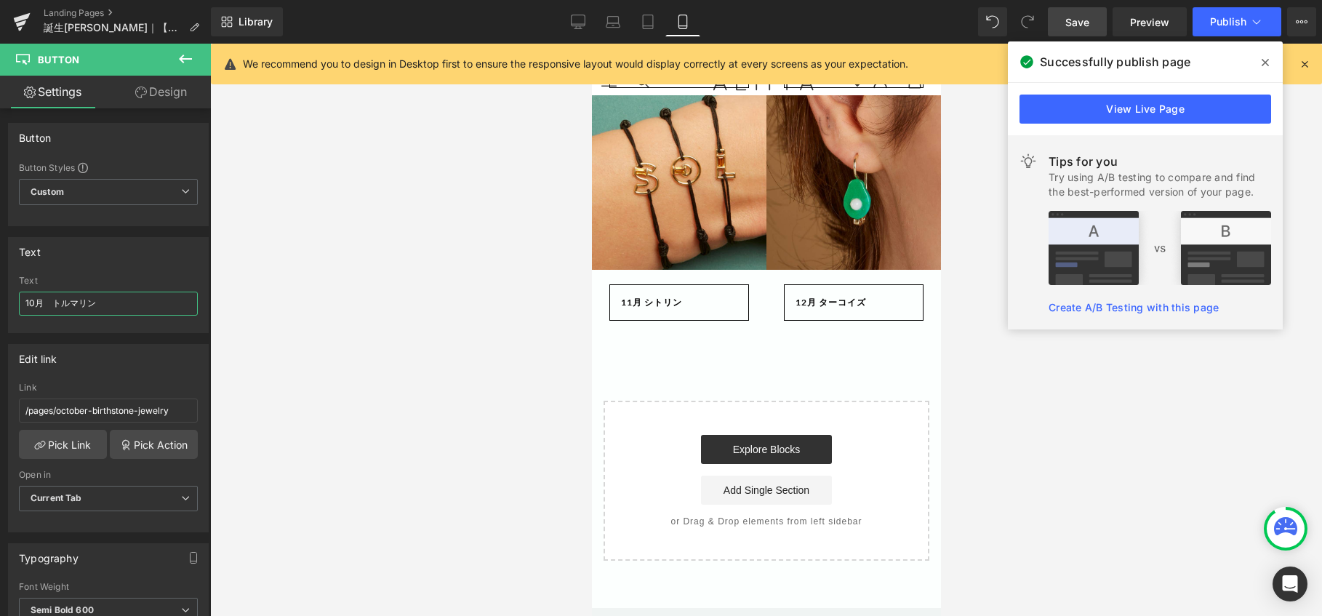
scroll to position [1381, 0]
click at [664, 293] on span "Button" at bounding box center [675, 301] width 33 height 17
click at [34, 300] on input "11月 シトリン" at bounding box center [108, 304] width 179 height 24
type input "11月　シトリン"
click at [835, 294] on span "Button" at bounding box center [849, 302] width 33 height 17
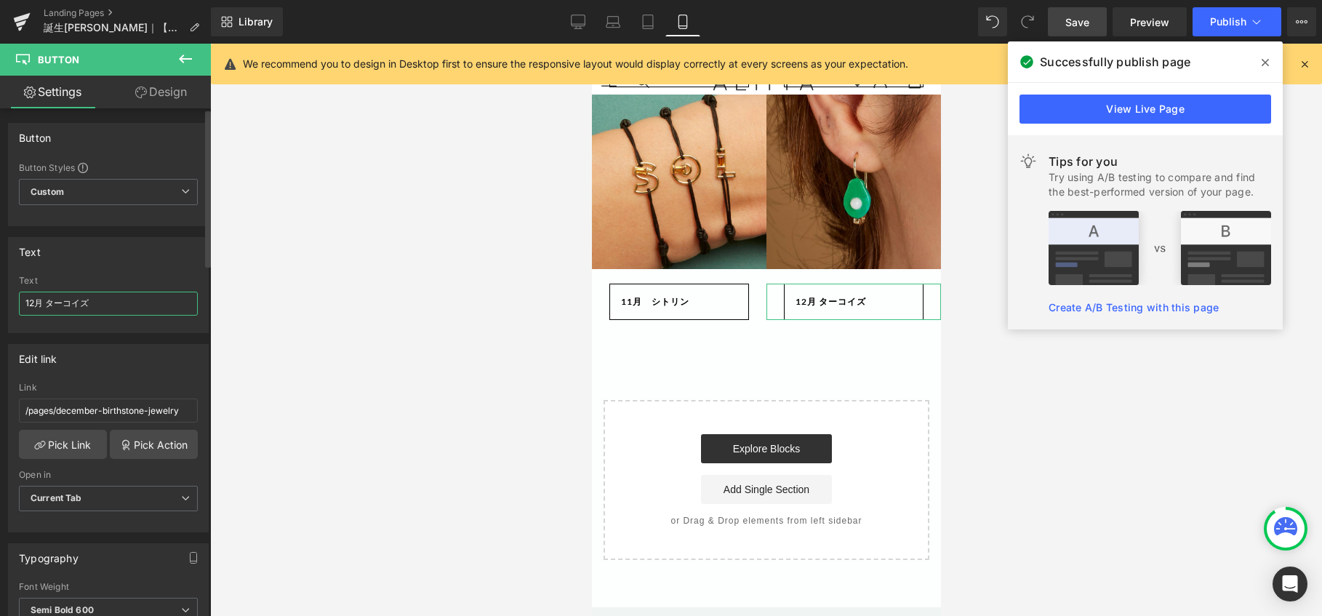
drag, startPoint x: 33, startPoint y: 302, endPoint x: 21, endPoint y: 301, distance: 11.7
click at [21, 301] on input "12月 ターコイズ" at bounding box center [108, 304] width 179 height 24
type input "12月　ターコイズ"
click at [1077, 25] on span "Save" at bounding box center [1077, 22] width 24 height 15
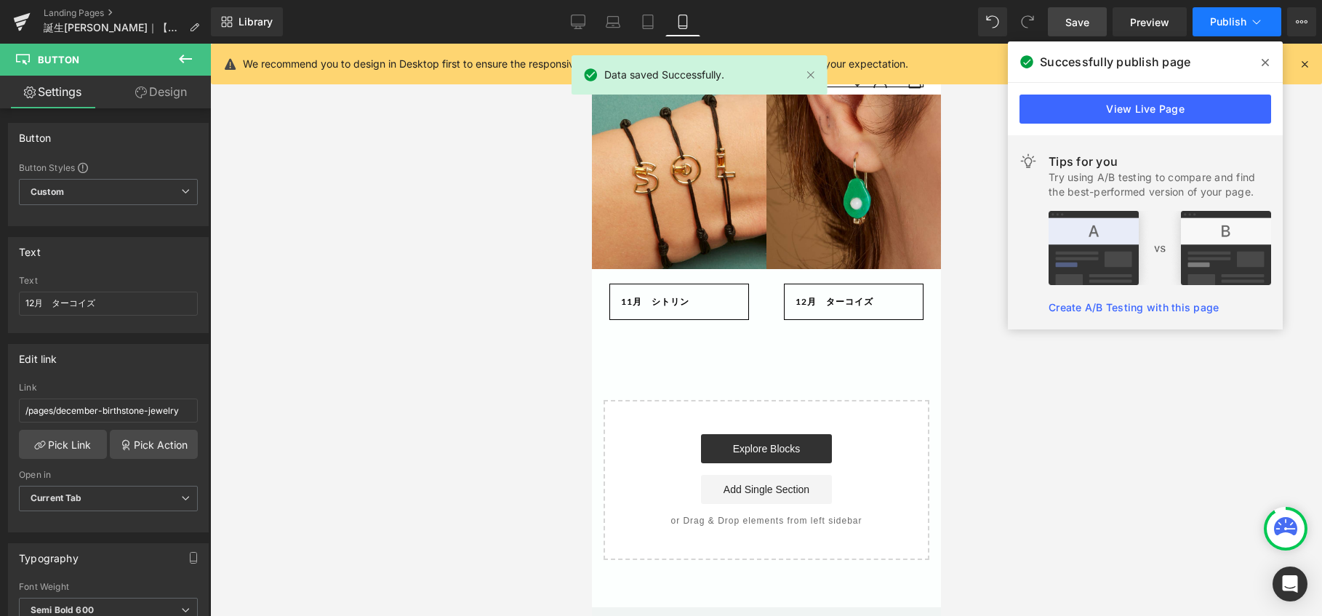
click at [1229, 25] on span "Publish" at bounding box center [1228, 22] width 36 height 12
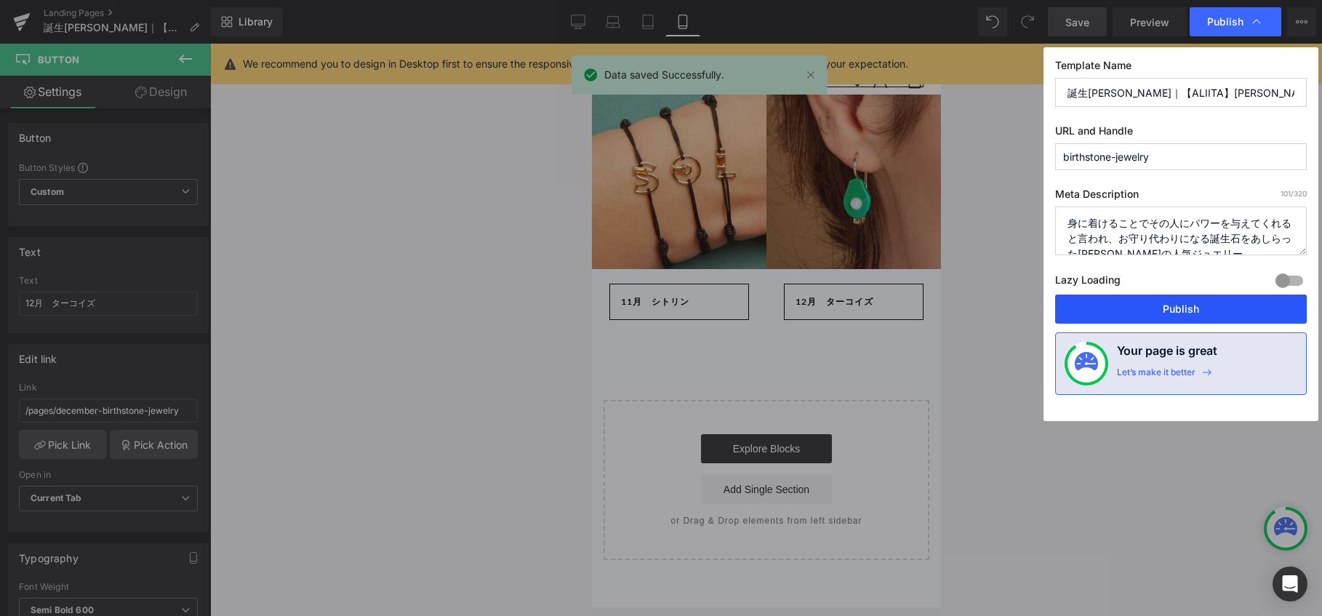
click at [1153, 309] on button "Publish" at bounding box center [1181, 308] width 252 height 29
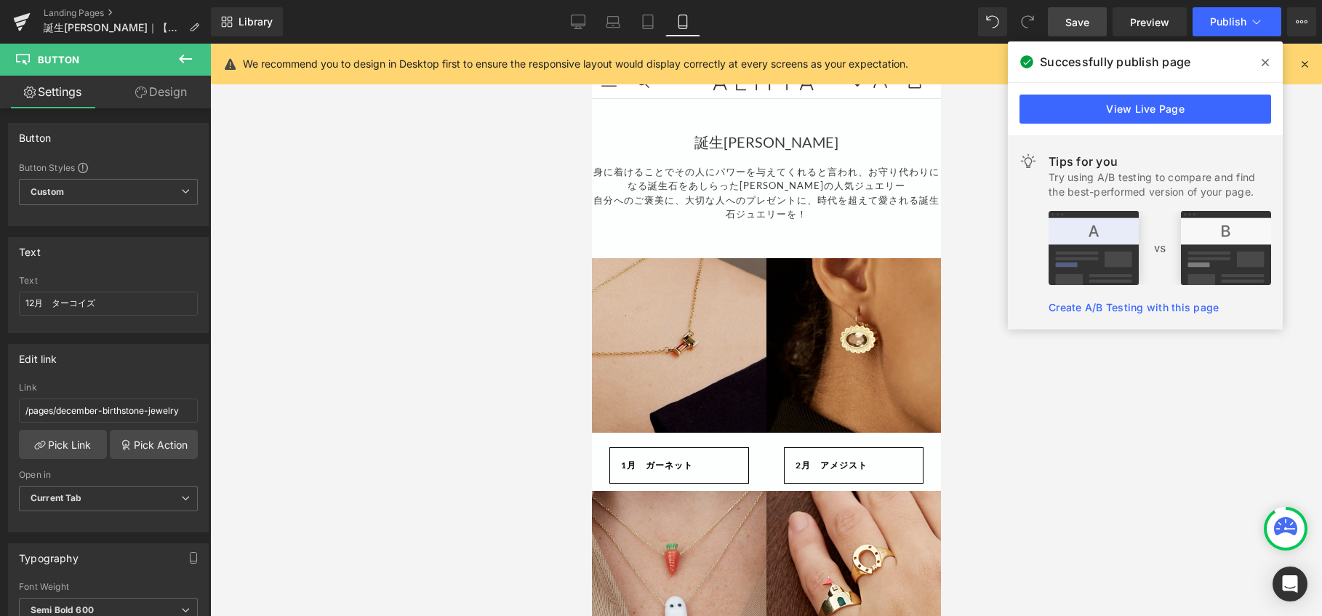
scroll to position [0, 0]
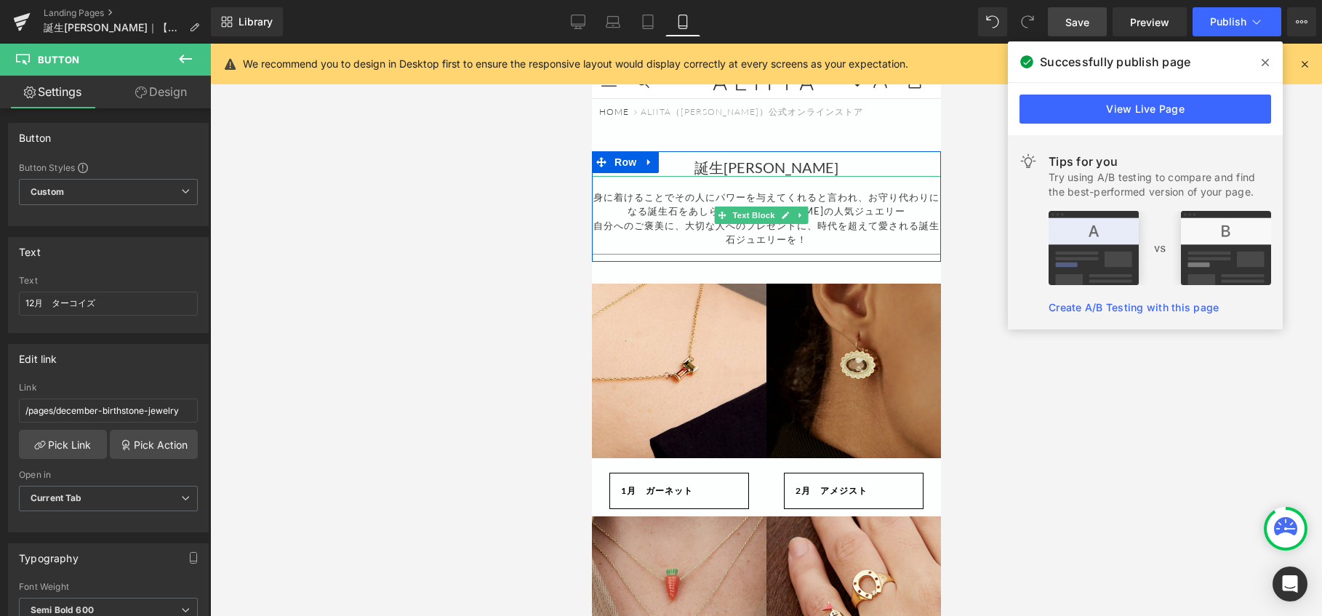
drag, startPoint x: 758, startPoint y: 226, endPoint x: 819, endPoint y: 321, distance: 112.5
click at [758, 224] on span "Text Block" at bounding box center [752, 214] width 48 height 17
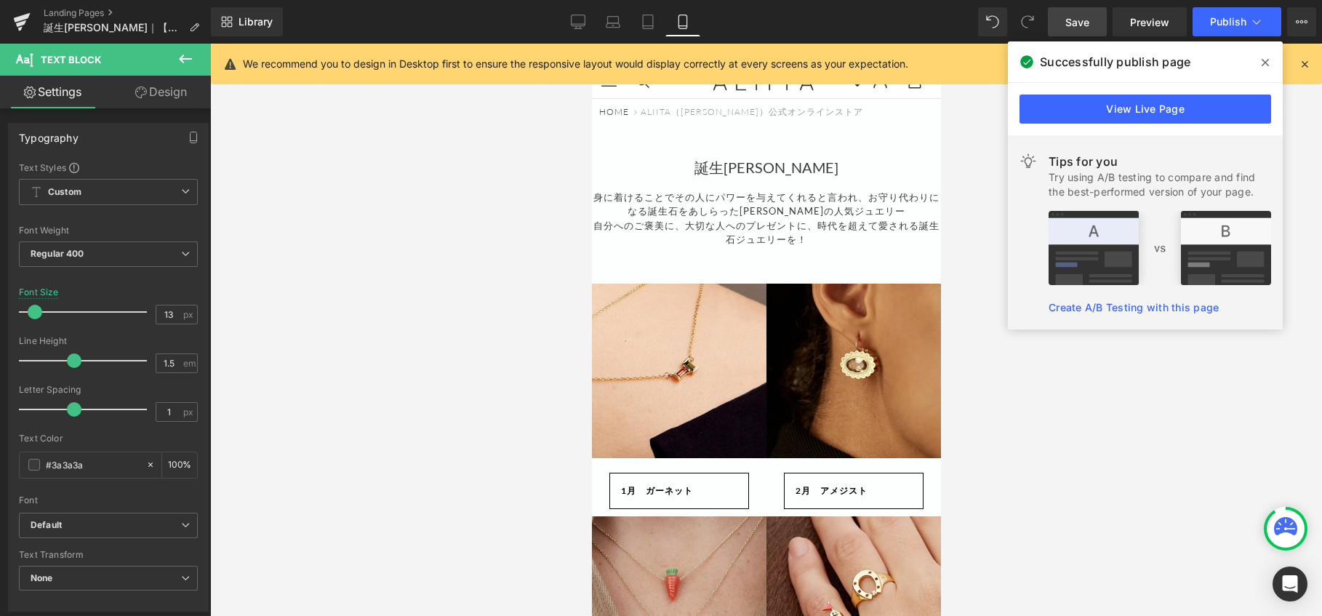
click at [116, 75] on span "Text Block" at bounding box center [87, 60] width 145 height 32
click at [169, 86] on link "Design" at bounding box center [160, 92] width 105 height 33
click at [0, 0] on div "Spacing" at bounding box center [0, 0] width 0 height 0
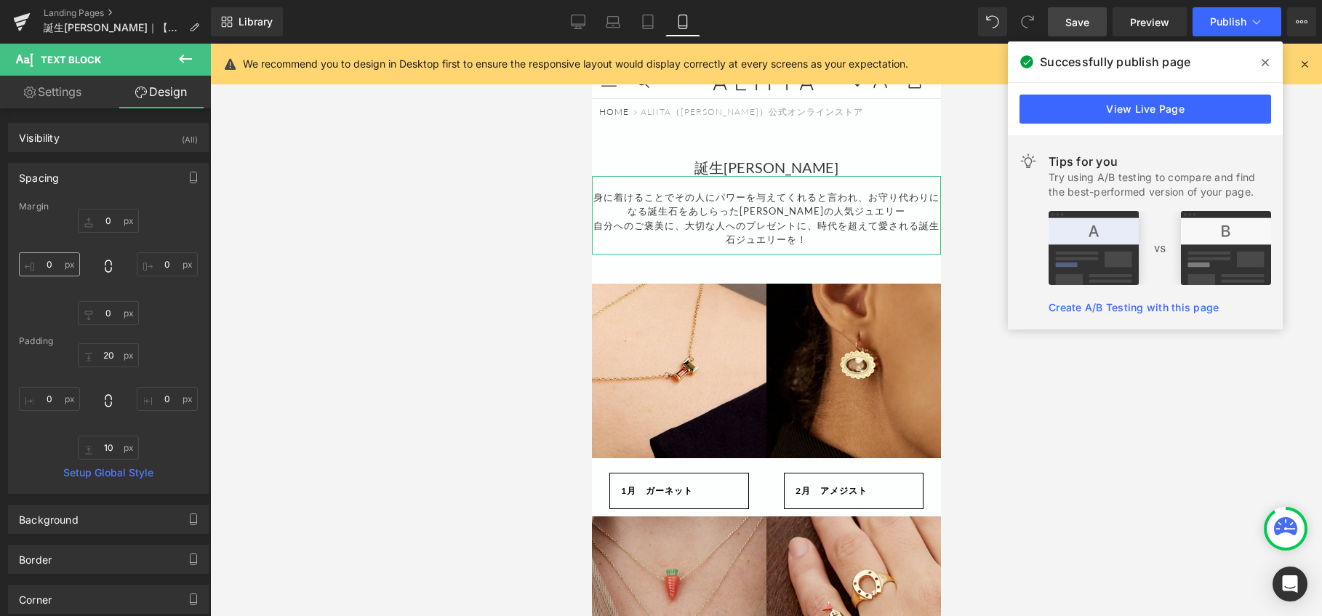
type input "0"
type input "20"
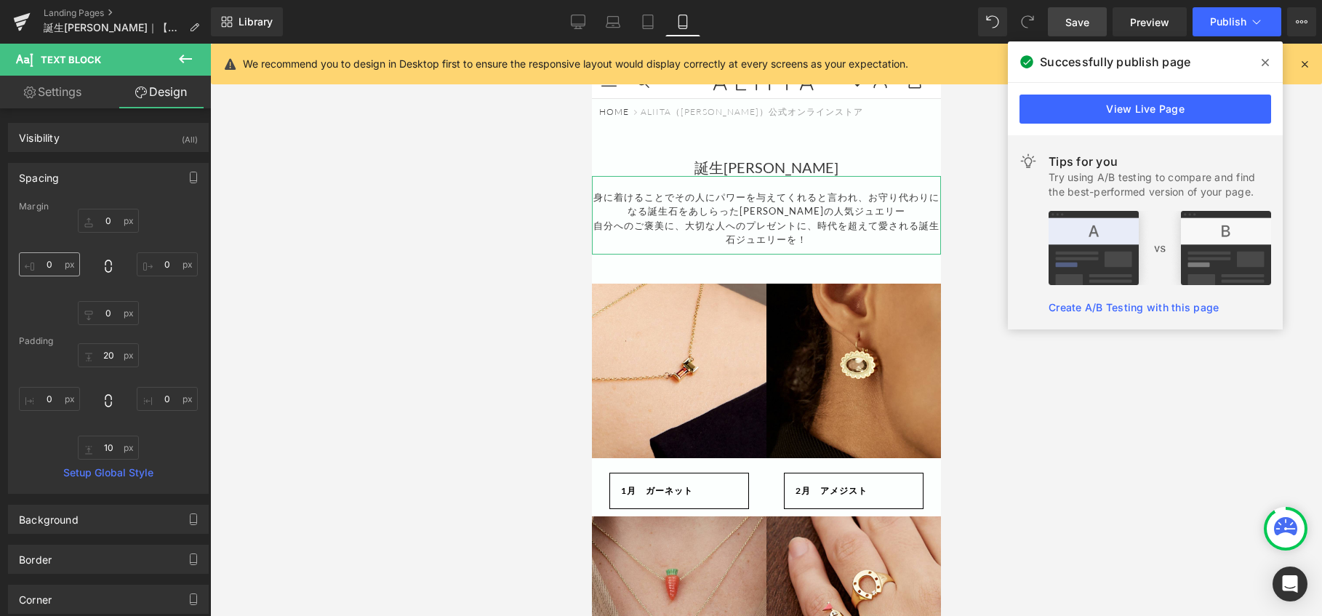
type input "0"
type input "10"
click at [49, 267] on input "0" at bounding box center [49, 264] width 61 height 24
click at [51, 395] on input "0" at bounding box center [49, 399] width 61 height 24
type input "１０"
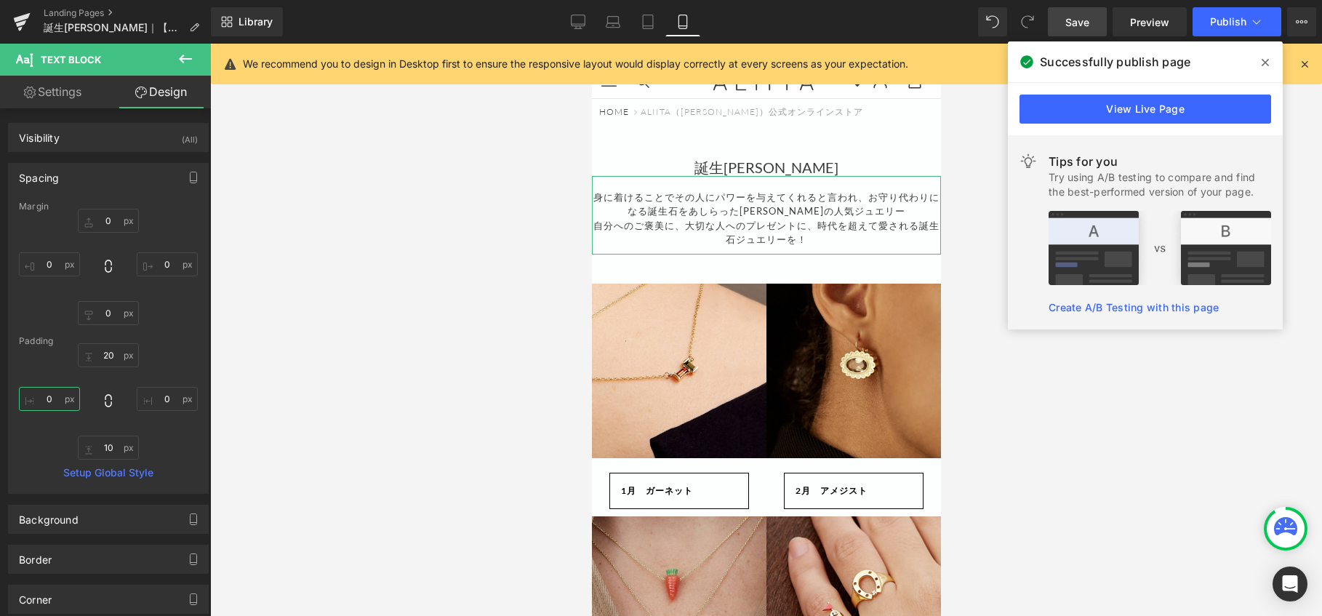
type input "１"
type input "10"
click at [161, 398] on input "0" at bounding box center [167, 399] width 61 height 24
type input "10"
click at [628, 284] on span "Row" at bounding box center [624, 273] width 29 height 22
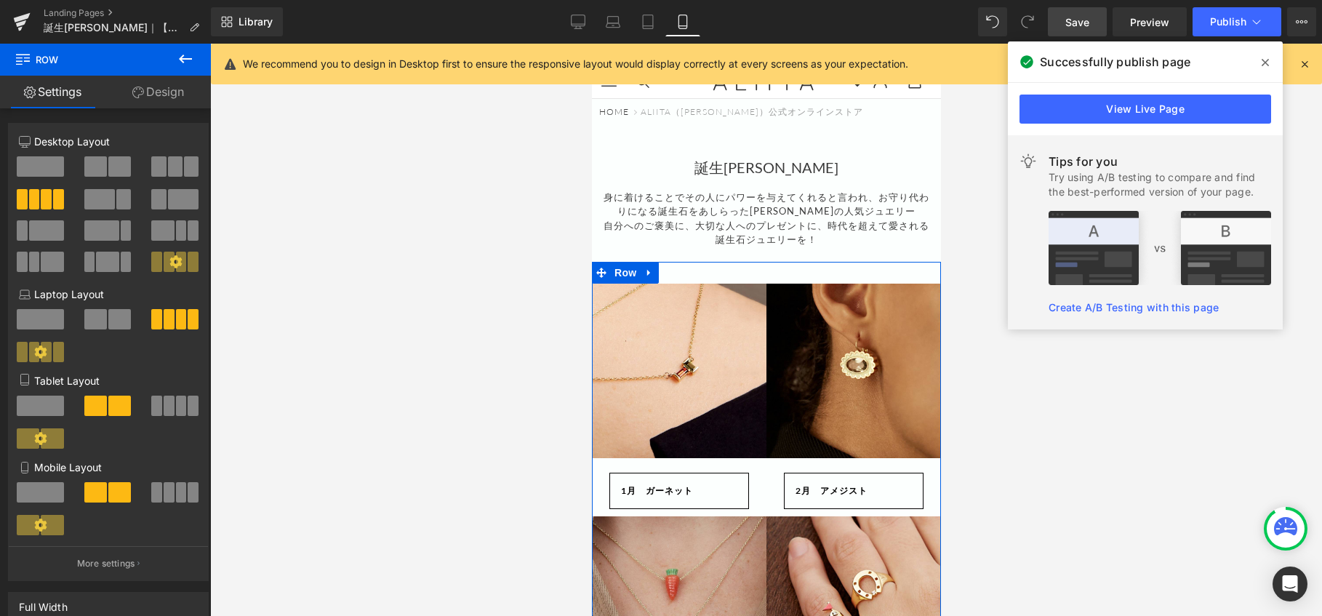
click at [177, 96] on link "Design" at bounding box center [157, 92] width 105 height 33
click at [0, 0] on div "Spacing" at bounding box center [0, 0] width 0 height 0
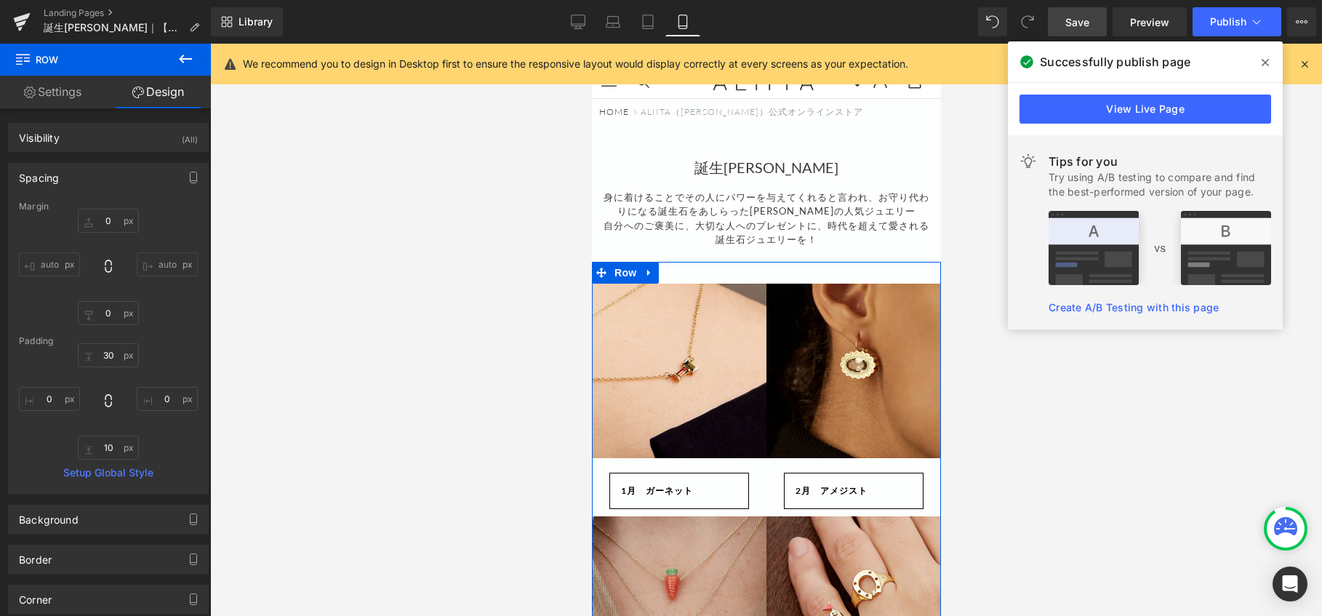
type input "0"
type input "30"
type input "0"
type input "10"
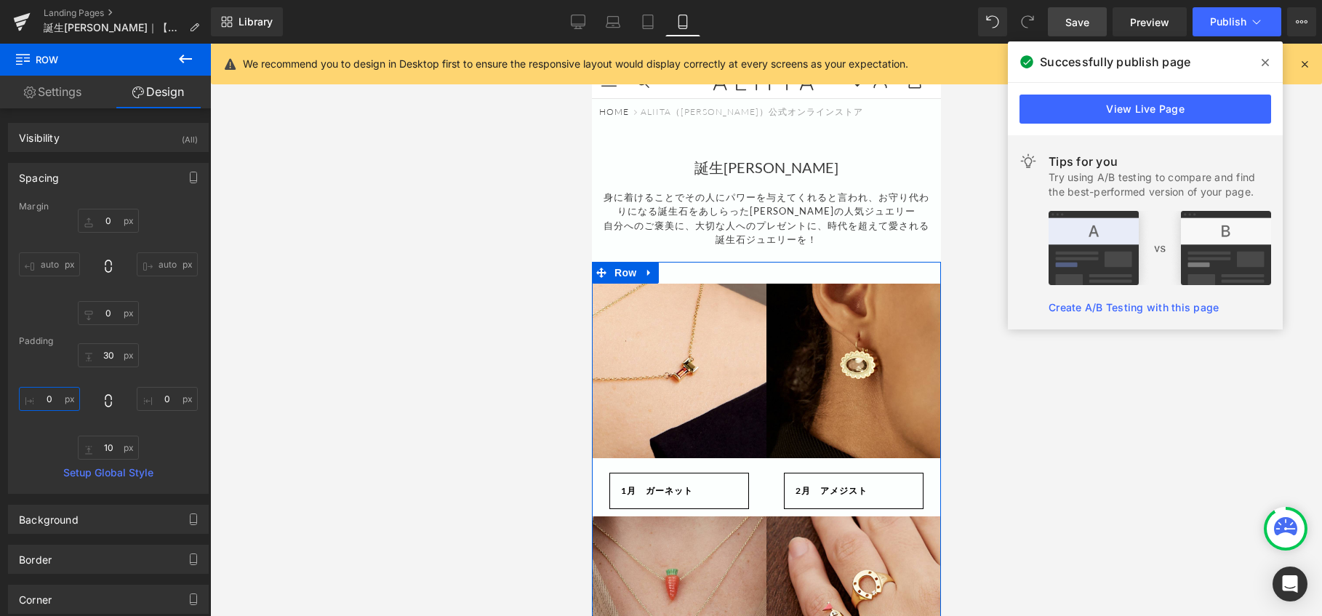
click at [46, 392] on input "0" at bounding box center [49, 399] width 61 height 24
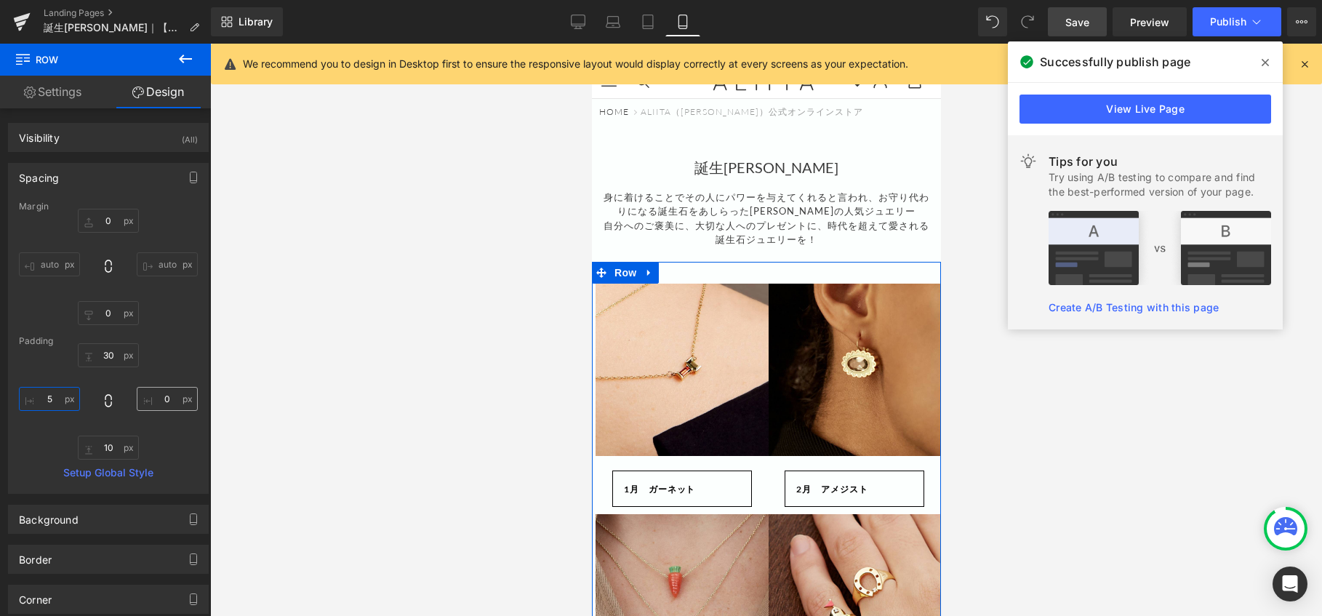
type input "5"
click at [168, 400] on input "0" at bounding box center [167, 399] width 61 height 24
type input "5"
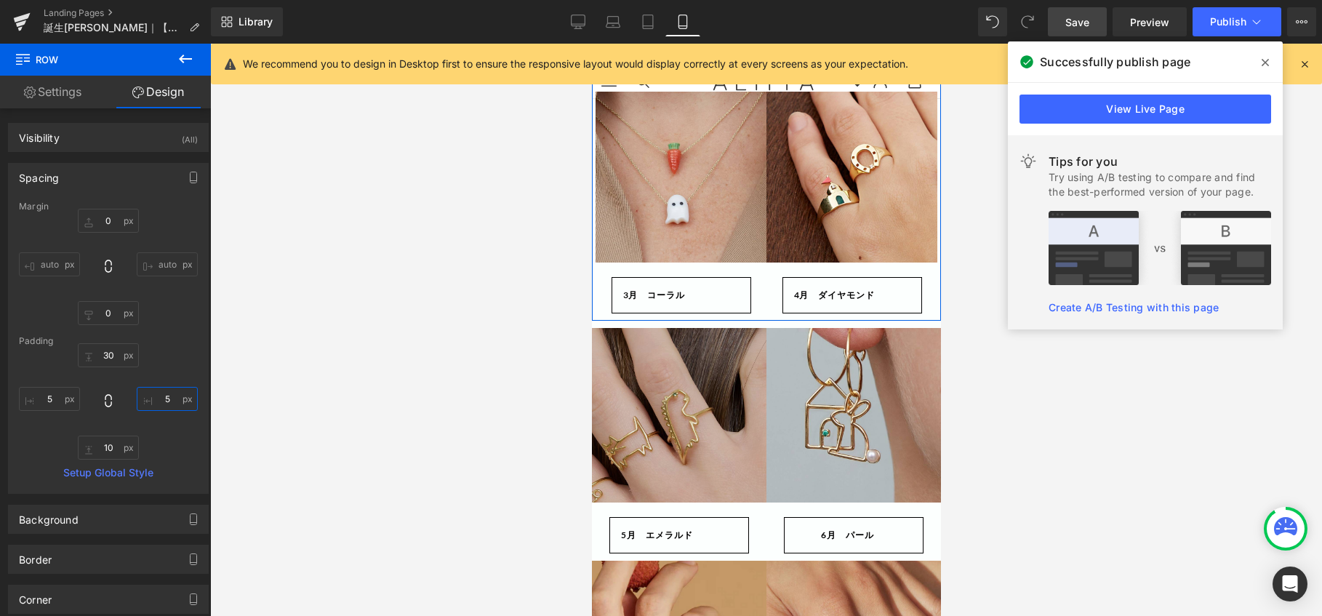
scroll to position [436, 0]
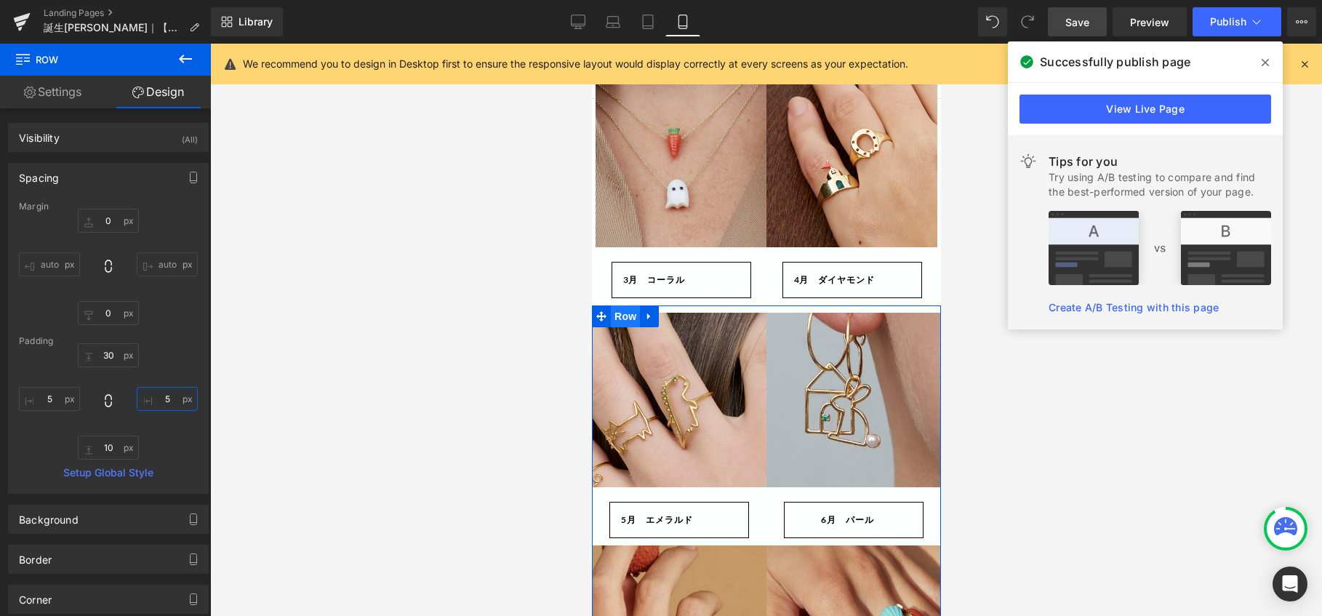
drag, startPoint x: 623, startPoint y: 313, endPoint x: 912, endPoint y: 378, distance: 295.9
click at [623, 313] on span "Row" at bounding box center [624, 316] width 29 height 22
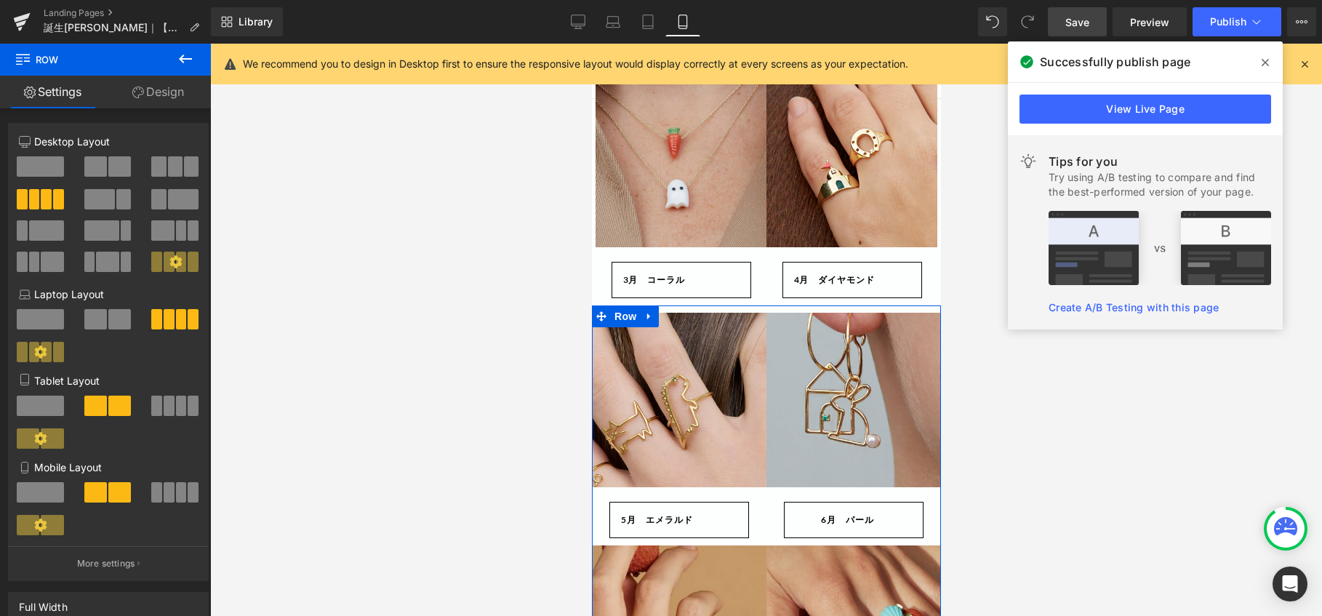
click at [169, 95] on link "Design" at bounding box center [157, 92] width 105 height 33
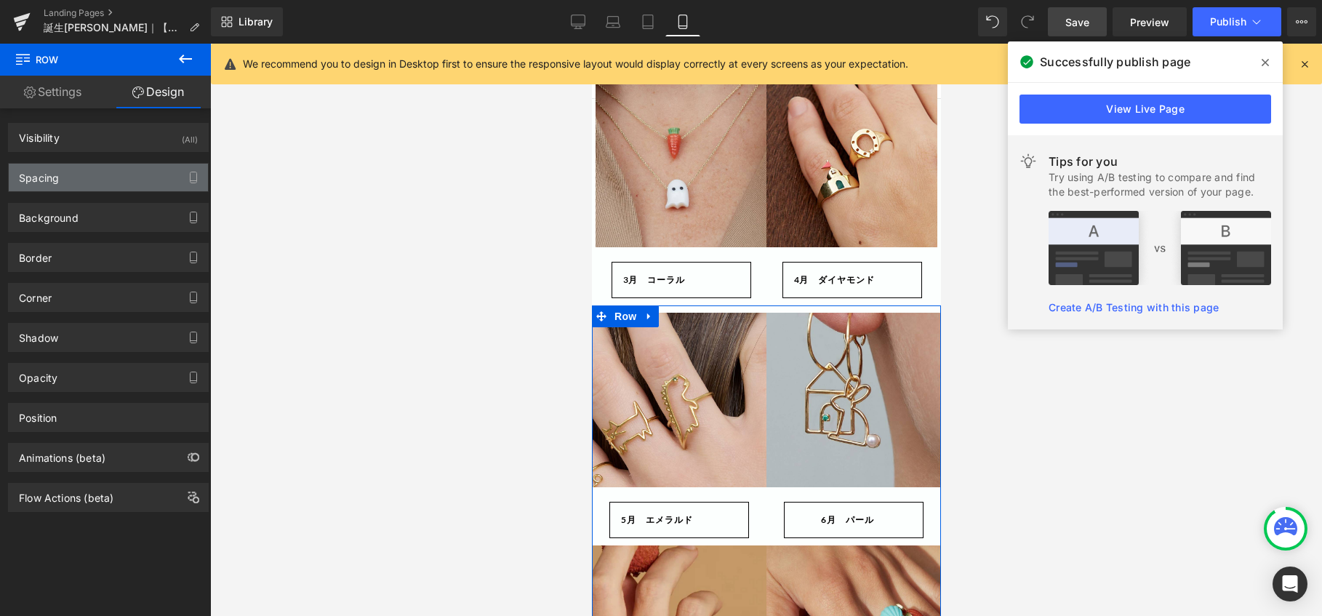
type input "0"
type input "10"
type input "0"
type input "30"
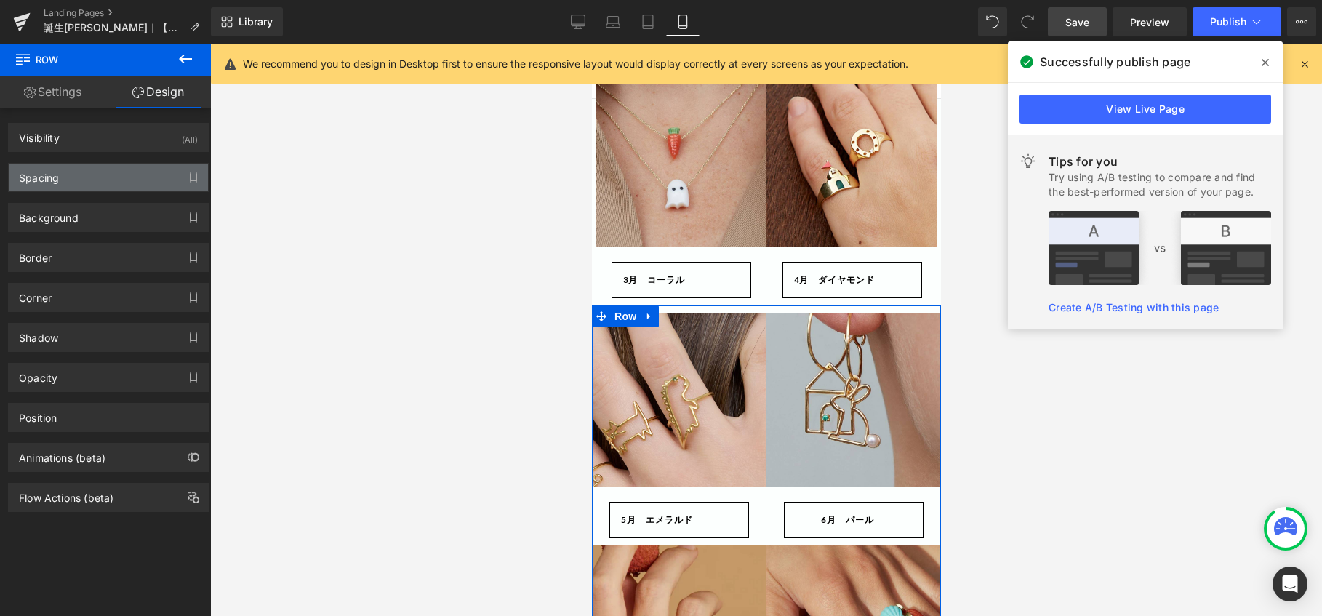
click at [47, 182] on div "Spacing" at bounding box center [39, 174] width 40 height 20
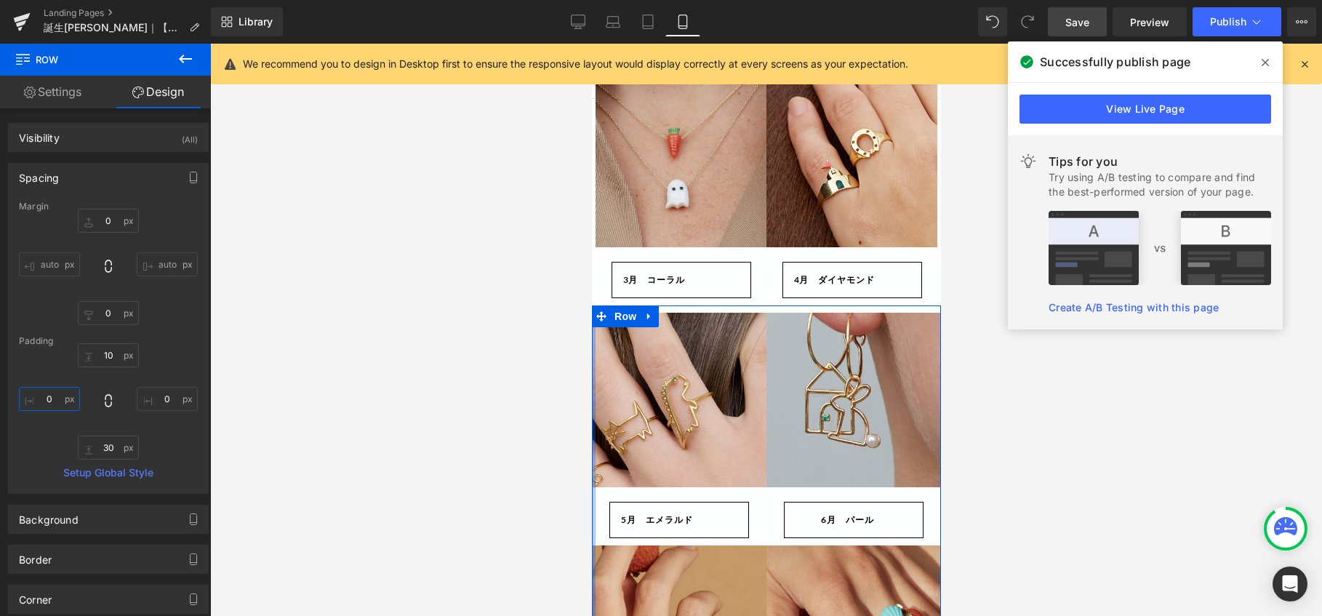
click at [51, 390] on input "0" at bounding box center [49, 399] width 61 height 24
type input "5"
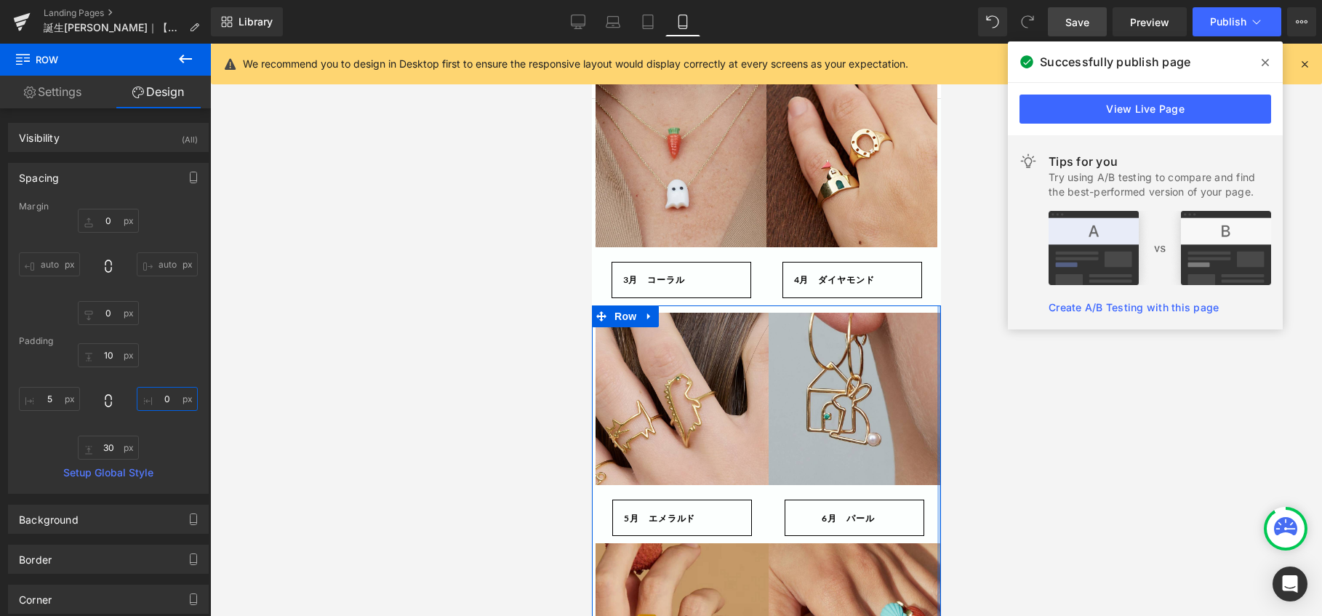
click at [165, 401] on input "0" at bounding box center [167, 399] width 61 height 24
type input "5"
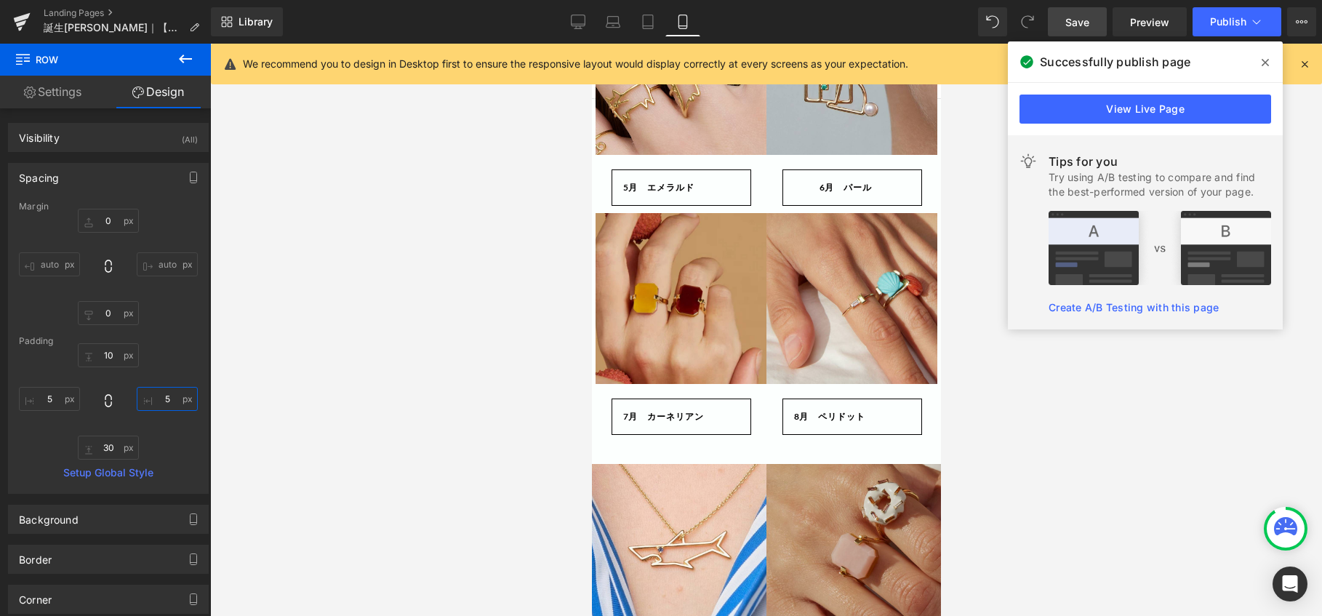
scroll to position [872, 0]
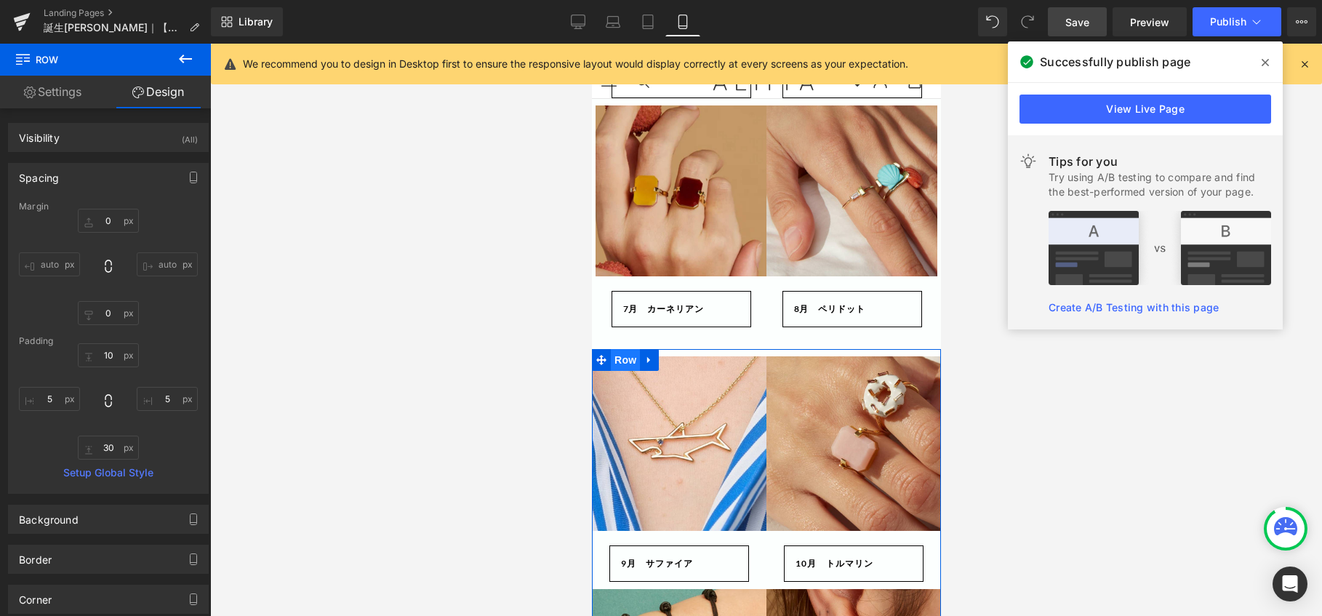
click at [617, 349] on span "Row" at bounding box center [624, 360] width 29 height 22
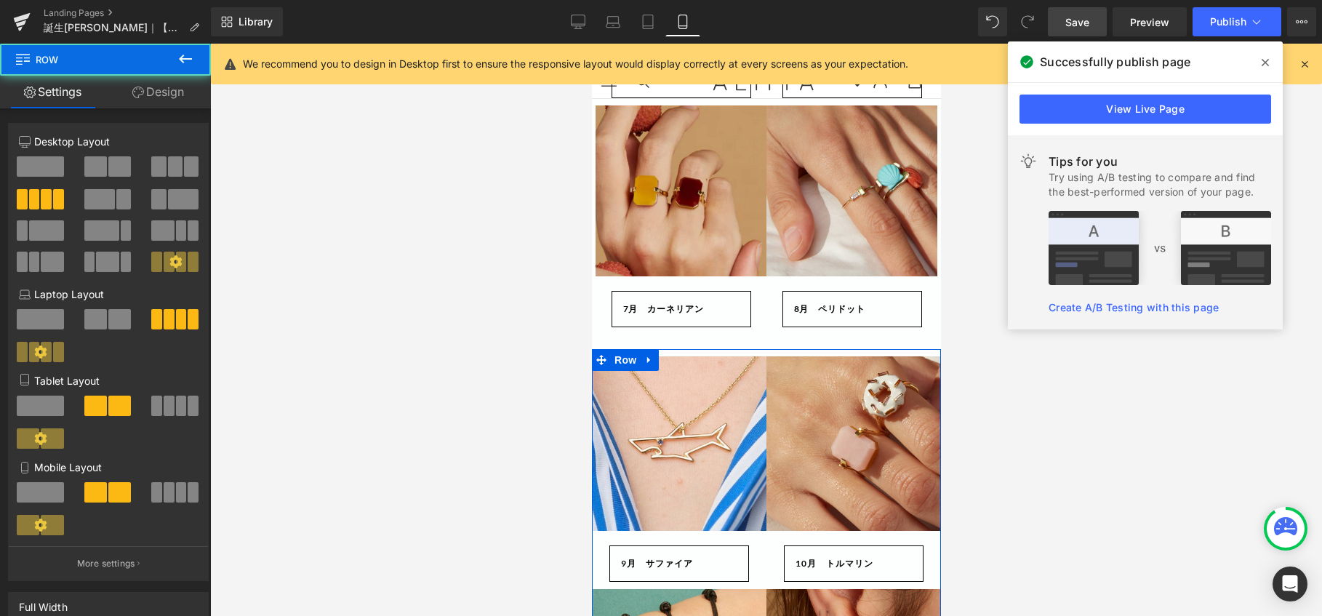
click at [182, 88] on link "Design" at bounding box center [157, 92] width 105 height 33
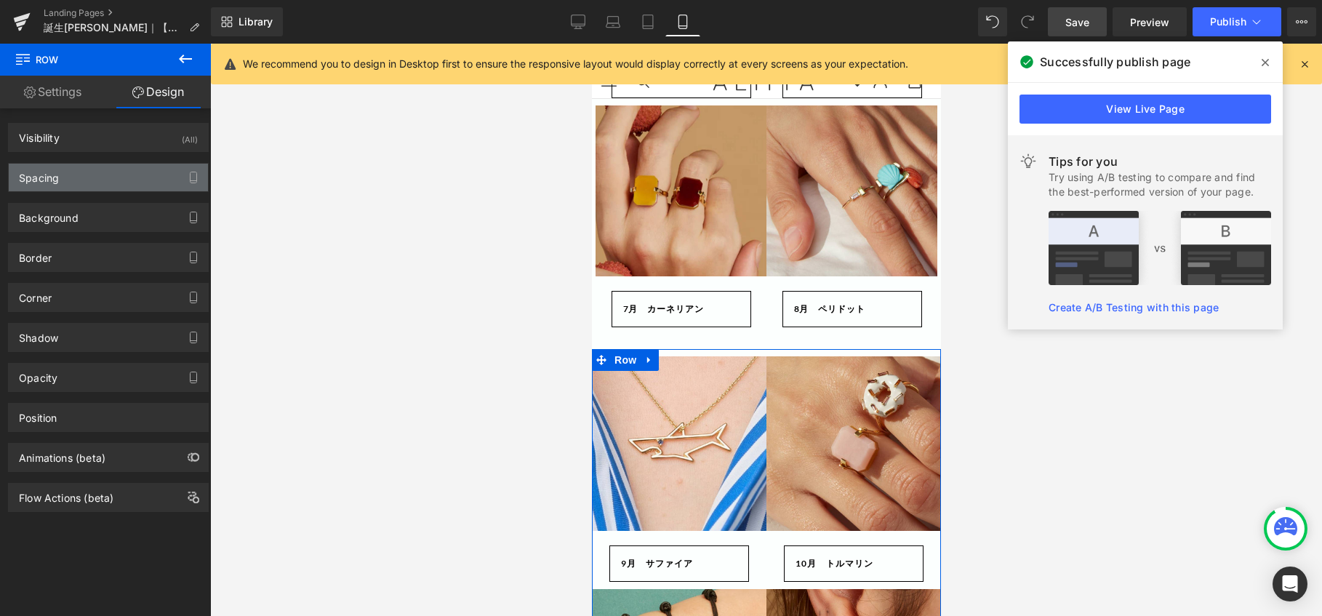
click at [47, 181] on div "Spacing" at bounding box center [39, 174] width 40 height 20
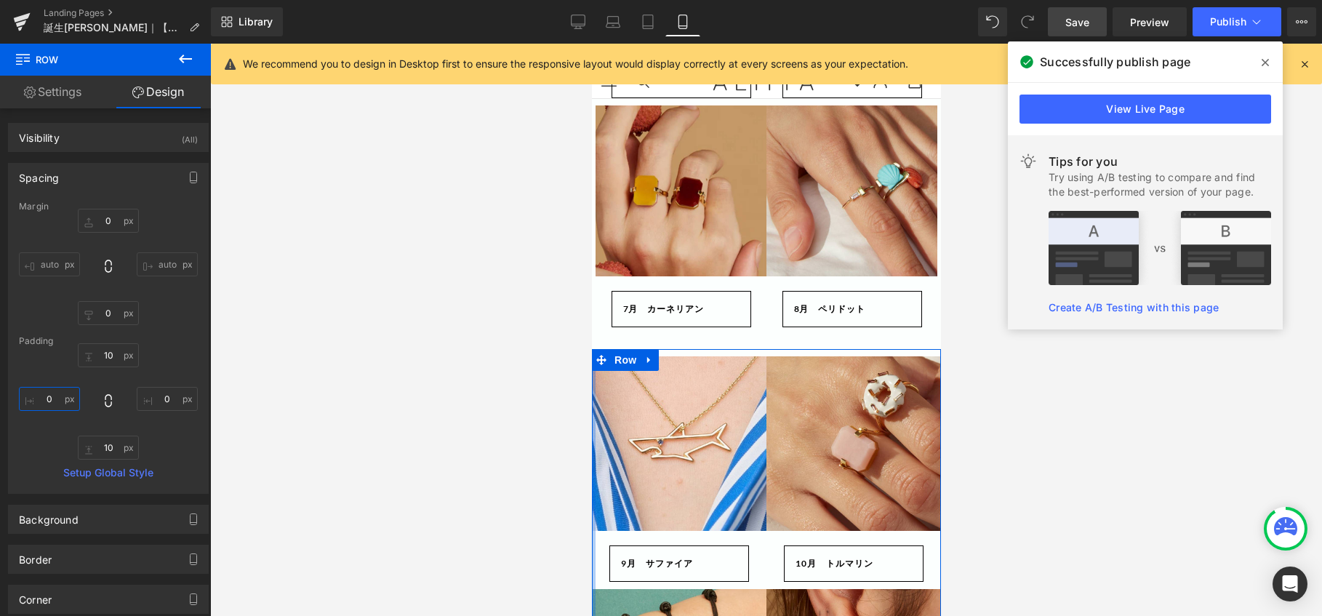
click at [46, 393] on input "0" at bounding box center [49, 399] width 61 height 24
type input "5"
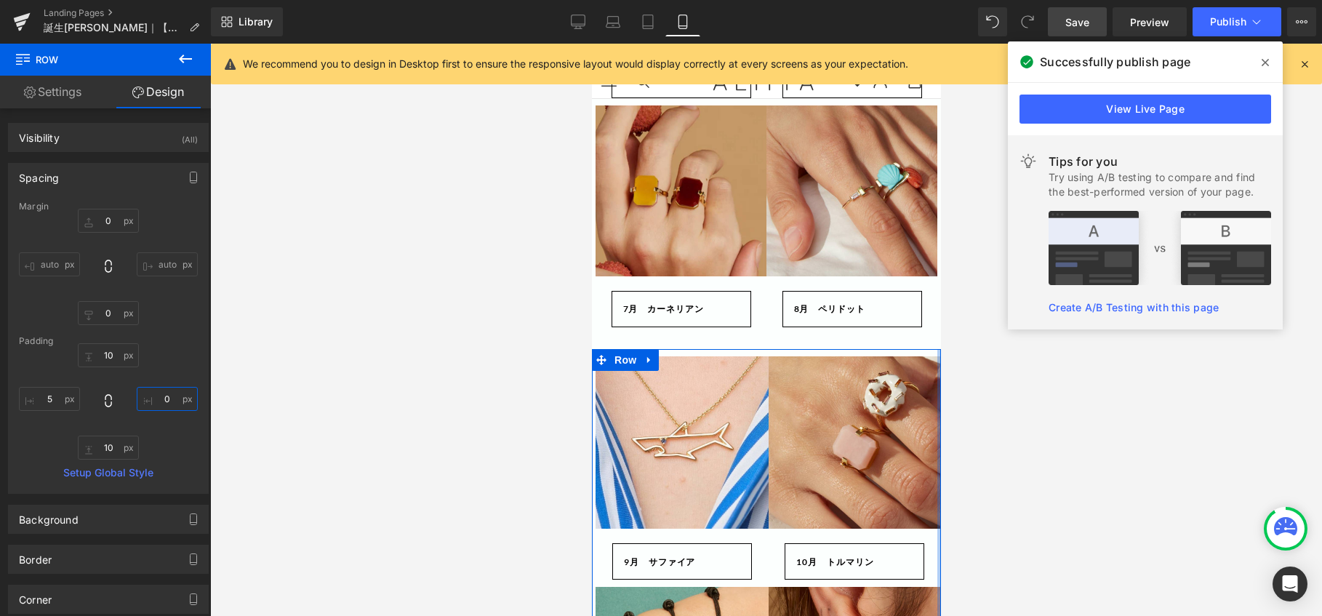
click at [164, 393] on input "0" at bounding box center [167, 399] width 61 height 24
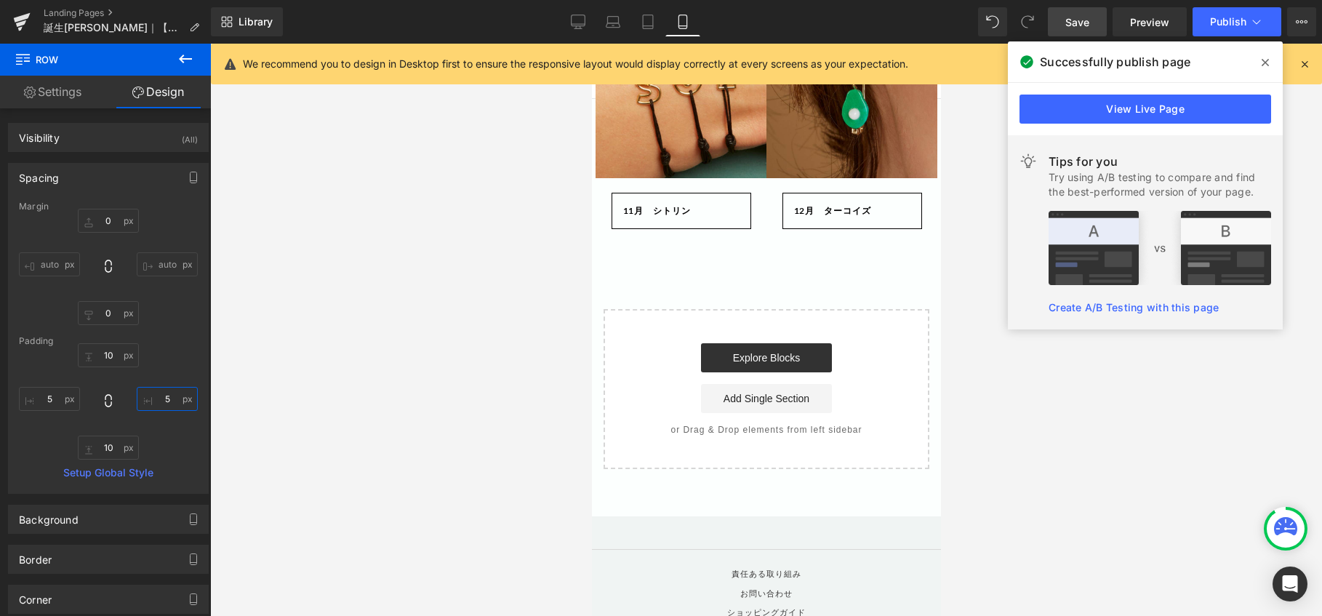
scroll to position [1454, 0]
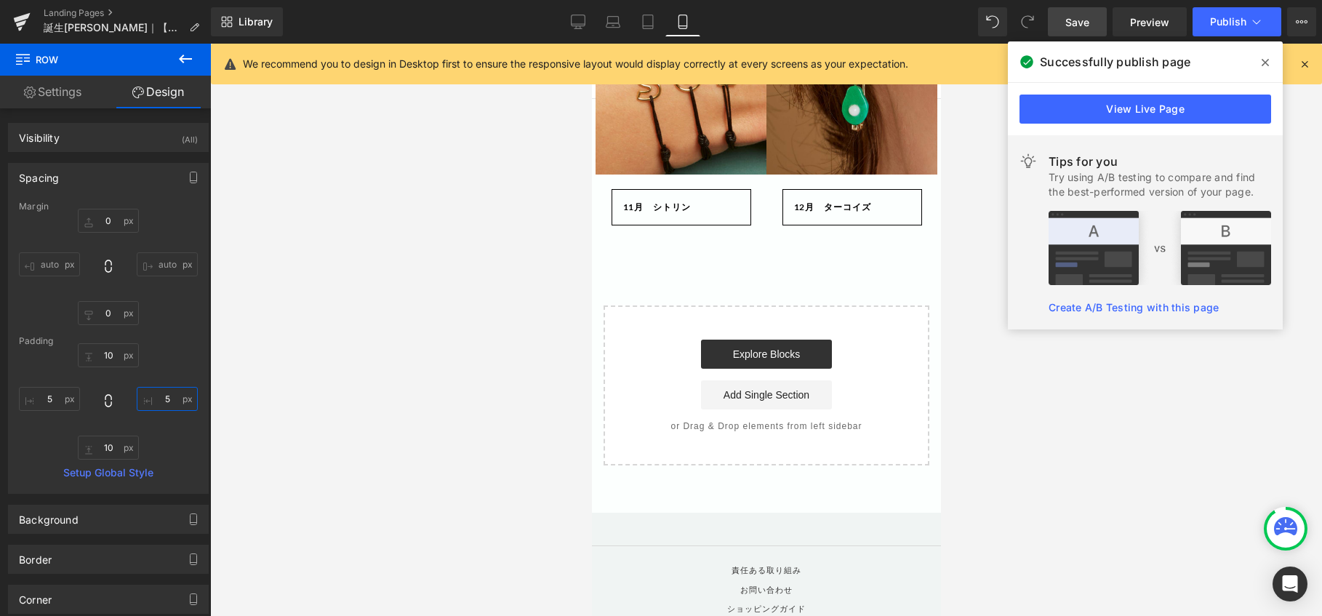
type input "5"
click at [1079, 25] on span "Save" at bounding box center [1077, 22] width 24 height 15
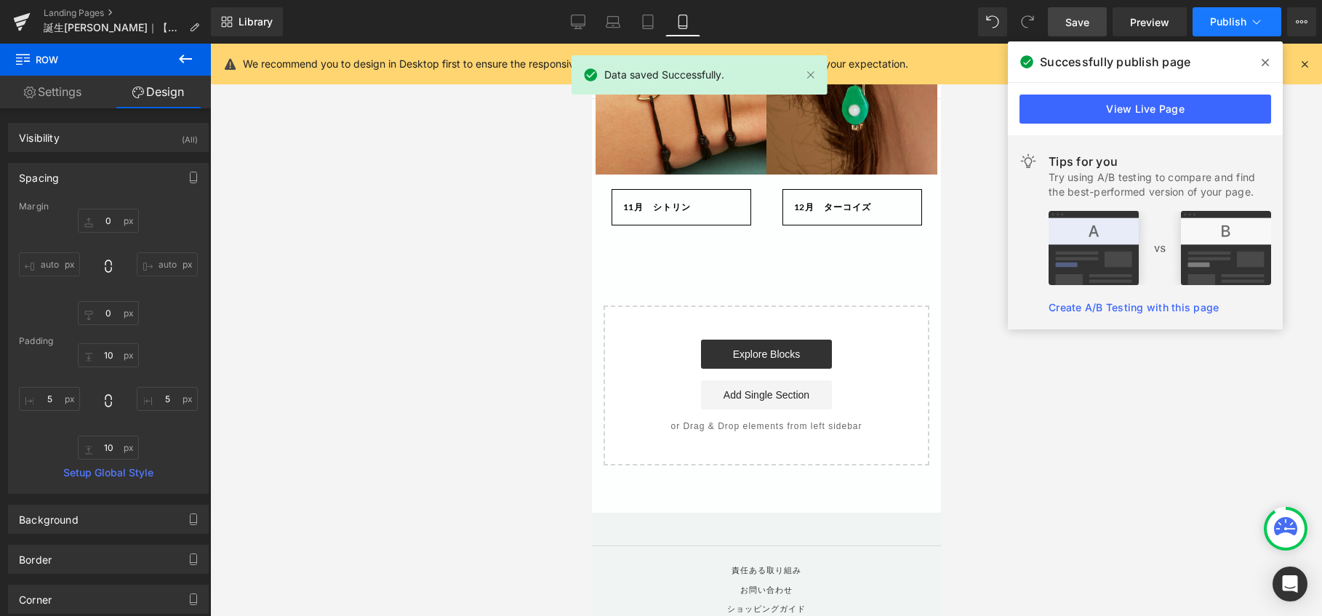
click at [1216, 29] on button "Publish" at bounding box center [1236, 21] width 89 height 29
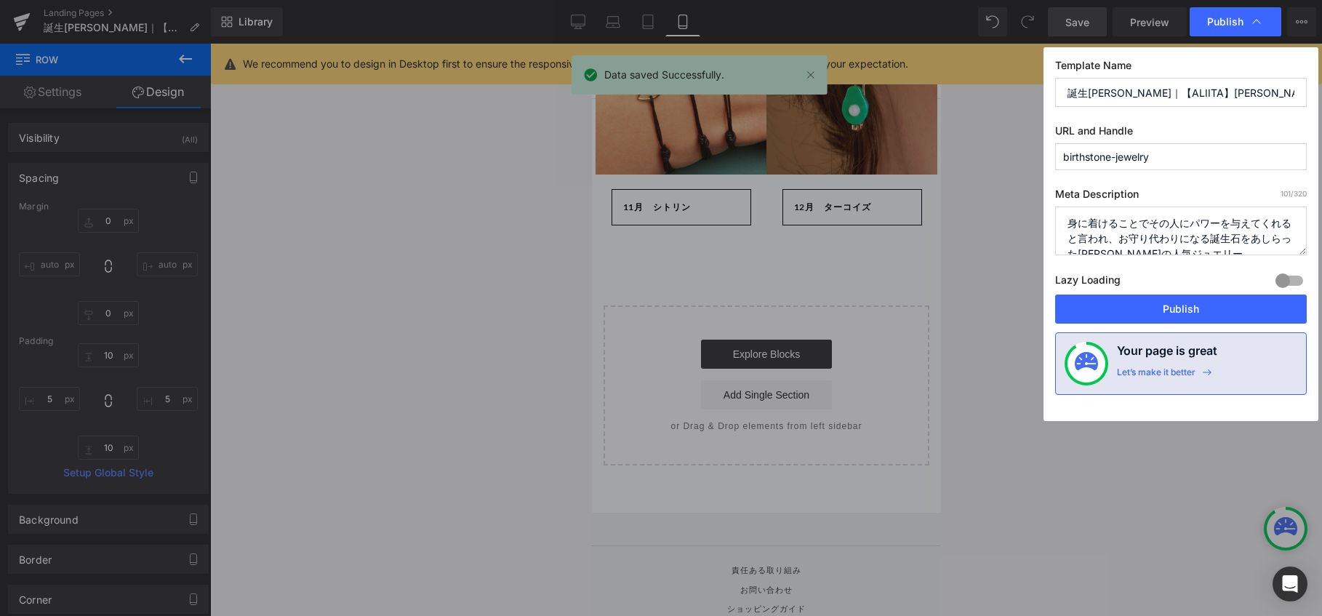
click at [1166, 315] on button "Publish" at bounding box center [1181, 308] width 252 height 29
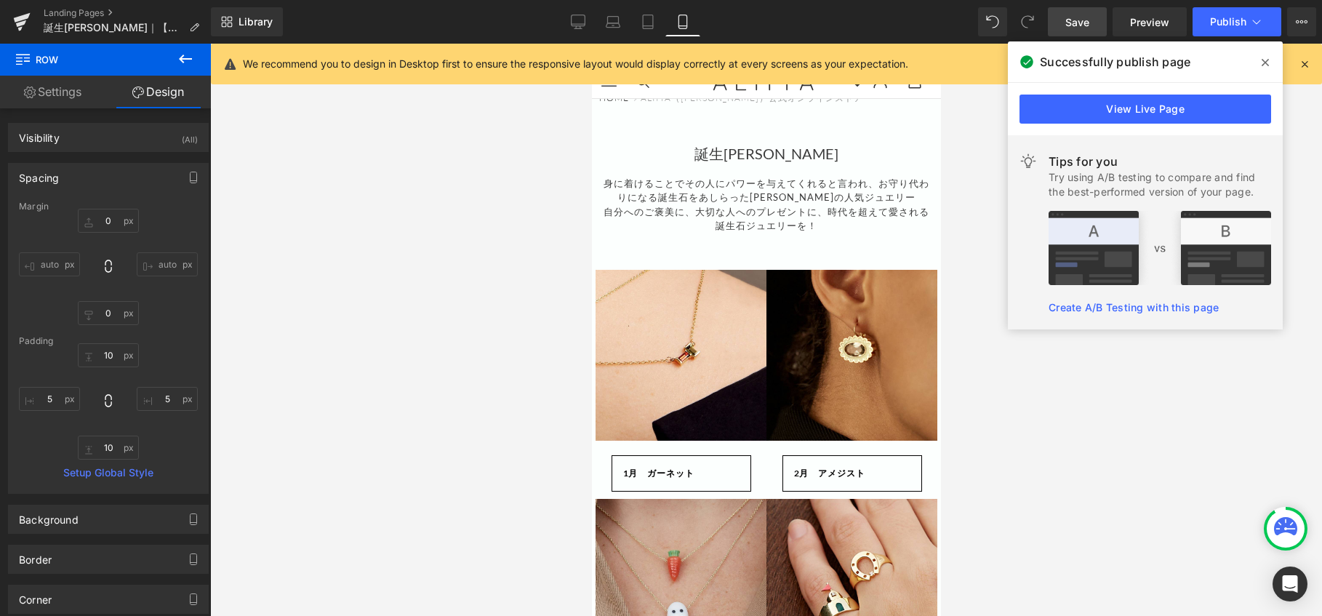
scroll to position [0, 0]
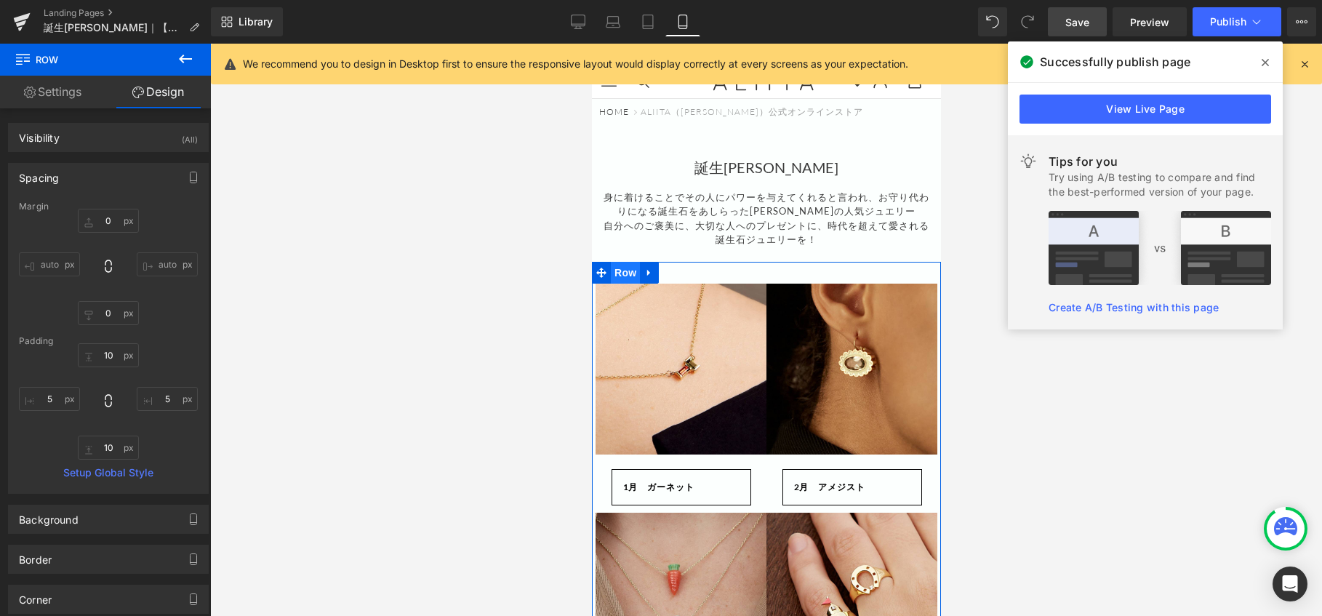
click at [626, 284] on span "Row" at bounding box center [624, 273] width 29 height 22
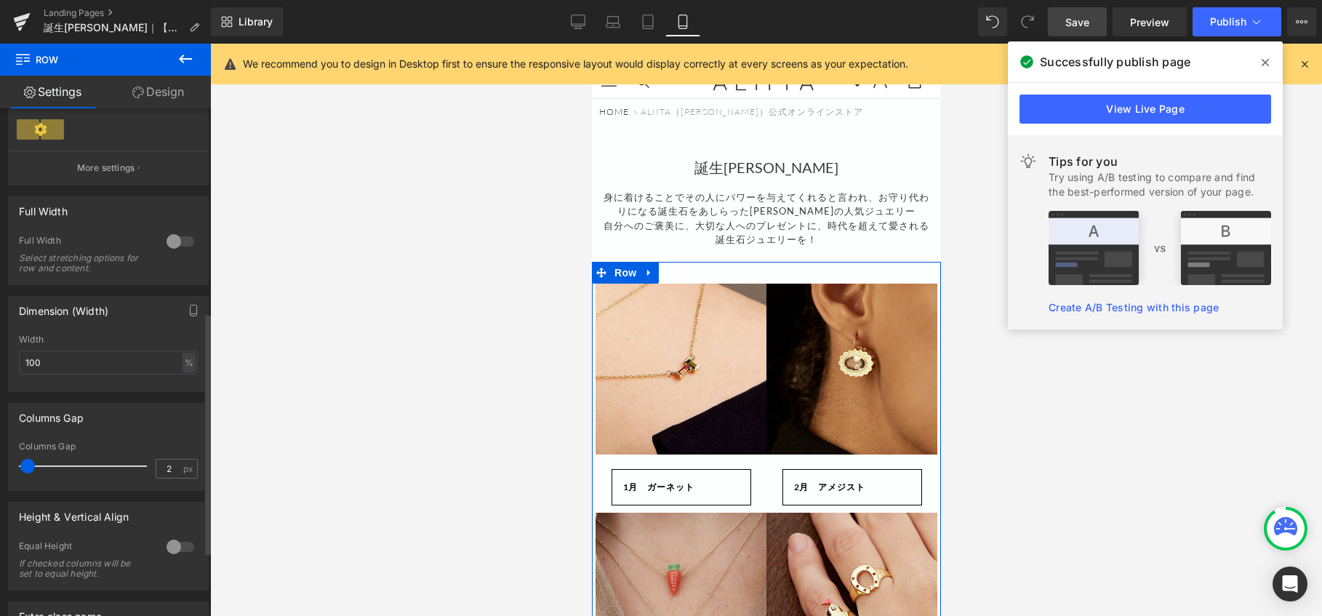
scroll to position [436, 0]
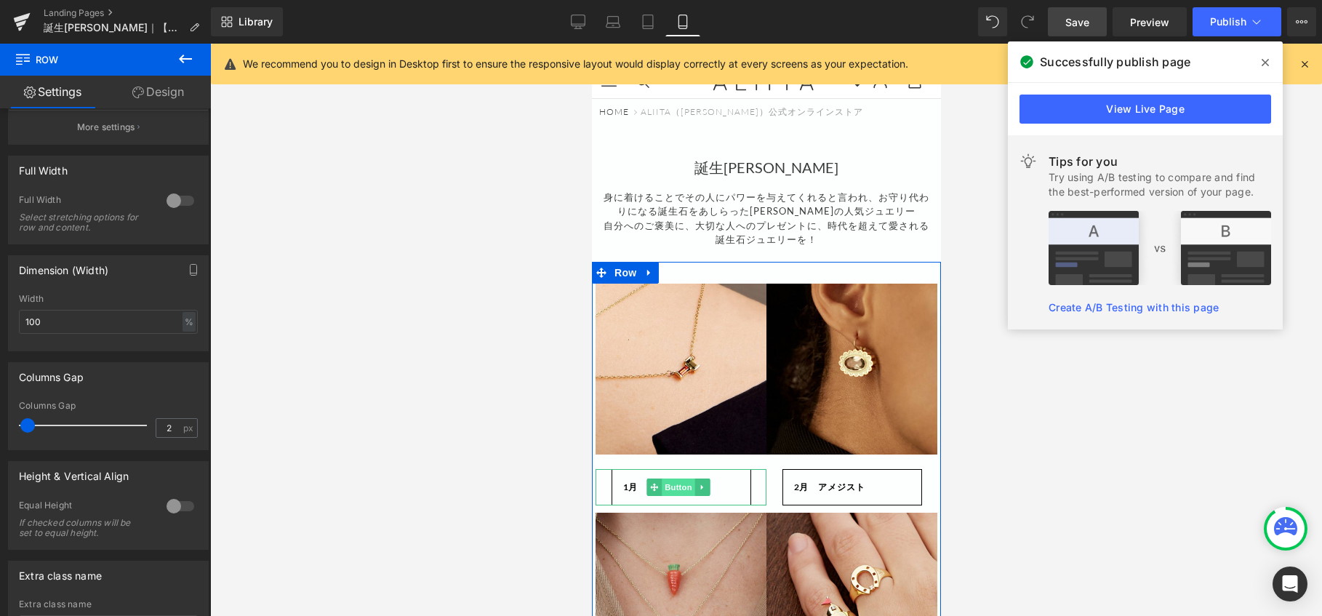
drag, startPoint x: 675, startPoint y: 492, endPoint x: 877, endPoint y: 264, distance: 304.9
click at [675, 492] on span "Button" at bounding box center [677, 486] width 33 height 17
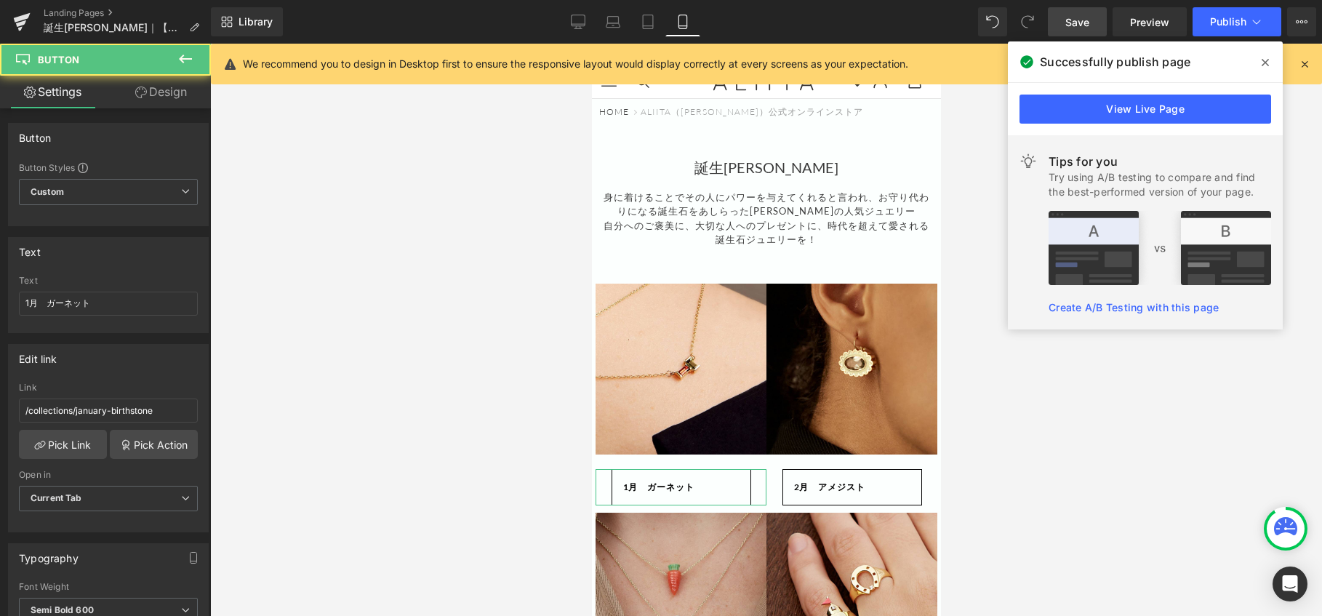
click at [171, 89] on link "Design" at bounding box center [160, 92] width 105 height 33
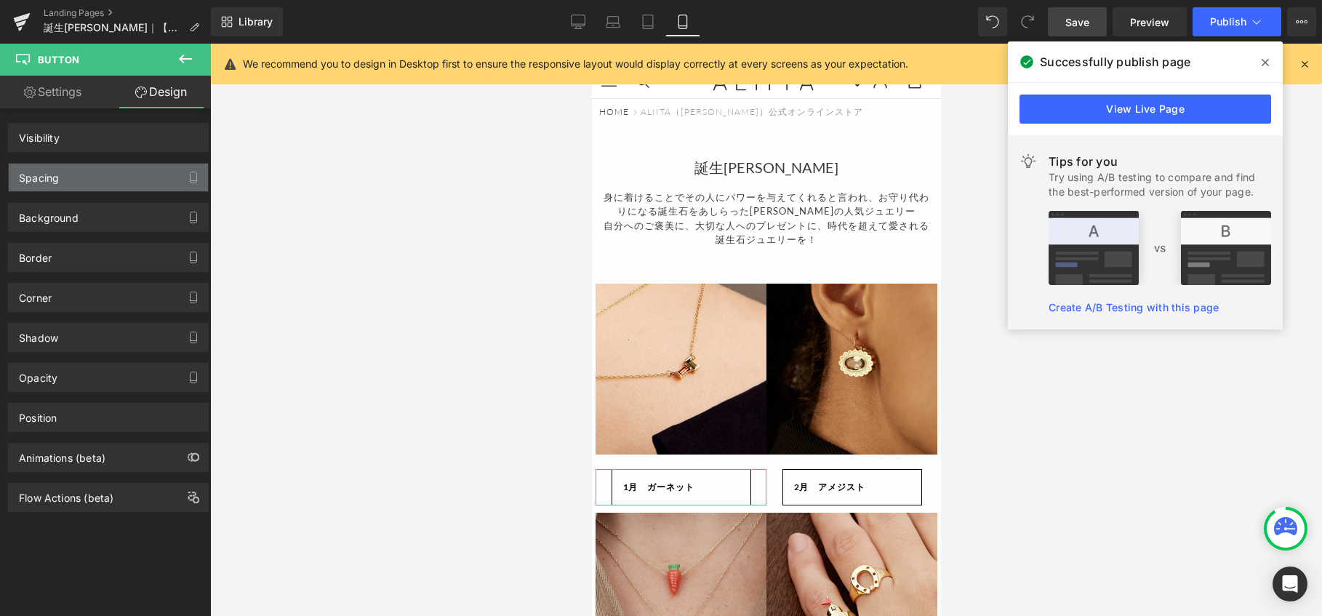
click at [113, 174] on div "Spacing" at bounding box center [108, 178] width 199 height 28
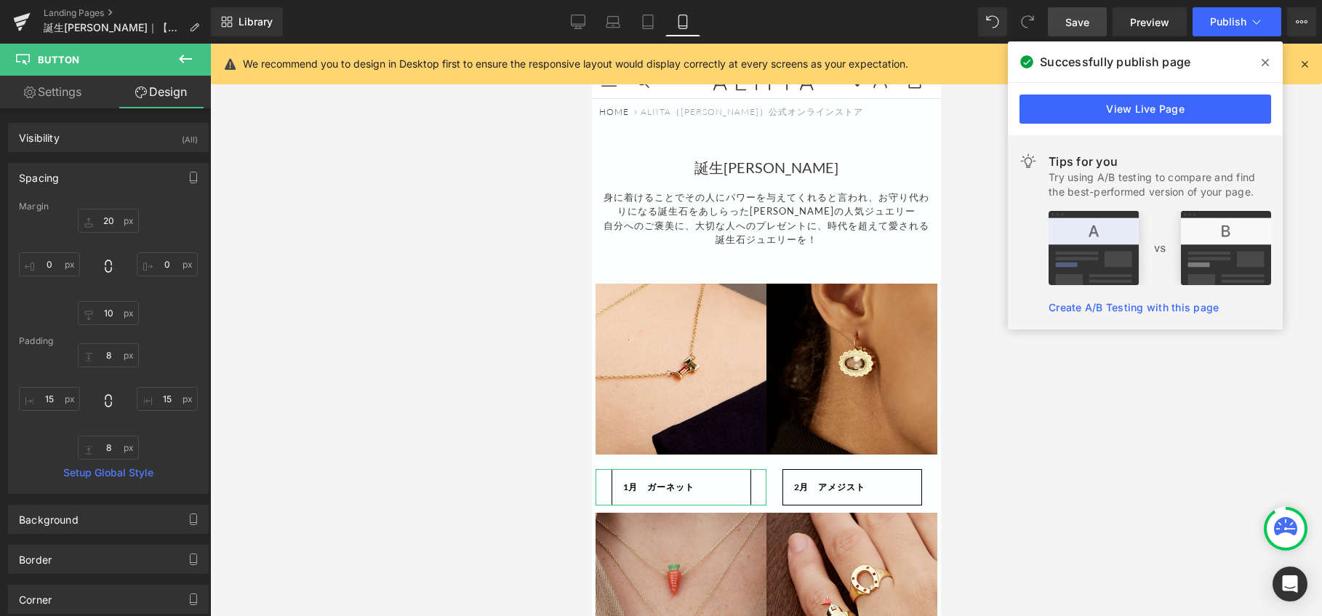
type input "20"
type input "0"
type input "10"
type input "0"
type input "8"
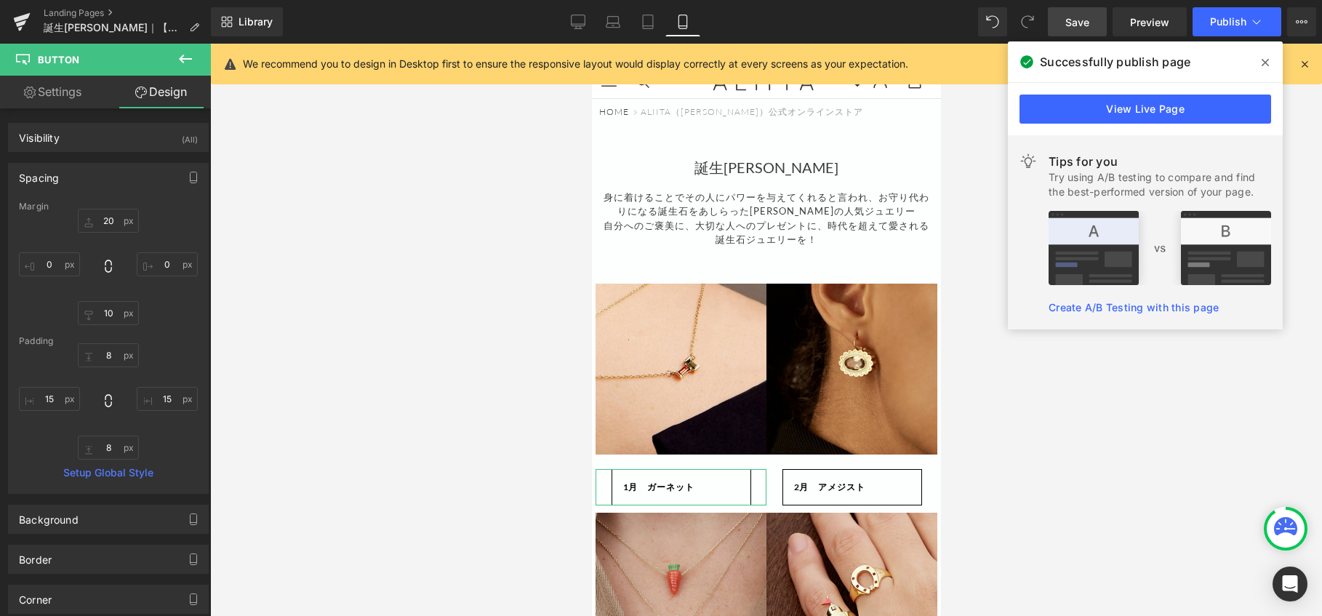
type input "15"
type input "8"
type input "15"
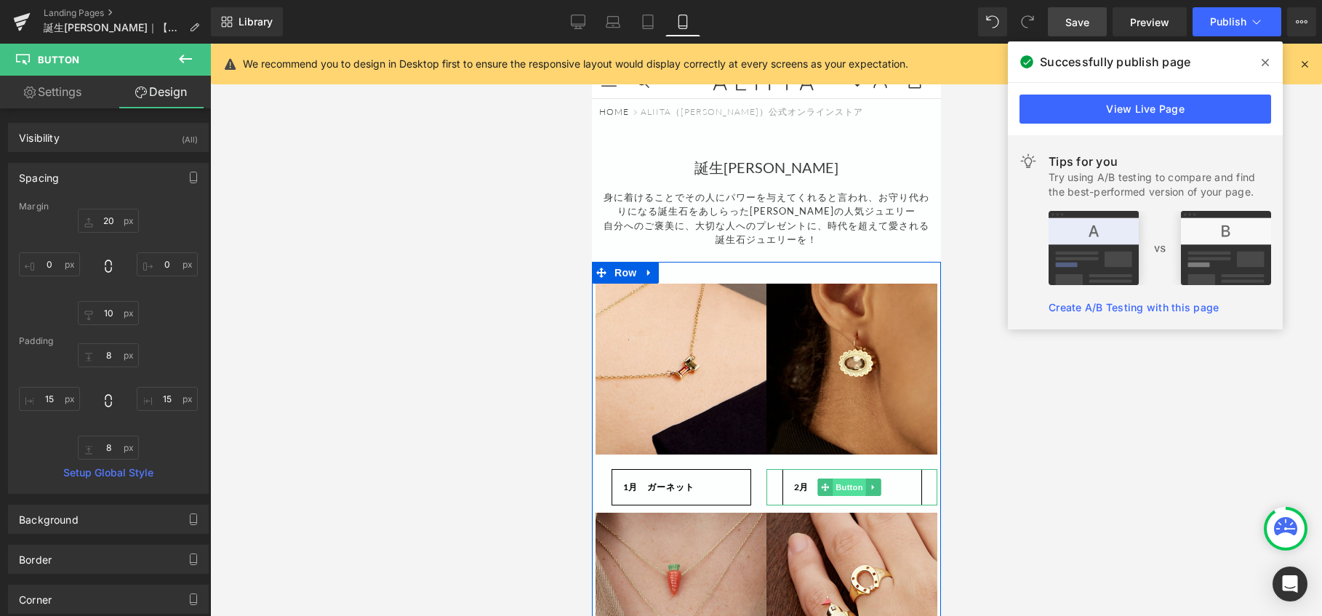
click at [839, 492] on span "Button" at bounding box center [848, 486] width 33 height 17
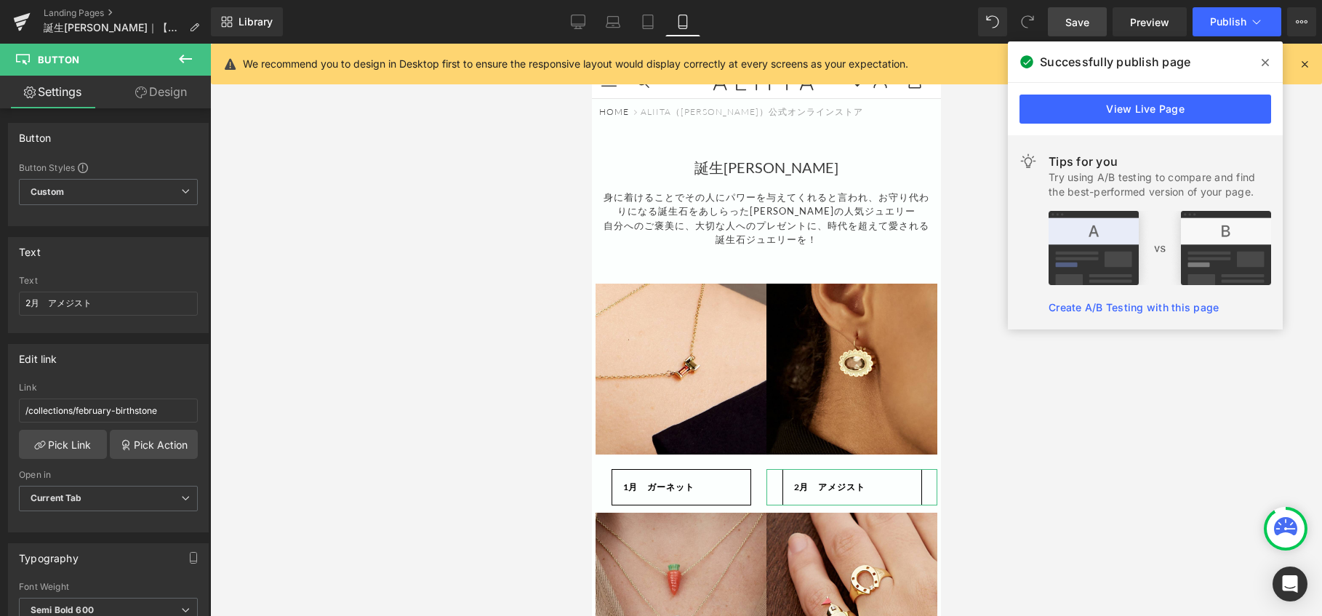
click at [174, 86] on link "Design" at bounding box center [160, 92] width 105 height 33
click at [0, 0] on div "Spacing" at bounding box center [0, 0] width 0 height 0
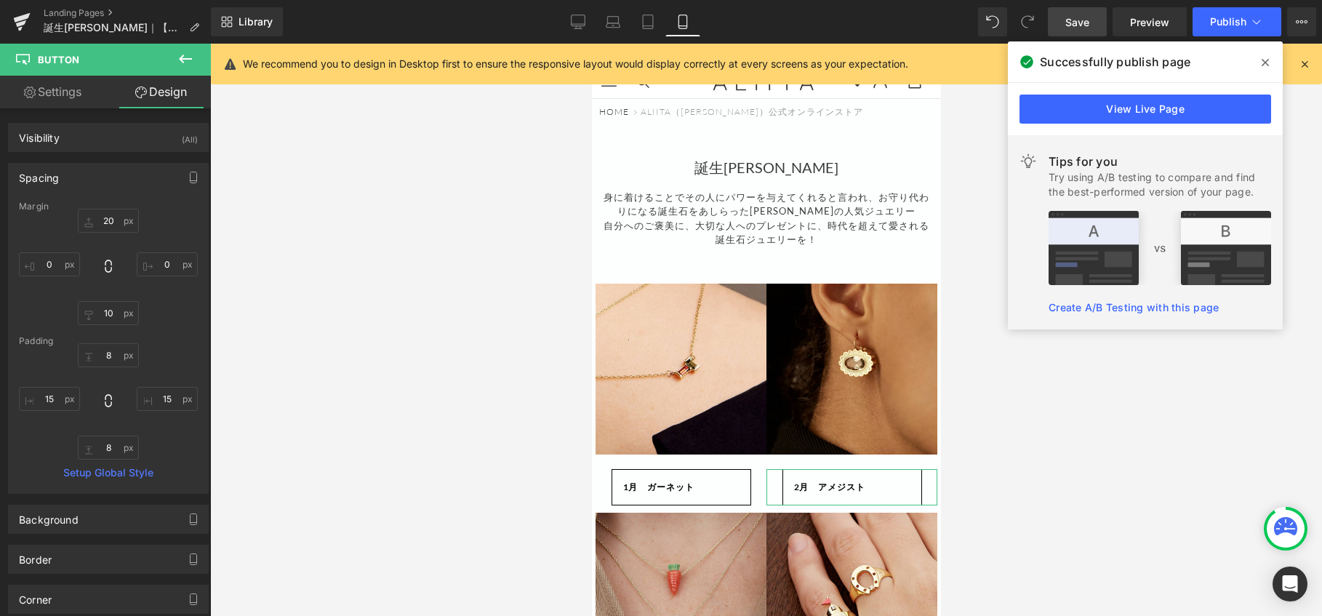
type input "20"
type input "0"
type input "10"
type input "0"
type input "8"
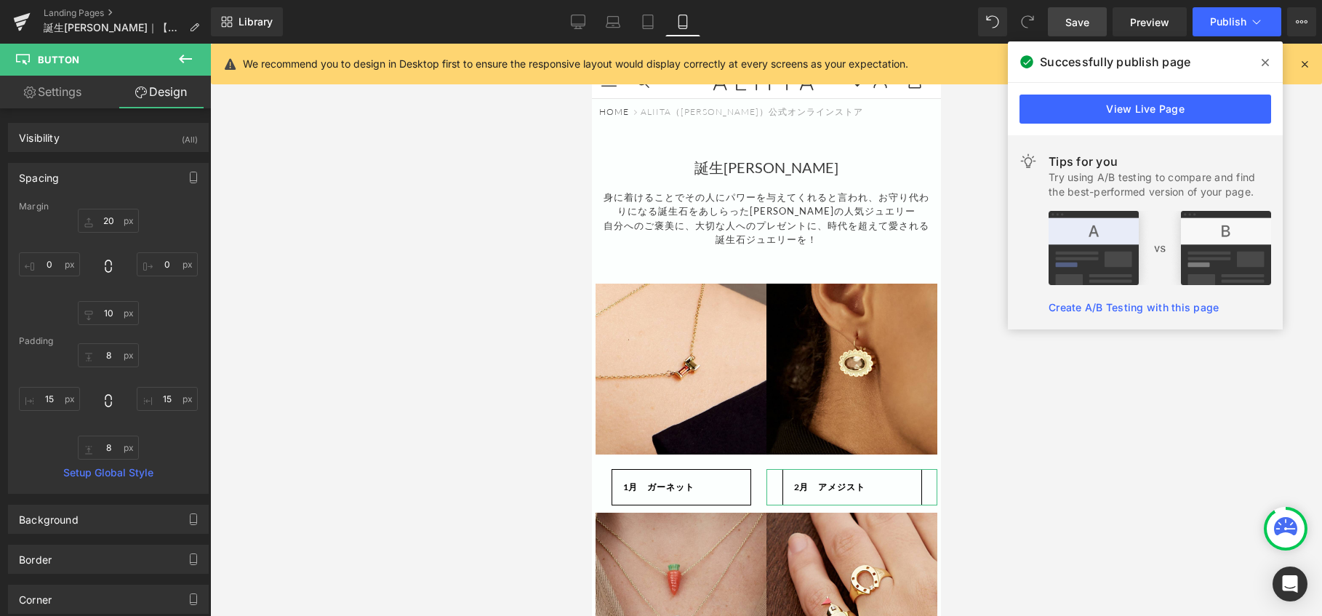
type input "15"
type input "8"
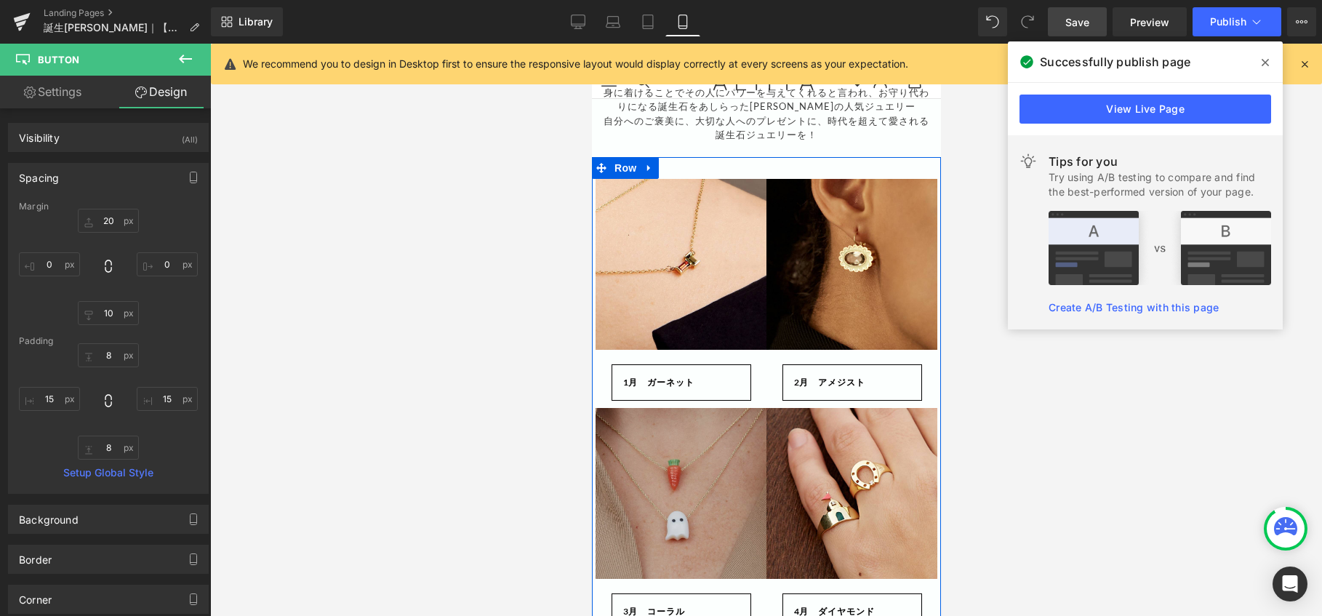
scroll to position [145, 0]
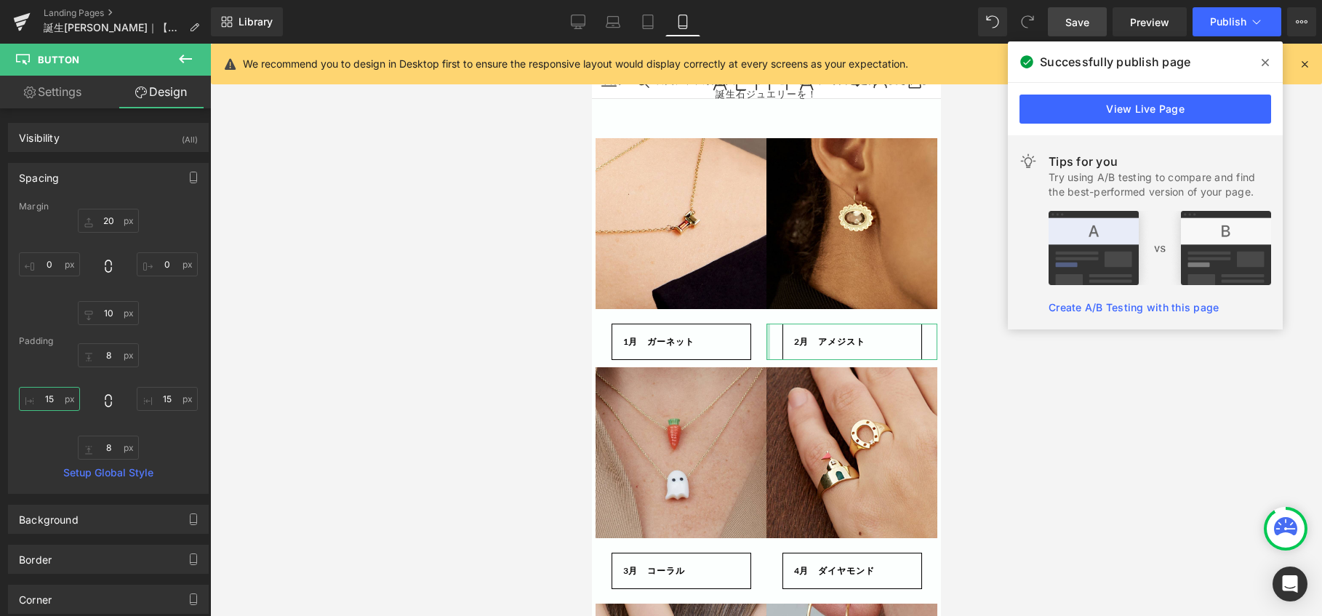
click at [50, 399] on input "15" at bounding box center [49, 399] width 61 height 24
type input "15"
click at [59, 262] on input "0" at bounding box center [49, 264] width 61 height 24
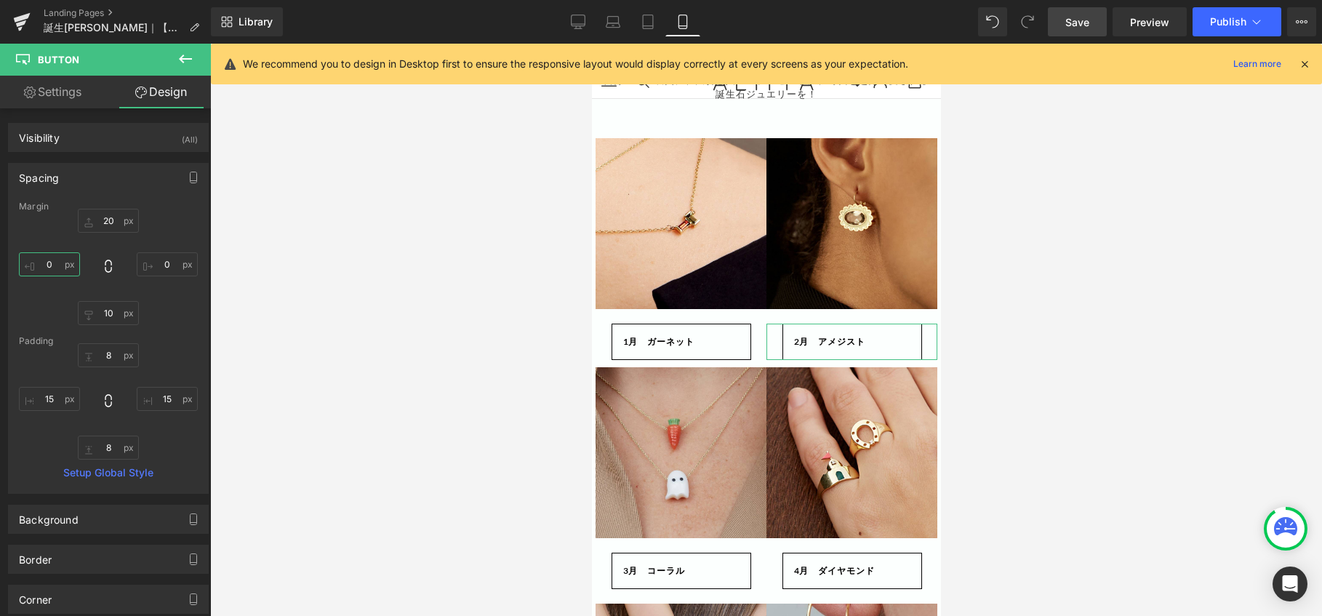
click at [58, 259] on input "0" at bounding box center [49, 264] width 61 height 24
click at [166, 267] on input "0" at bounding box center [167, 264] width 61 height 24
click at [60, 265] on input "10" at bounding box center [49, 264] width 61 height 24
type input "5"
click at [169, 265] on input "0" at bounding box center [167, 264] width 61 height 24
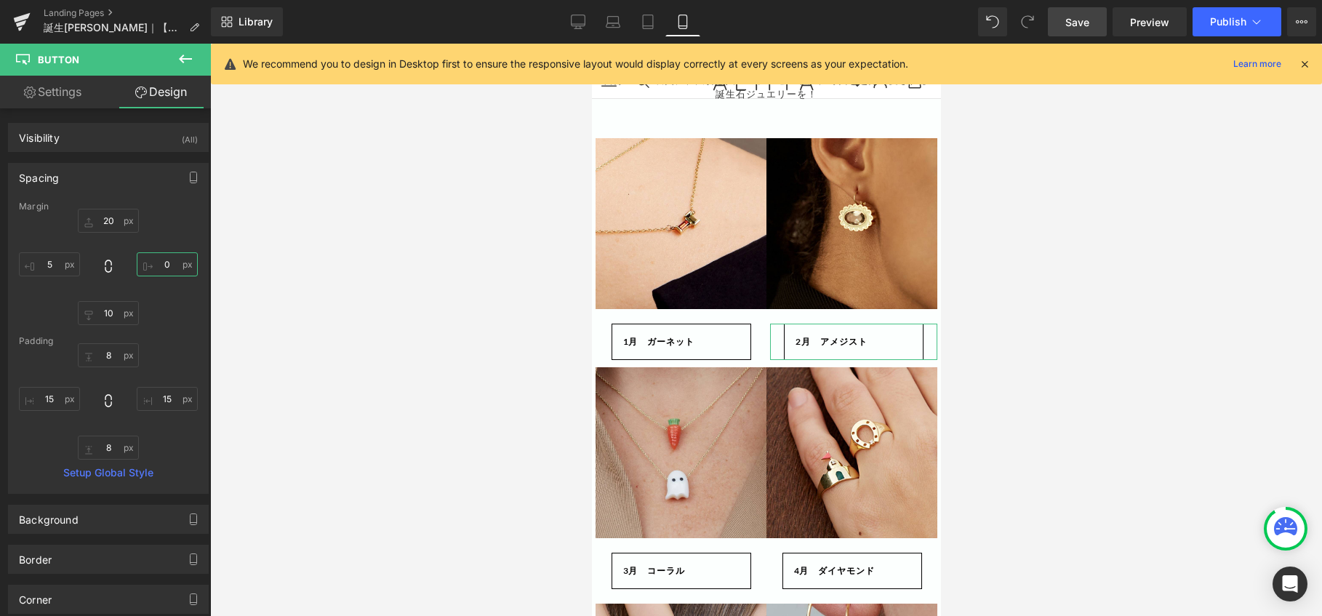
type input "5"
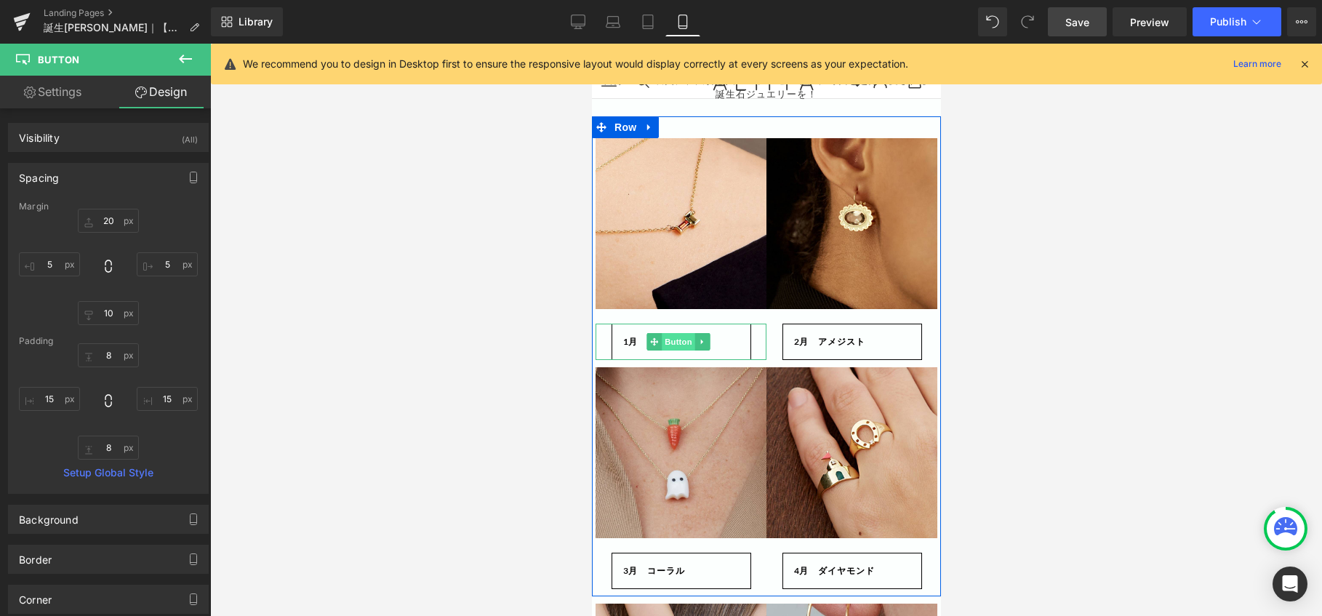
click at [682, 347] on span "Button" at bounding box center [677, 341] width 33 height 17
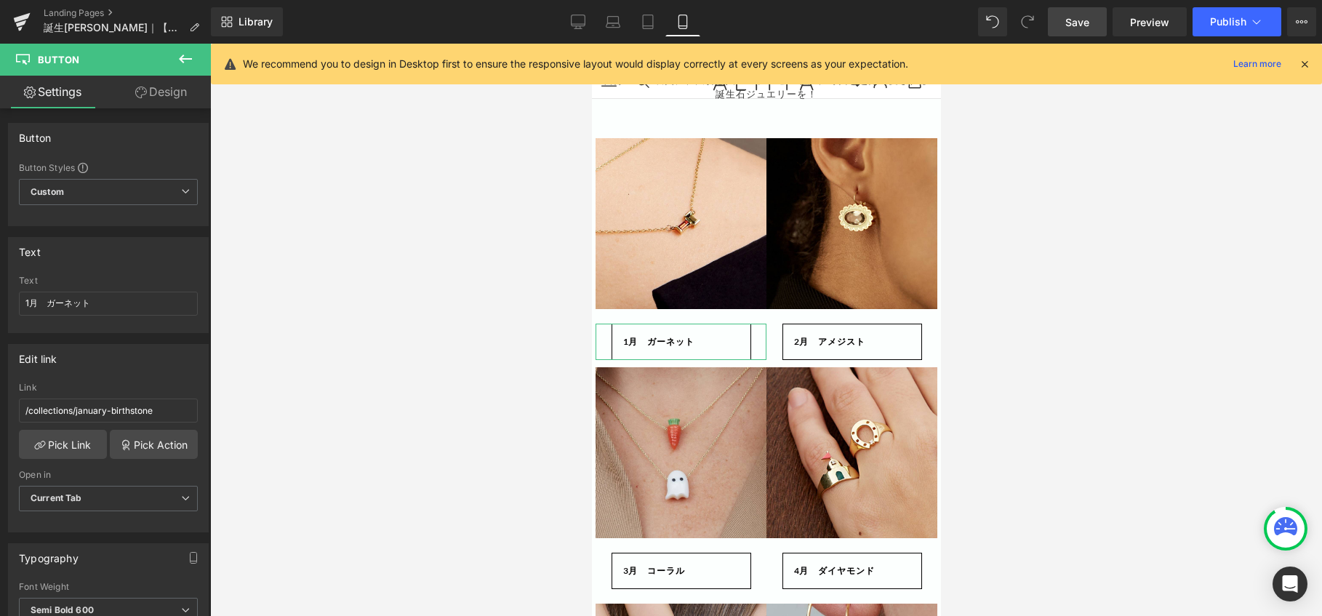
click at [178, 85] on link "Design" at bounding box center [160, 92] width 105 height 33
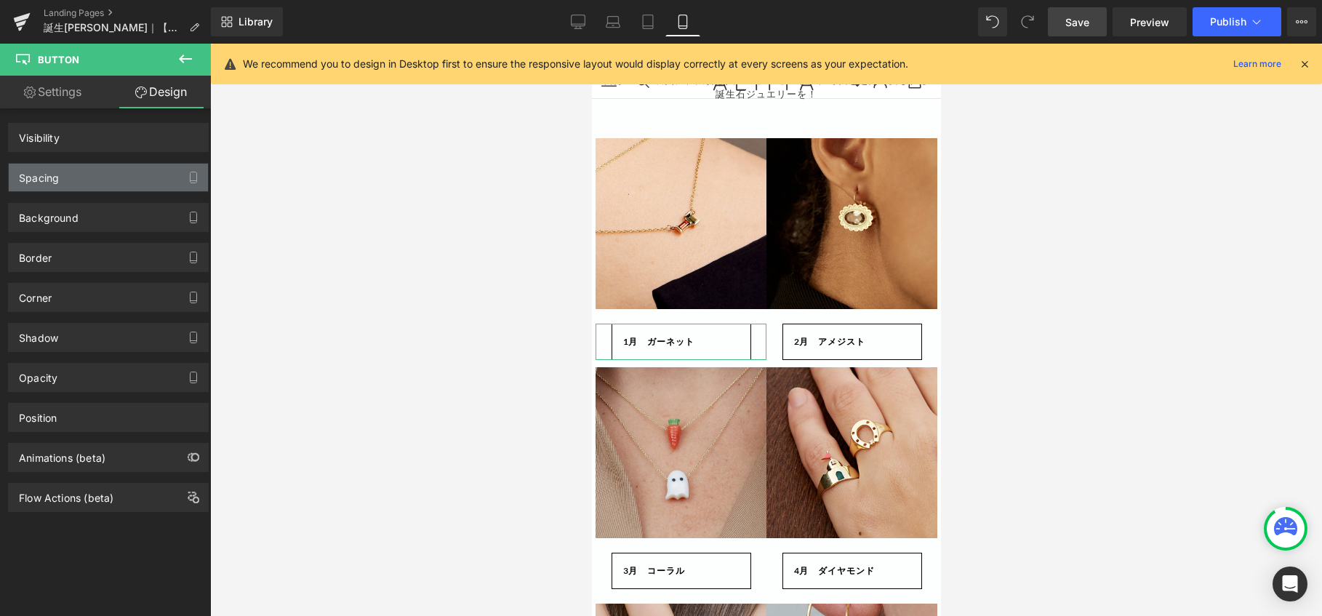
click at [65, 176] on div "Spacing" at bounding box center [108, 178] width 199 height 28
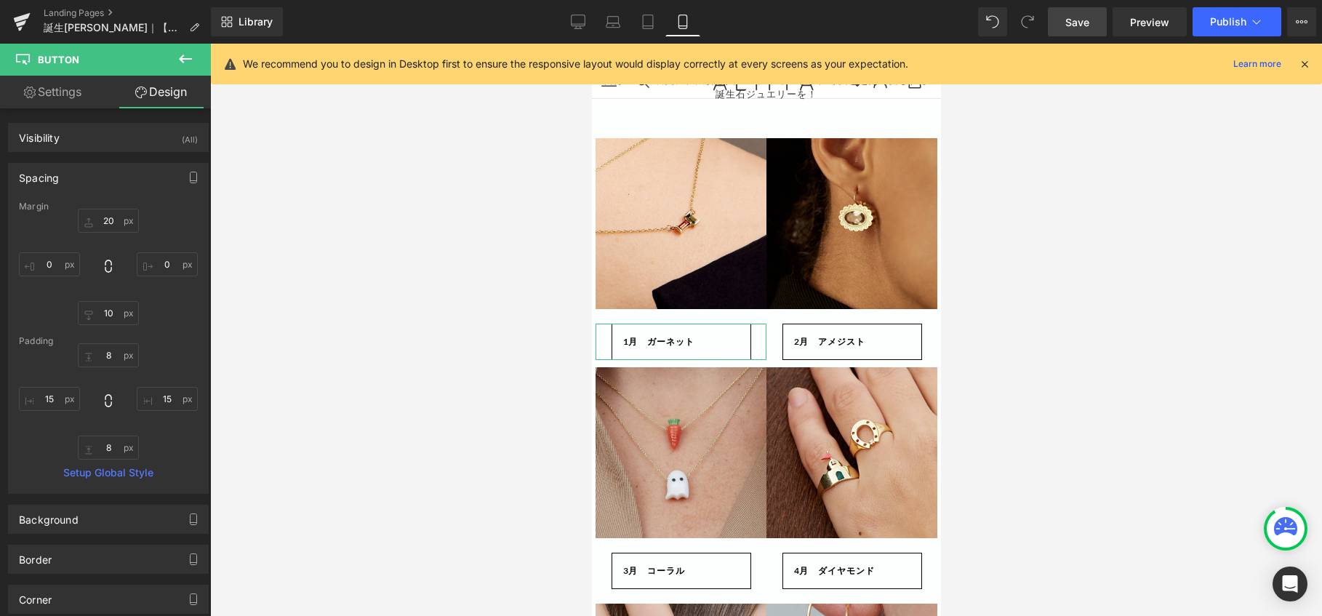
type input "20"
type input "0"
type input "10"
type input "0"
type input "8"
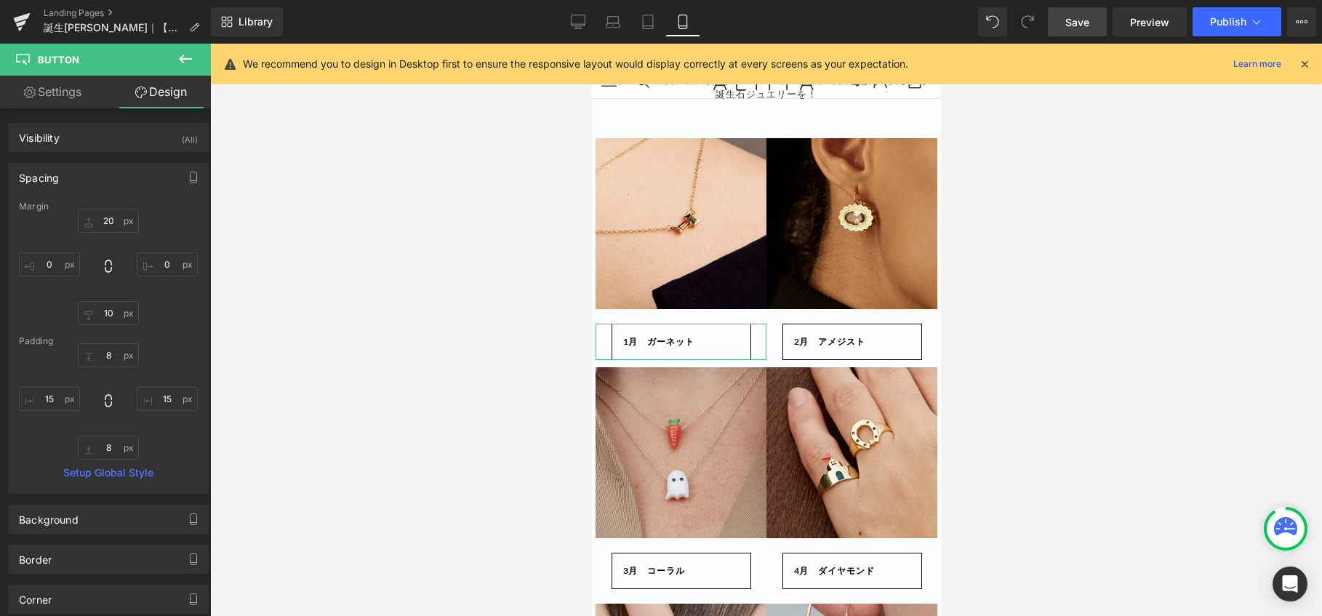
type input "15"
type input "8"
type input "15"
drag, startPoint x: 49, startPoint y: 262, endPoint x: 62, endPoint y: 263, distance: 12.4
click at [50, 261] on input "0" at bounding box center [49, 264] width 61 height 24
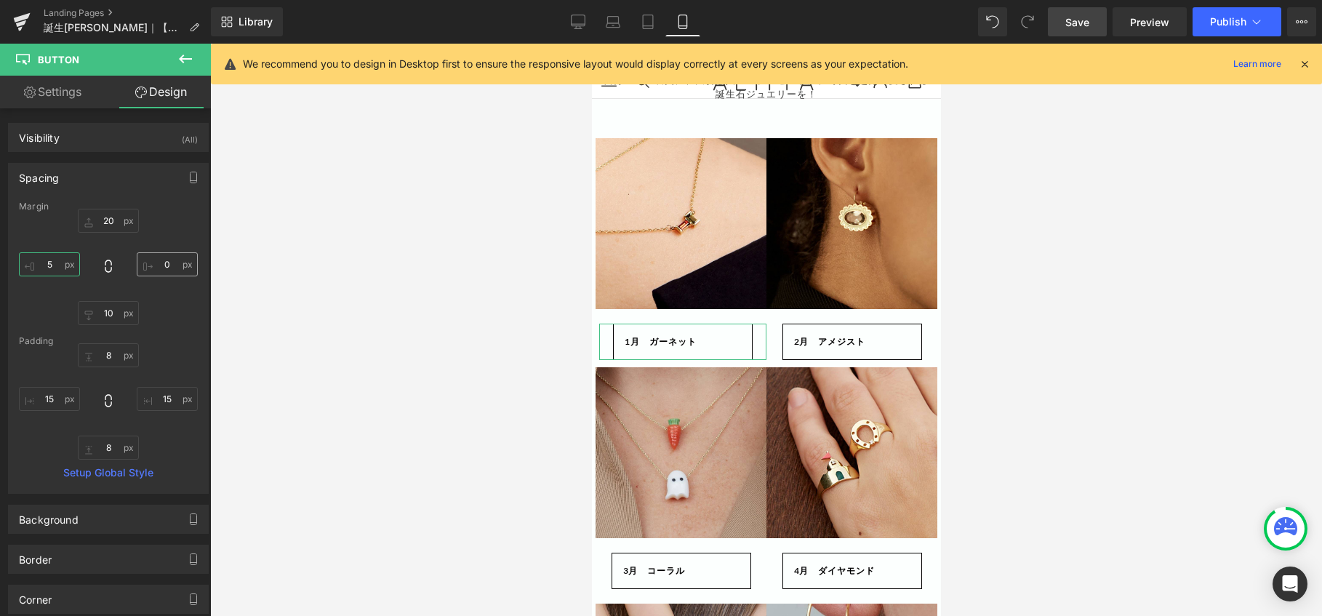
type input "5"
click at [172, 270] on input "0" at bounding box center [167, 264] width 61 height 24
type input "5"
click at [1079, 15] on span "Save" at bounding box center [1077, 22] width 24 height 15
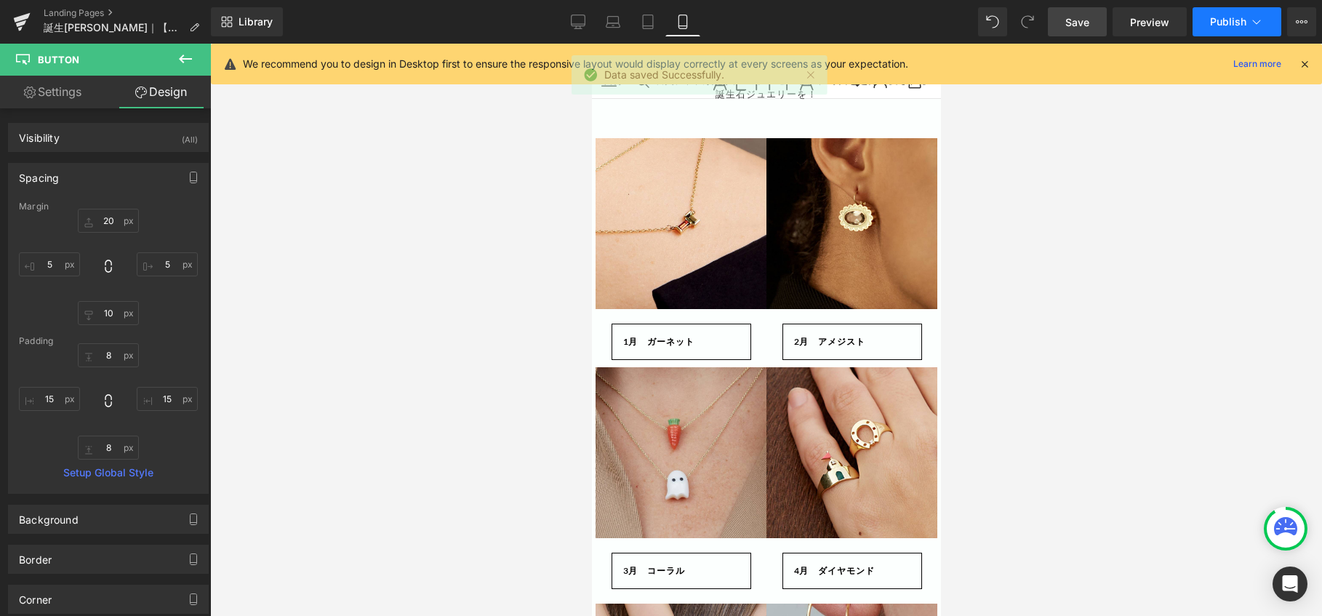
click at [1207, 15] on button "Publish" at bounding box center [1236, 21] width 89 height 29
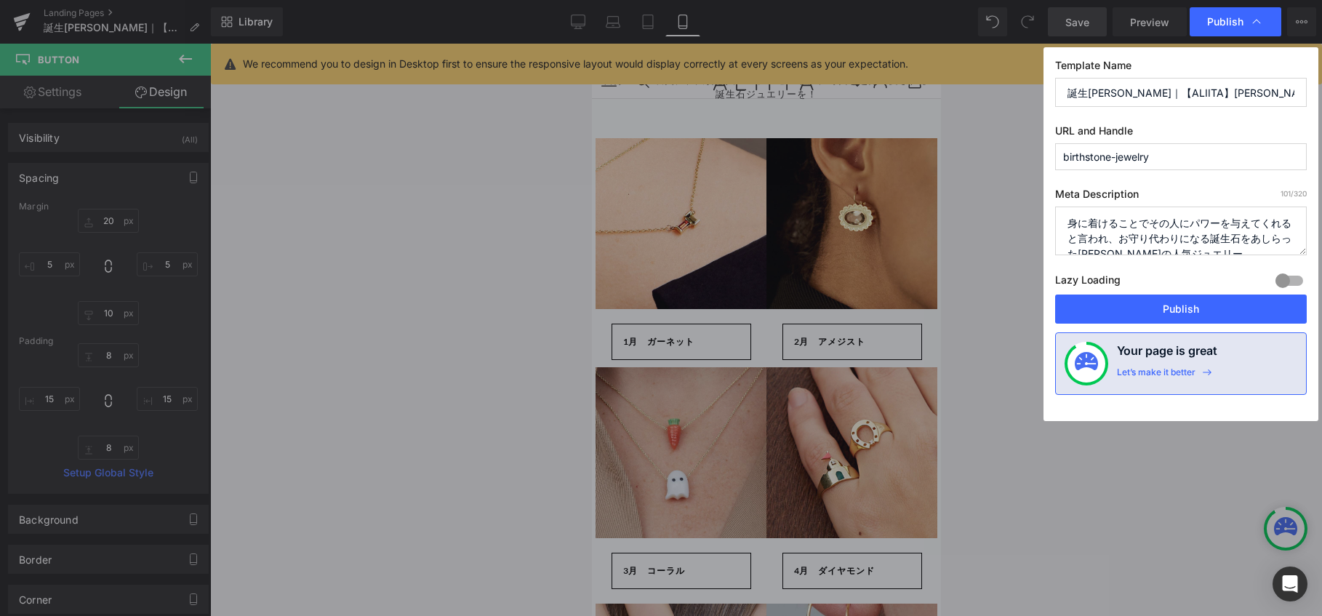
click at [1157, 297] on button "Publish" at bounding box center [1181, 308] width 252 height 29
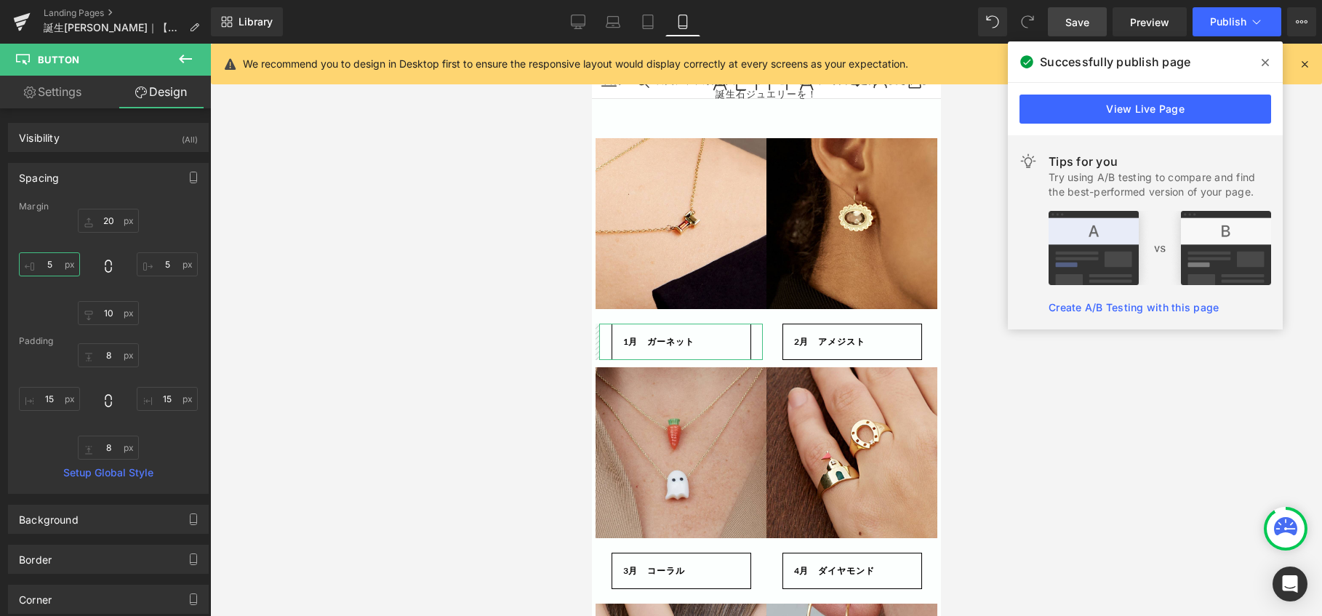
click at [57, 257] on input "5" at bounding box center [49, 264] width 61 height 24
type input "10"
click at [166, 260] on input "5" at bounding box center [167, 264] width 61 height 24
type input "1-"
click at [60, 405] on input "15" at bounding box center [49, 399] width 61 height 24
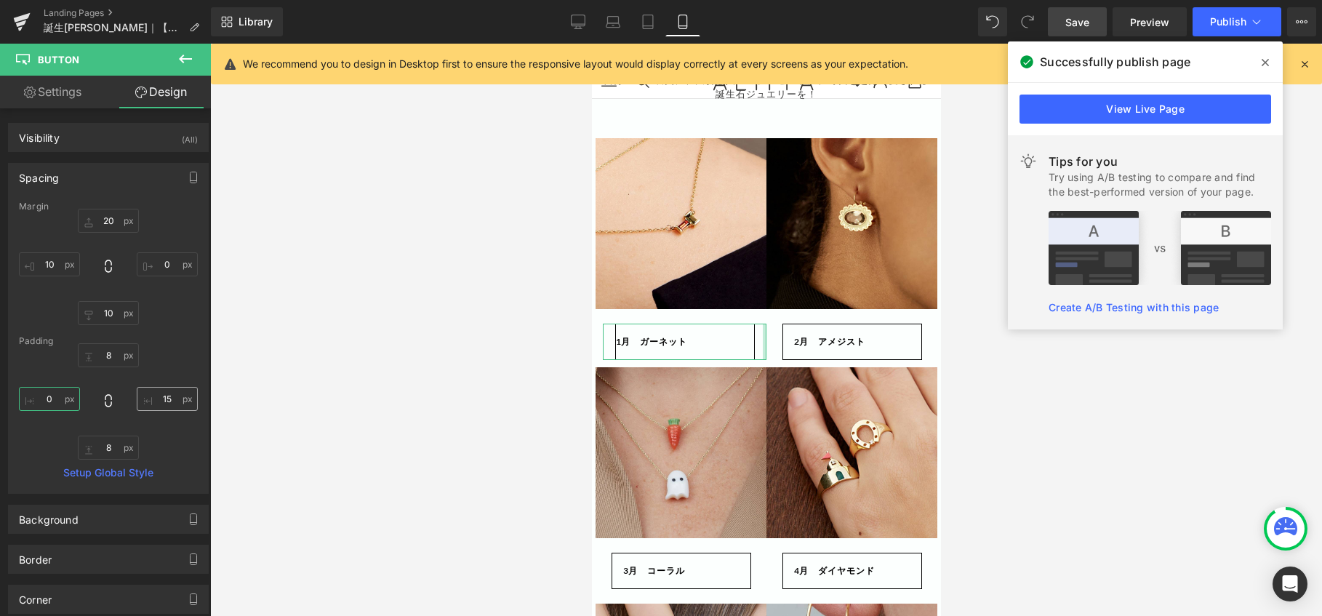
type input "0"
click at [167, 401] on input "15" at bounding box center [167, 399] width 61 height 24
type input "0"
click at [59, 393] on input "0" at bounding box center [49, 399] width 61 height 24
type input "20"
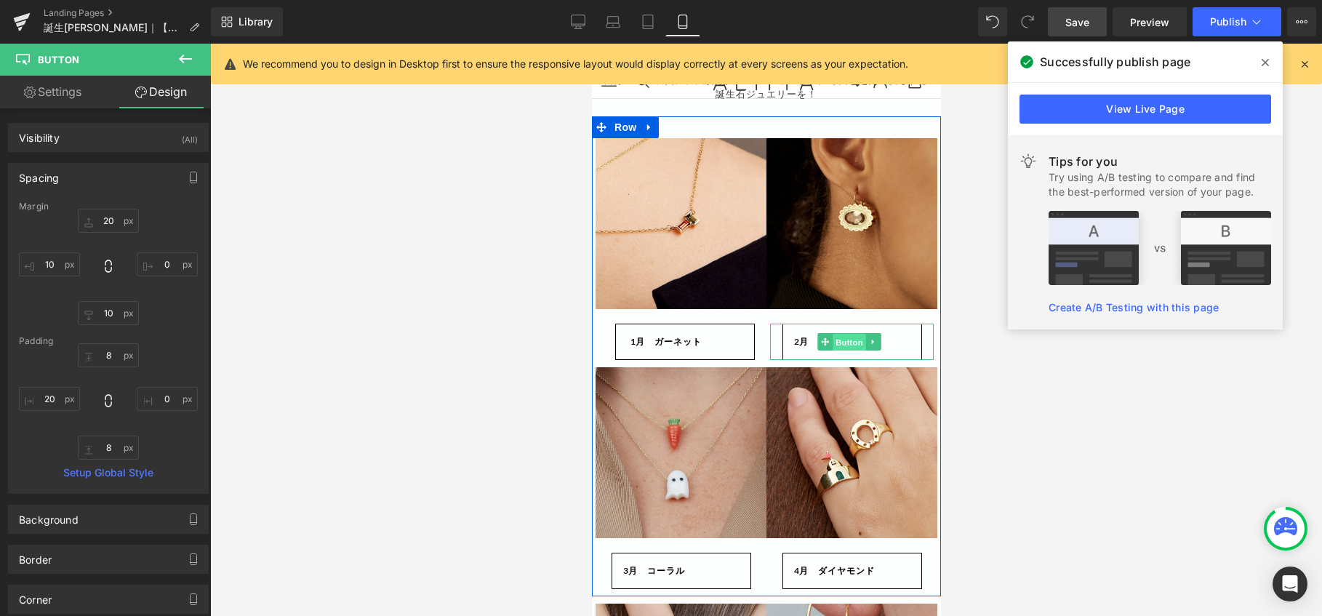
click at [839, 348] on span "Button" at bounding box center [848, 342] width 33 height 17
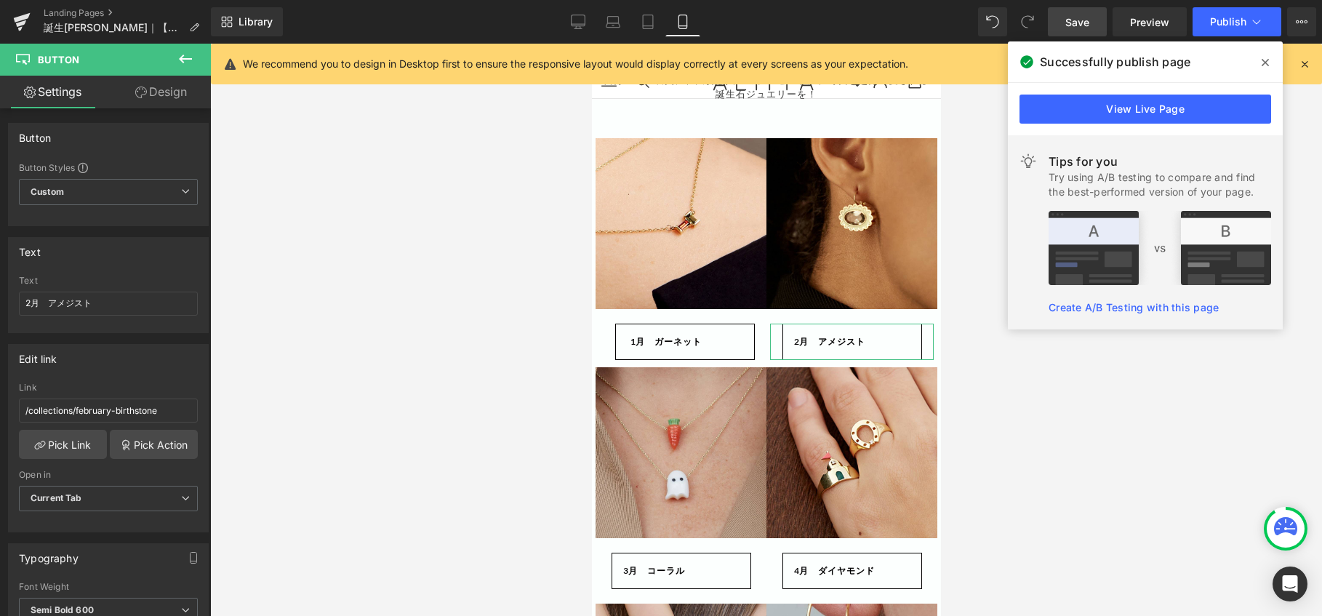
click at [181, 82] on link "Design" at bounding box center [160, 92] width 105 height 33
click at [0, 0] on div "Spacing" at bounding box center [0, 0] width 0 height 0
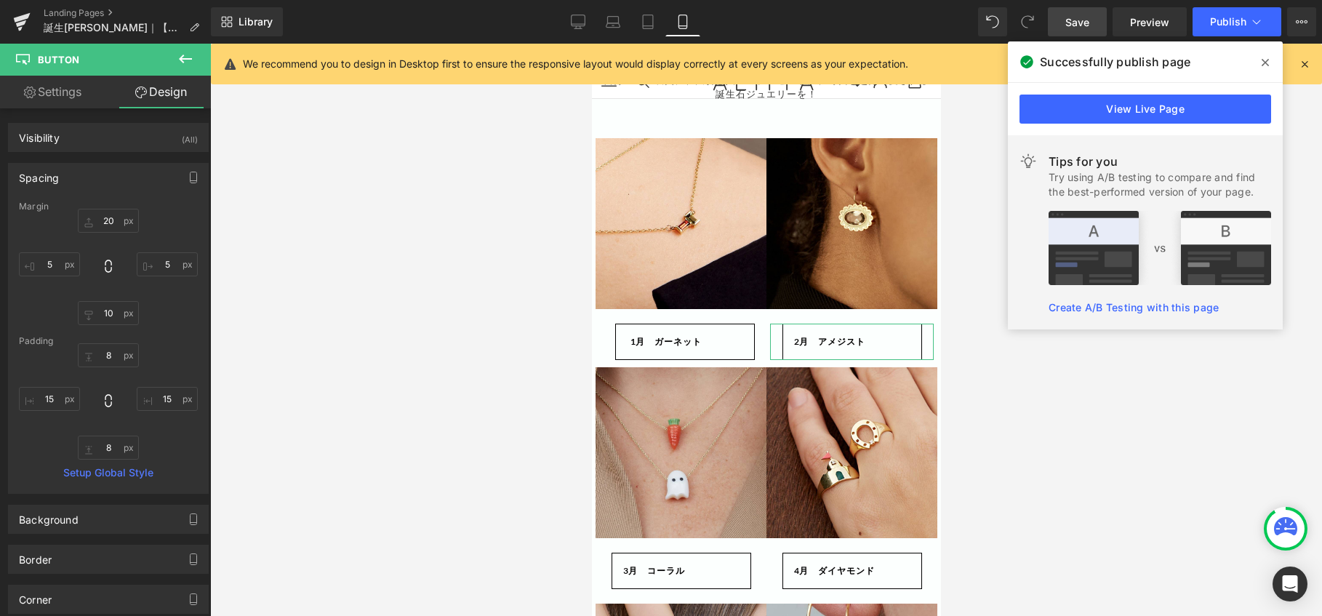
type input "20"
type input "5"
type input "10"
type input "5"
type input "8"
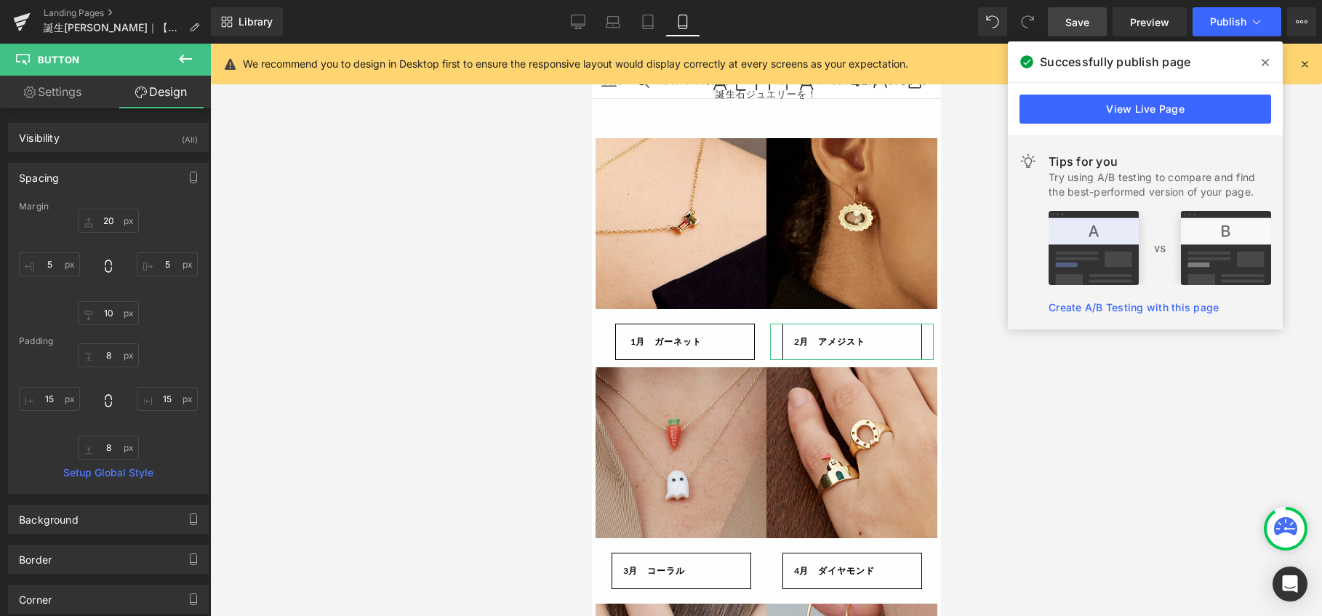
type input "15"
type input "8"
type input "15"
click at [168, 401] on input "15" at bounding box center [167, 399] width 61 height 24
type input "20"
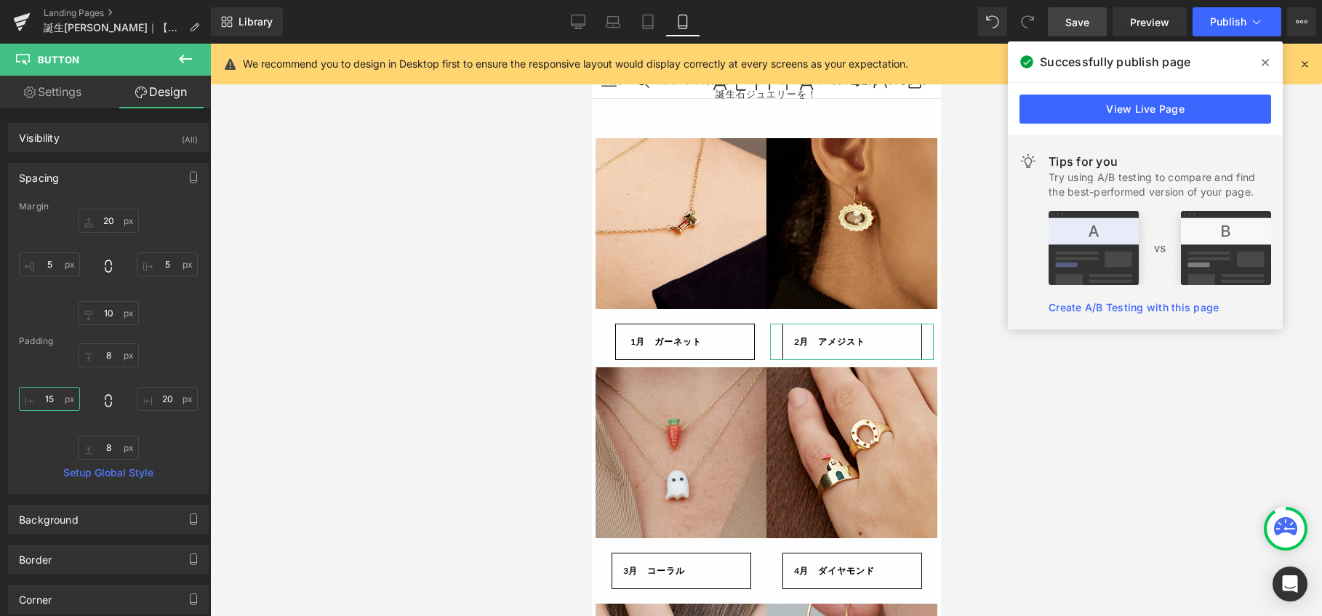
click at [58, 398] on input "15" at bounding box center [49, 399] width 61 height 24
type input "0"
click at [56, 401] on input "0" at bounding box center [49, 399] width 61 height 24
type input "20"
click at [150, 411] on div "8px 8 20 20 8px 8 20 20" at bounding box center [108, 401] width 179 height 116
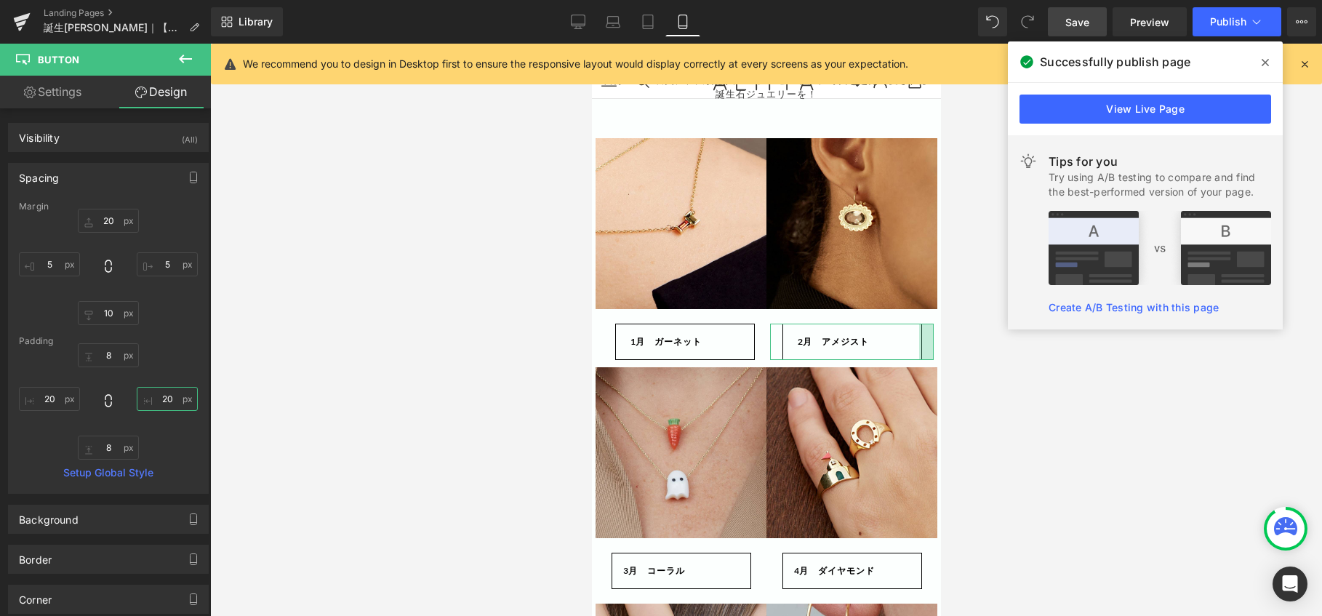
click at [164, 398] on input "20" at bounding box center [167, 399] width 61 height 24
type input "0"
click at [569, 20] on link "Desktop" at bounding box center [578, 21] width 35 height 29
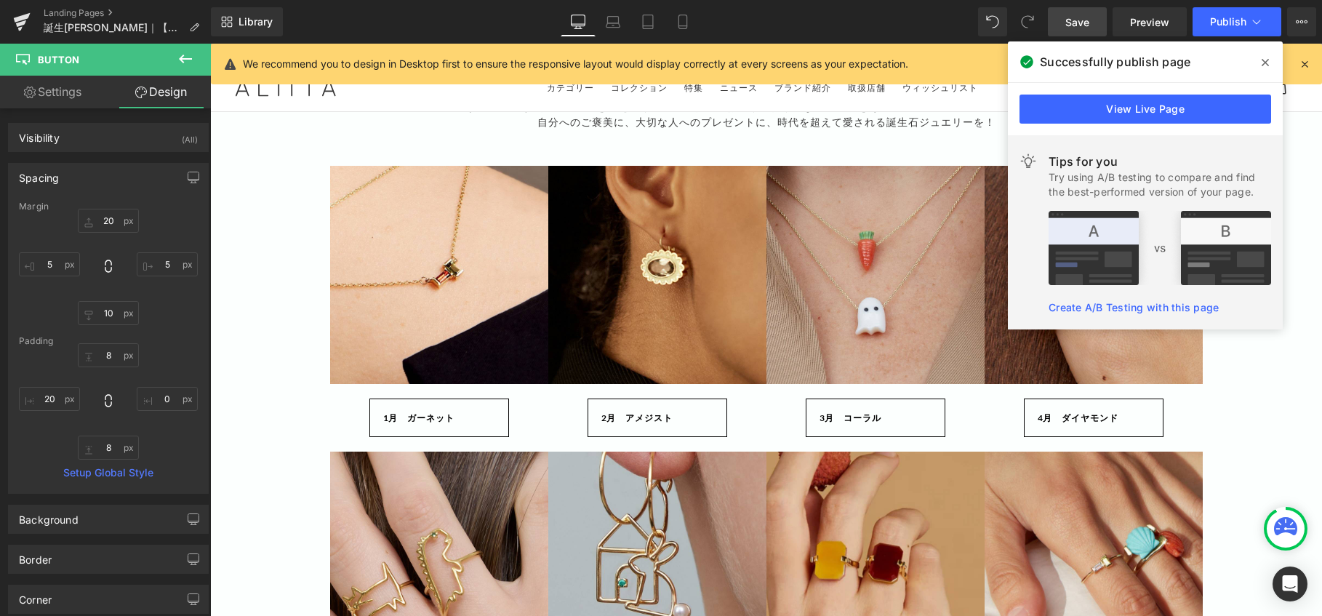
type input "20"
type input "0"
type input "8.22568"
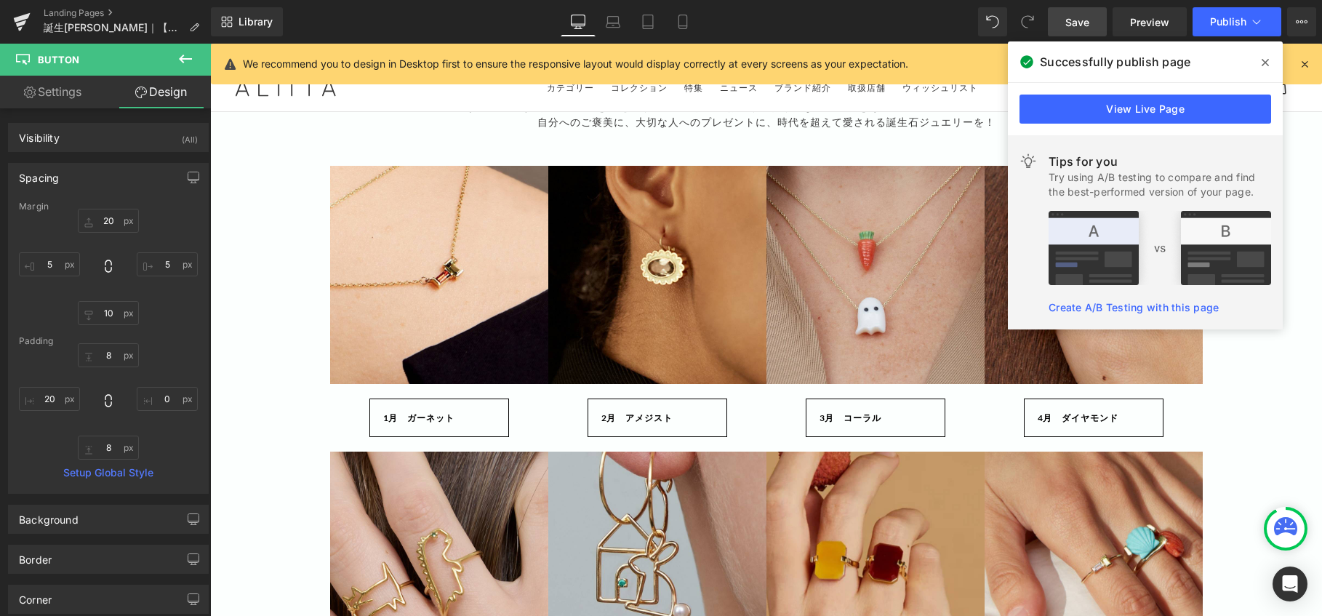
type input "2.03111"
type input "8.22568"
type input "19.7743"
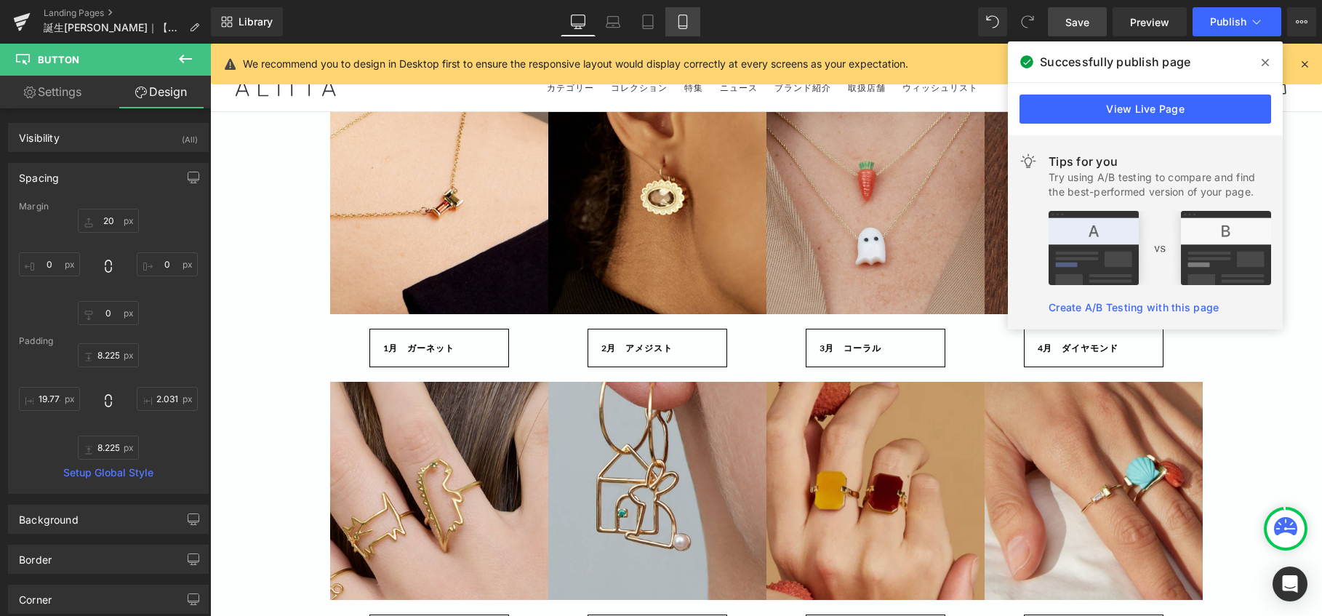
click at [689, 16] on icon at bounding box center [682, 22] width 15 height 15
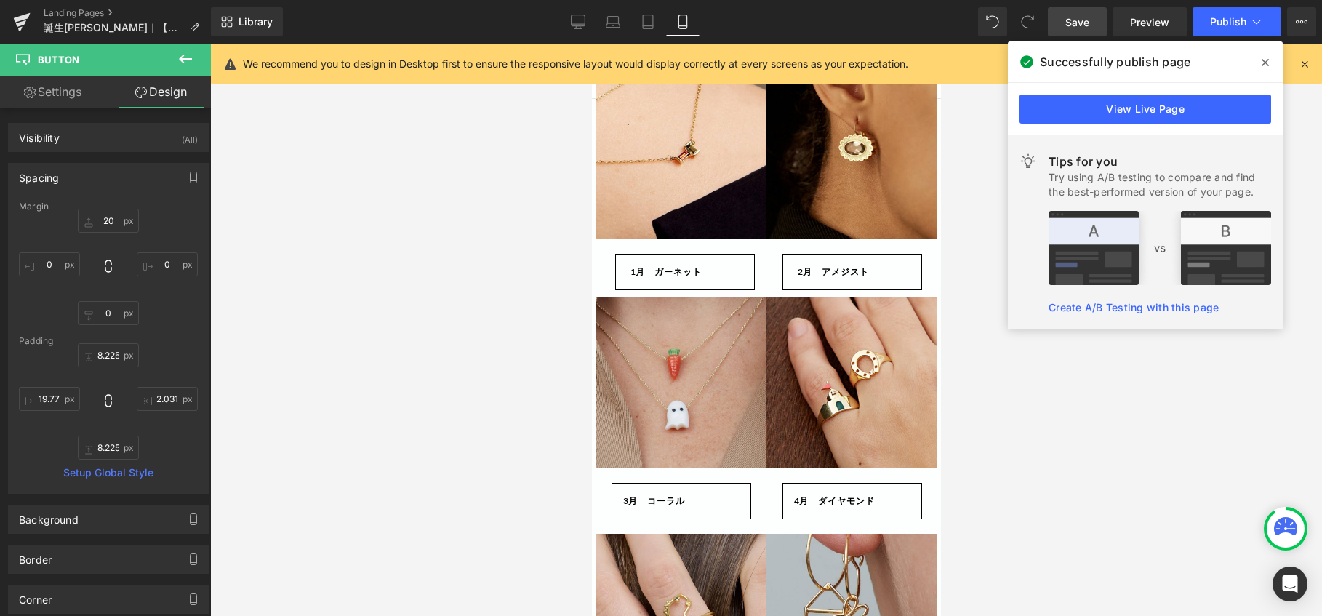
type input "20"
type input "5"
type input "10"
type input "5"
type input "9.55399"
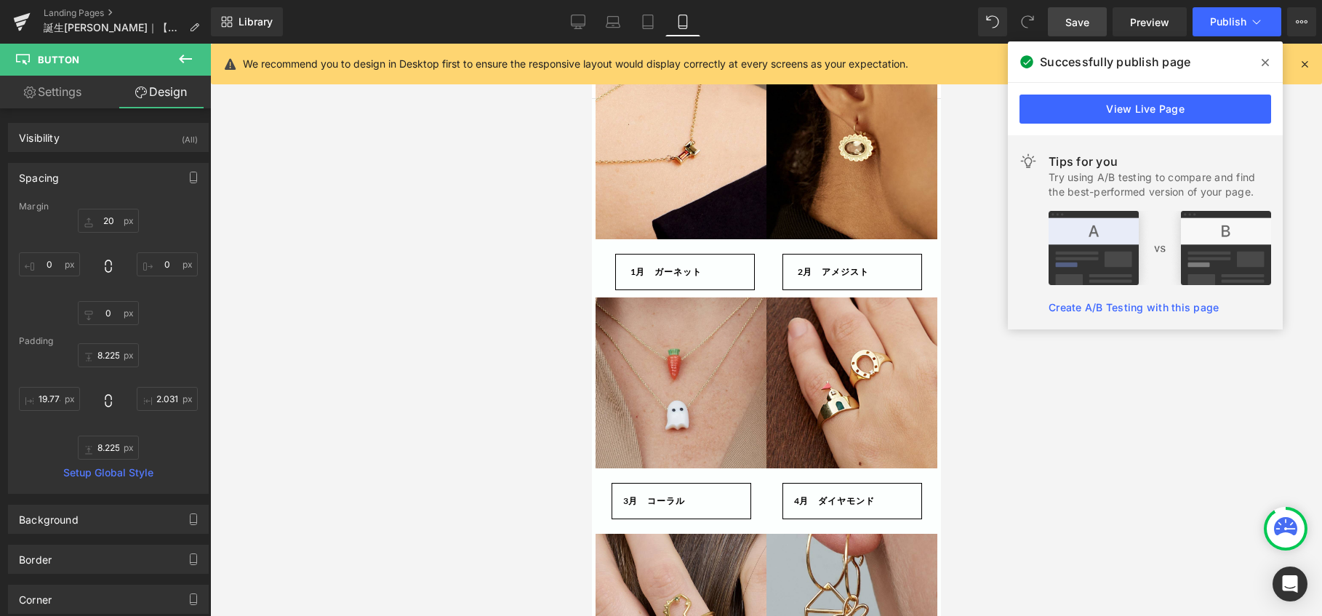
type input "13.9859"
type input "9.55399"
type input "18.446"
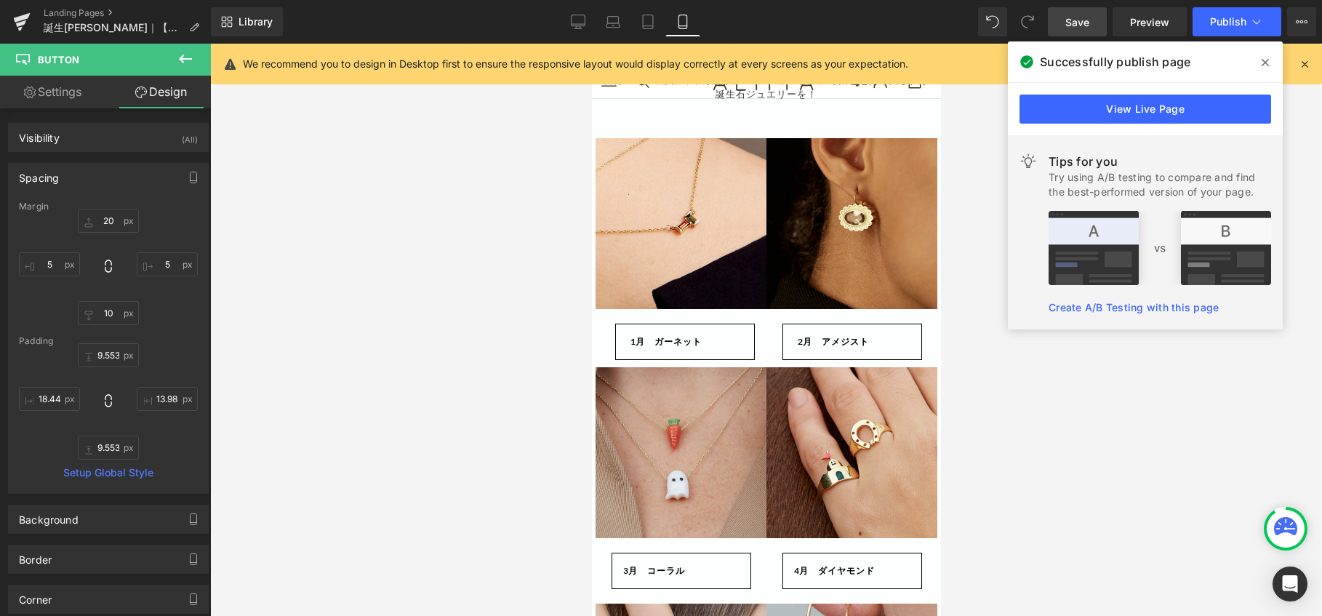
click at [1080, 23] on span "Save" at bounding box center [1077, 22] width 24 height 15
click at [1228, 22] on span "Publish" at bounding box center [1228, 22] width 36 height 12
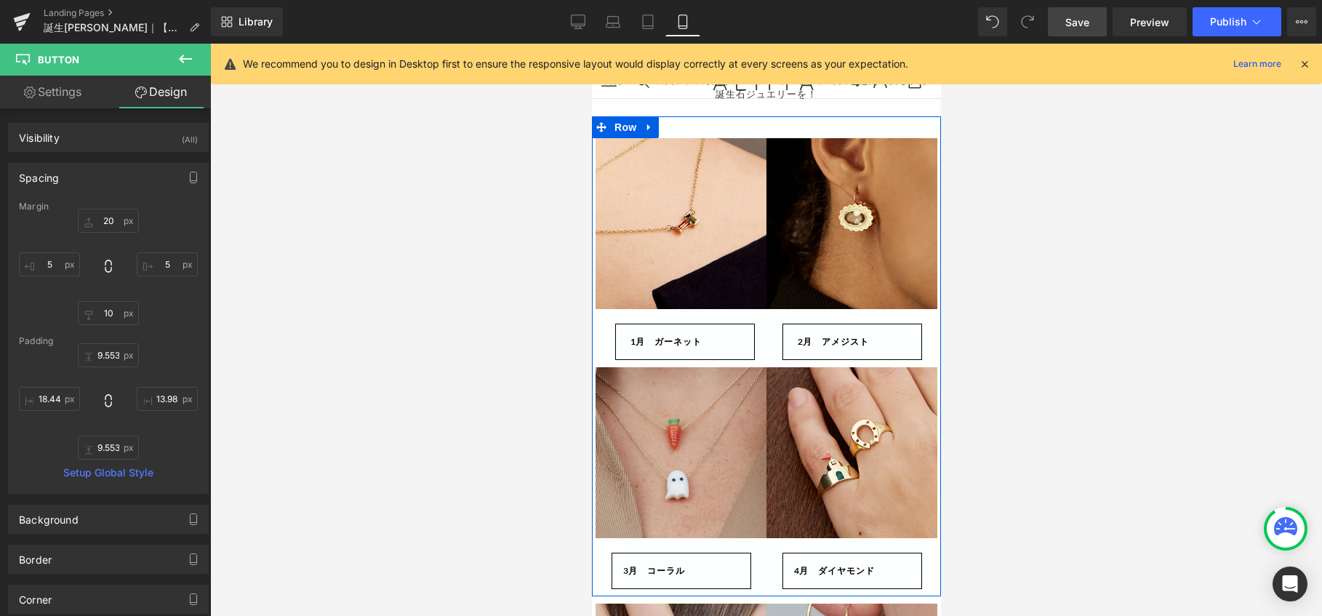
click at [766, 315] on div "Image 　2月　アメジスト Button" at bounding box center [851, 252] width 171 height 229
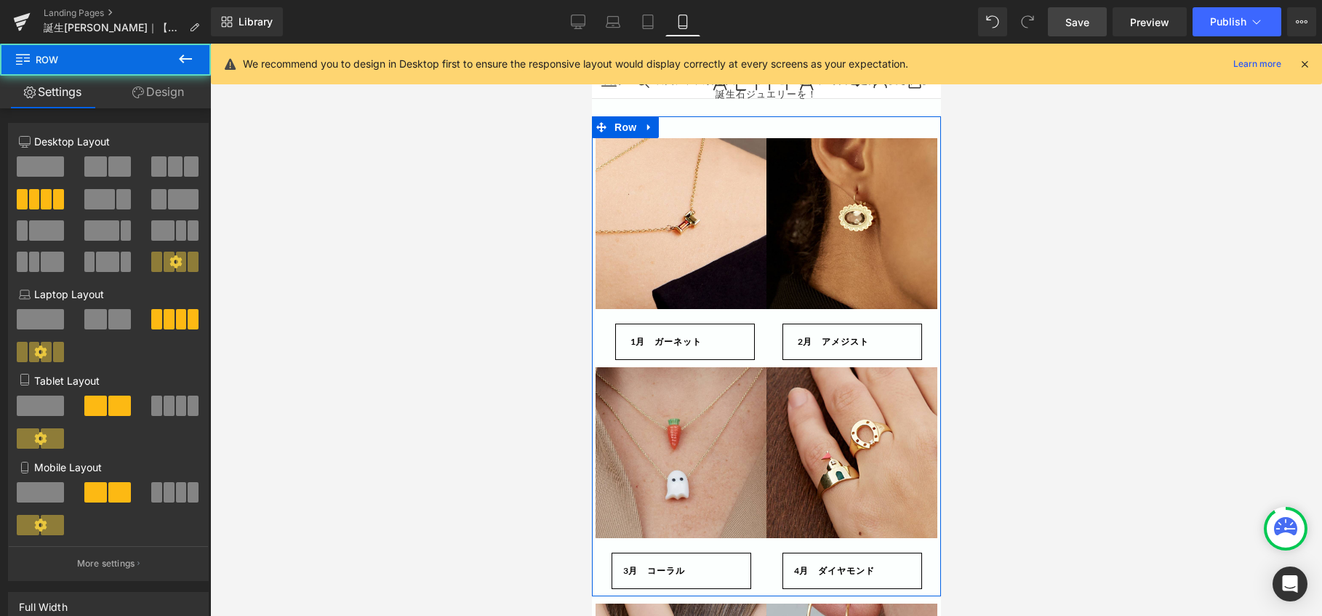
click at [766, 345] on div "Image 　2月　アメジスト Button" at bounding box center [851, 252] width 171 height 229
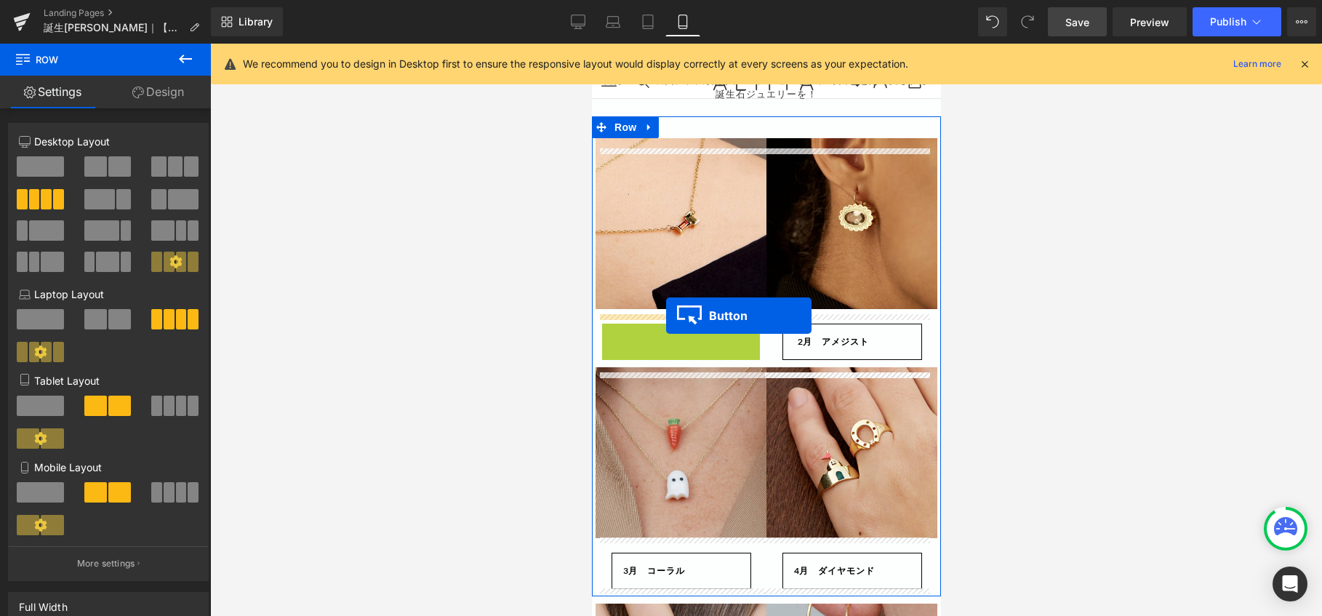
drag, startPoint x: 675, startPoint y: 342, endPoint x: 1670, endPoint y: 340, distance: 994.5
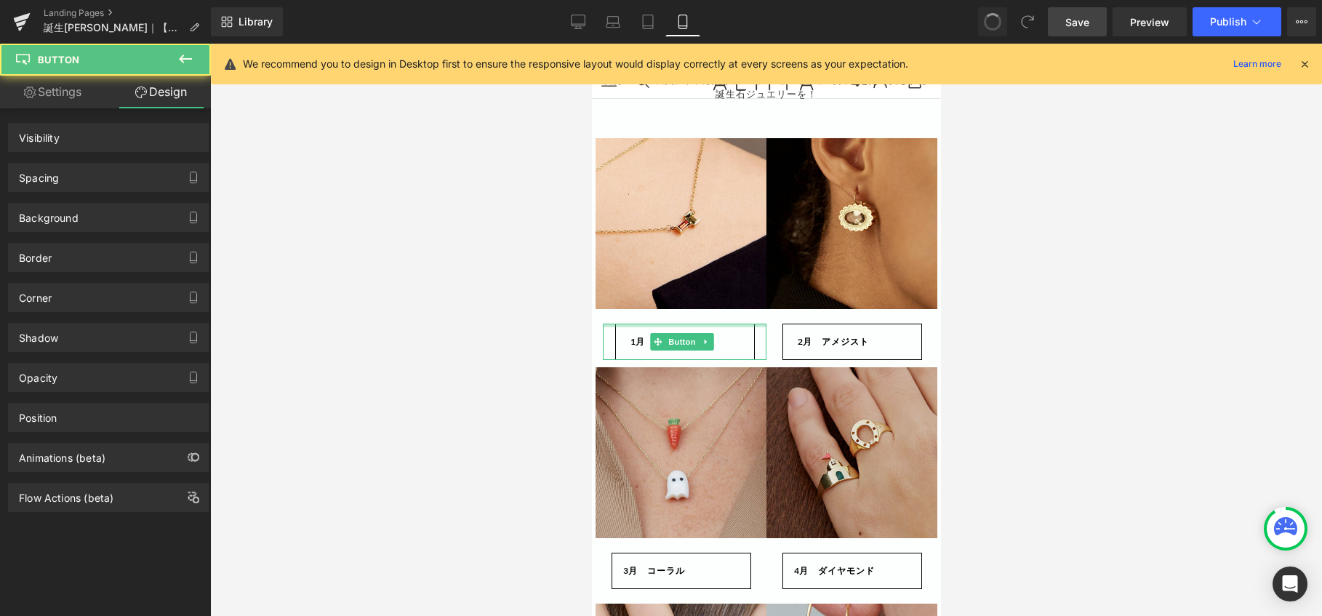
click at [769, 309] on img at bounding box center [851, 223] width 171 height 171
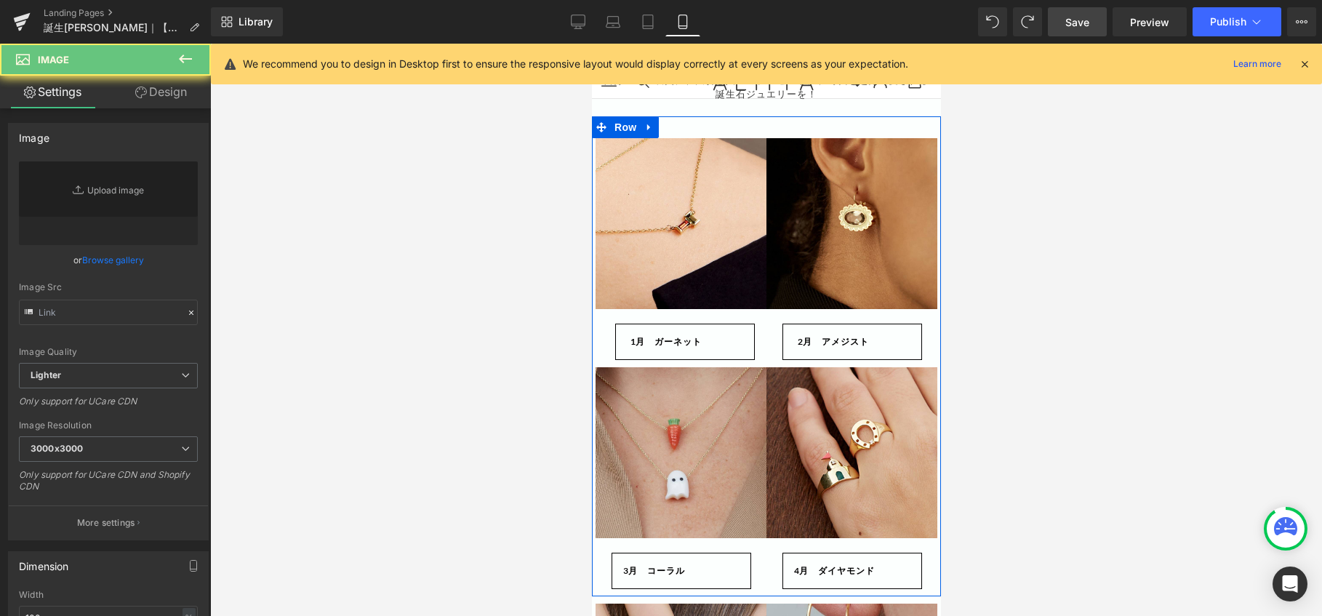
type input "[URL][DOMAIN_NAME]"
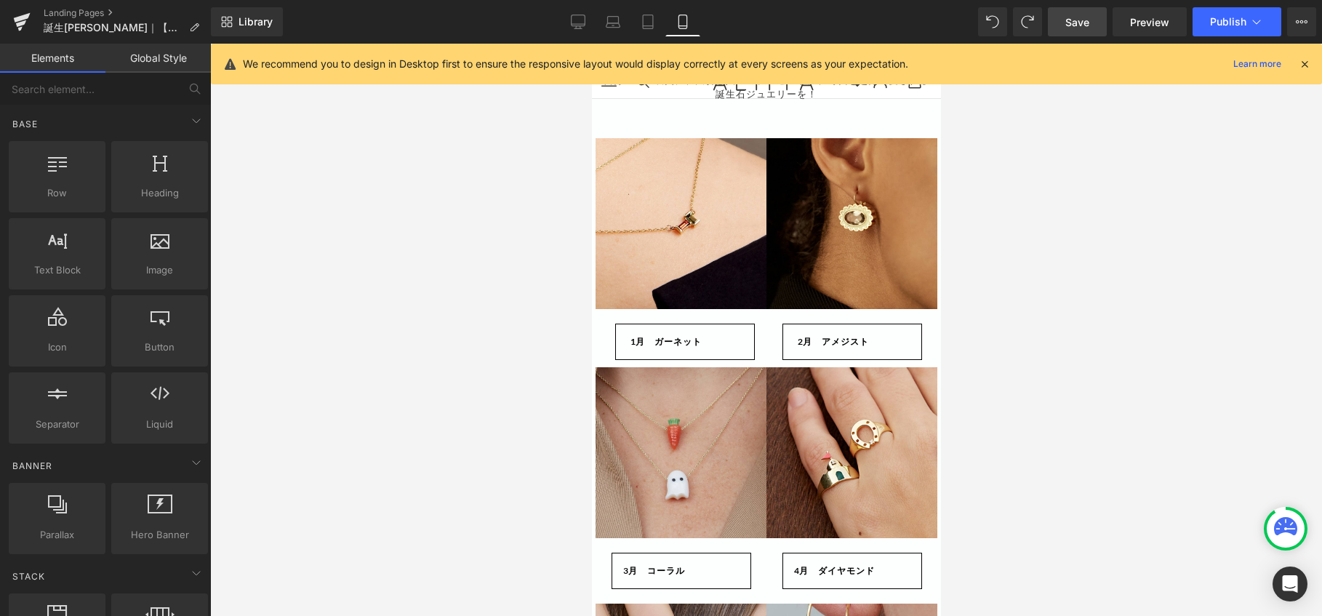
click at [1075, 342] on div at bounding box center [766, 330] width 1112 height 572
click at [577, 20] on icon at bounding box center [578, 22] width 15 height 15
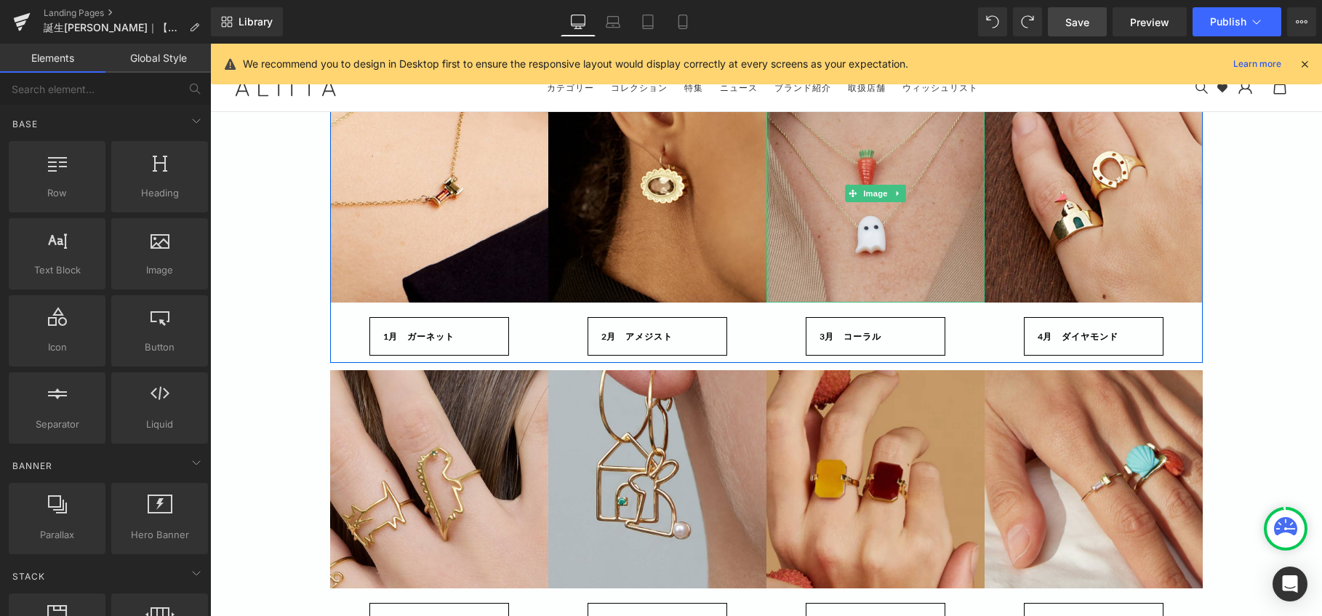
scroll to position [100, 0]
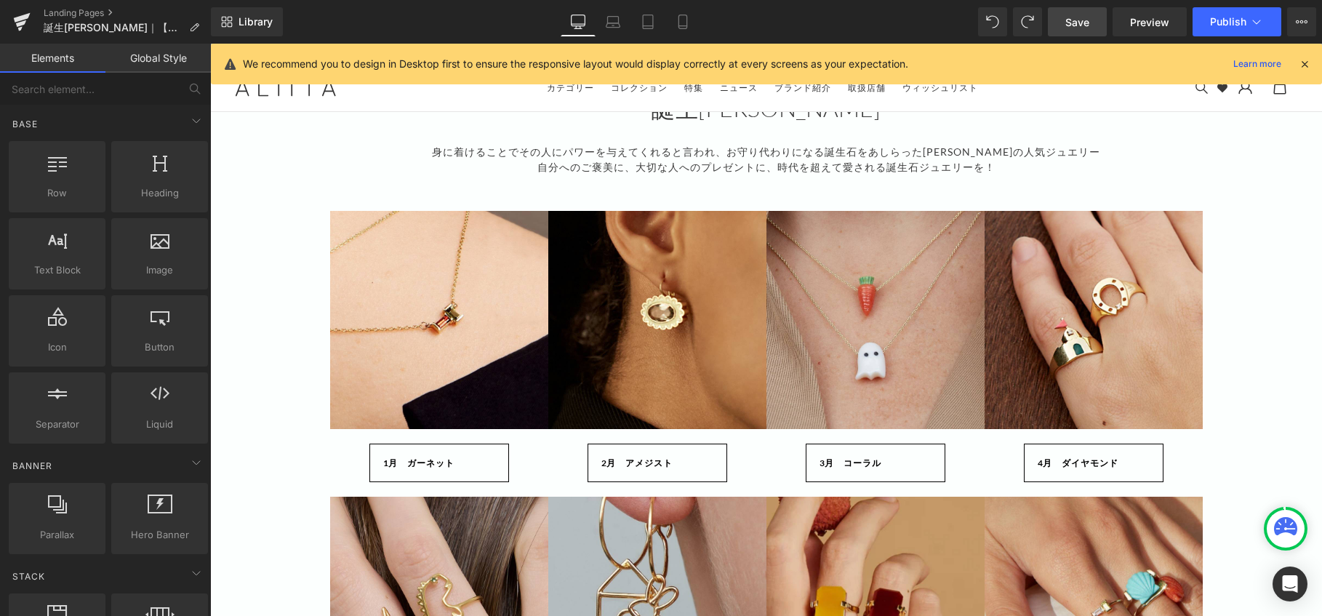
click at [765, 204] on div "Image 　1月　ガーネット Button Image 　2月　アメジスト Button Image 　3月　コーラル Button Image 　4月　ダ…" at bounding box center [766, 339] width 872 height 300
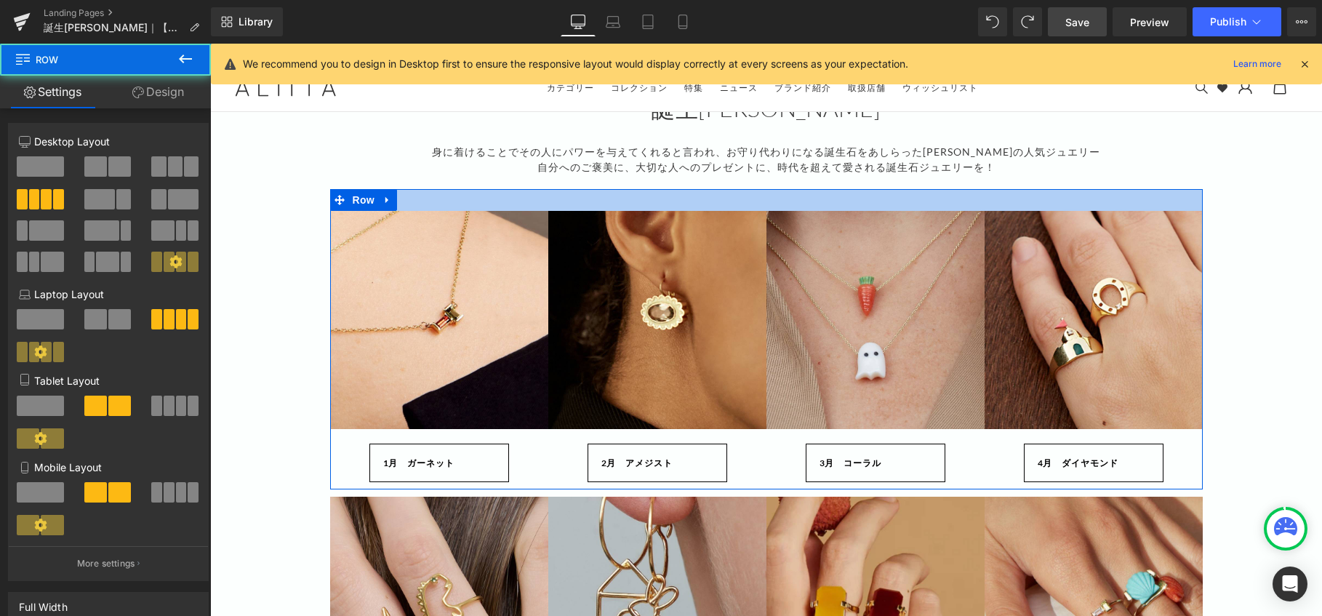
click at [763, 209] on div at bounding box center [766, 200] width 872 height 22
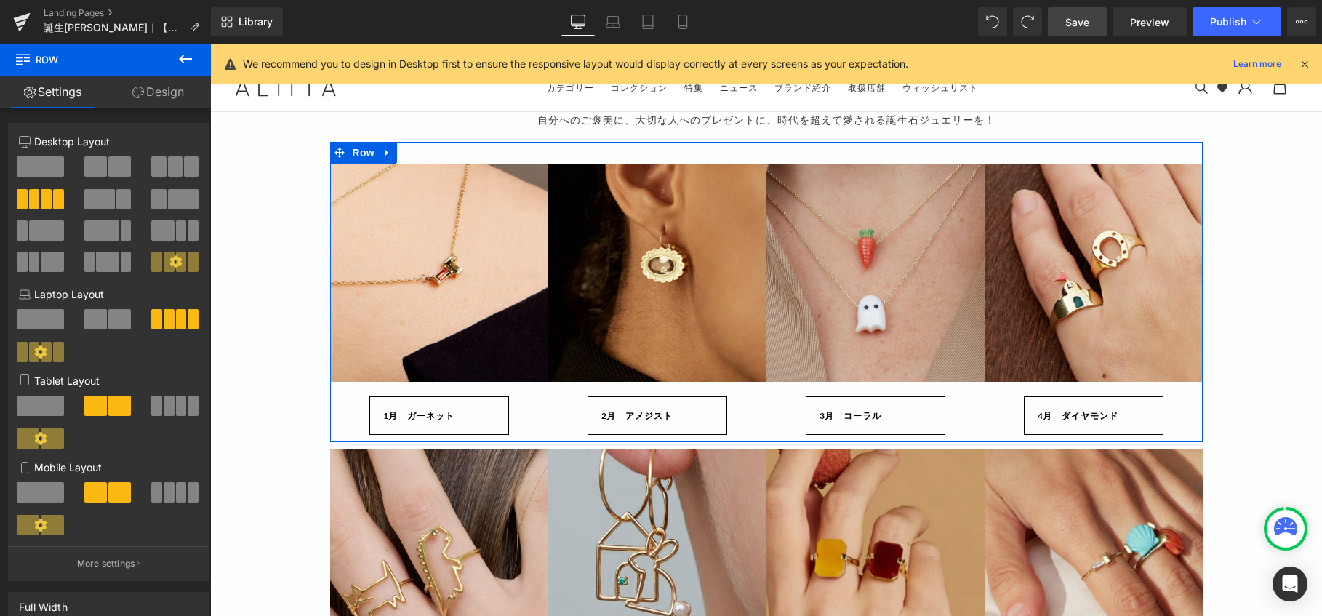
scroll to position [173, 0]
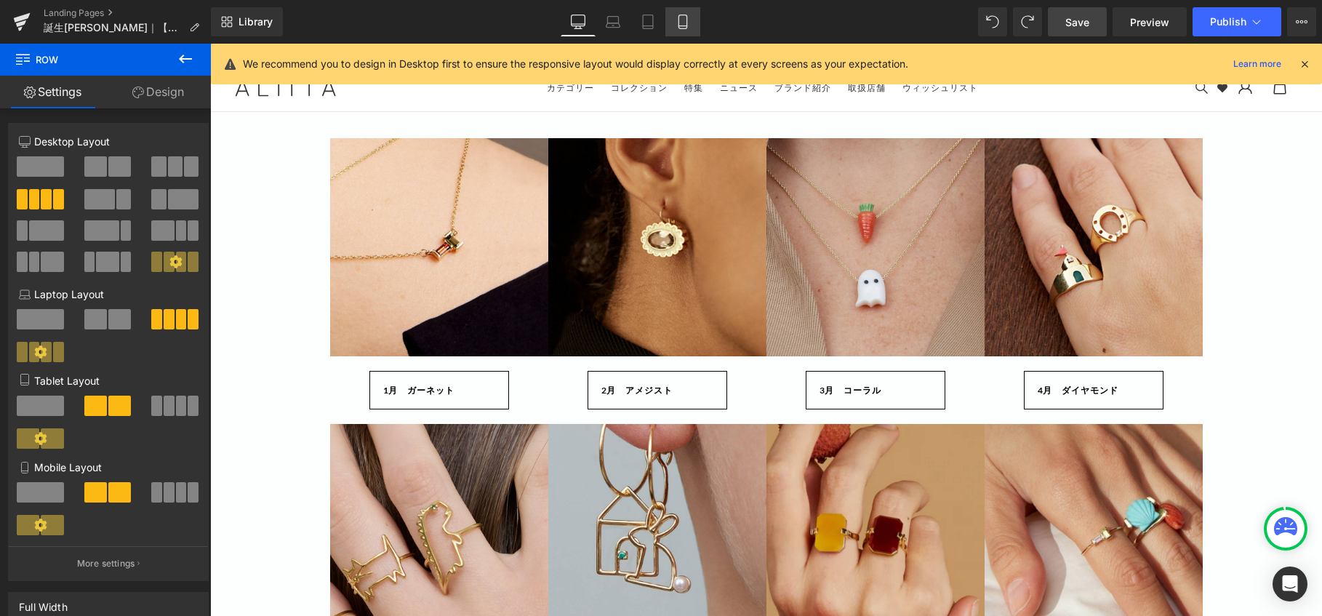
click at [683, 26] on icon at bounding box center [682, 26] width 8 height 0
type input "100"
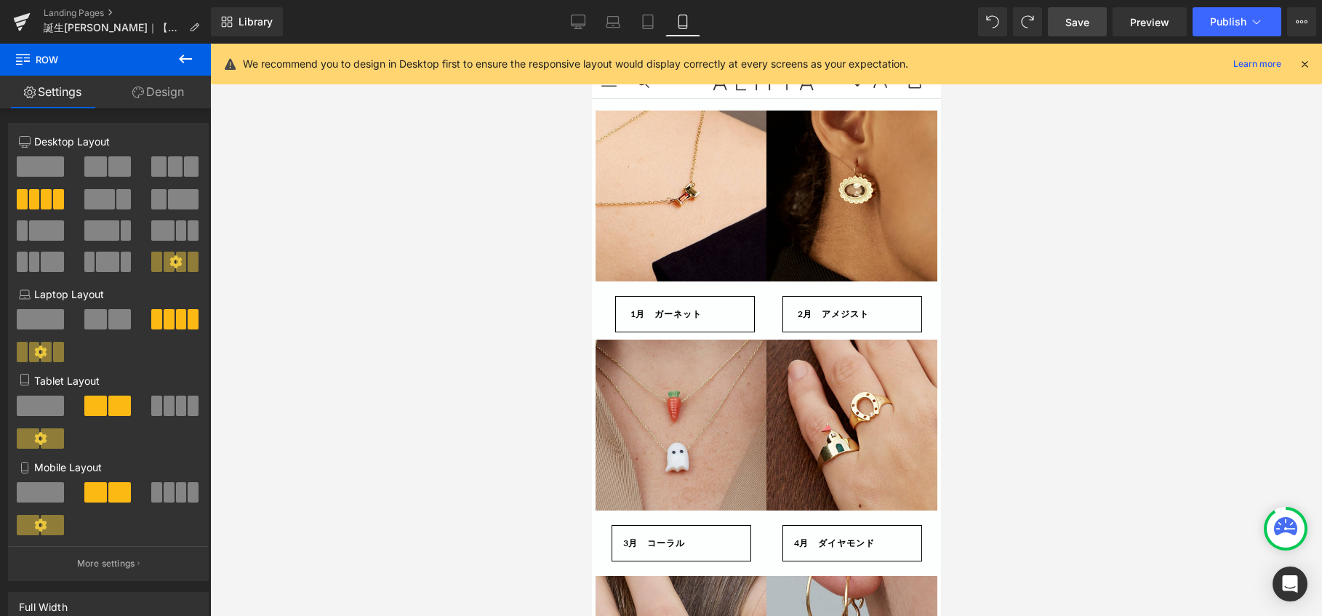
scroll to position [156, 0]
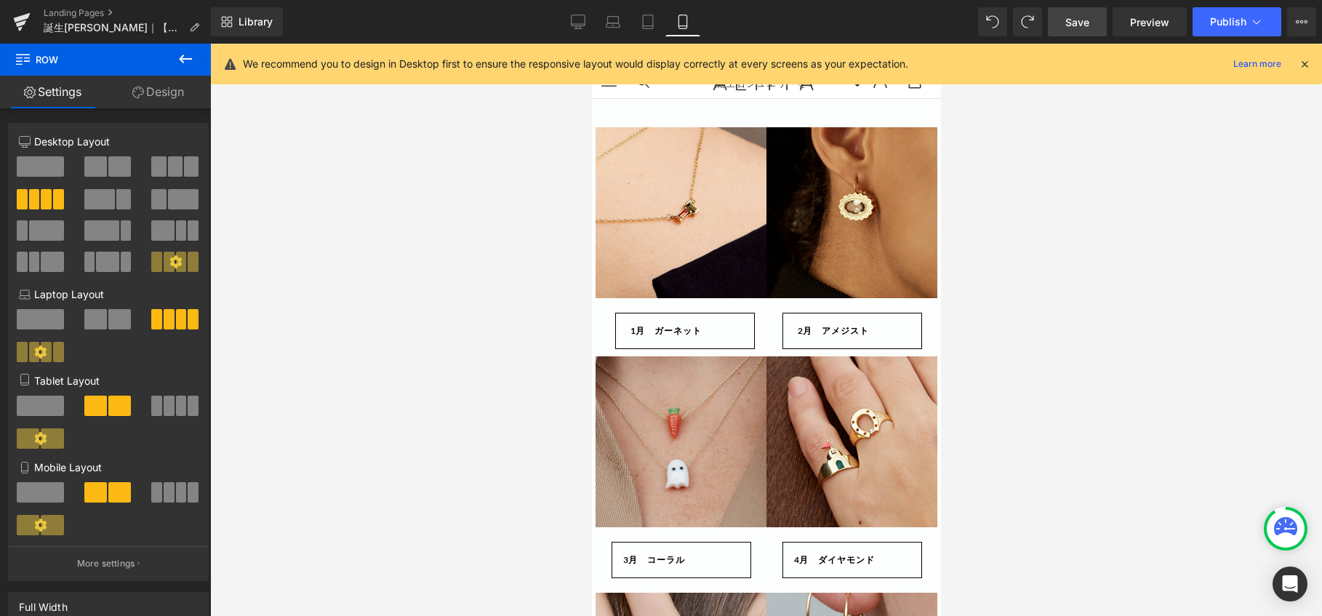
click at [699, 550] on div "Rendering Content" at bounding box center [661, 558] width 89 height 16
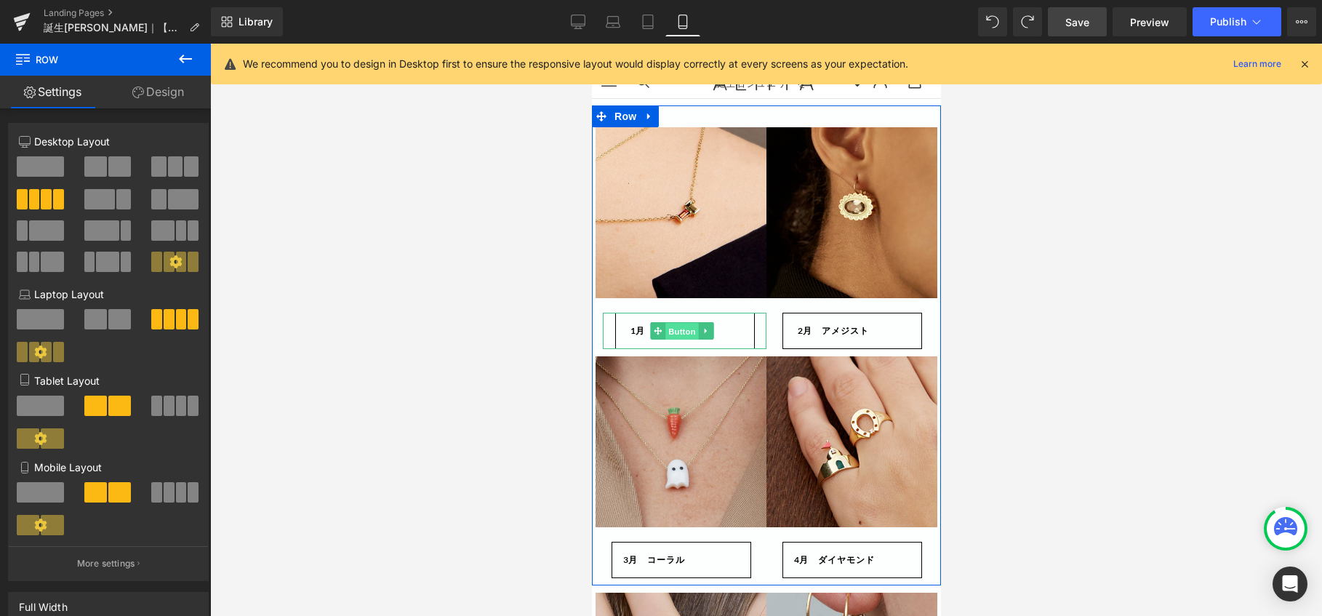
drag, startPoint x: 680, startPoint y: 338, endPoint x: 952, endPoint y: 256, distance: 284.0
click at [680, 338] on span "Button" at bounding box center [680, 331] width 33 height 17
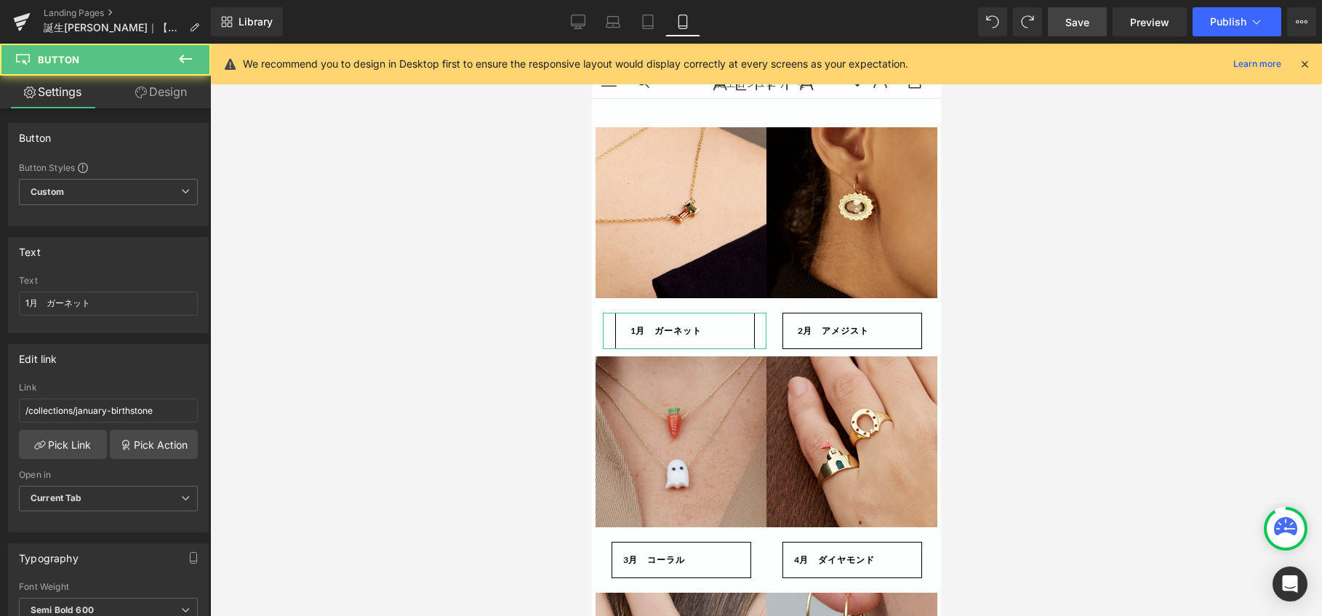
click at [161, 82] on link "Design" at bounding box center [160, 92] width 105 height 33
click at [0, 0] on div "Spacing" at bounding box center [0, 0] width 0 height 0
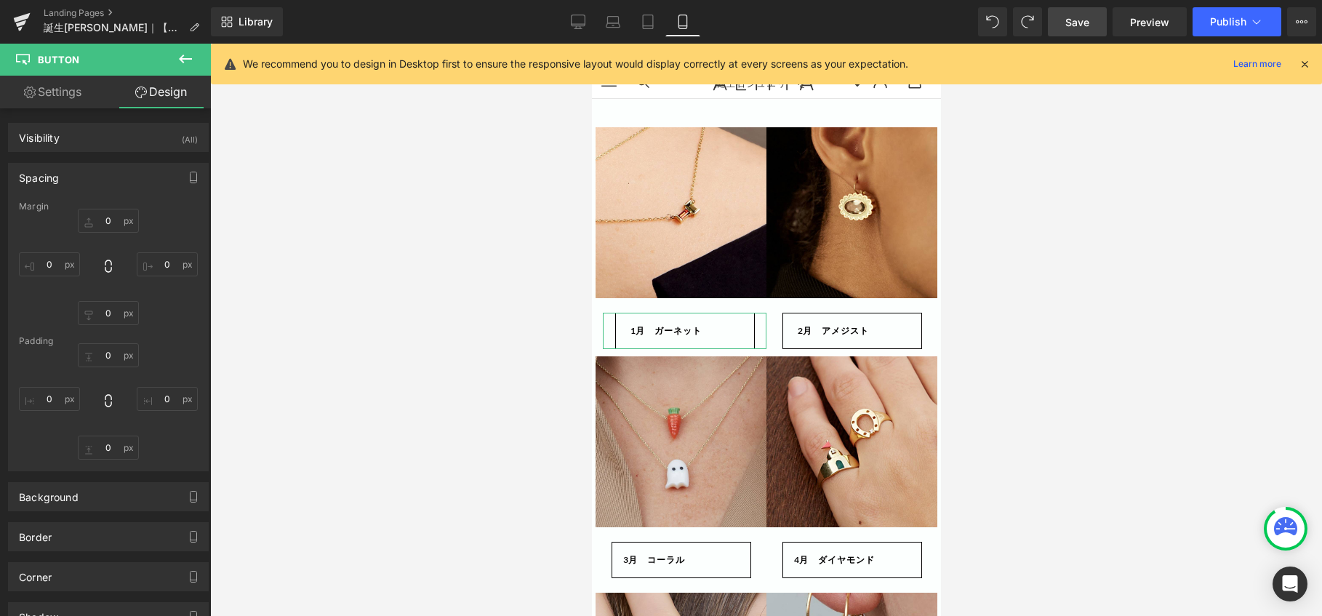
type input "20"
type input "0"
type input "10"
type input "8"
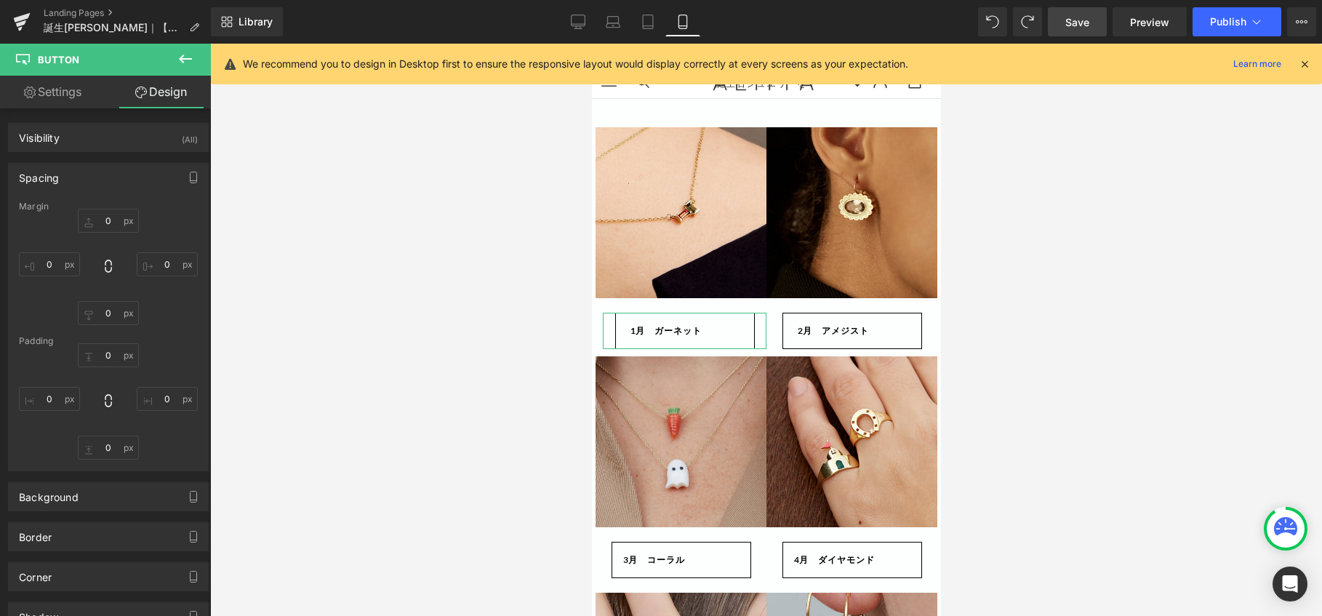
type input "0"
type input "8"
type input "20"
click at [172, 272] on input "0" at bounding box center [167, 264] width 61 height 24
type input "10"
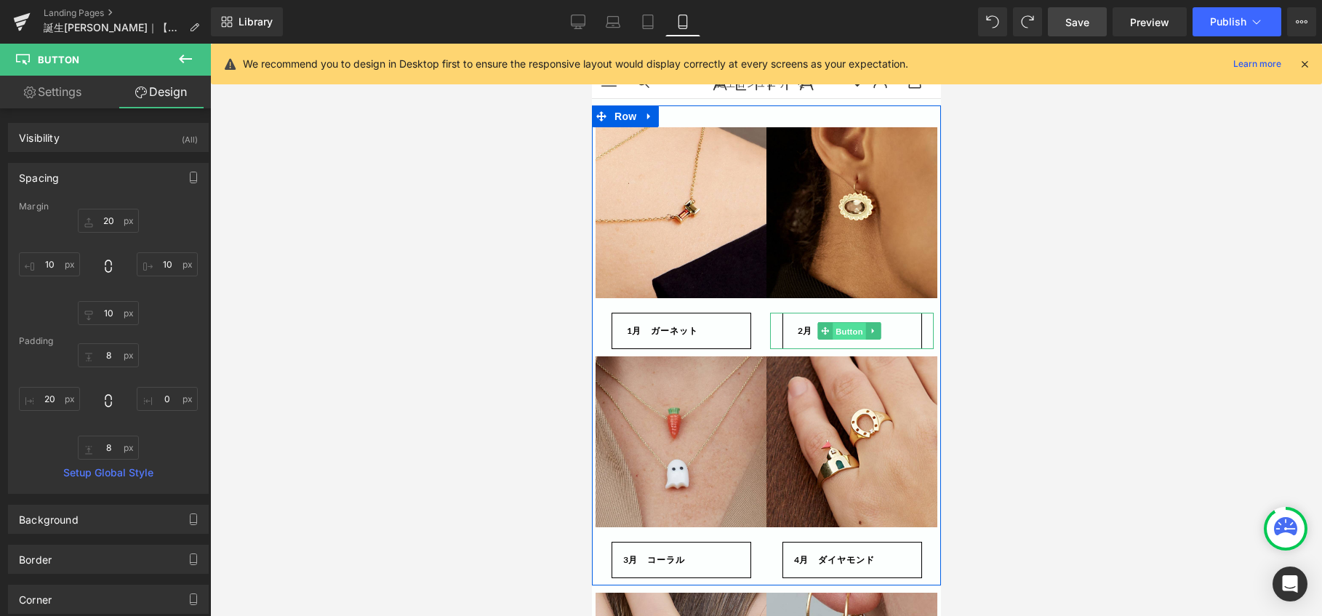
click at [845, 336] on span "Button" at bounding box center [848, 331] width 33 height 17
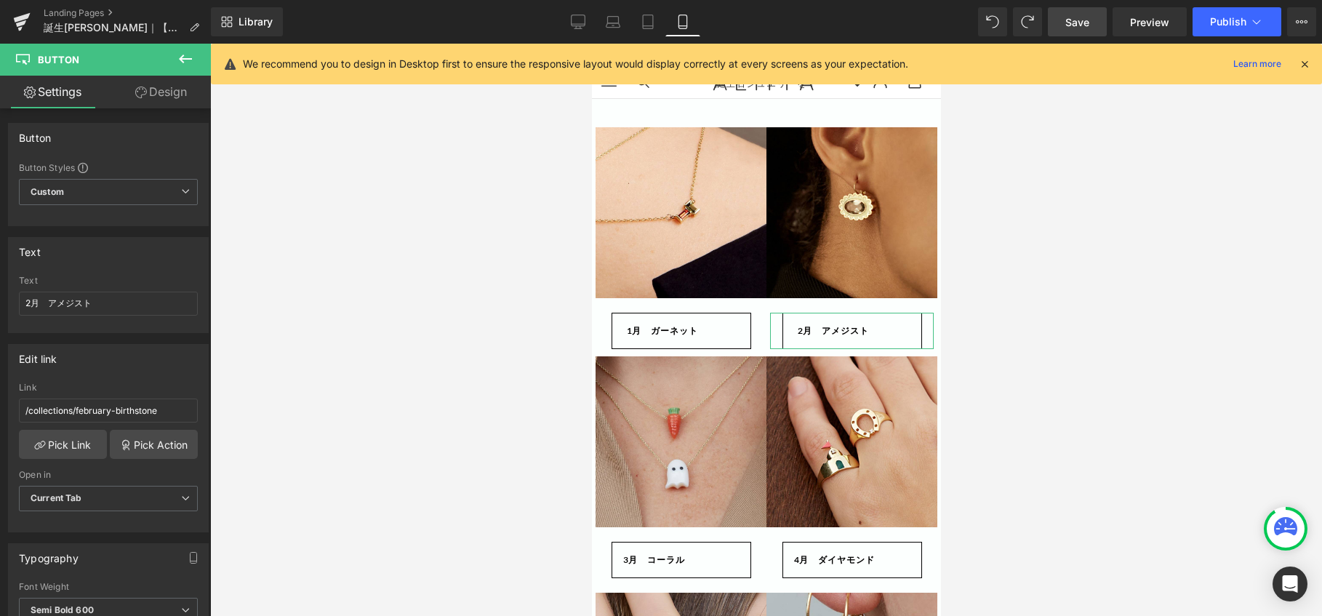
click at [182, 94] on link "Design" at bounding box center [160, 92] width 105 height 33
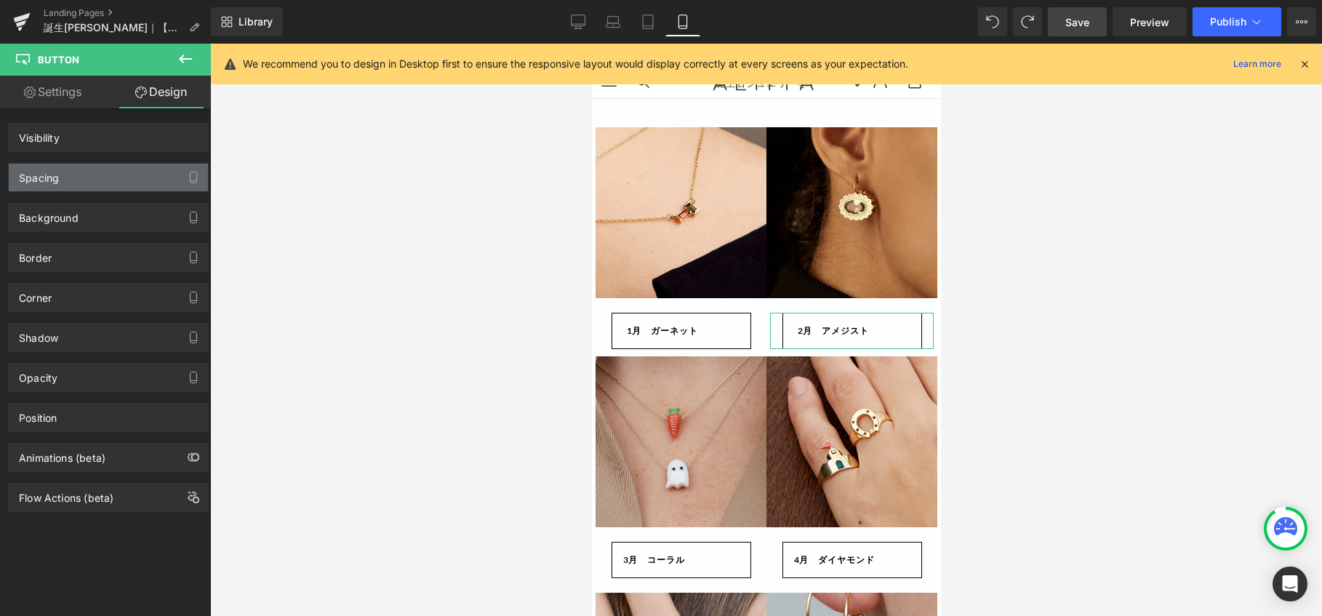
click at [94, 180] on div "Spacing" at bounding box center [108, 178] width 199 height 28
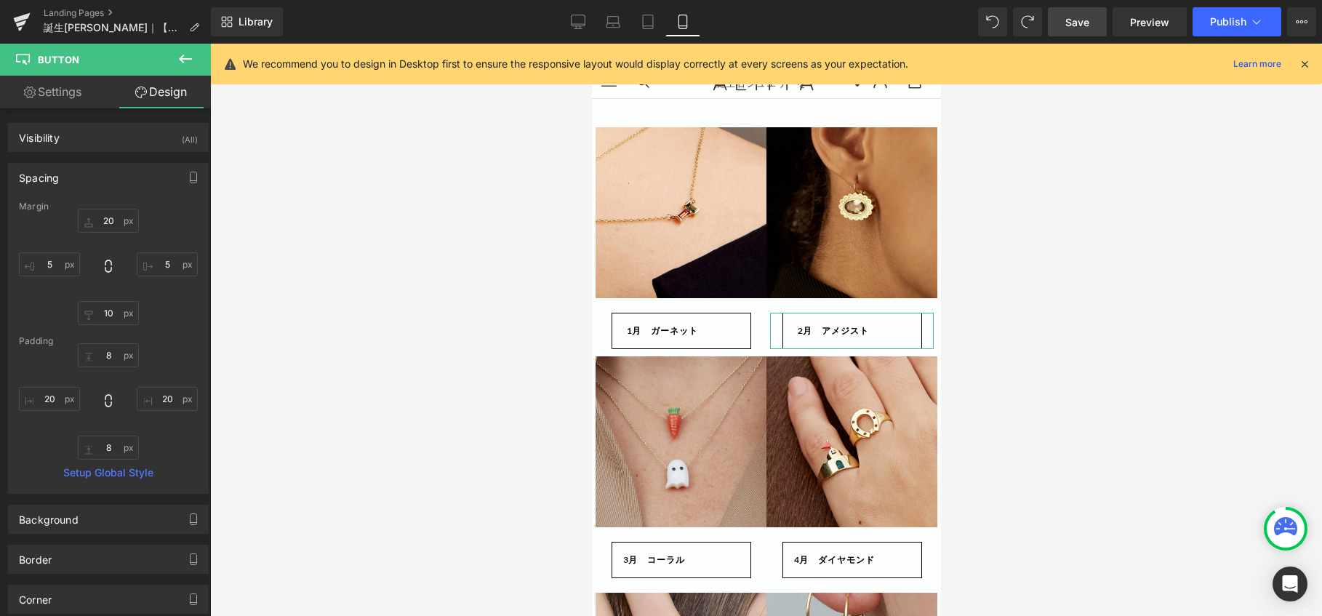
type input "20"
type input "5"
type input "10"
type input "5"
type input "8"
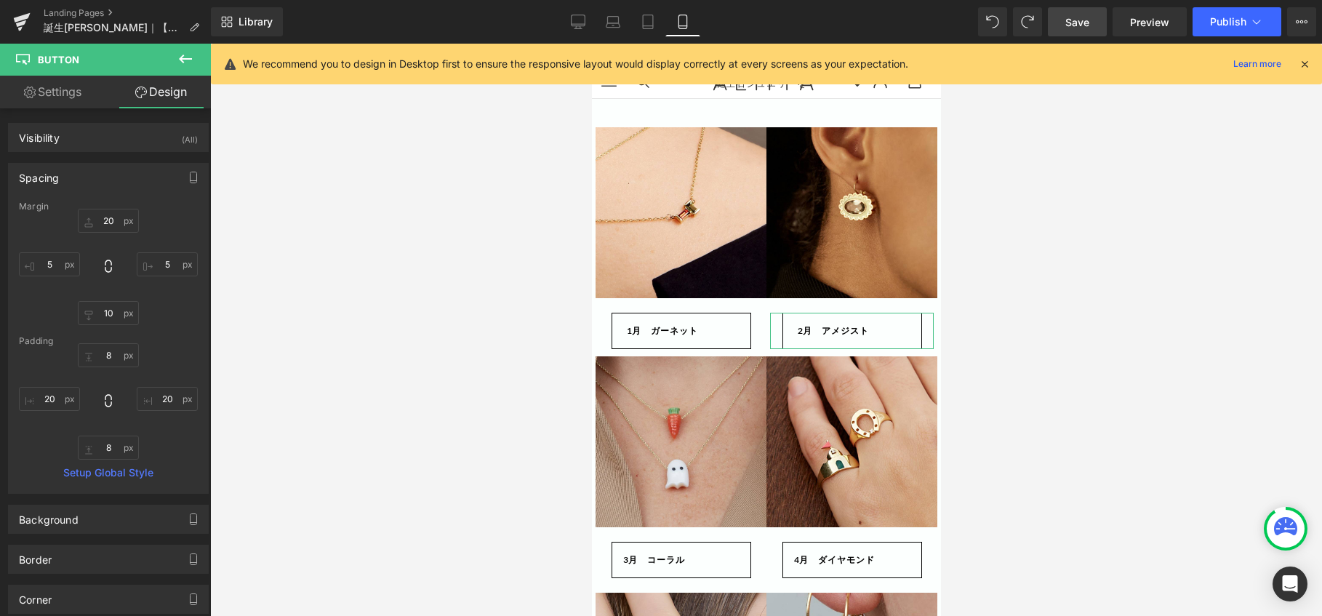
type input "20"
type input "8"
type input "20"
click at [55, 265] on input "5" at bounding box center [49, 264] width 61 height 24
type input "10"
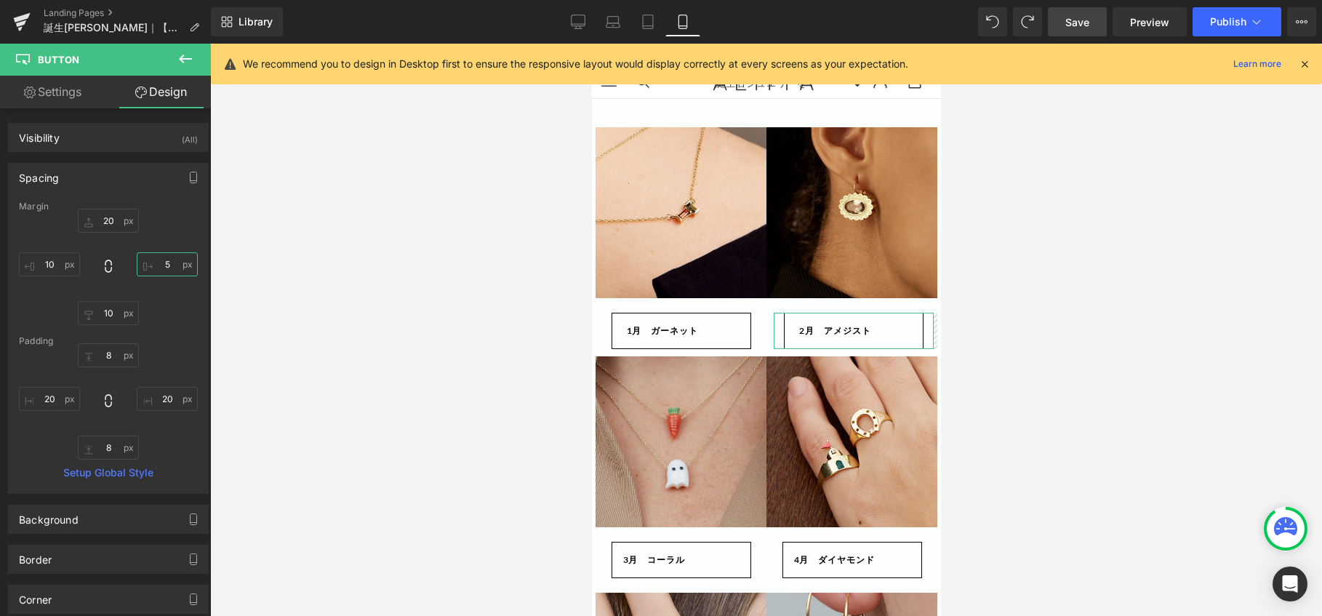
click at [169, 268] on input "5" at bounding box center [167, 264] width 61 height 24
type input "10"
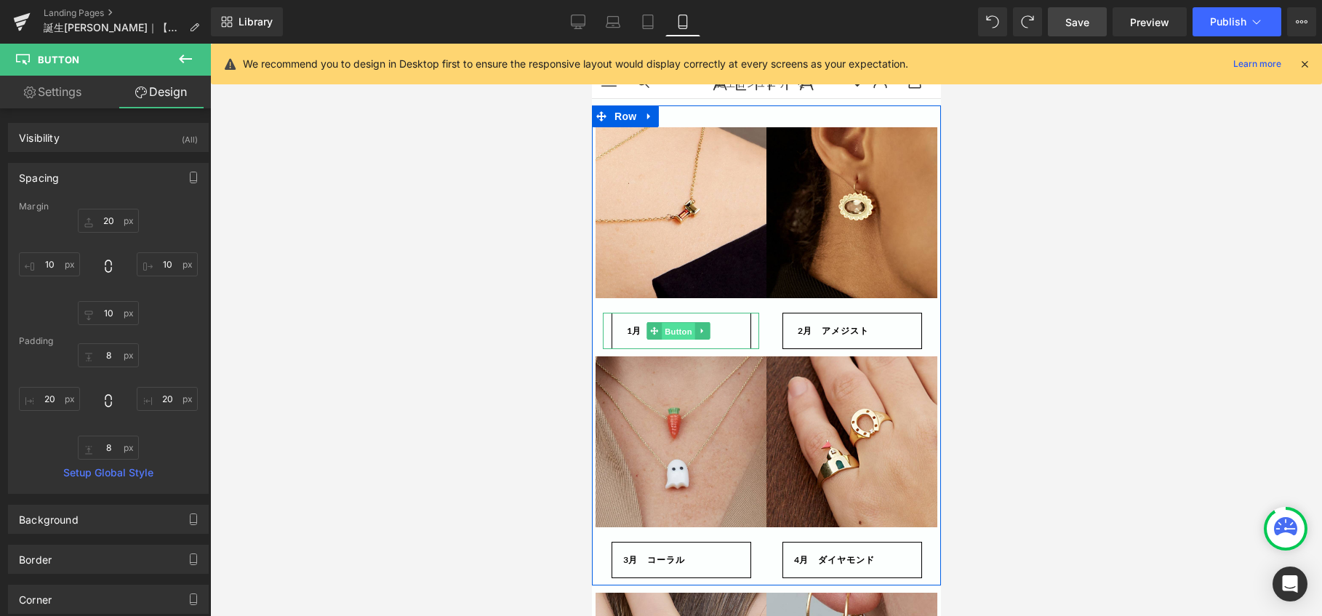
click at [676, 334] on span "Button" at bounding box center [677, 331] width 33 height 17
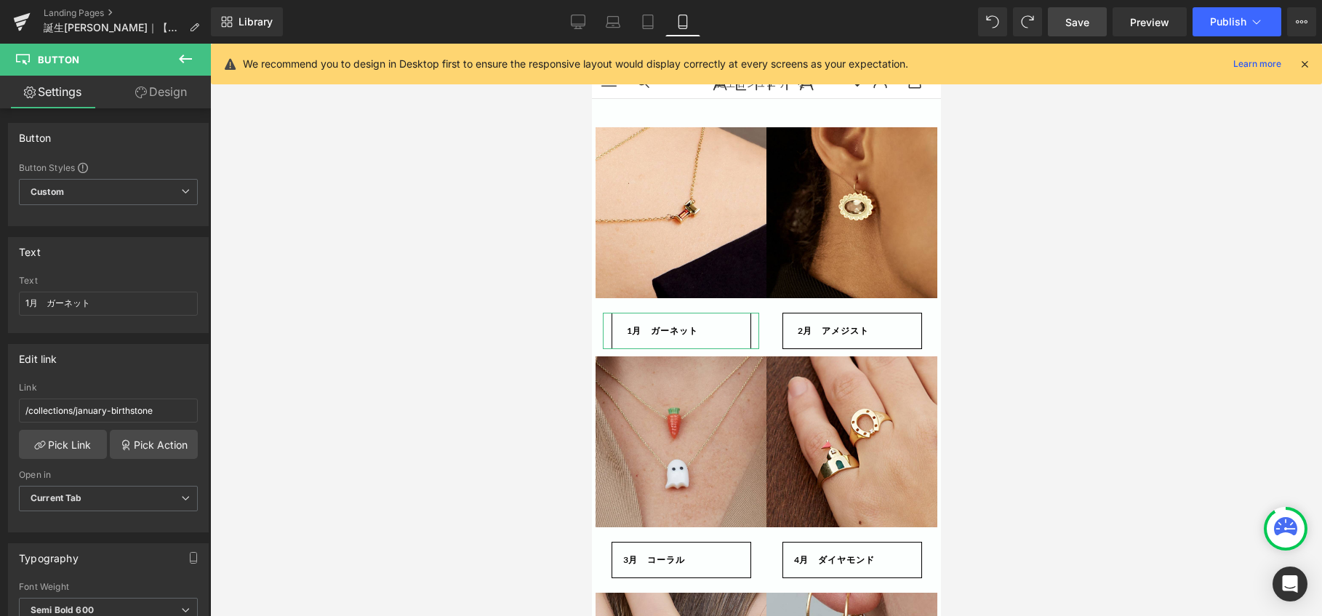
click at [161, 91] on link "Design" at bounding box center [160, 92] width 105 height 33
click at [0, 0] on div "Spacing" at bounding box center [0, 0] width 0 height 0
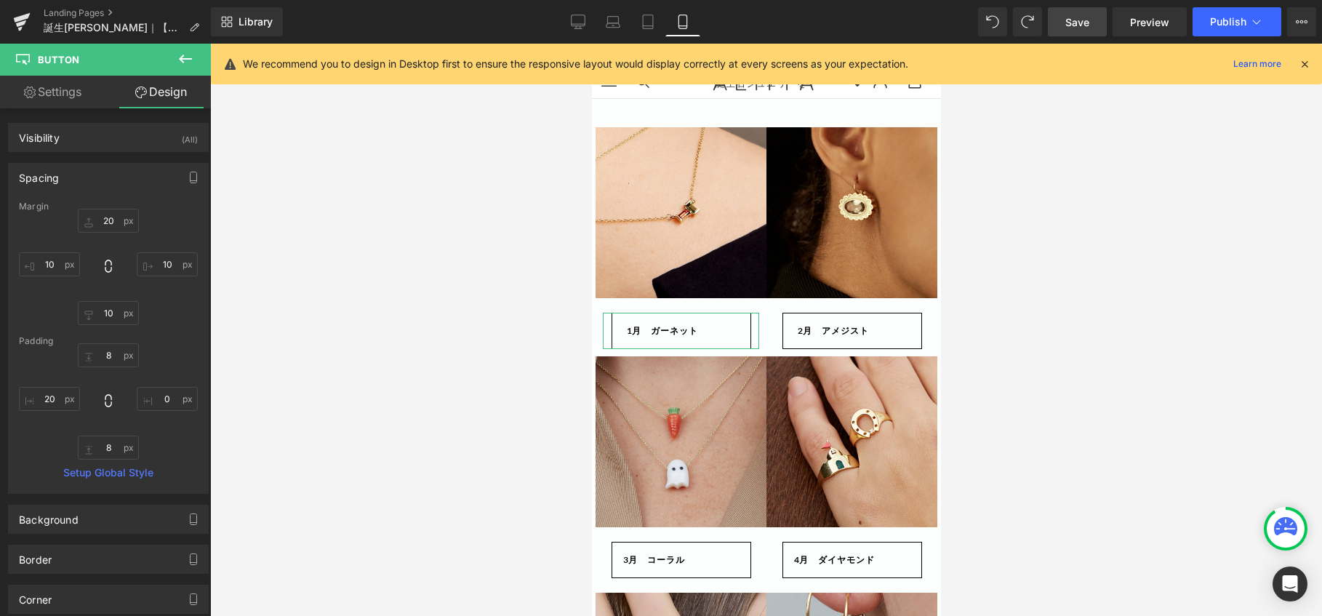
type input "20"
type input "10"
type input "8"
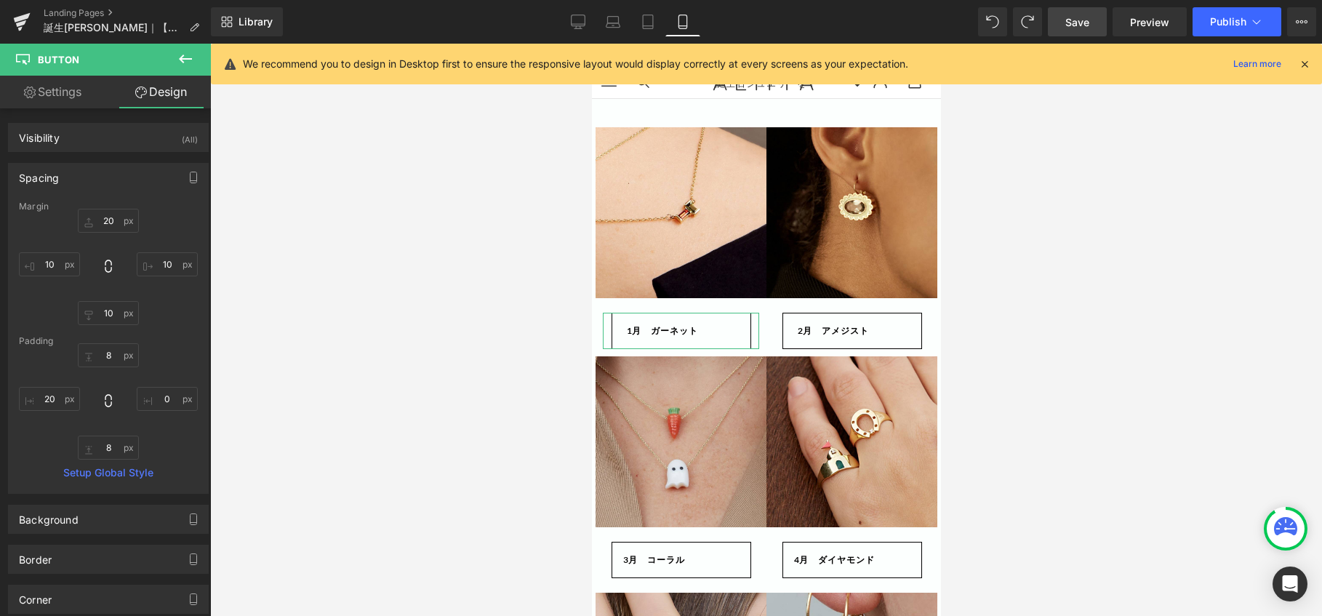
type input "0"
type input "8"
type input "20"
click at [166, 402] on input "0" at bounding box center [167, 399] width 61 height 24
type input "20"
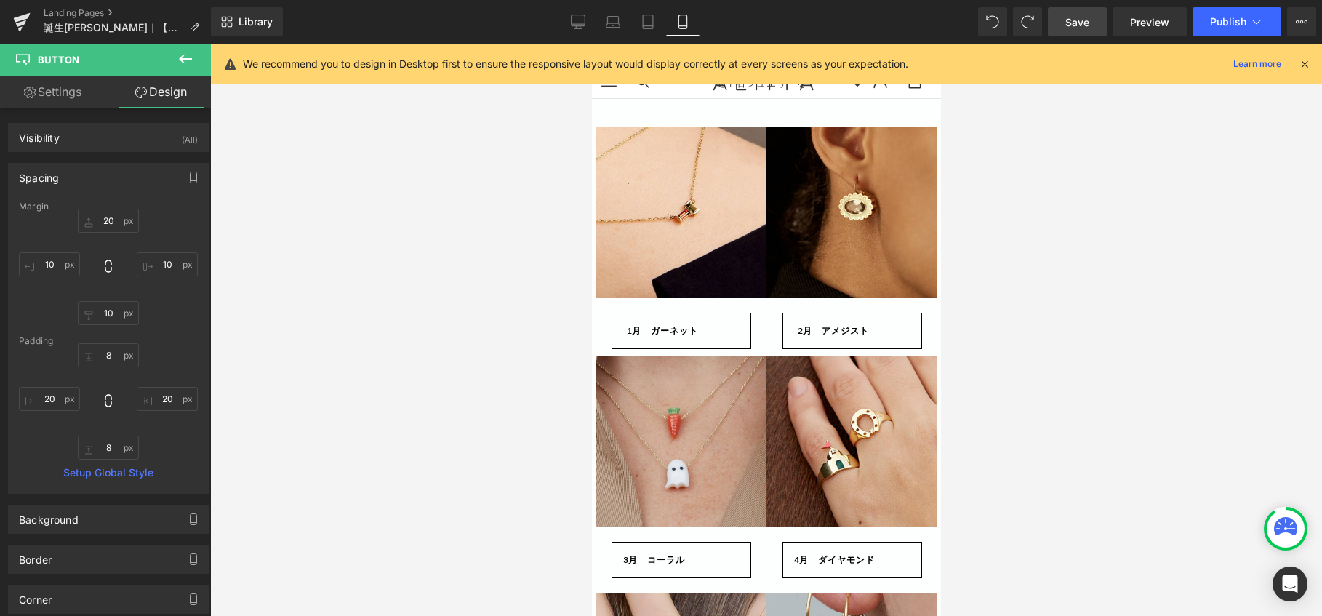
click at [472, 211] on div at bounding box center [766, 330] width 1112 height 572
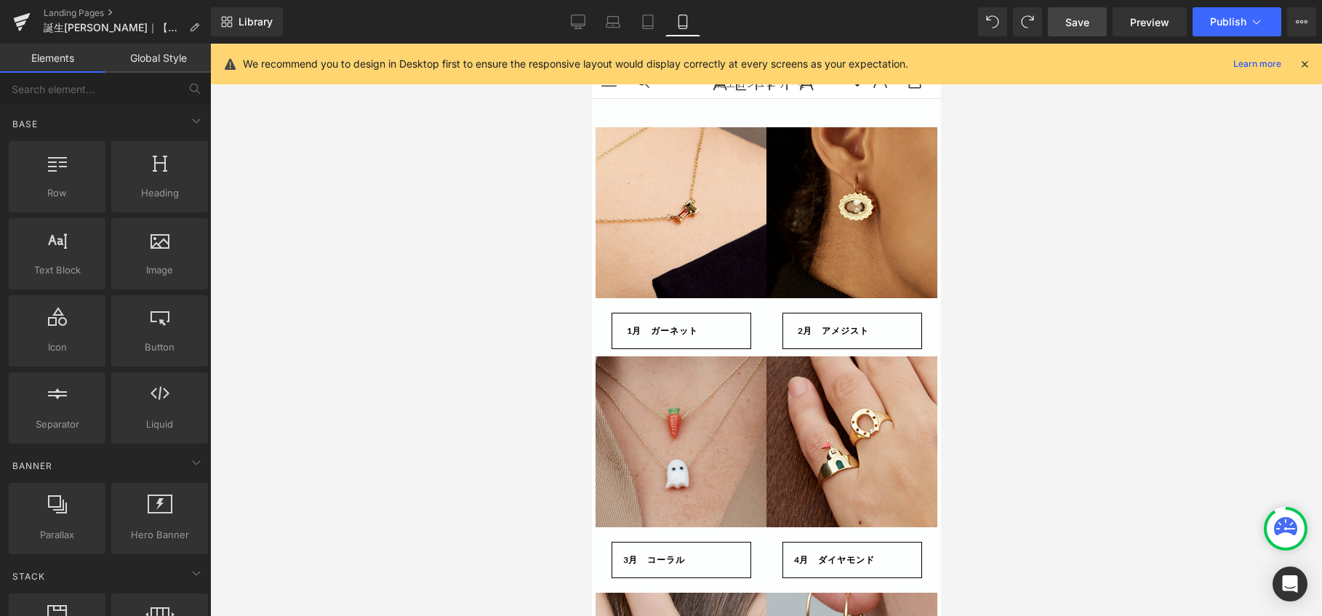
click at [1084, 24] on span "Save" at bounding box center [1077, 22] width 24 height 15
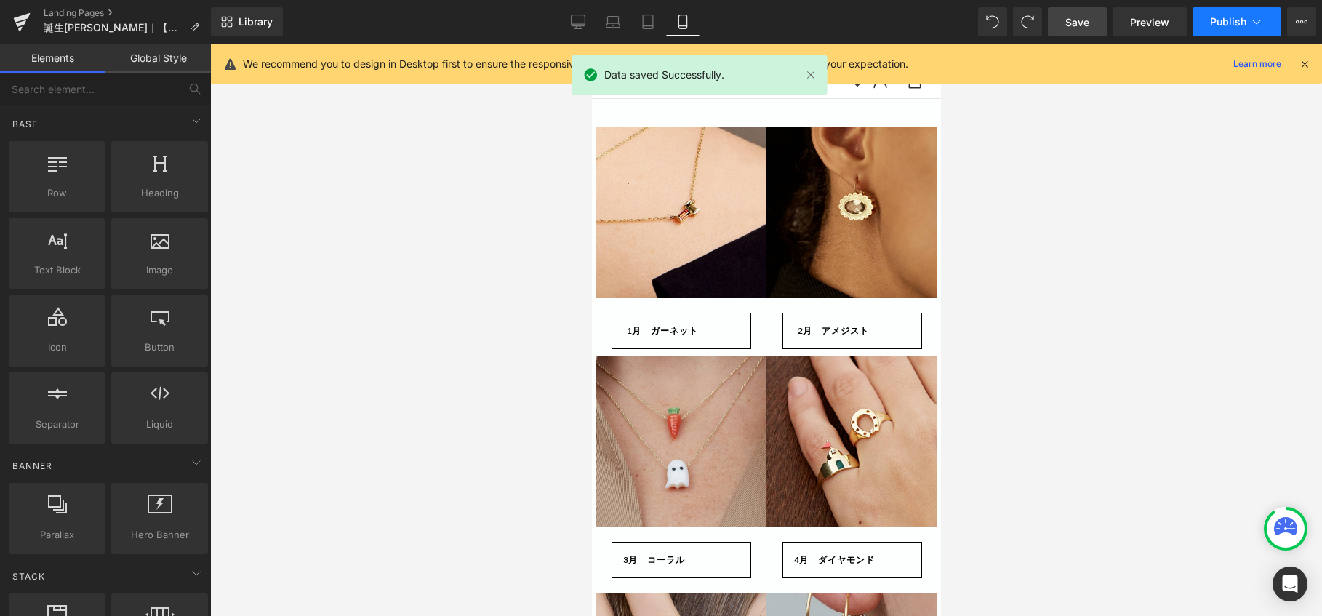
click at [1215, 15] on button "Publish" at bounding box center [1236, 21] width 89 height 29
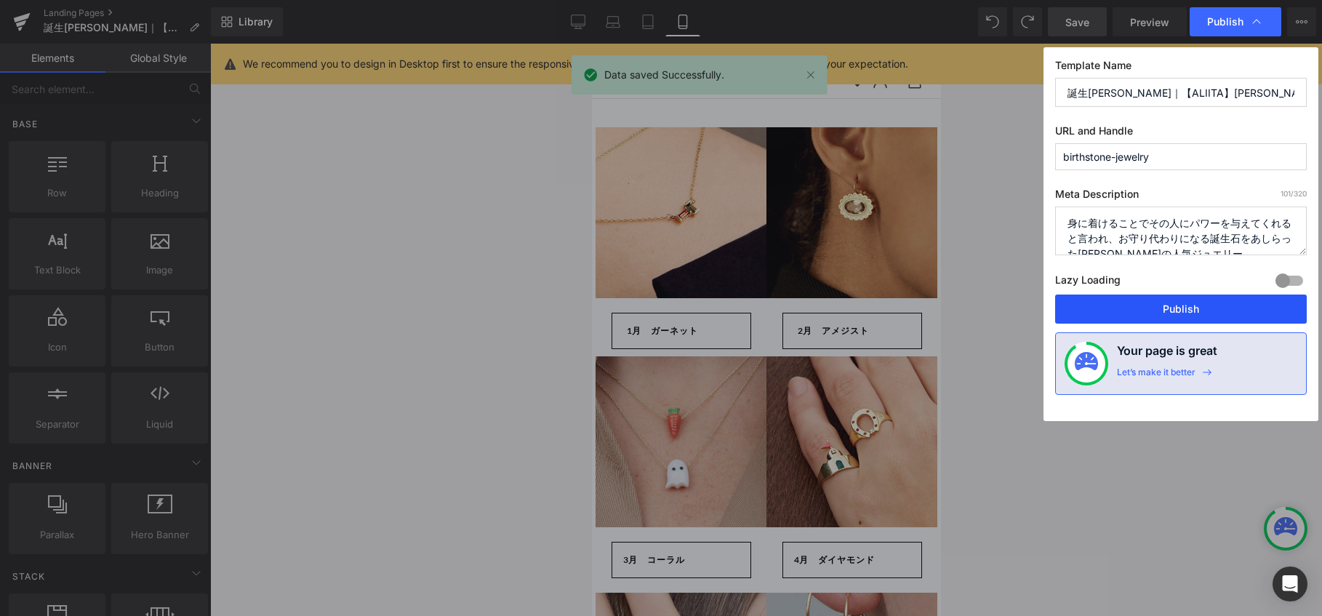
click at [1112, 320] on button "Publish" at bounding box center [1181, 308] width 252 height 29
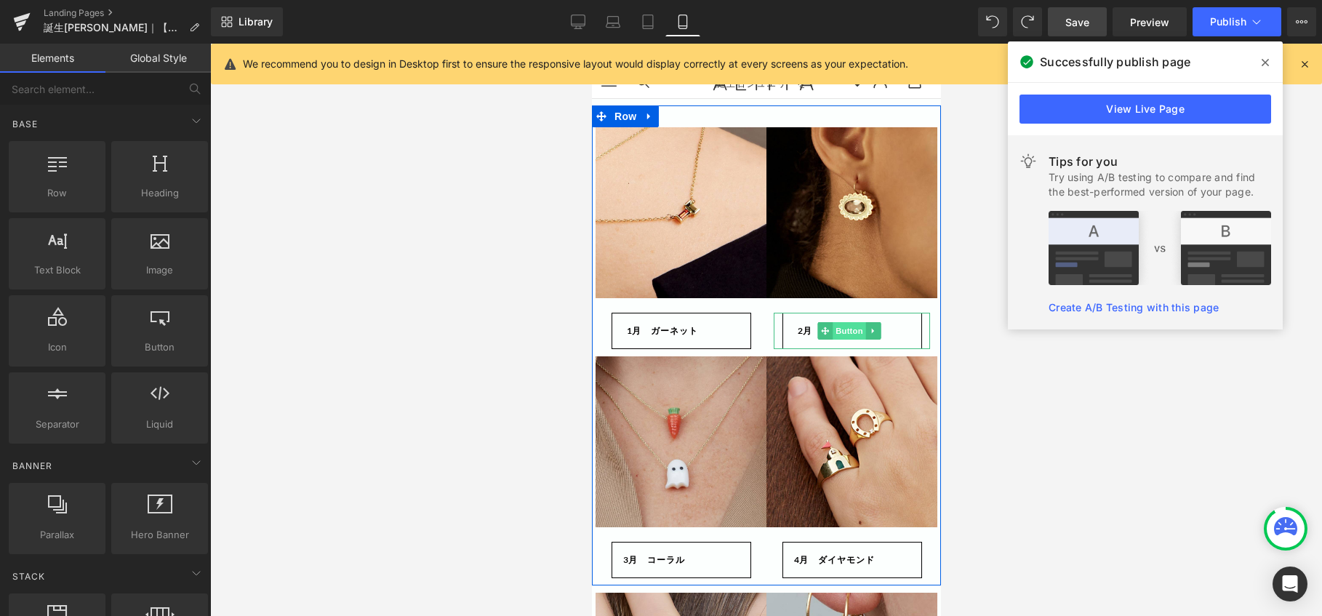
click at [841, 333] on span "Button" at bounding box center [848, 330] width 33 height 17
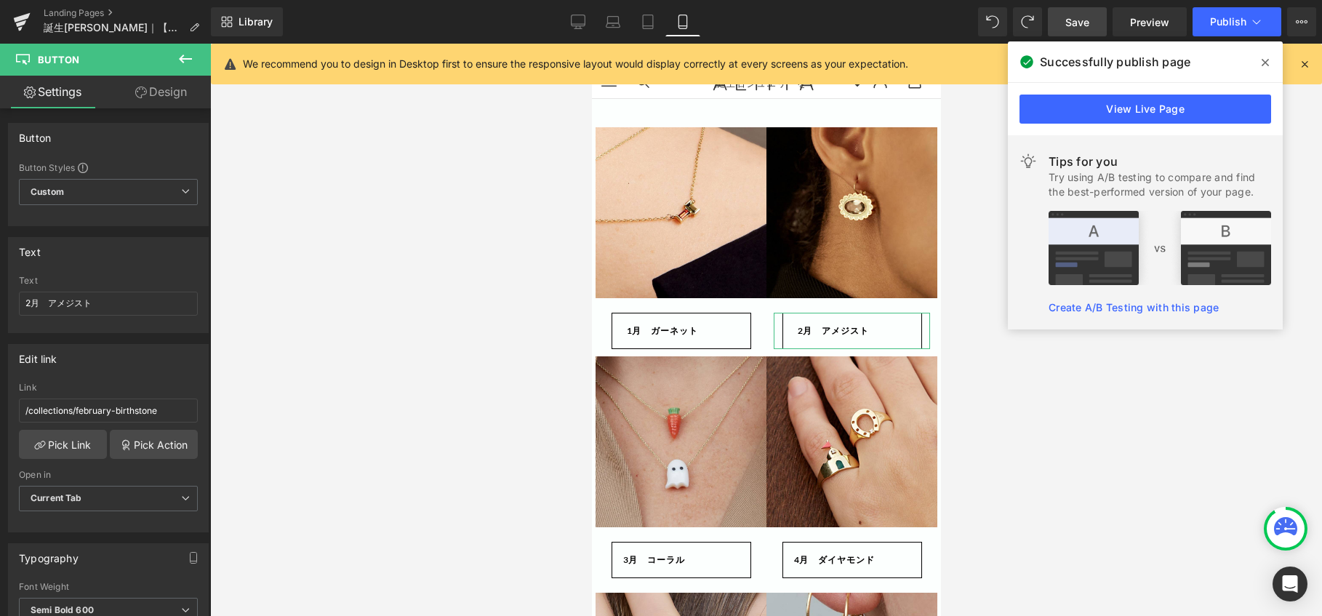
click at [184, 89] on link "Design" at bounding box center [160, 92] width 105 height 33
click at [0, 0] on div "Spacing" at bounding box center [0, 0] width 0 height 0
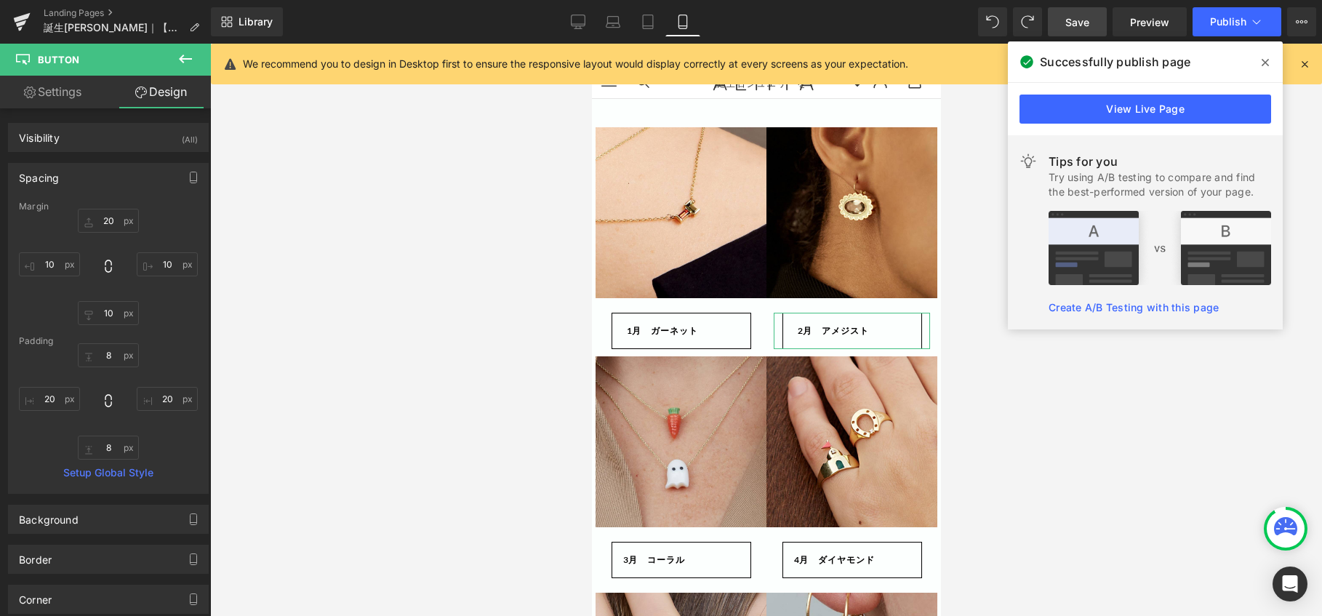
type input "20"
type input "10"
type input "8"
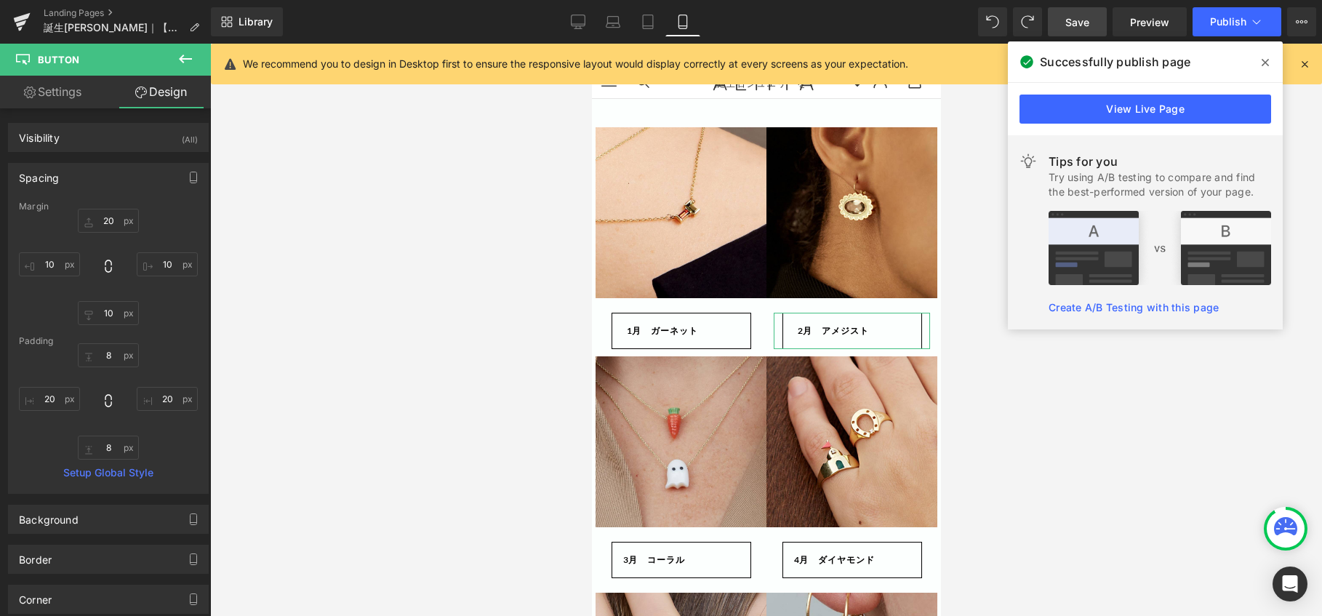
type input "20"
type input "8"
type input "20"
click at [125, 180] on div "Spacing" at bounding box center [108, 178] width 199 height 28
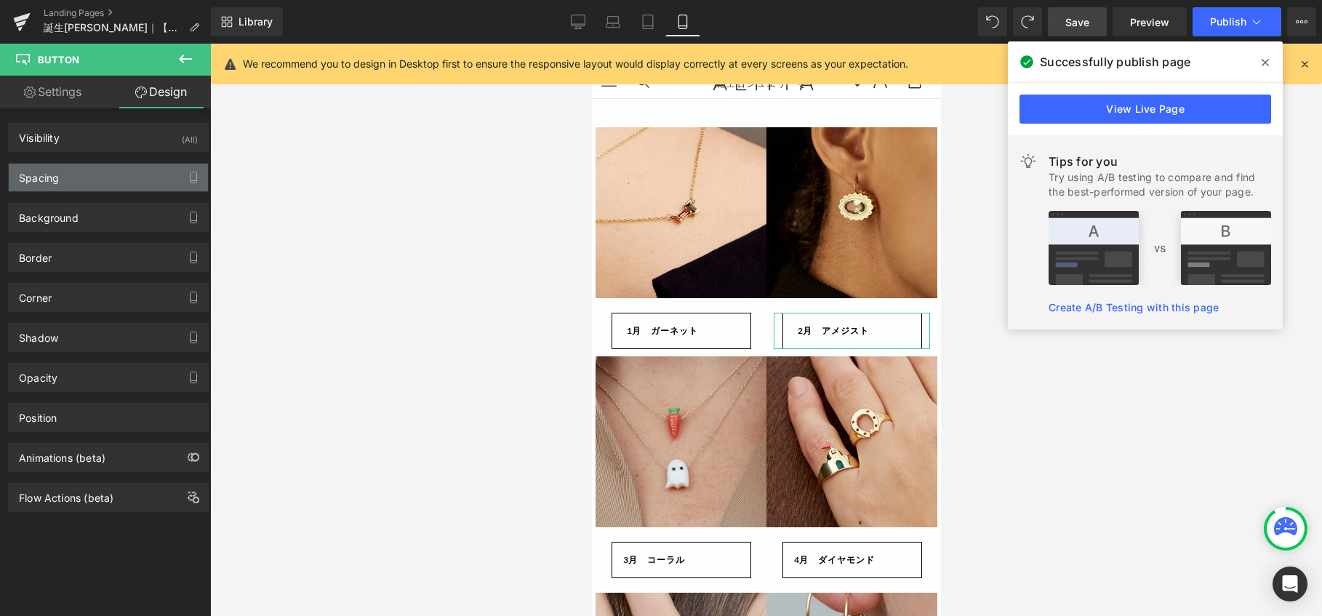
click at [121, 173] on div "Spacing" at bounding box center [108, 178] width 199 height 28
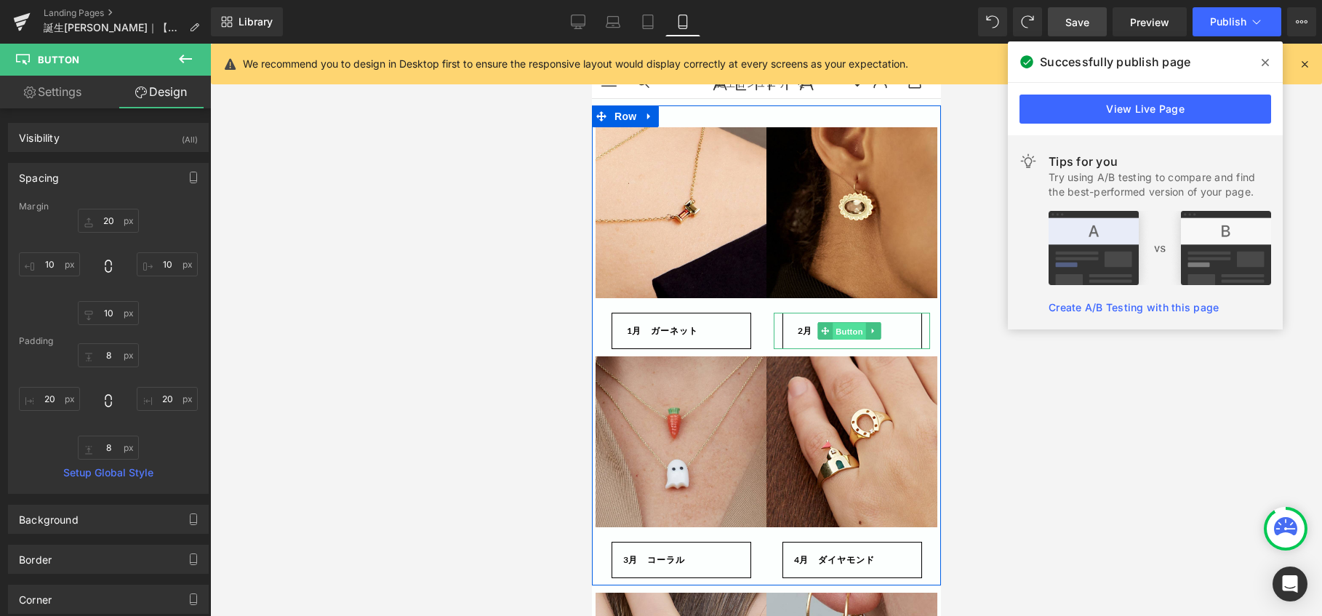
click at [838, 340] on span "Button" at bounding box center [848, 331] width 33 height 17
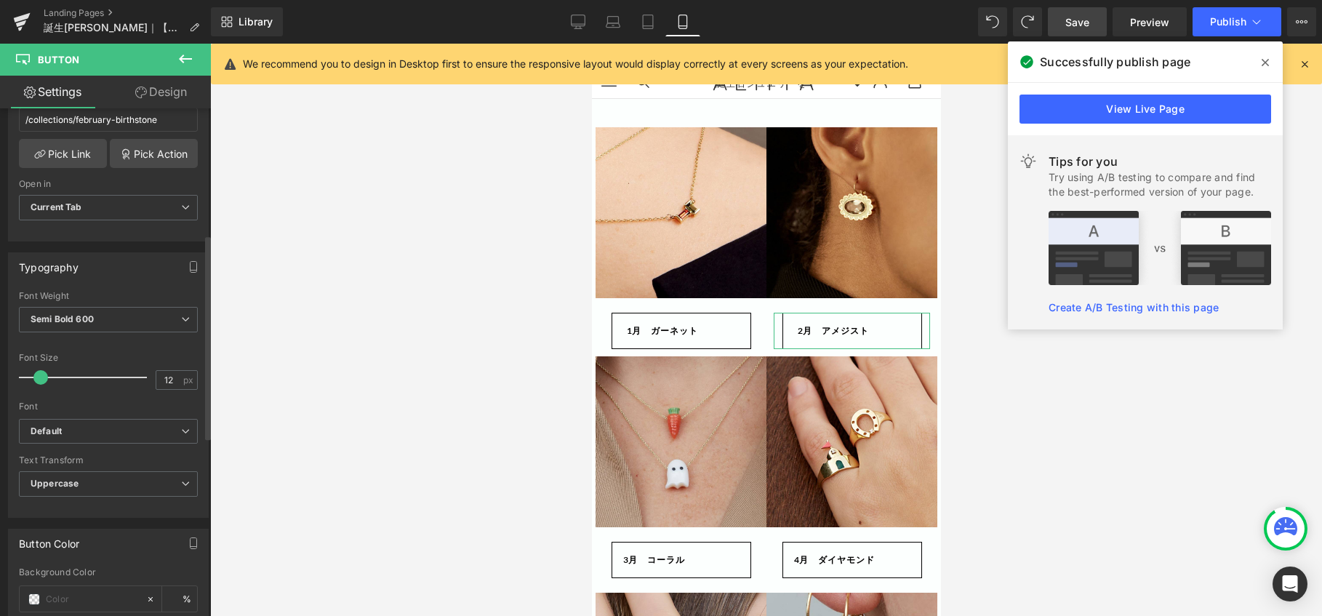
scroll to position [436, 0]
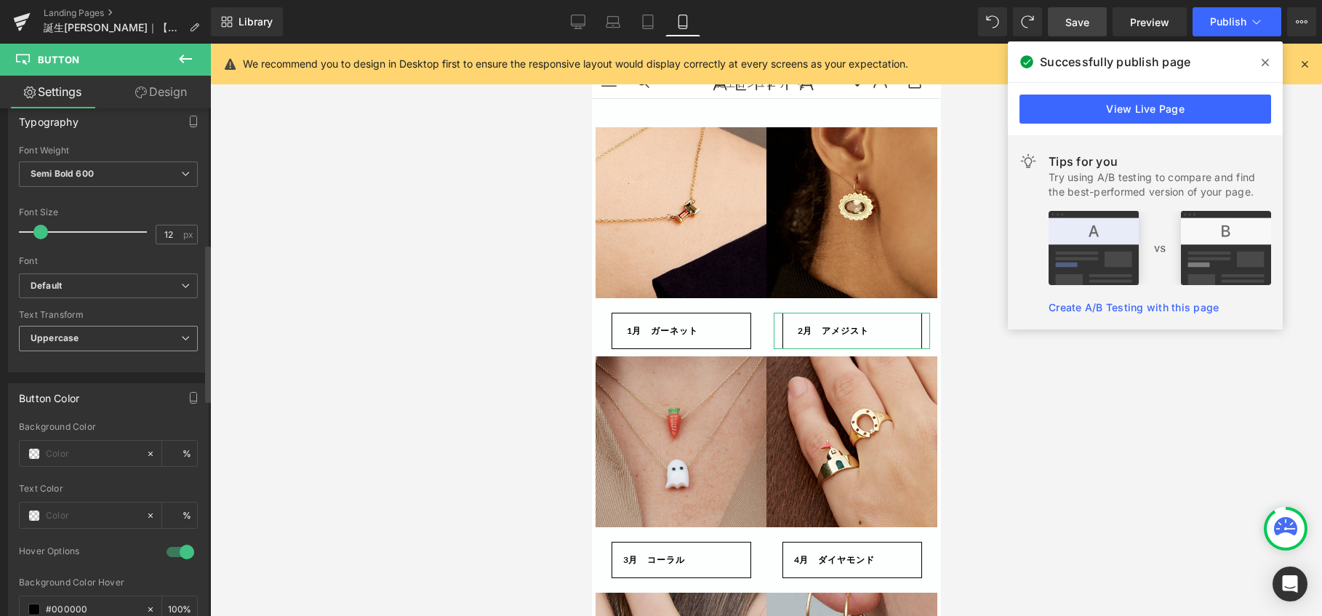
click at [132, 335] on span "Uppercase" at bounding box center [108, 338] width 179 height 25
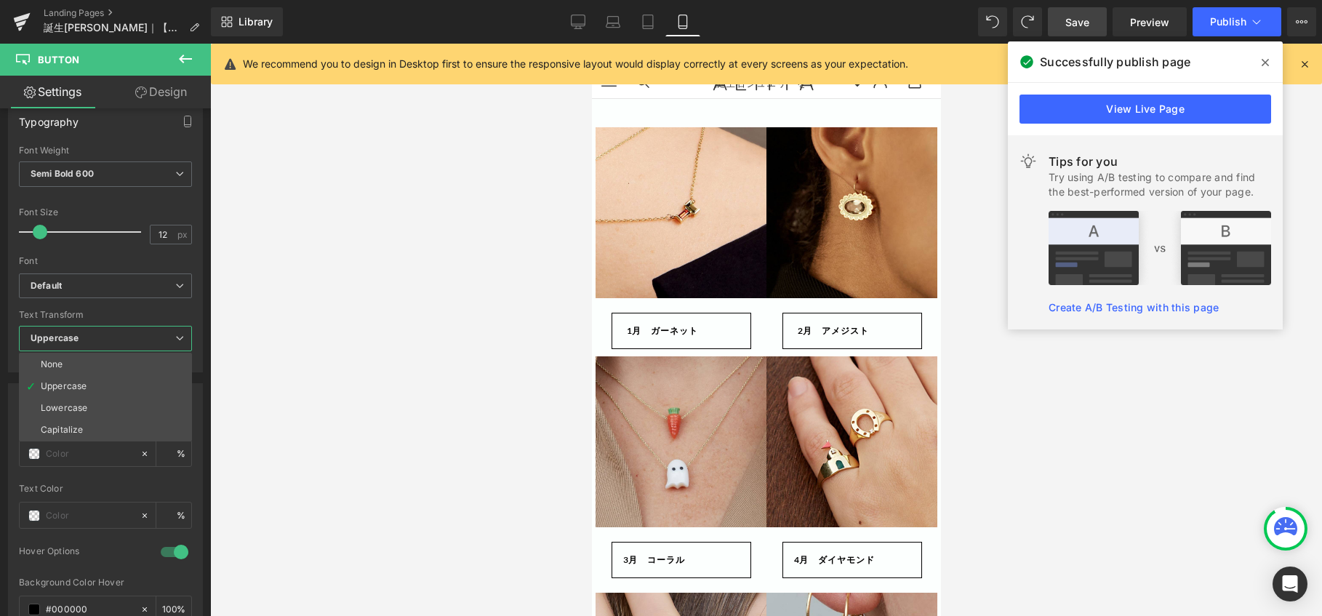
click at [262, 341] on div at bounding box center [766, 330] width 1112 height 572
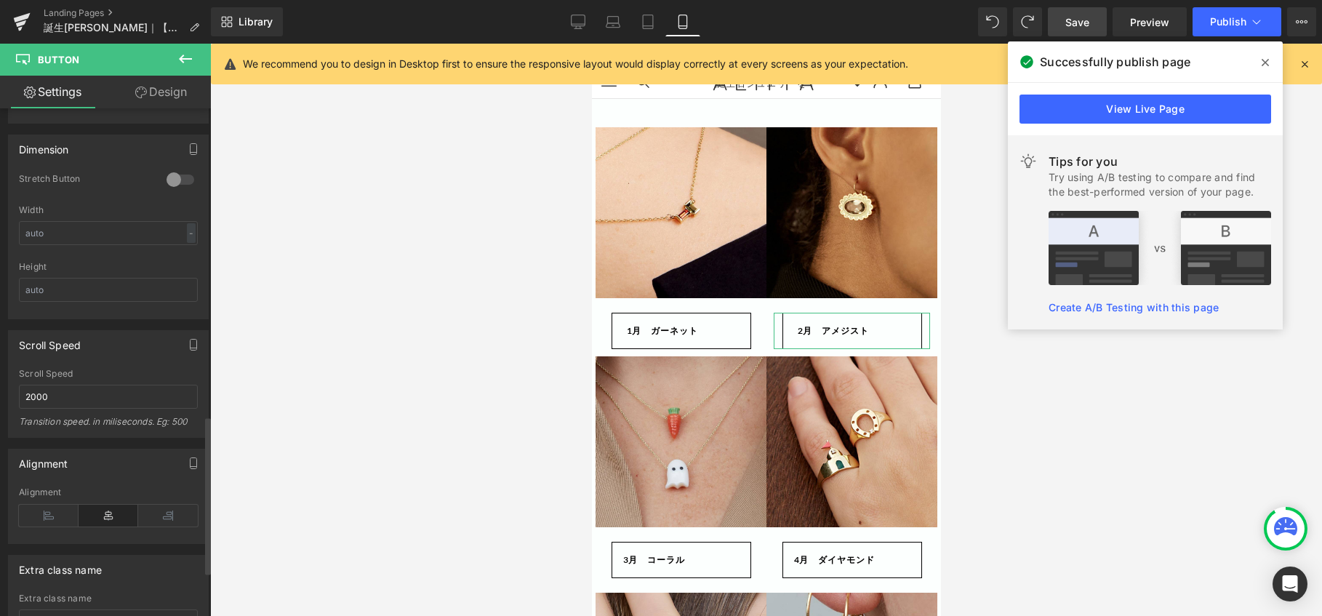
scroll to position [991, 0]
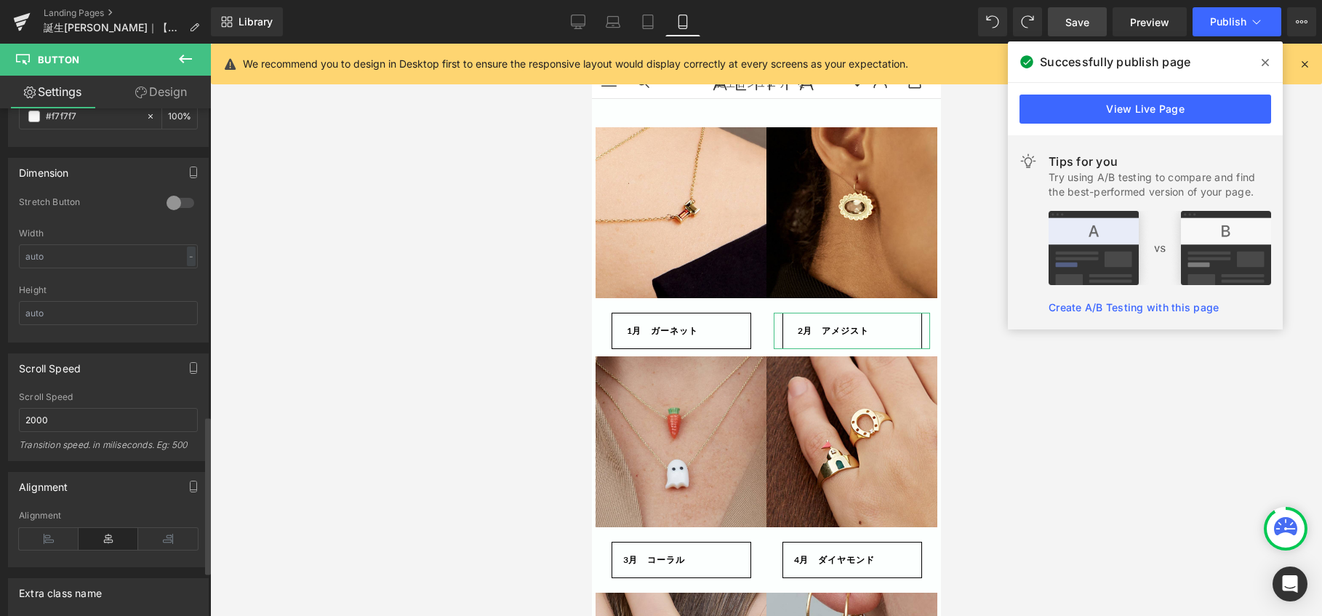
click at [185, 204] on div at bounding box center [180, 202] width 35 height 23
click at [163, 202] on div at bounding box center [180, 202] width 35 height 23
click at [183, 204] on div at bounding box center [180, 202] width 35 height 23
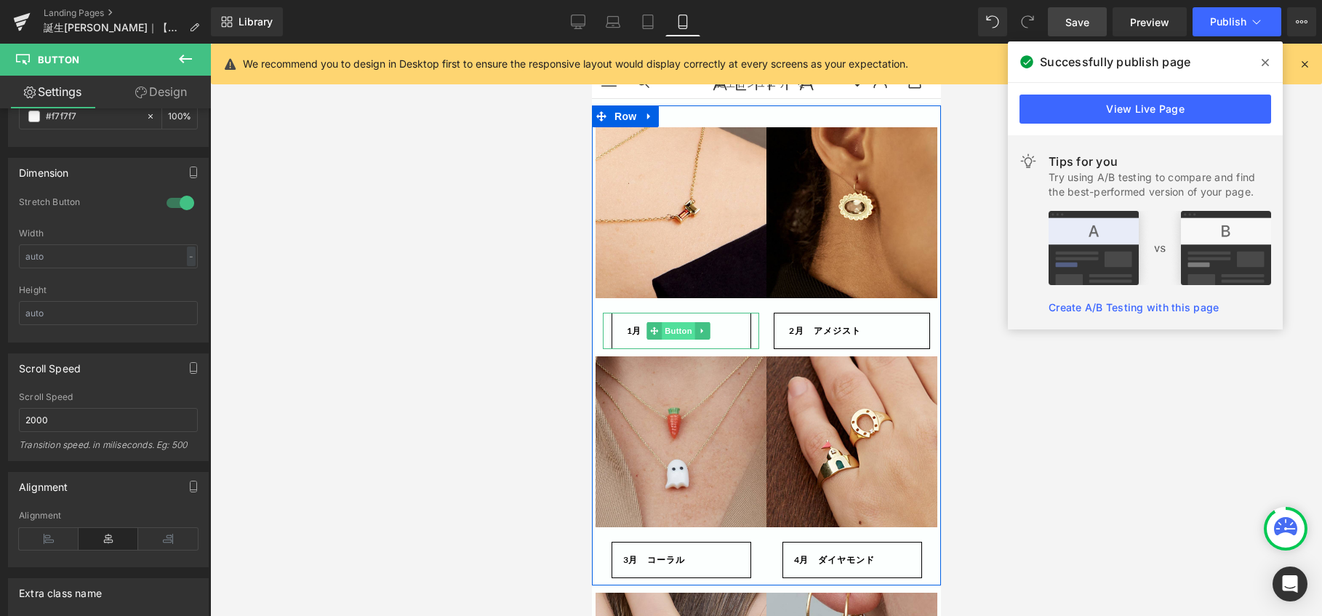
click at [669, 332] on span "Button" at bounding box center [677, 330] width 33 height 17
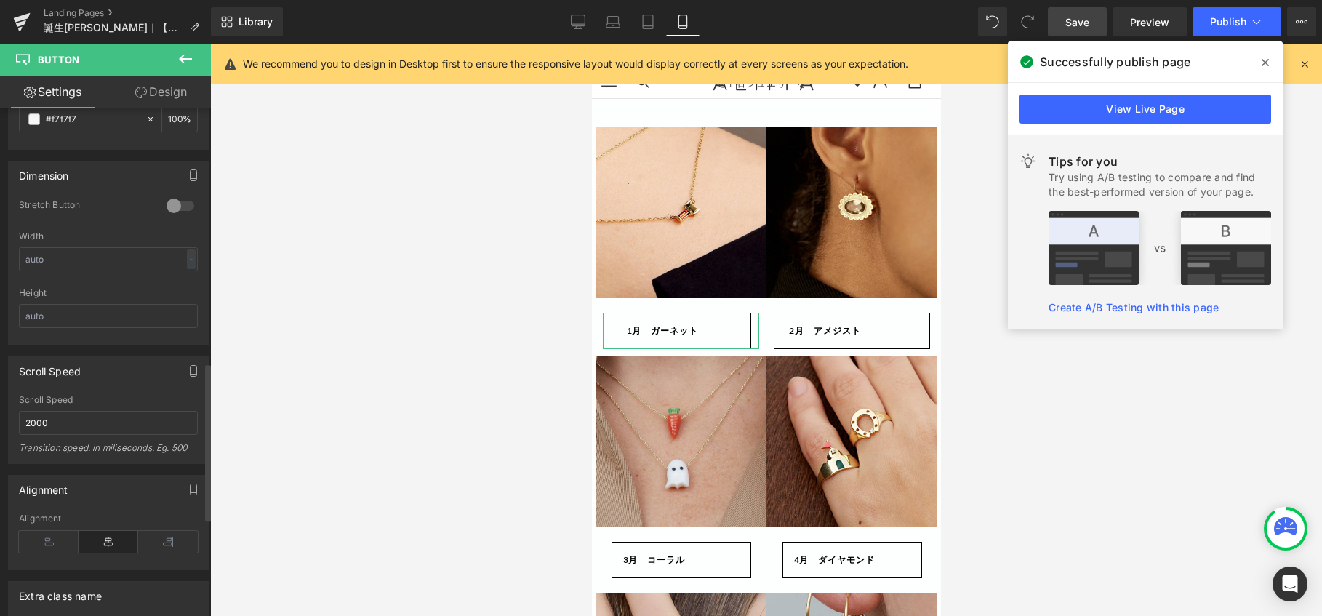
scroll to position [1018, 0]
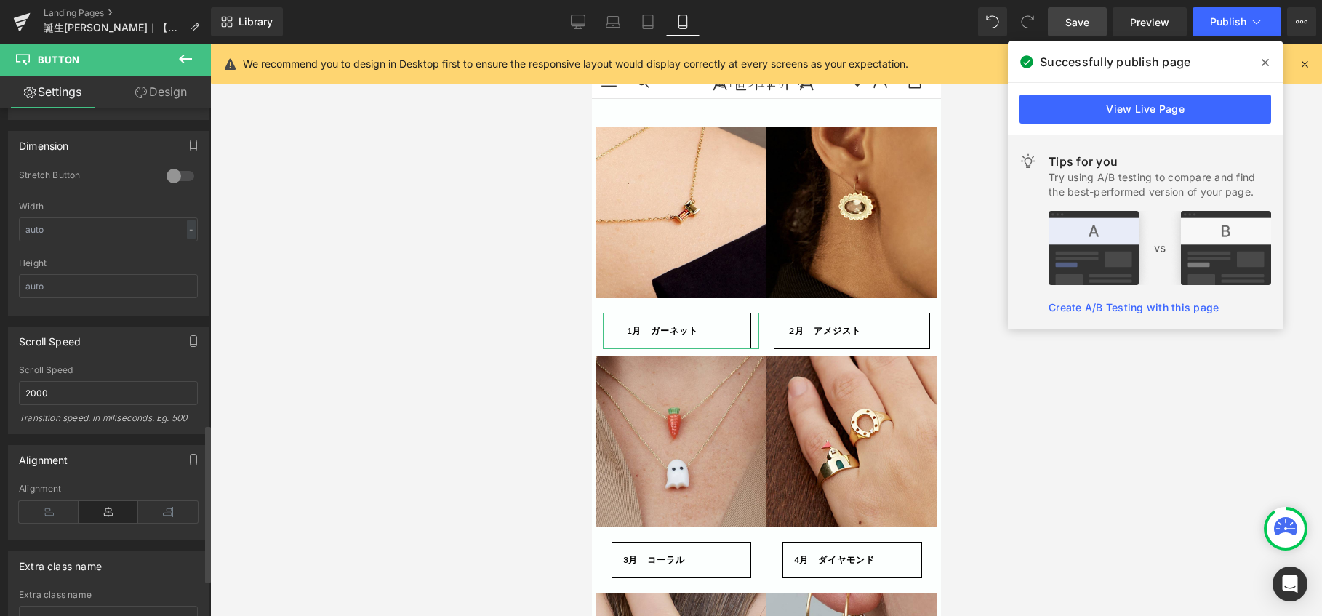
click at [184, 167] on div at bounding box center [180, 175] width 35 height 23
click at [1078, 25] on span "Save" at bounding box center [1077, 22] width 24 height 15
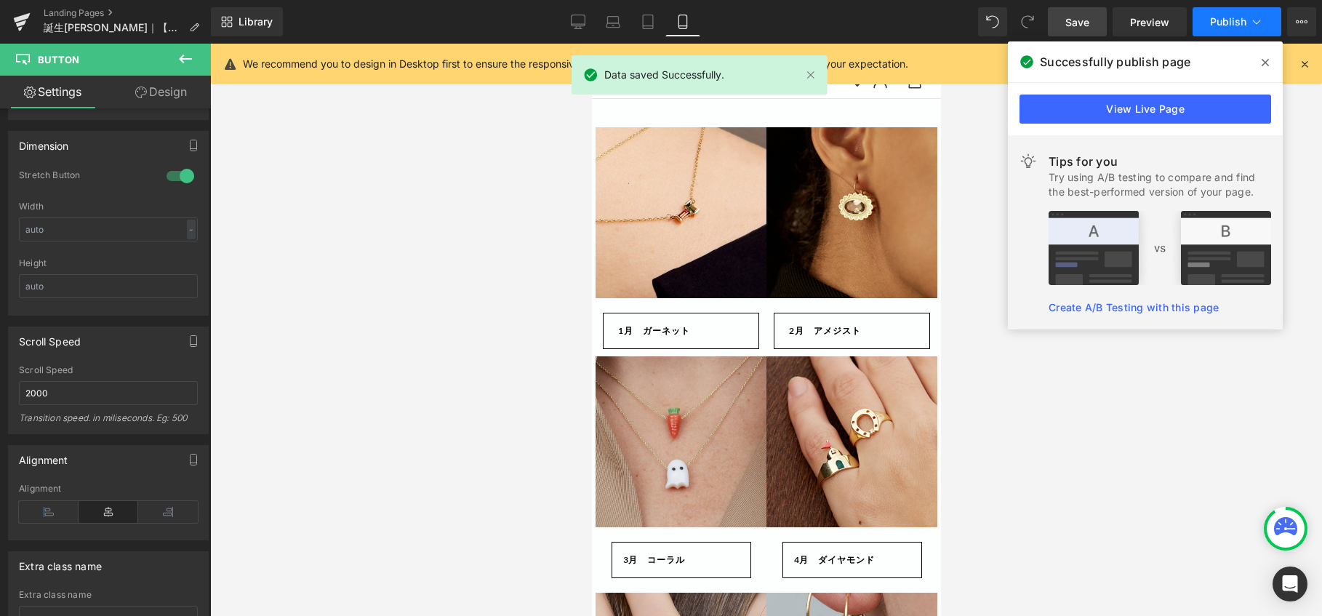
click at [1213, 16] on span "Publish" at bounding box center [1228, 22] width 36 height 12
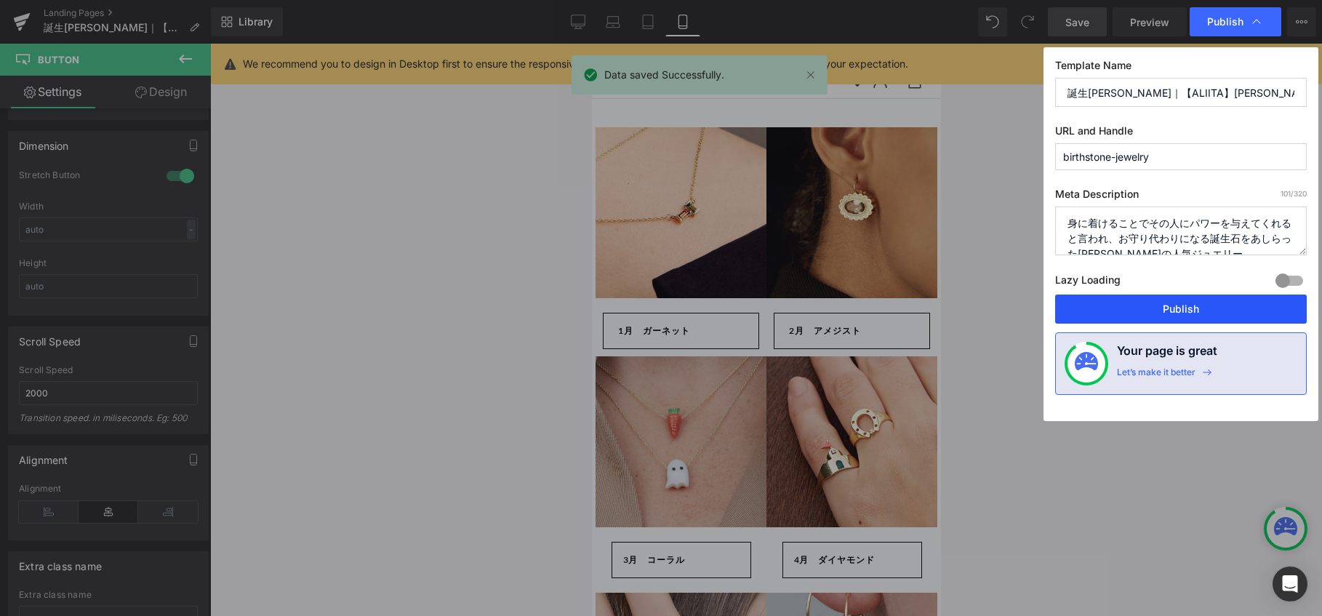
click at [1162, 307] on button "Publish" at bounding box center [1181, 308] width 252 height 29
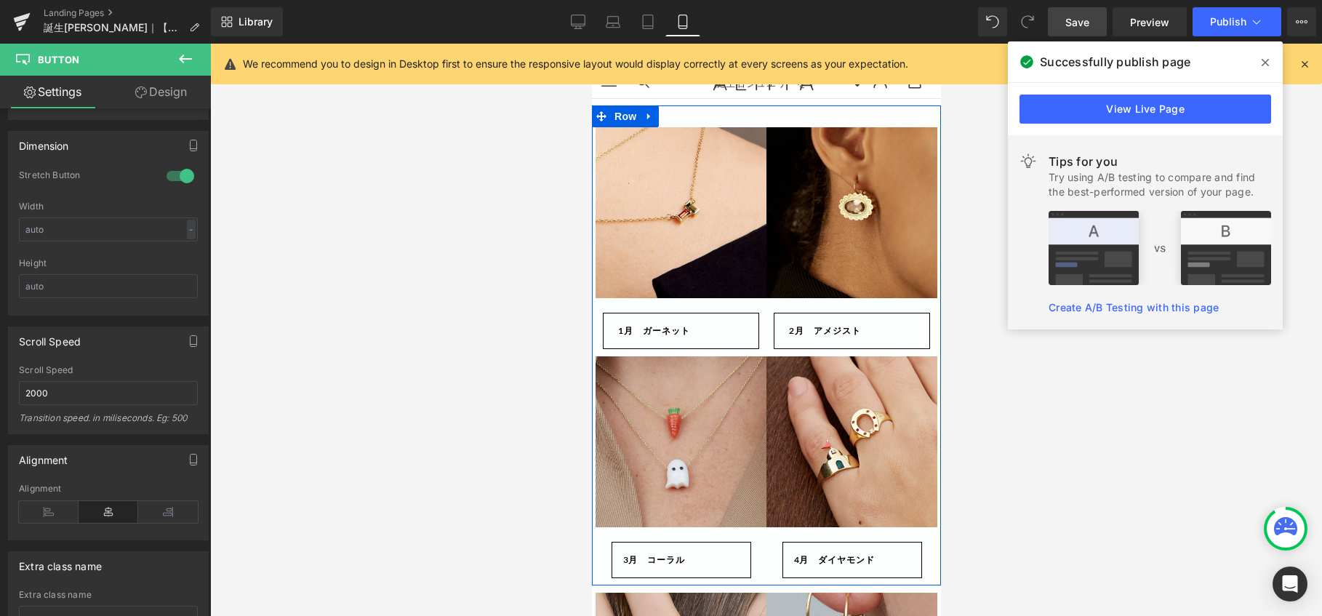
click at [766, 305] on div "Image 　2月　アメジスト Button" at bounding box center [851, 241] width 171 height 229
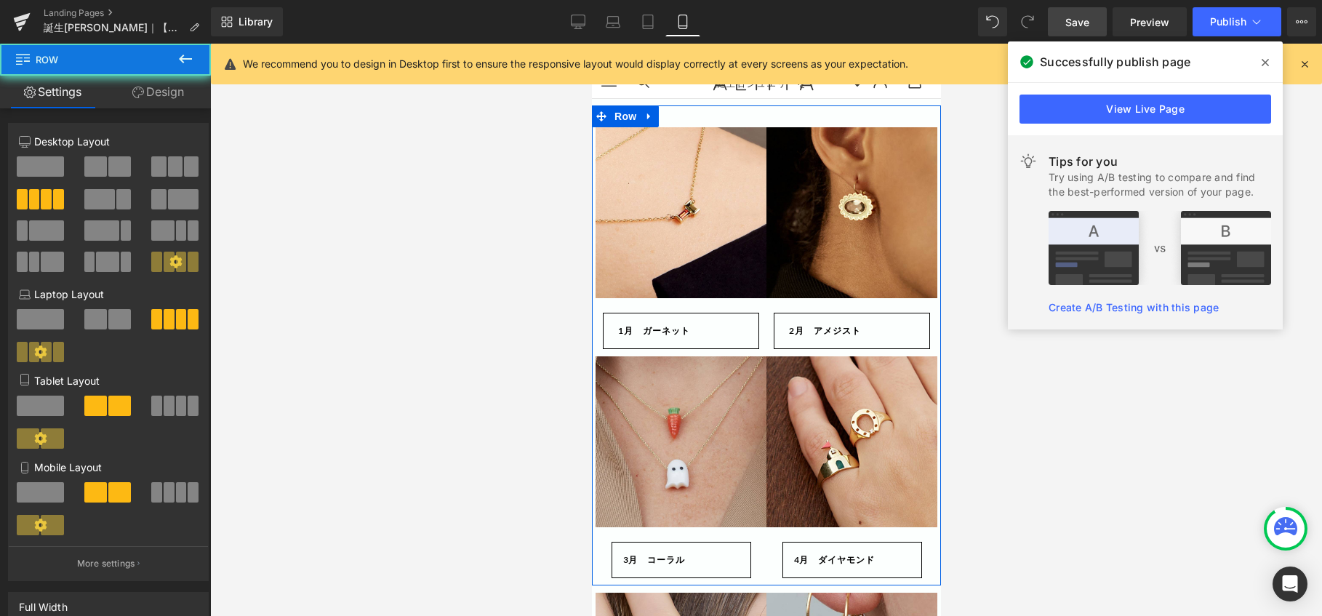
click at [758, 318] on div "Image 　1月　ガーネット Button" at bounding box center [680, 241] width 171 height 229
click at [756, 310] on div "Image 　1月　ガーネット Button" at bounding box center [680, 241] width 171 height 229
click at [747, 290] on img at bounding box center [680, 212] width 171 height 171
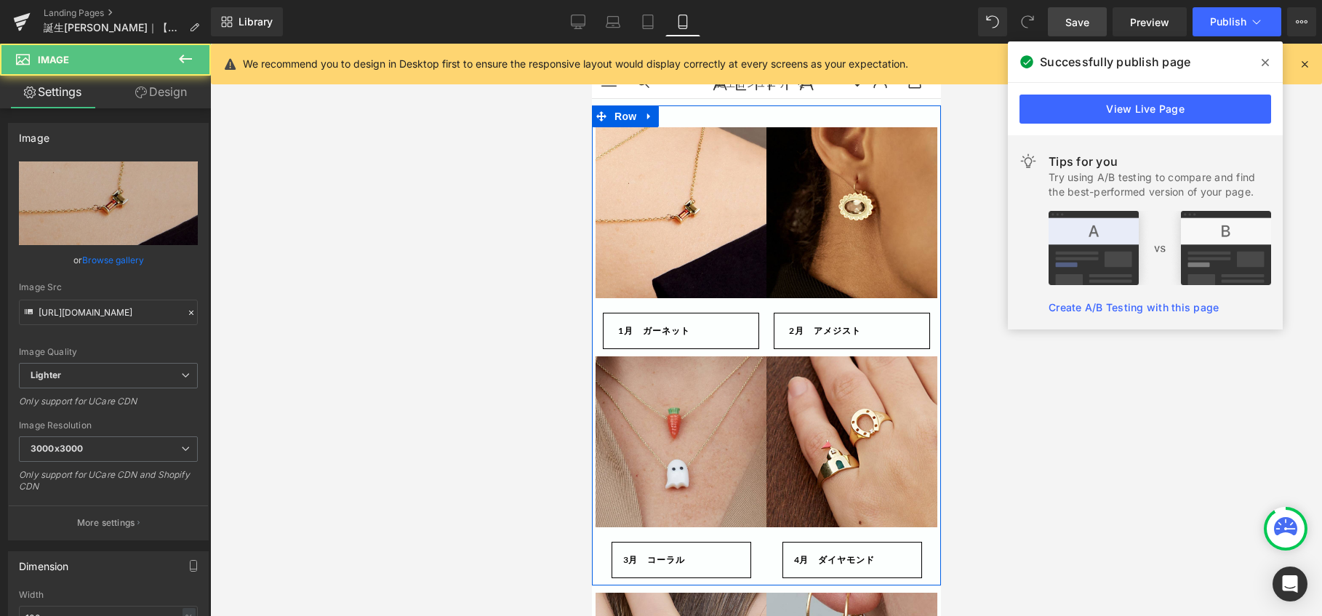
click at [722, 327] on link "1月　ガーネット" at bounding box center [680, 331] width 156 height 36
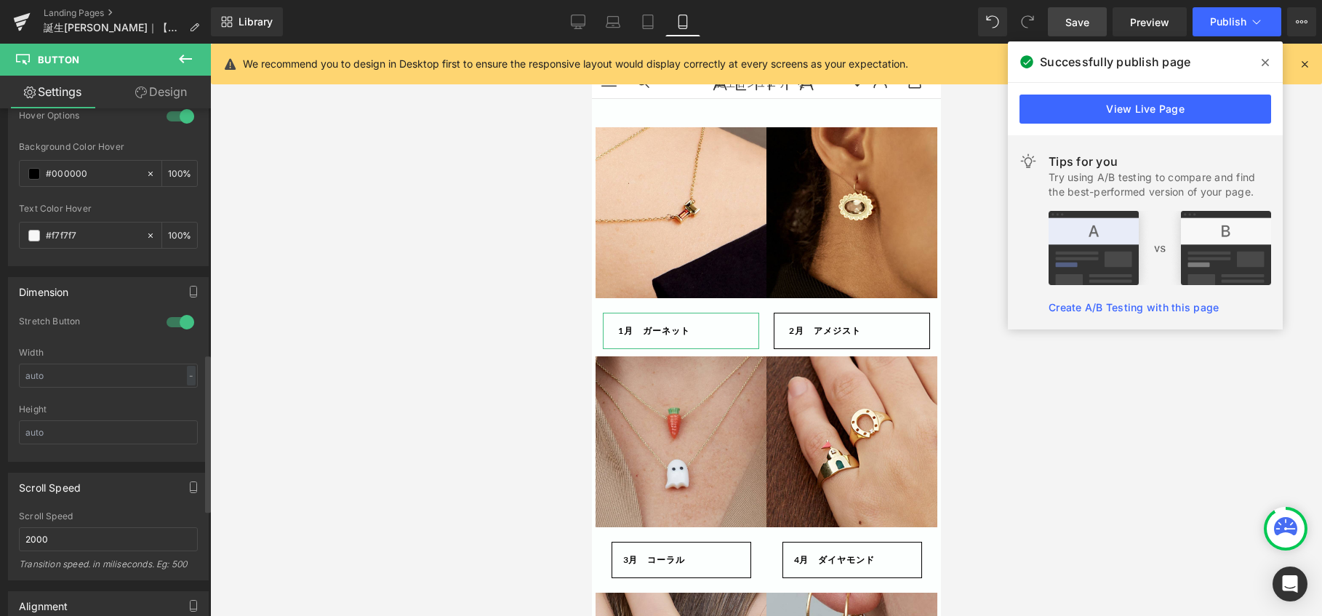
scroll to position [872, 0]
click at [170, 319] on div at bounding box center [180, 321] width 35 height 23
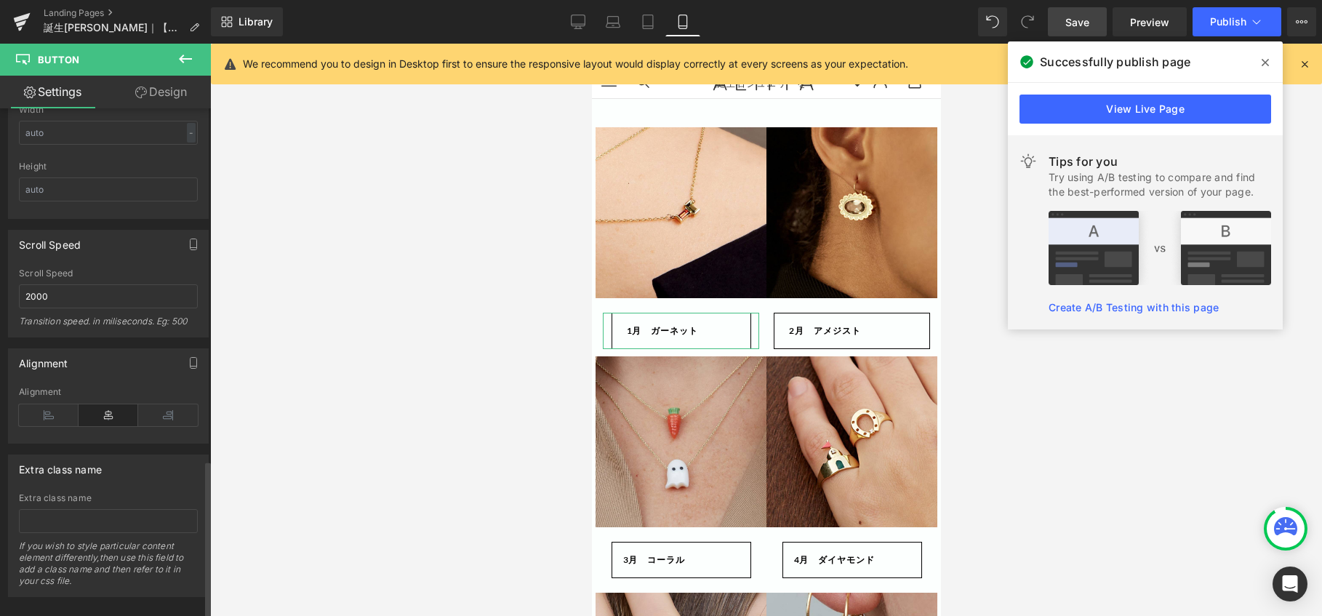
scroll to position [1136, 0]
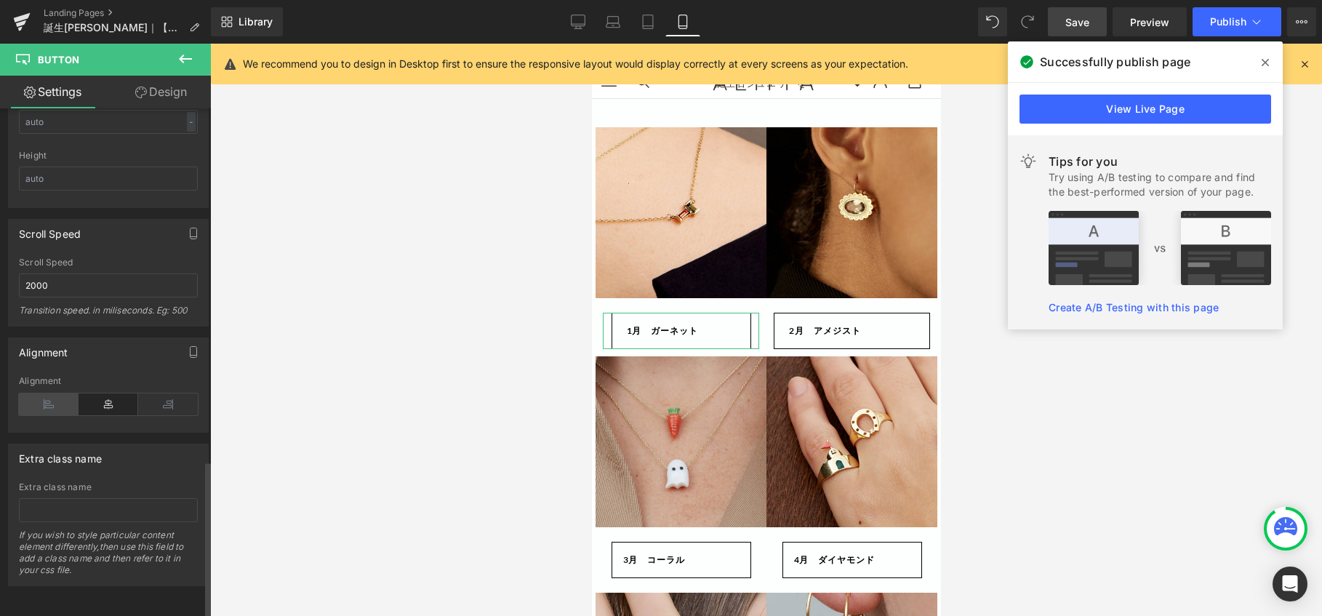
click at [54, 393] on icon at bounding box center [49, 404] width 60 height 22
click at [110, 393] on icon at bounding box center [109, 404] width 60 height 22
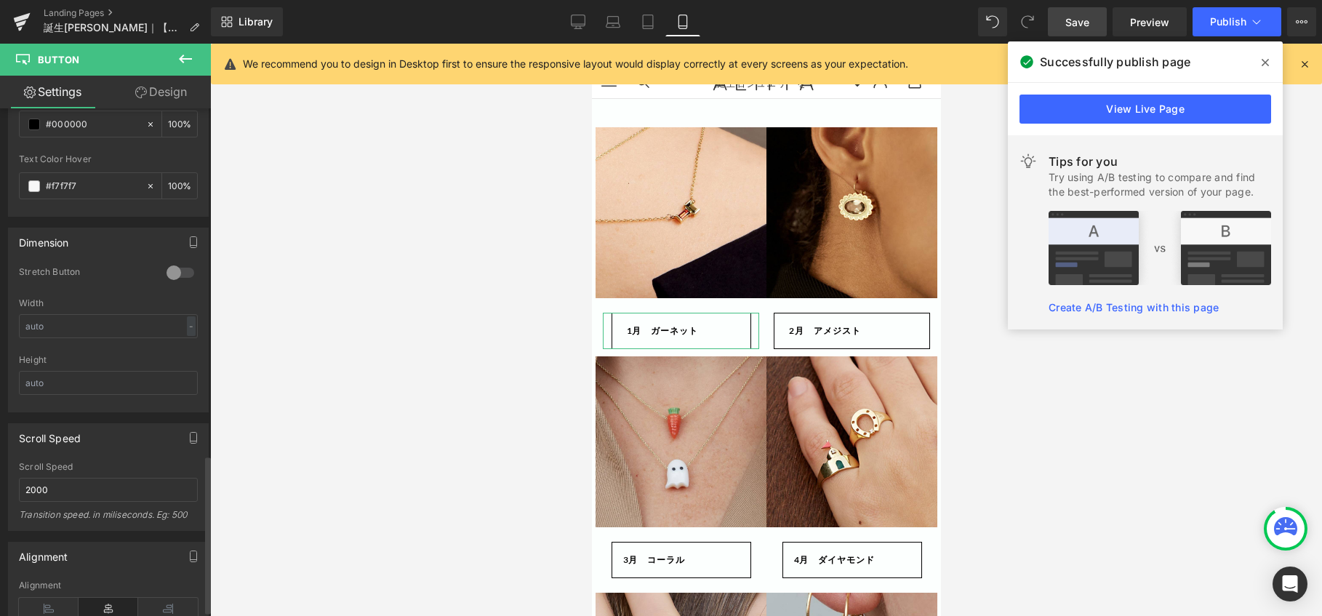
scroll to position [918, 0]
click at [158, 323] on input "text" at bounding box center [108, 329] width 179 height 24
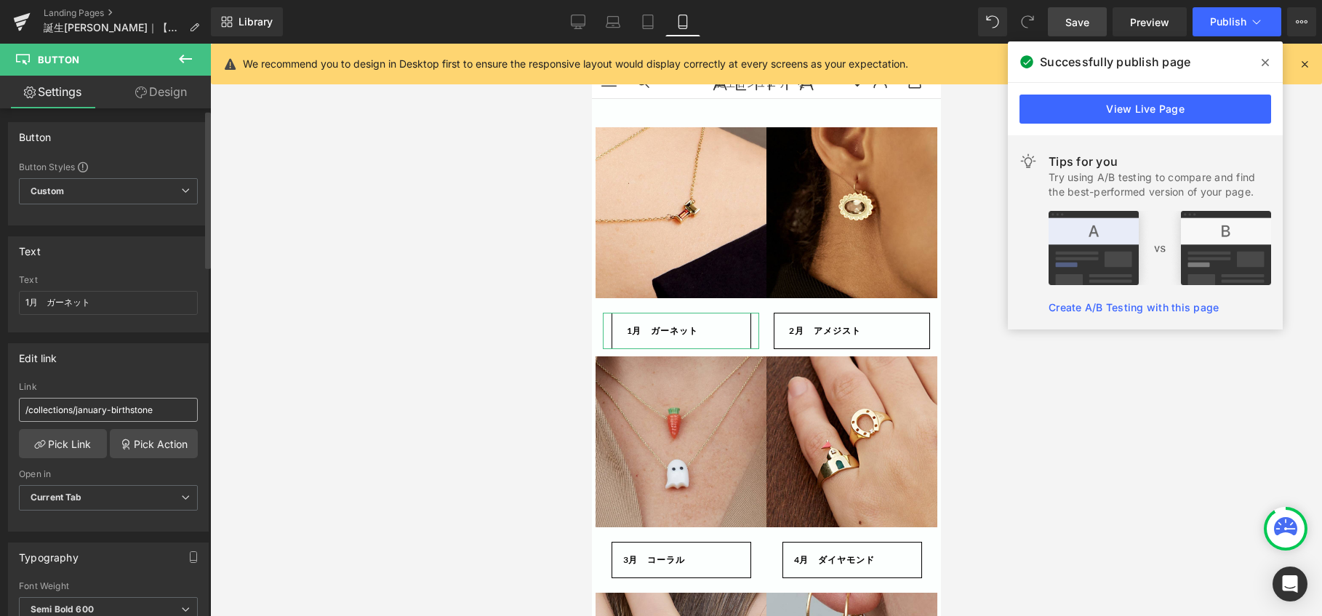
scroll to position [0, 0]
click at [116, 188] on span "Custom Setup Global Style" at bounding box center [108, 192] width 179 height 26
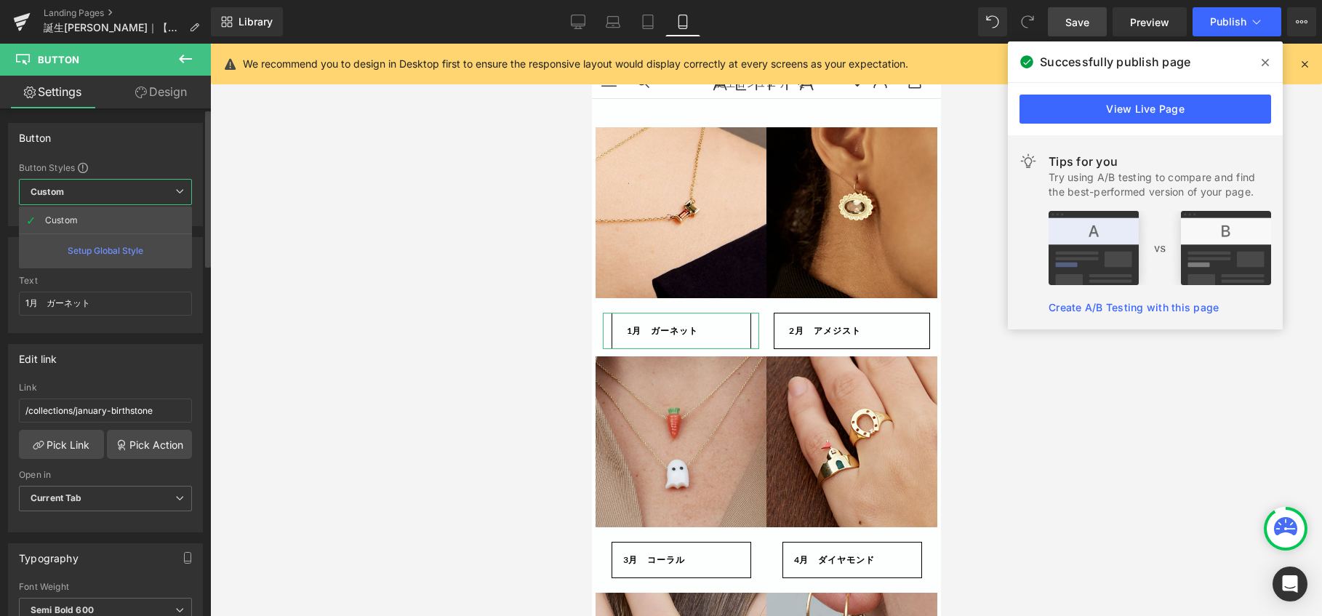
click at [116, 188] on span "Custom Setup Global Style" at bounding box center [105, 192] width 173 height 26
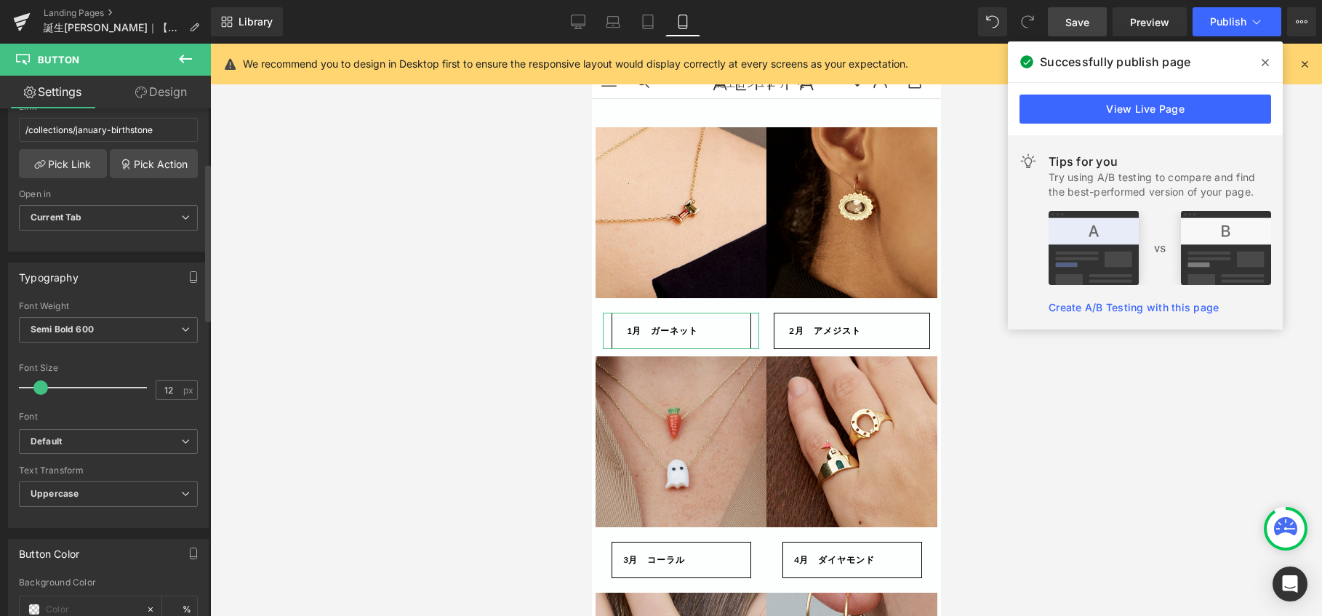
scroll to position [291, 0]
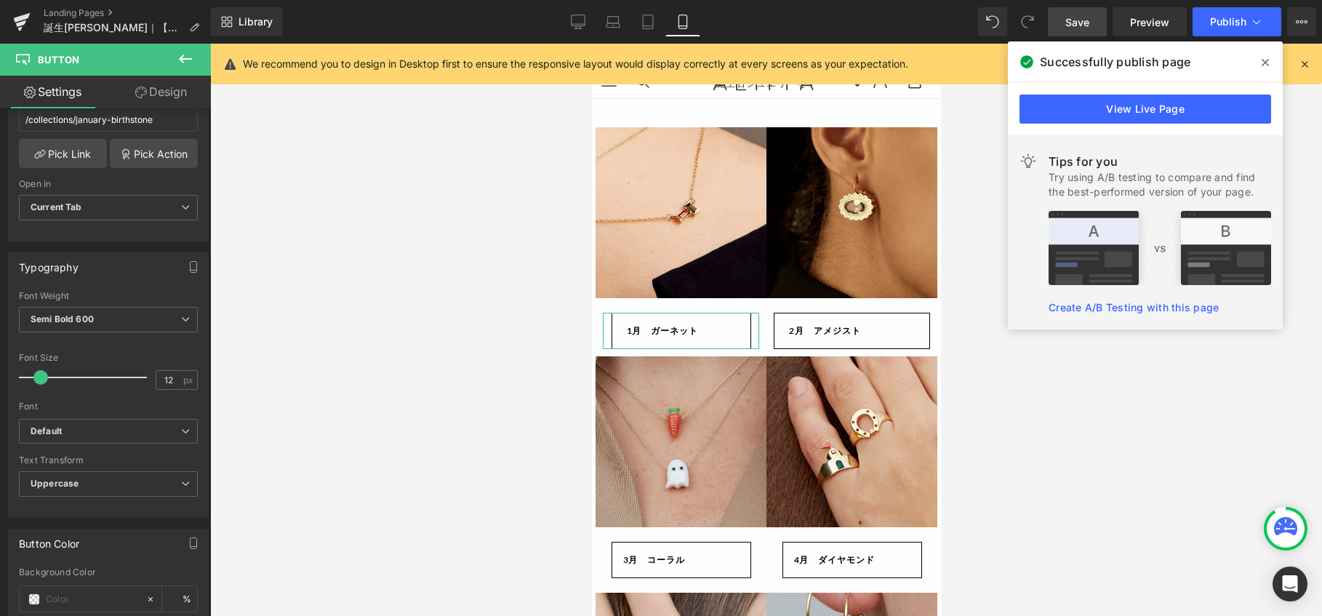
click at [167, 91] on link "Design" at bounding box center [160, 92] width 105 height 33
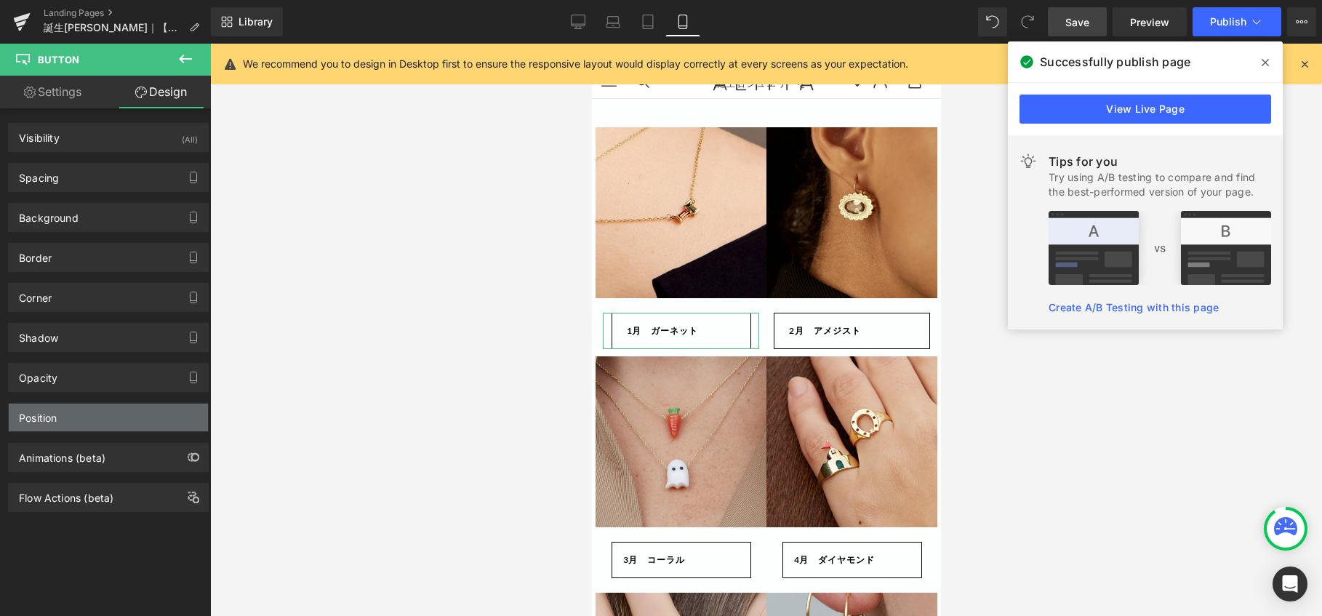
click at [97, 407] on div "Position" at bounding box center [108, 417] width 199 height 28
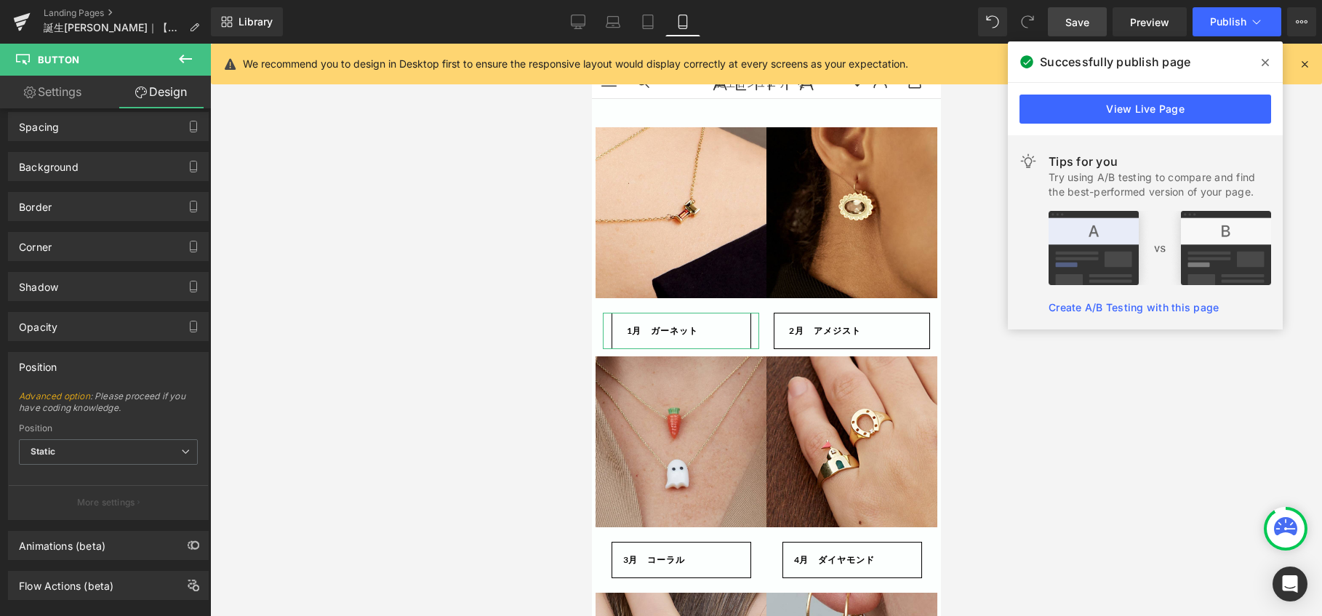
scroll to position [76, 0]
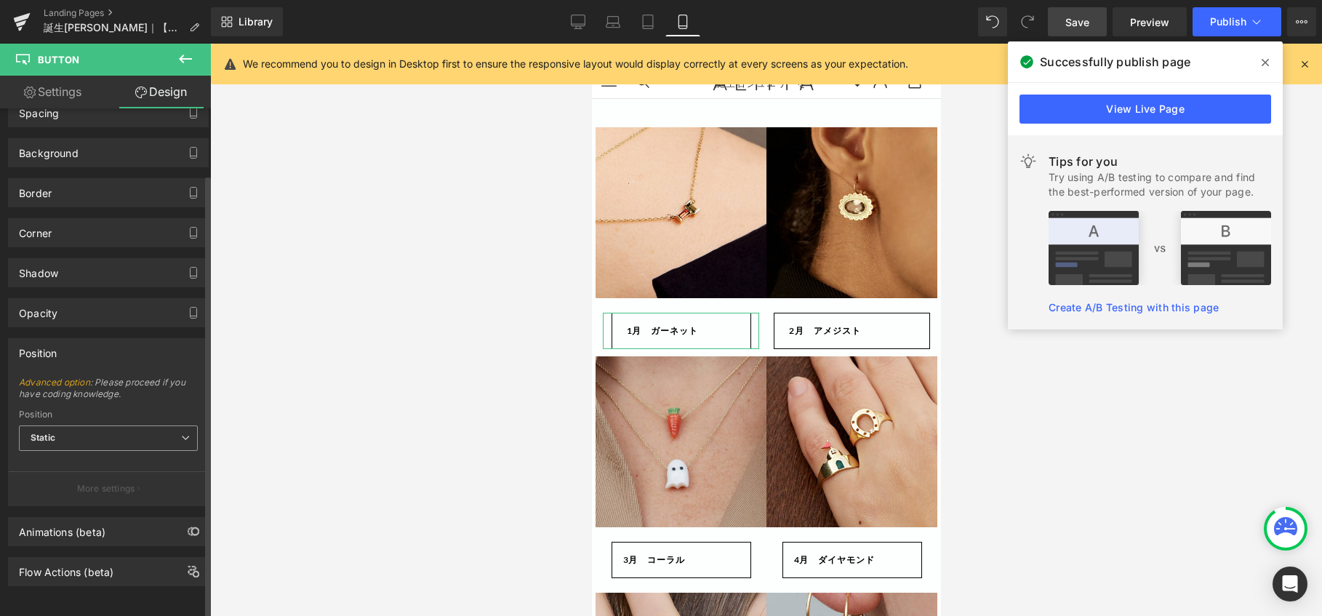
click at [103, 428] on span "Static" at bounding box center [108, 437] width 179 height 25
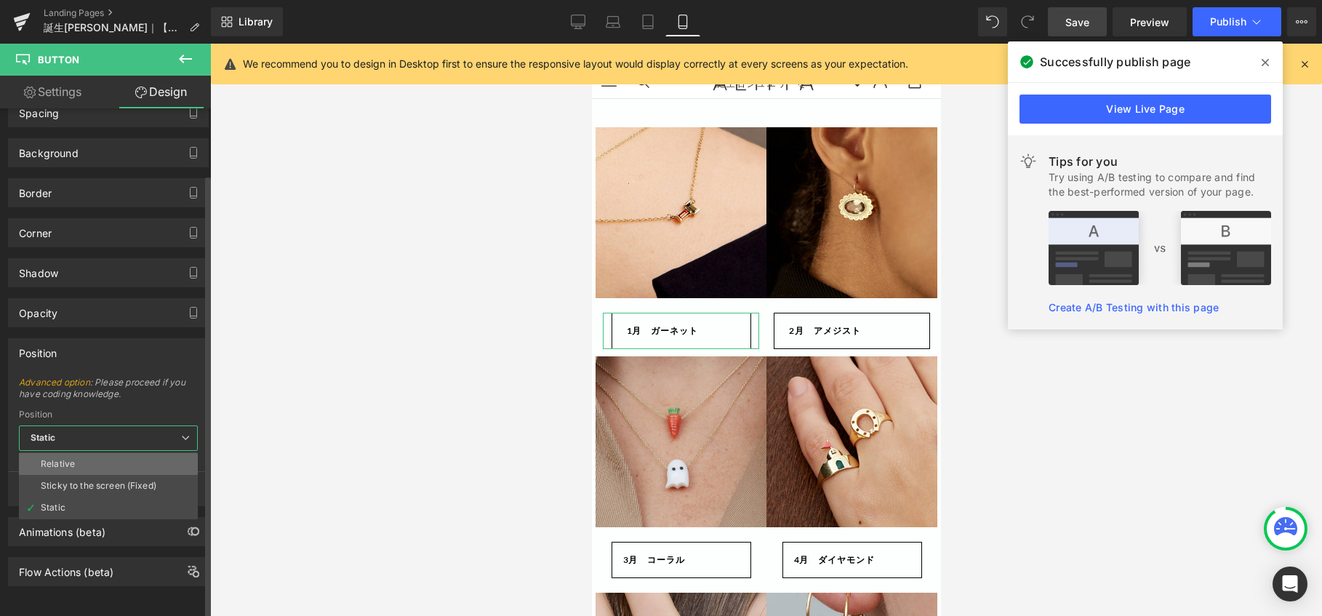
click at [105, 453] on li "Relative" at bounding box center [108, 464] width 179 height 22
type input "1"
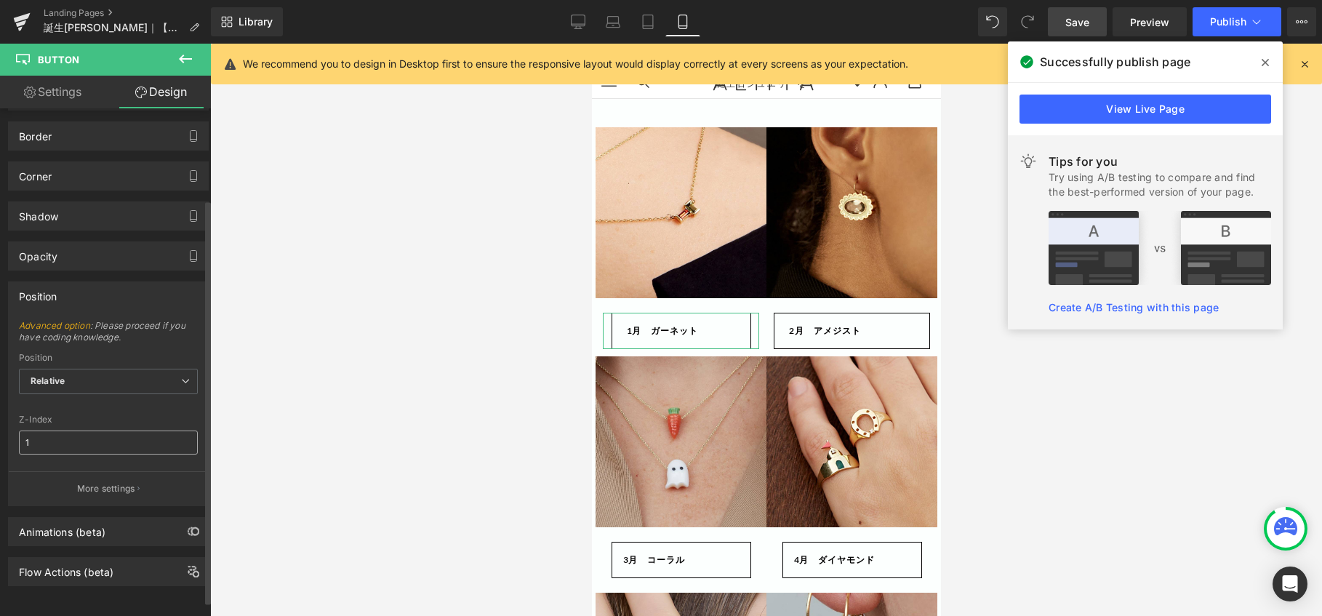
scroll to position [132, 0]
click at [79, 482] on p "More settings" at bounding box center [106, 488] width 58 height 13
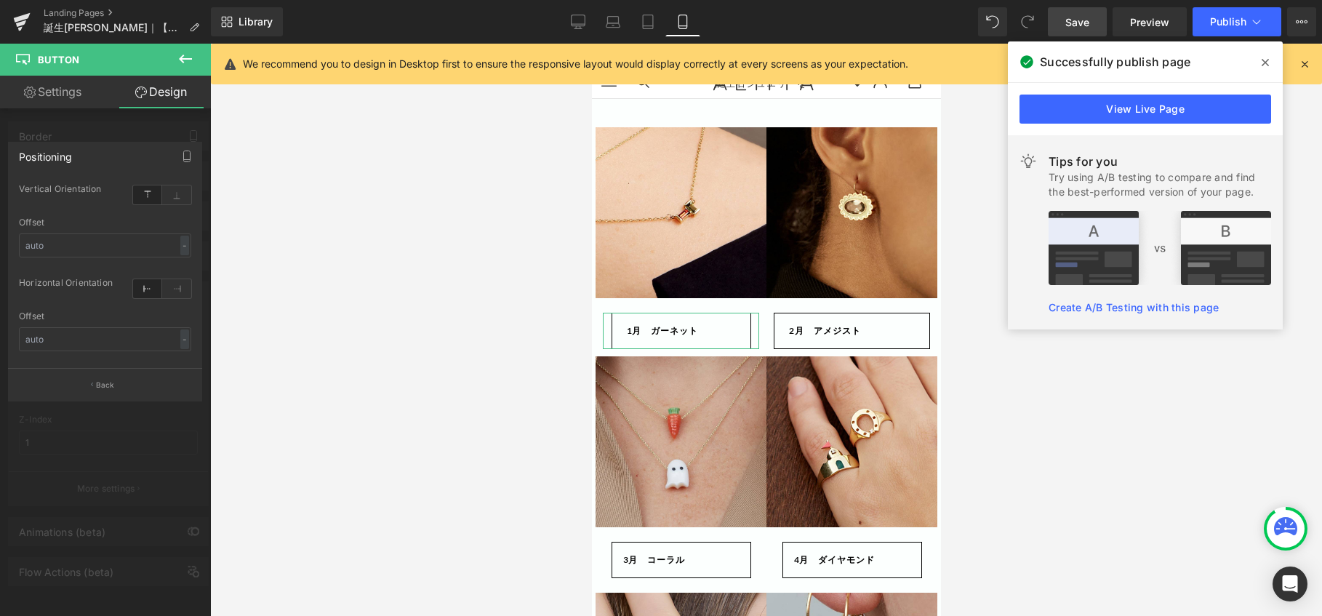
click at [76, 93] on link "Settings" at bounding box center [52, 92] width 105 height 33
type input "100"
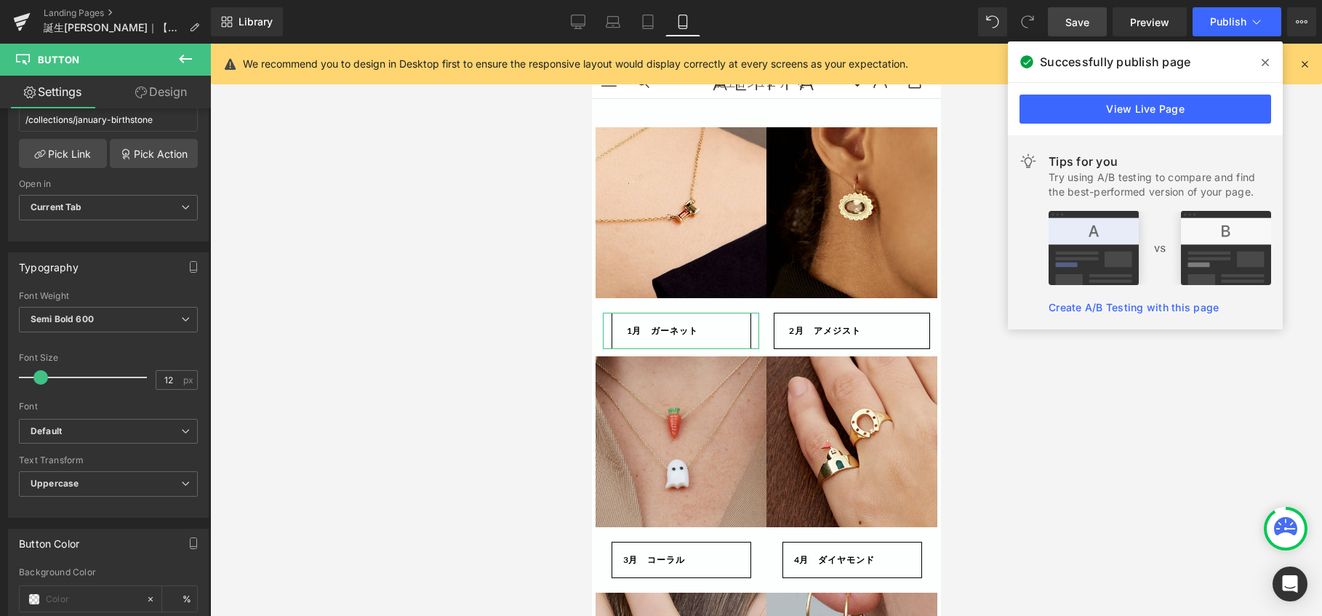
click at [148, 89] on link "Design" at bounding box center [160, 92] width 105 height 33
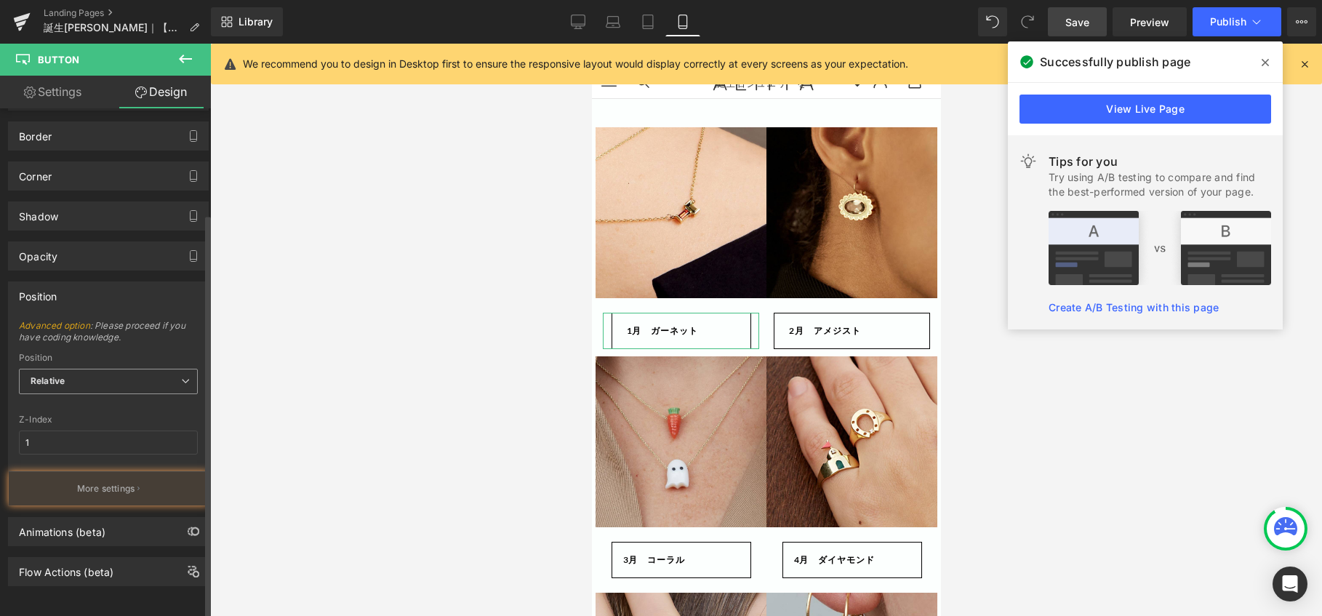
click at [117, 369] on span "Relative" at bounding box center [108, 381] width 179 height 25
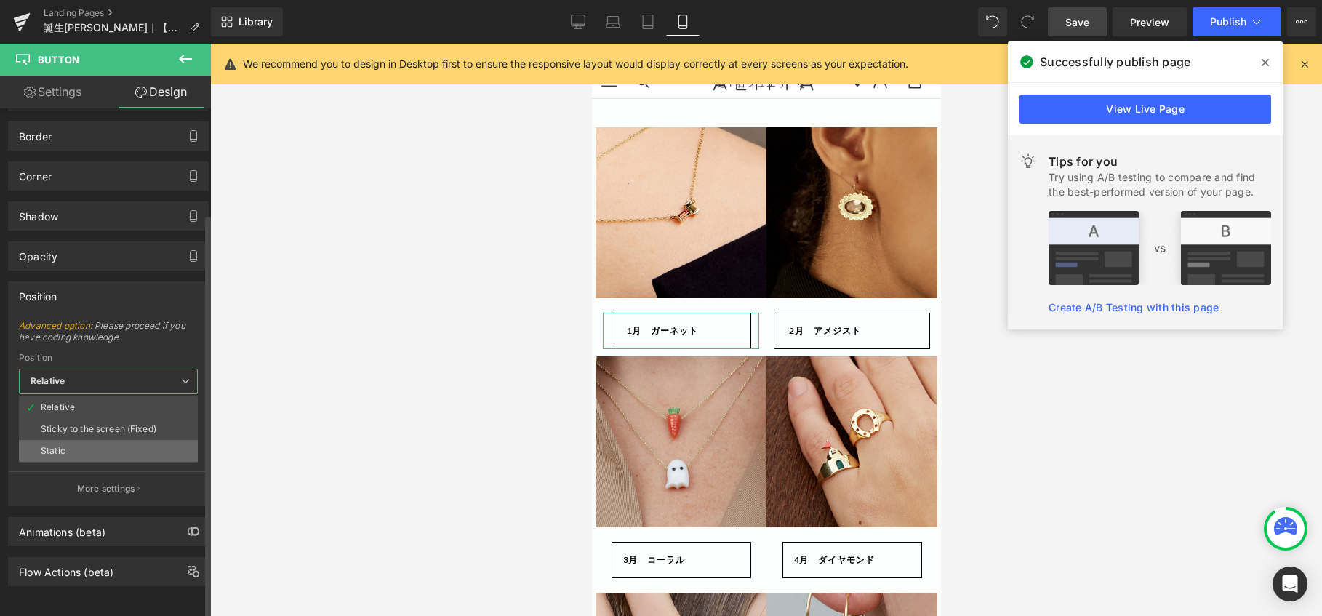
click at [95, 440] on li "Static" at bounding box center [108, 451] width 179 height 22
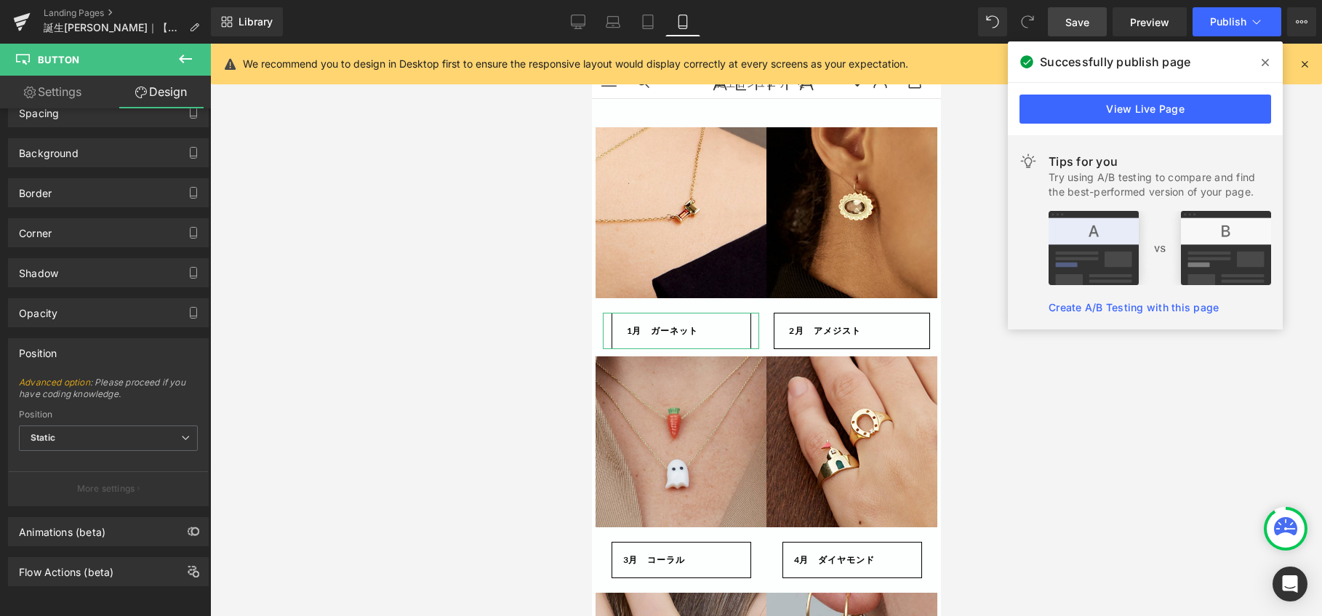
click at [79, 92] on link "Settings" at bounding box center [52, 92] width 105 height 33
type input "100"
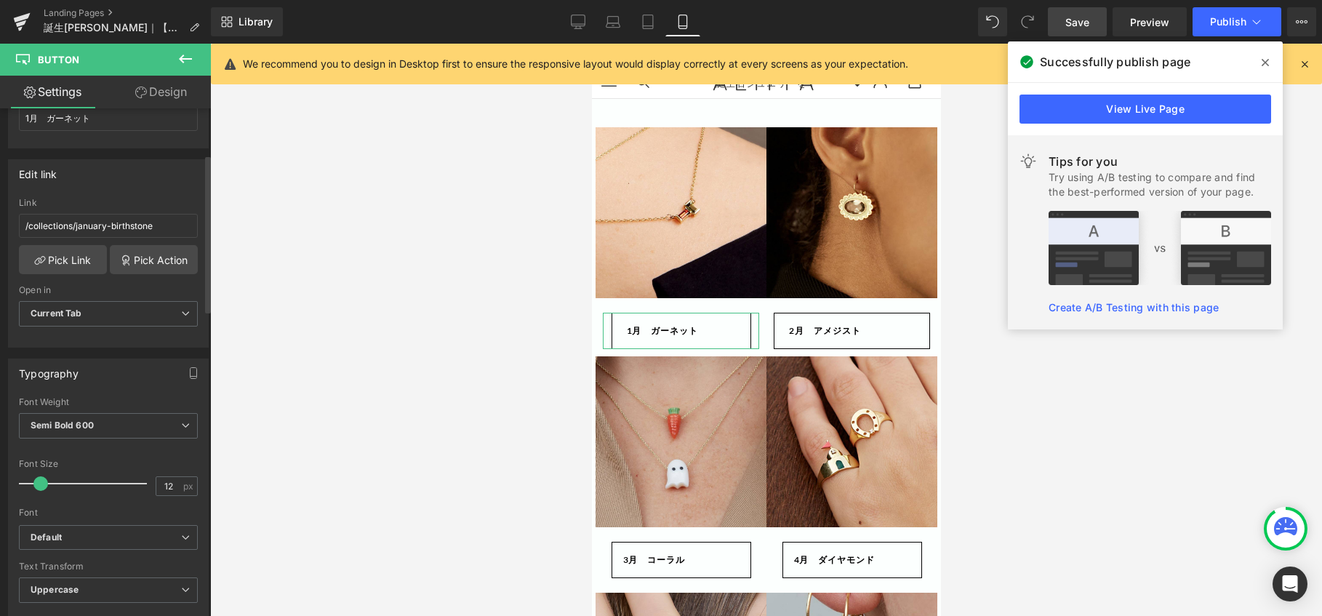
scroll to position [218, 0]
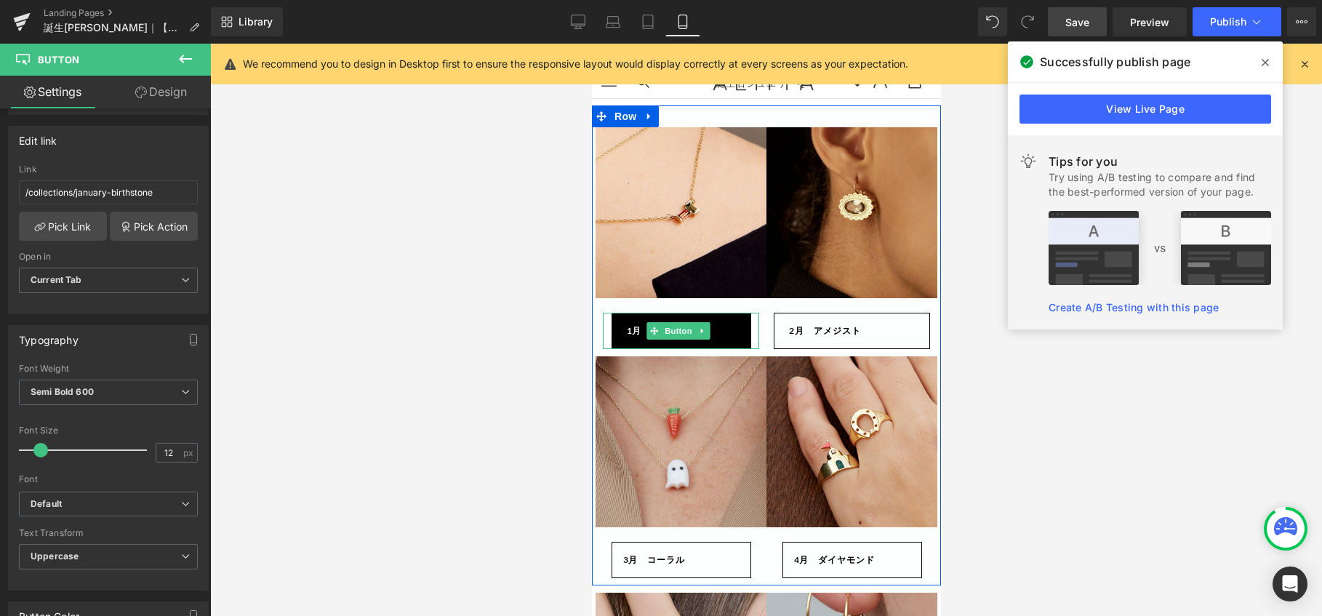
click at [676, 329] on span "Button" at bounding box center [677, 330] width 33 height 17
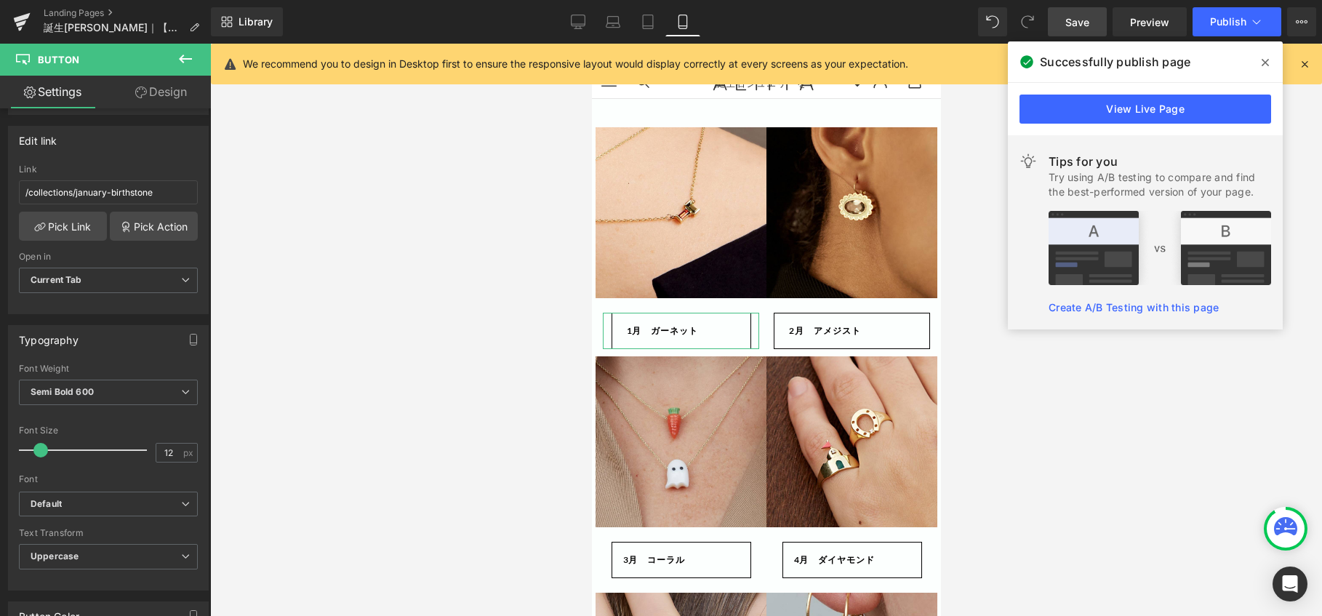
click at [153, 95] on link "Design" at bounding box center [160, 92] width 105 height 33
type input "100"
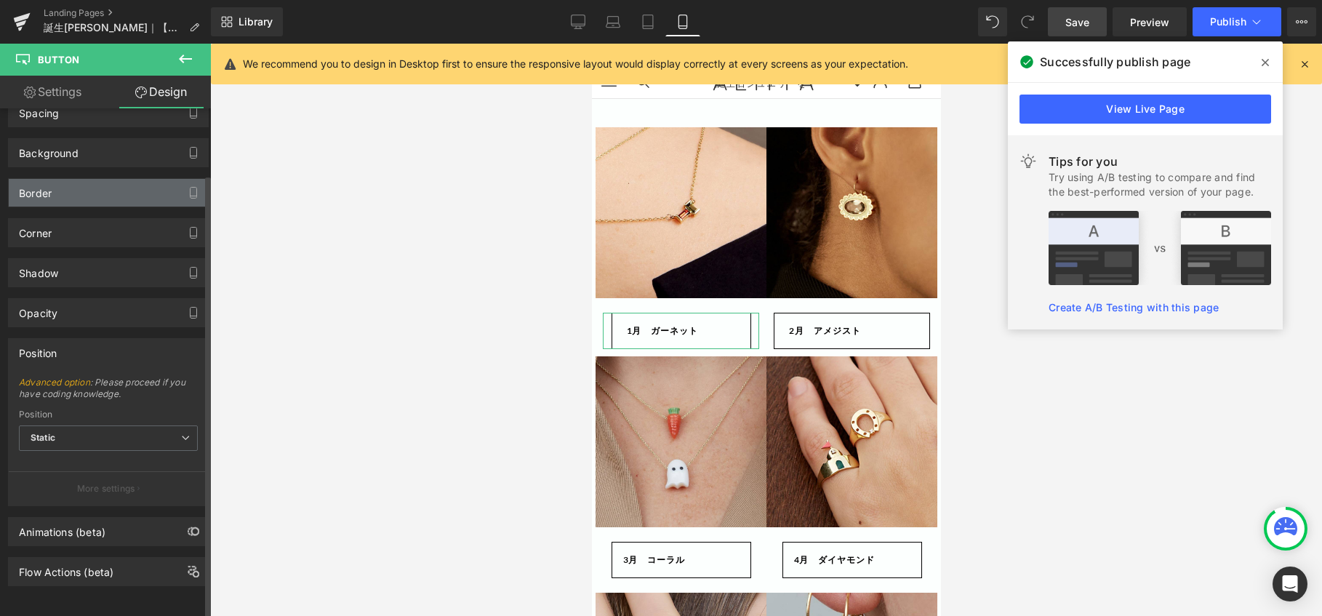
click at [119, 179] on div "Border" at bounding box center [108, 193] width 199 height 28
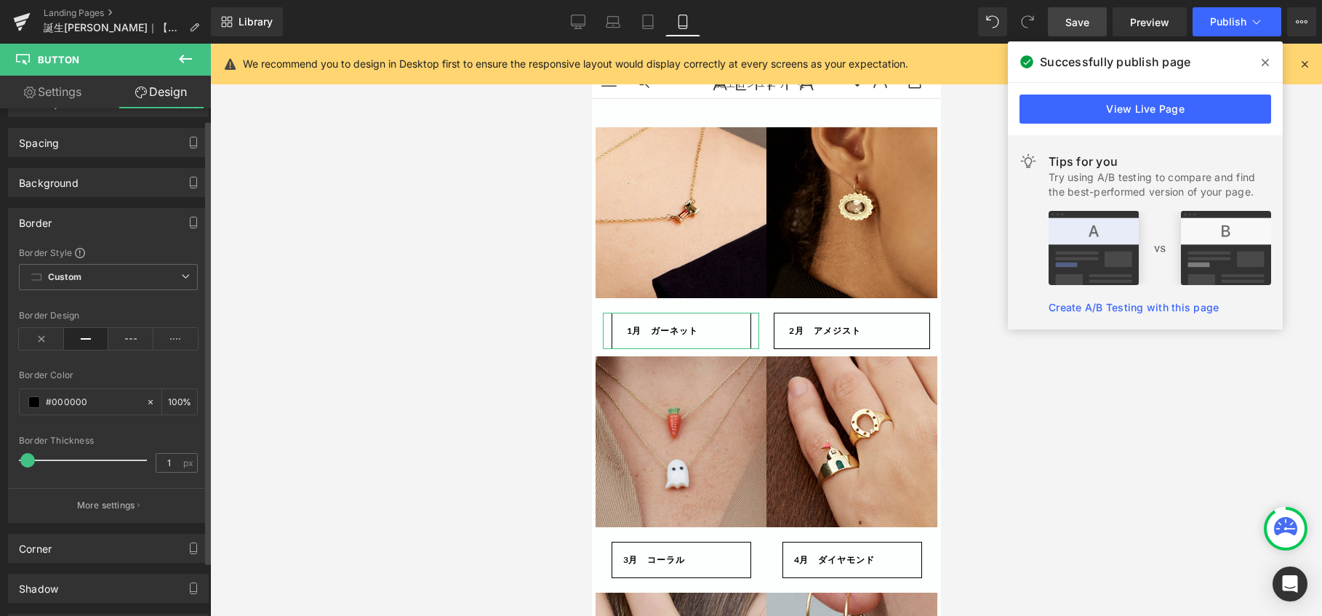
scroll to position [0, 0]
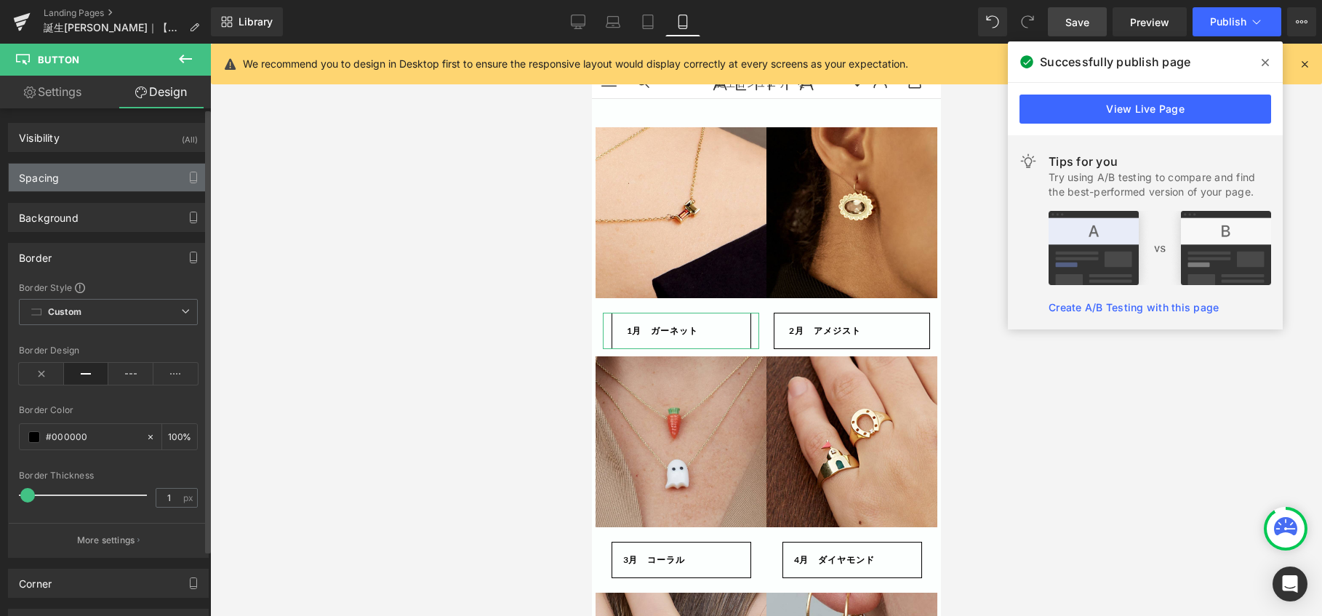
click at [138, 186] on div "Spacing" at bounding box center [108, 178] width 199 height 28
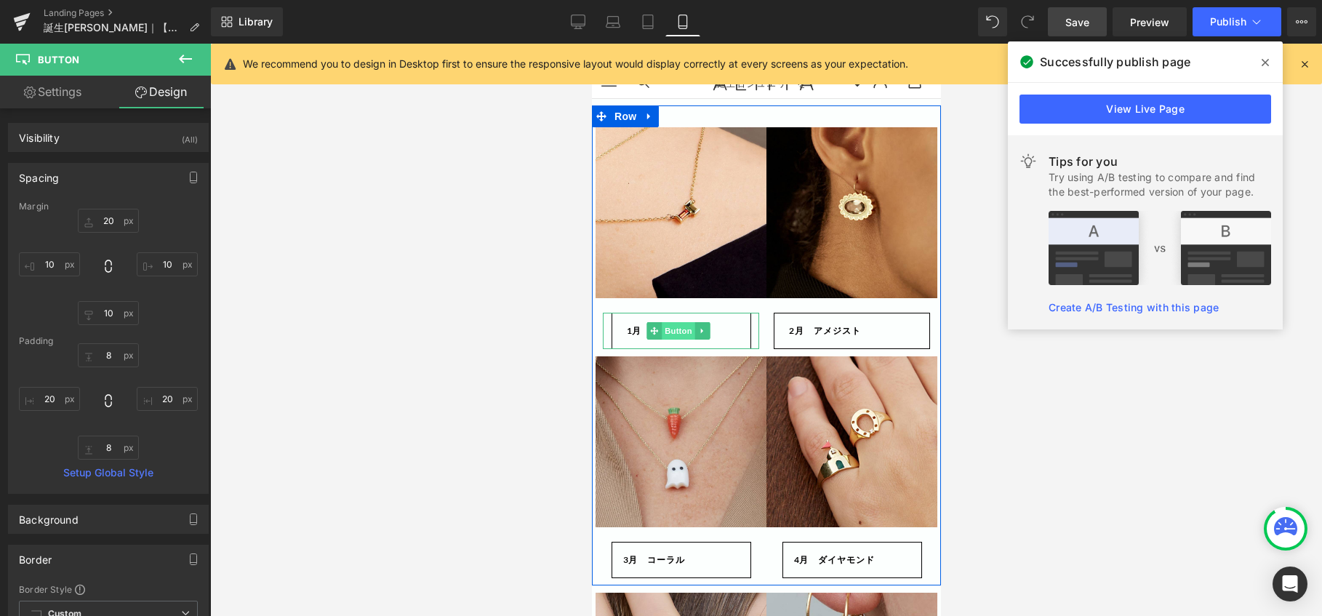
click at [677, 337] on span "Button" at bounding box center [677, 330] width 33 height 17
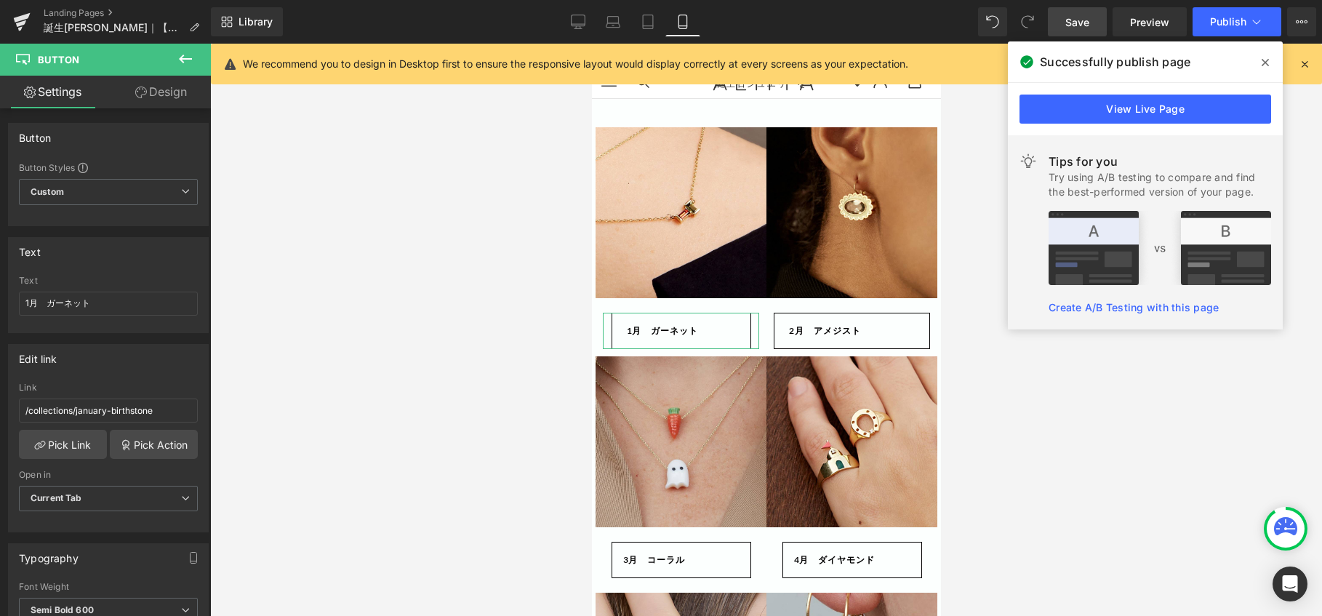
click at [166, 83] on link "Design" at bounding box center [160, 92] width 105 height 33
click at [0, 0] on div "Spacing" at bounding box center [0, 0] width 0 height 0
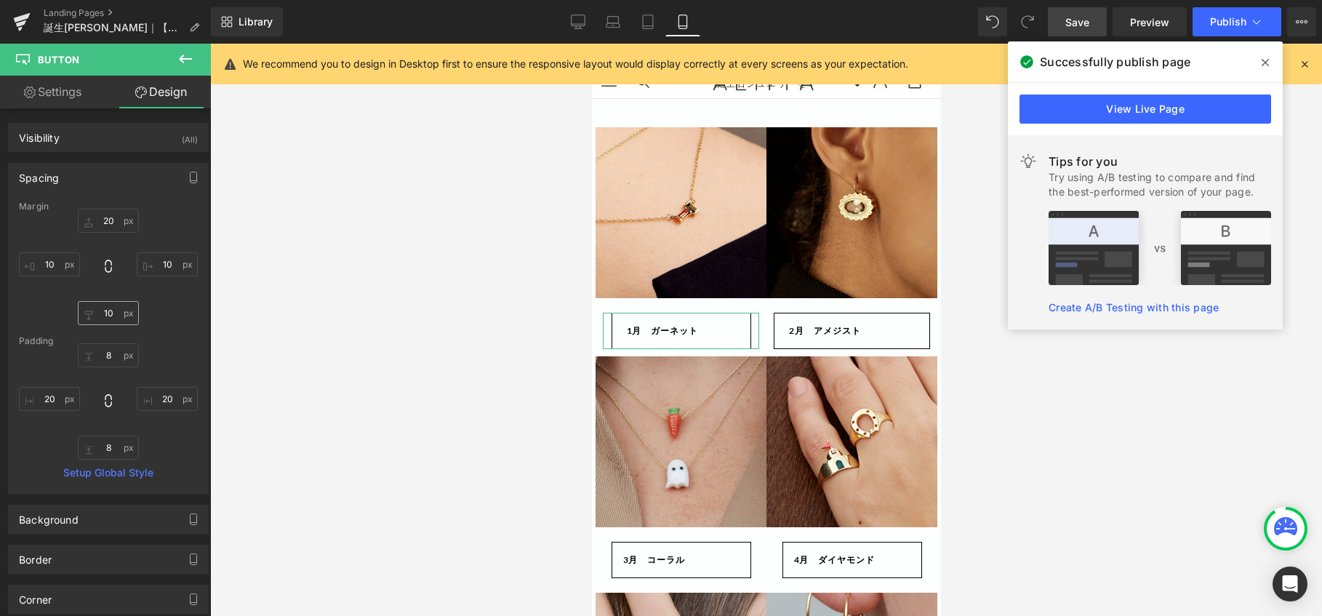
type input "20"
type input "10"
type input "8"
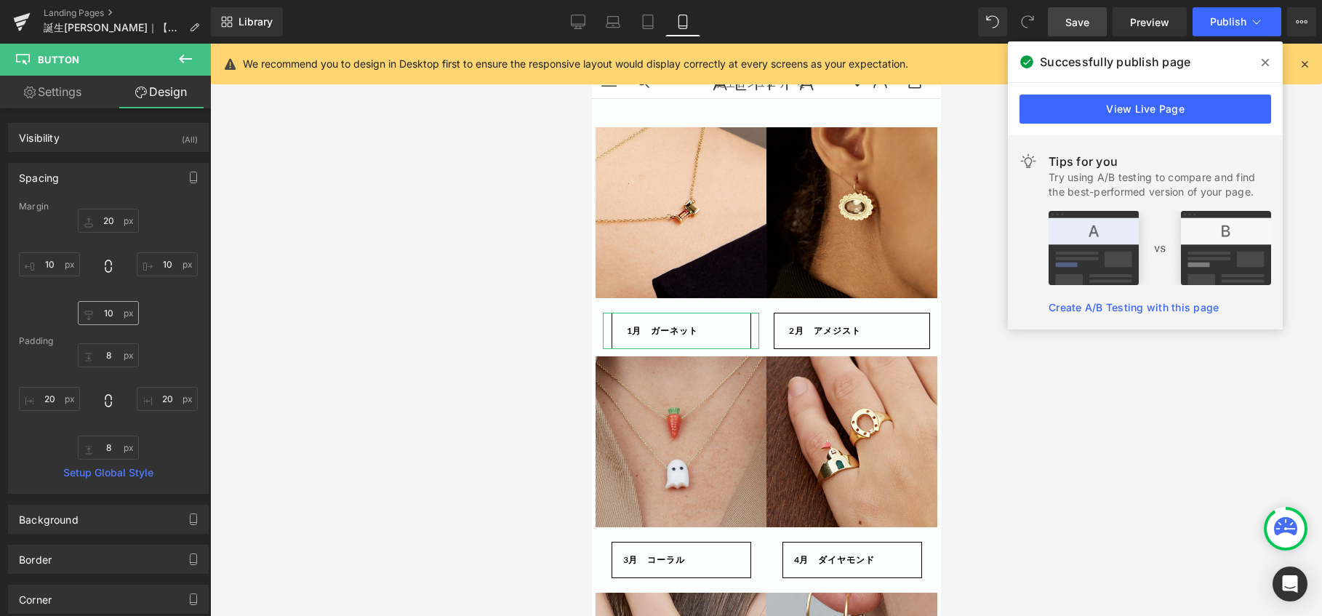
type input "20"
type input "8"
click at [57, 398] on input "20" at bounding box center [49, 399] width 61 height 24
type input "0"
click at [177, 401] on input "20" at bounding box center [167, 399] width 61 height 24
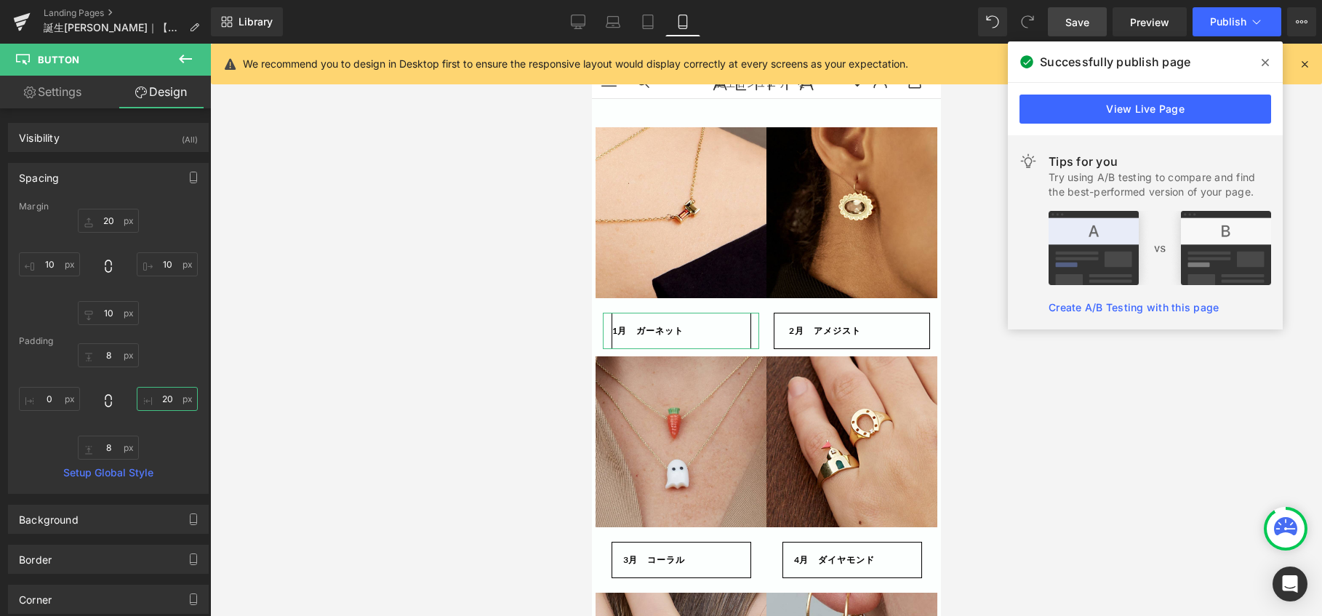
type input "0"
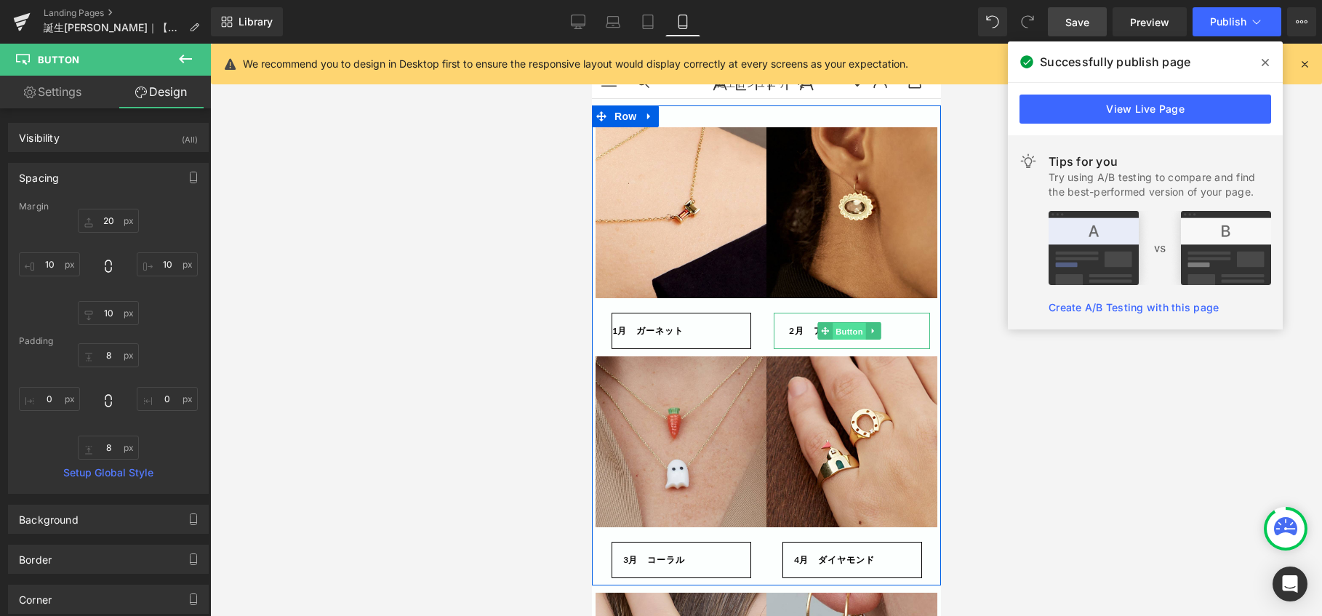
click at [838, 332] on span "Button" at bounding box center [848, 331] width 33 height 17
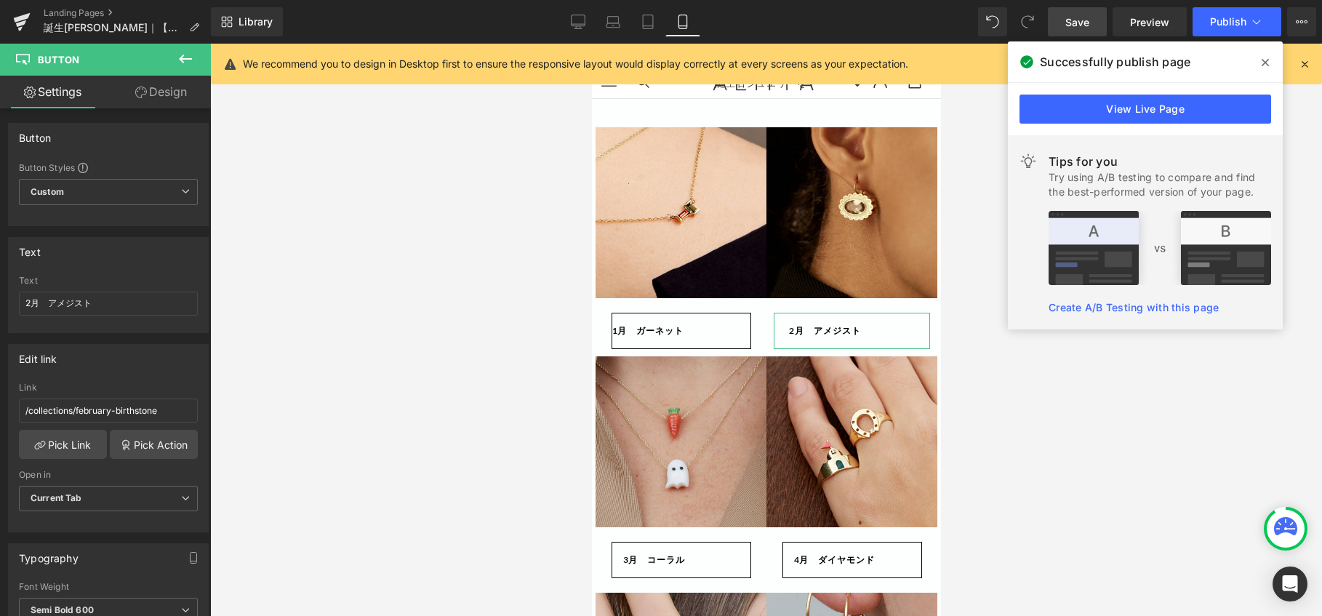
click at [181, 92] on link "Design" at bounding box center [160, 92] width 105 height 33
click at [0, 0] on div "Spacing" at bounding box center [0, 0] width 0 height 0
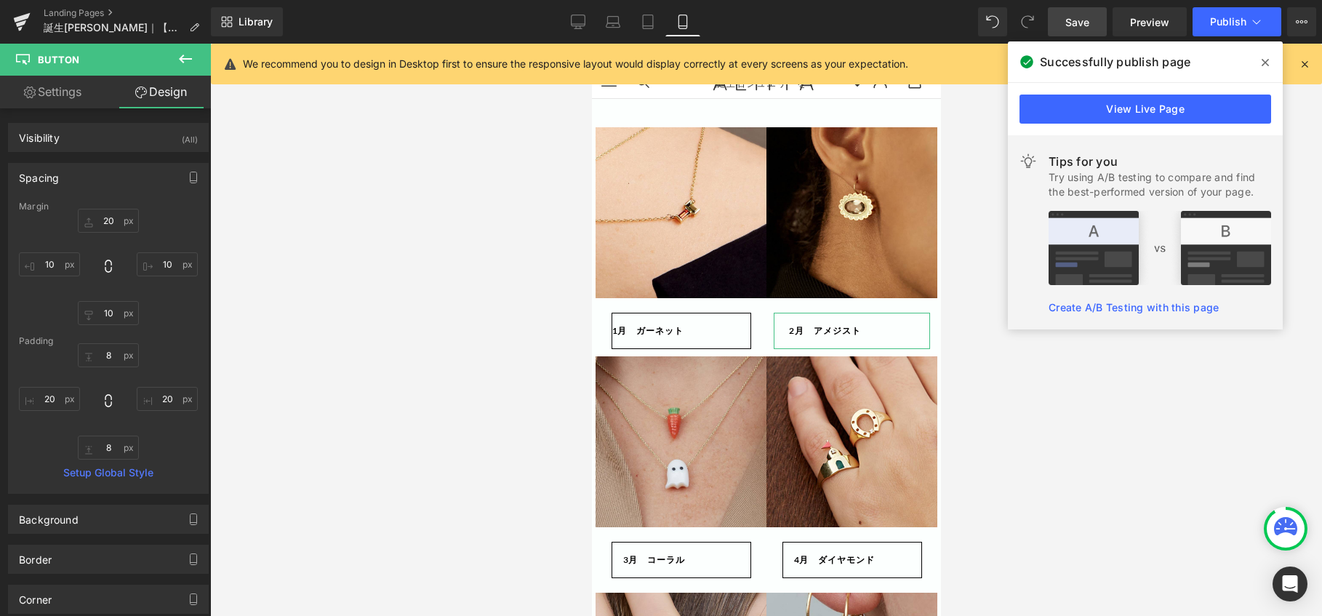
type input "20"
type input "10"
type input "8"
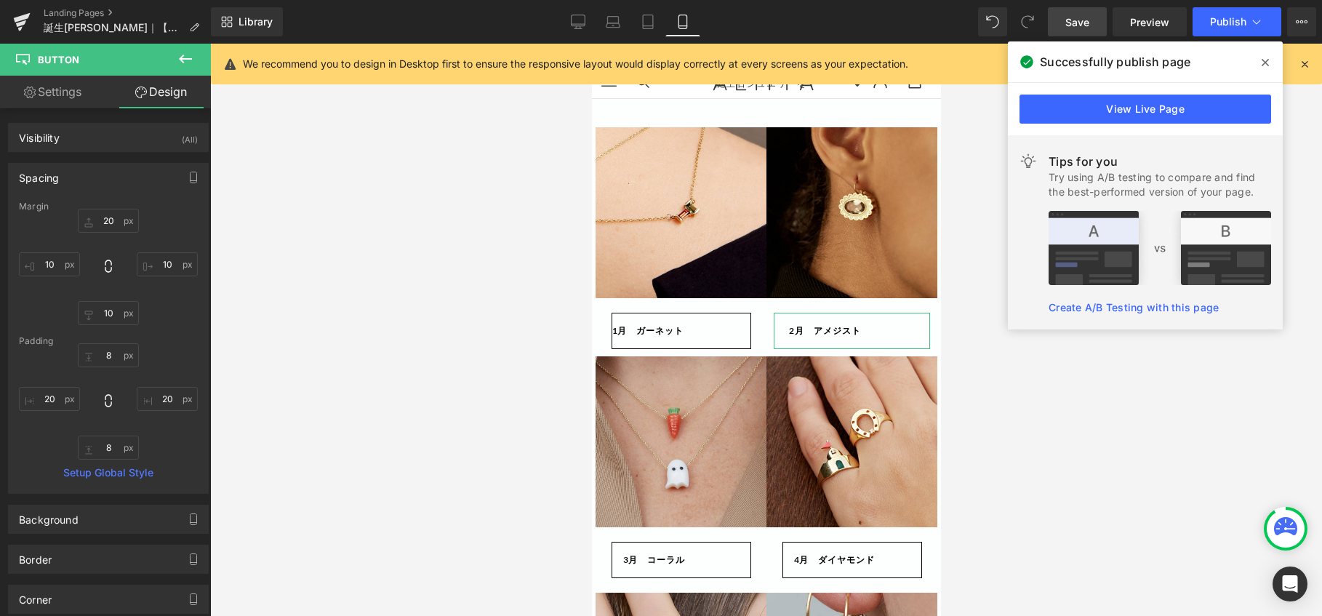
type input "20"
click at [58, 401] on input "20" at bounding box center [49, 399] width 61 height 24
click at [168, 390] on input "20" at bounding box center [167, 399] width 61 height 24
click at [1085, 31] on link "Save" at bounding box center [1077, 21] width 59 height 29
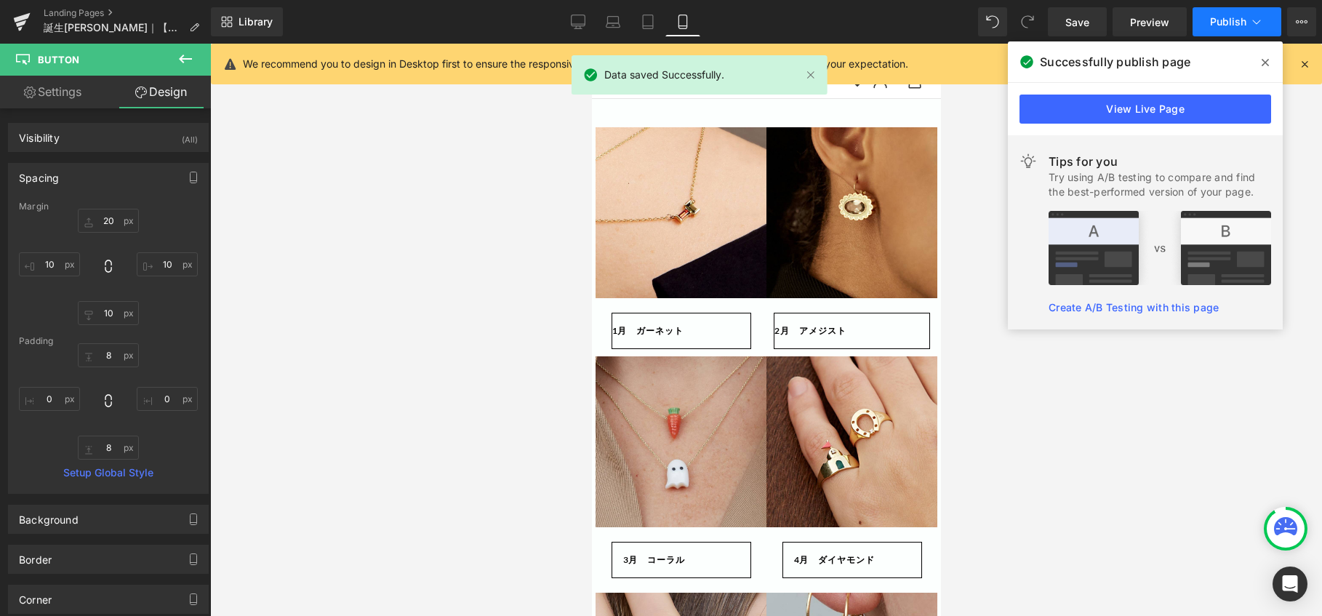
click at [1221, 22] on span "Publish" at bounding box center [1228, 22] width 36 height 12
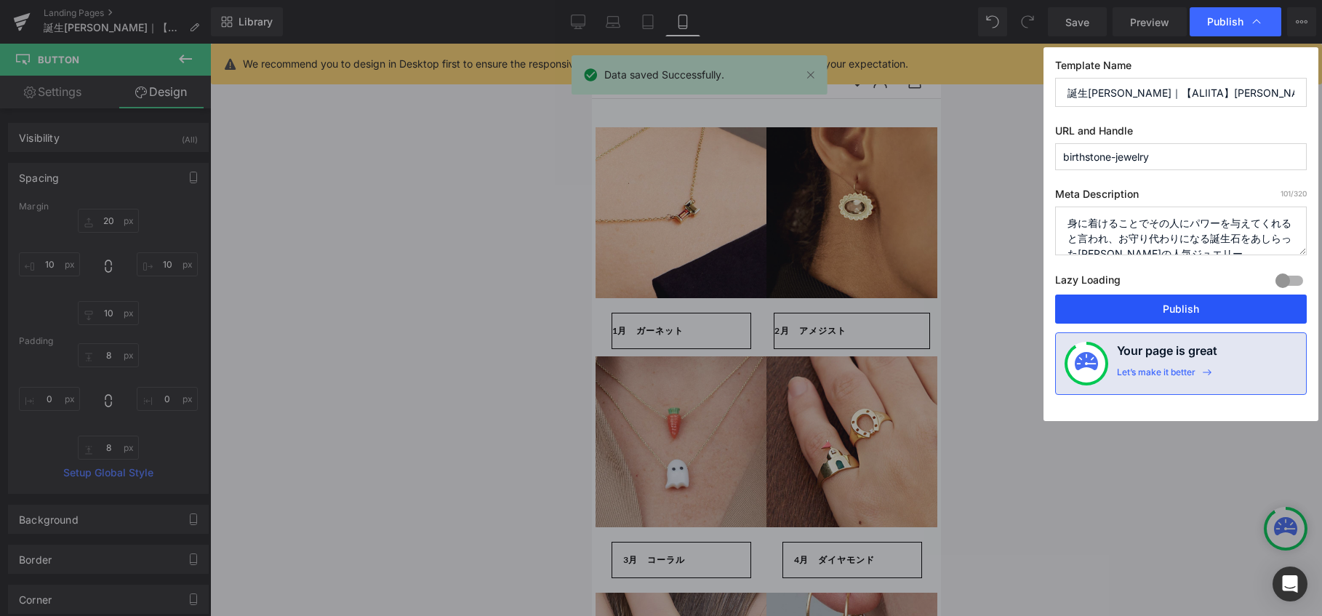
click at [1109, 309] on button "Publish" at bounding box center [1181, 308] width 252 height 29
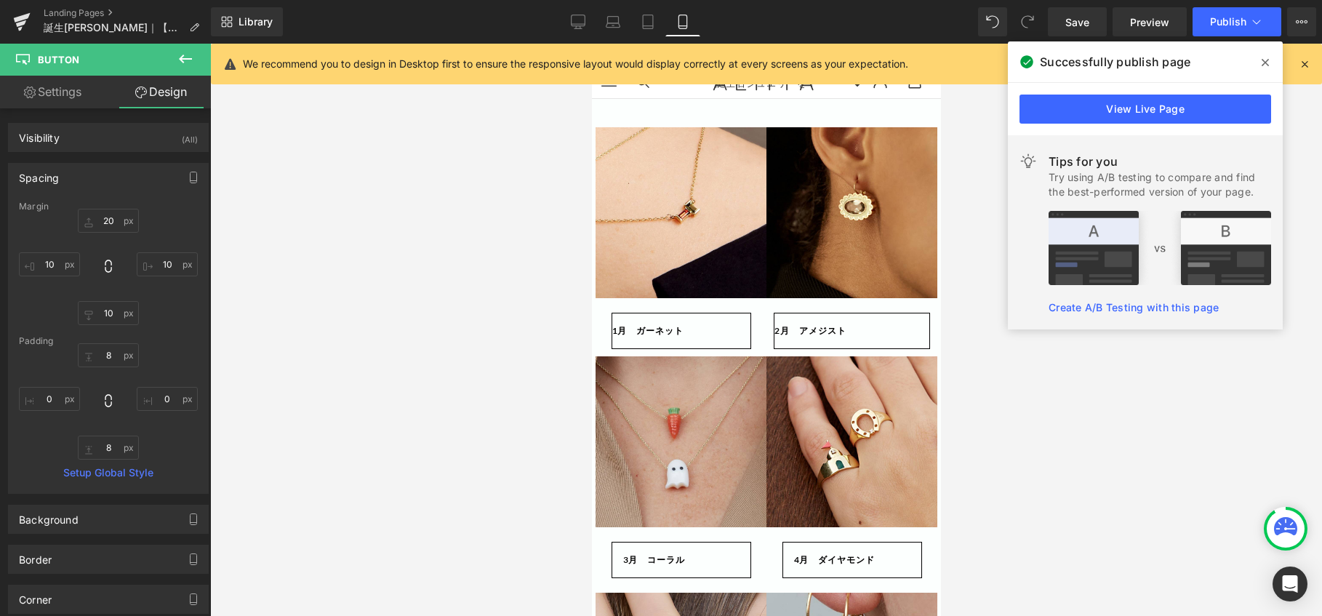
click at [677, 557] on div "Rendering Content" at bounding box center [661, 558] width 89 height 16
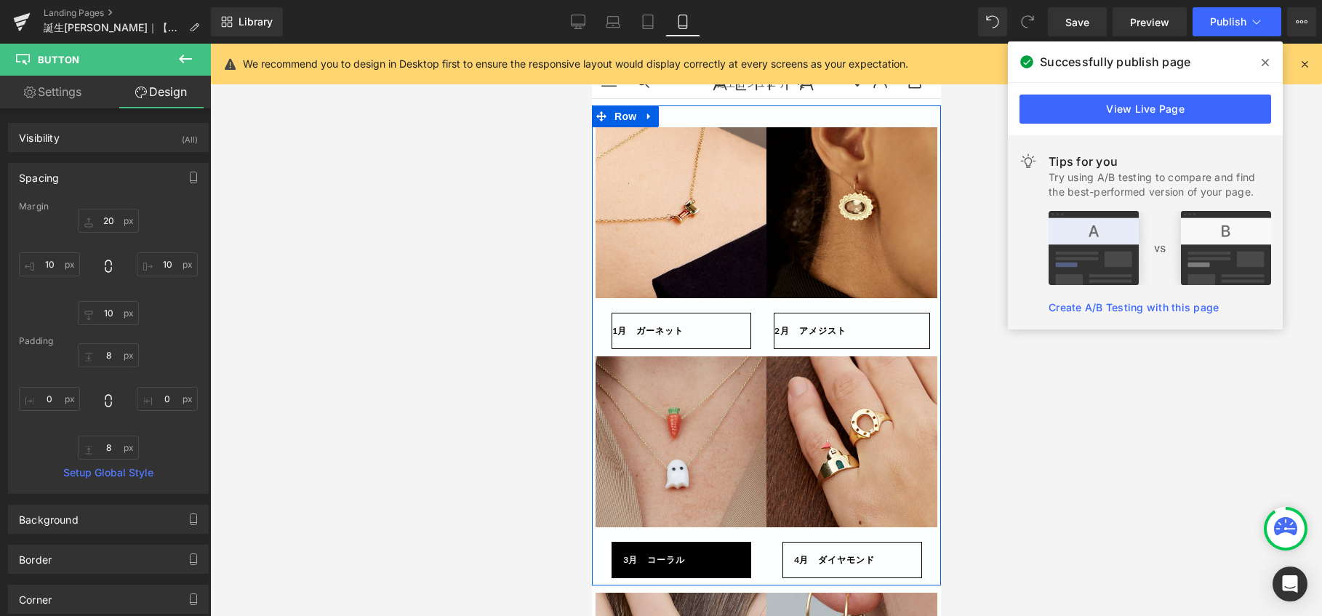
click at [672, 550] on span "3月　コーラル" at bounding box center [653, 559] width 63 height 23
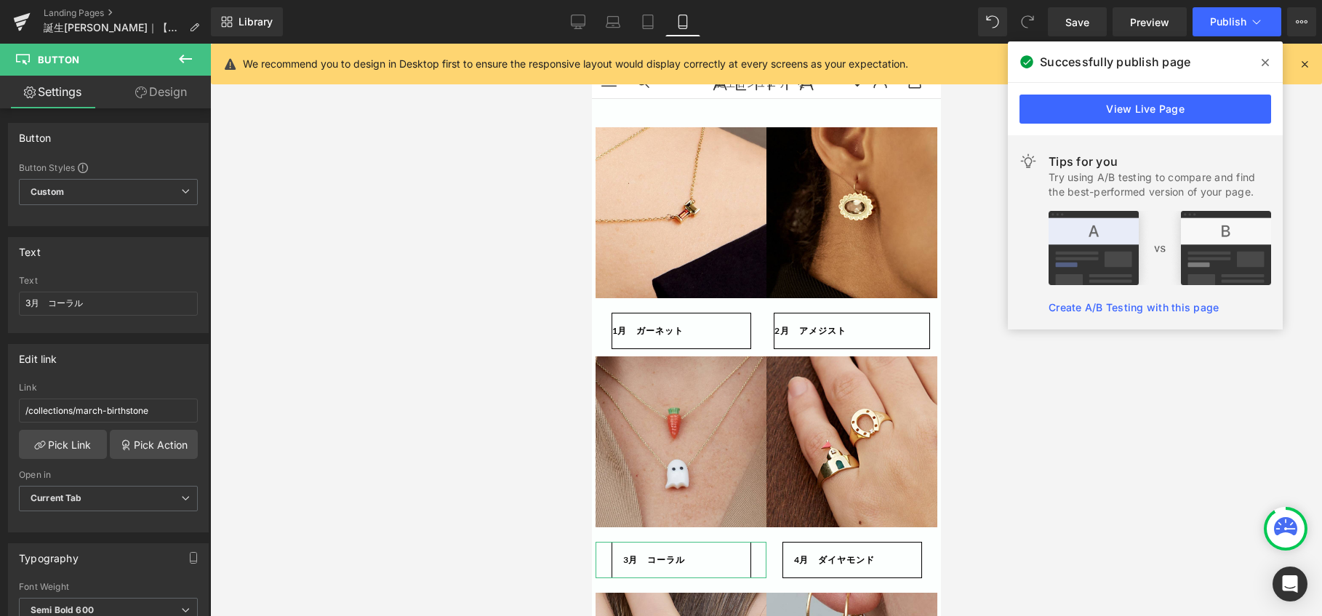
click at [176, 87] on link "Design" at bounding box center [160, 92] width 105 height 33
click at [0, 0] on div "Spacing" at bounding box center [0, 0] width 0 height 0
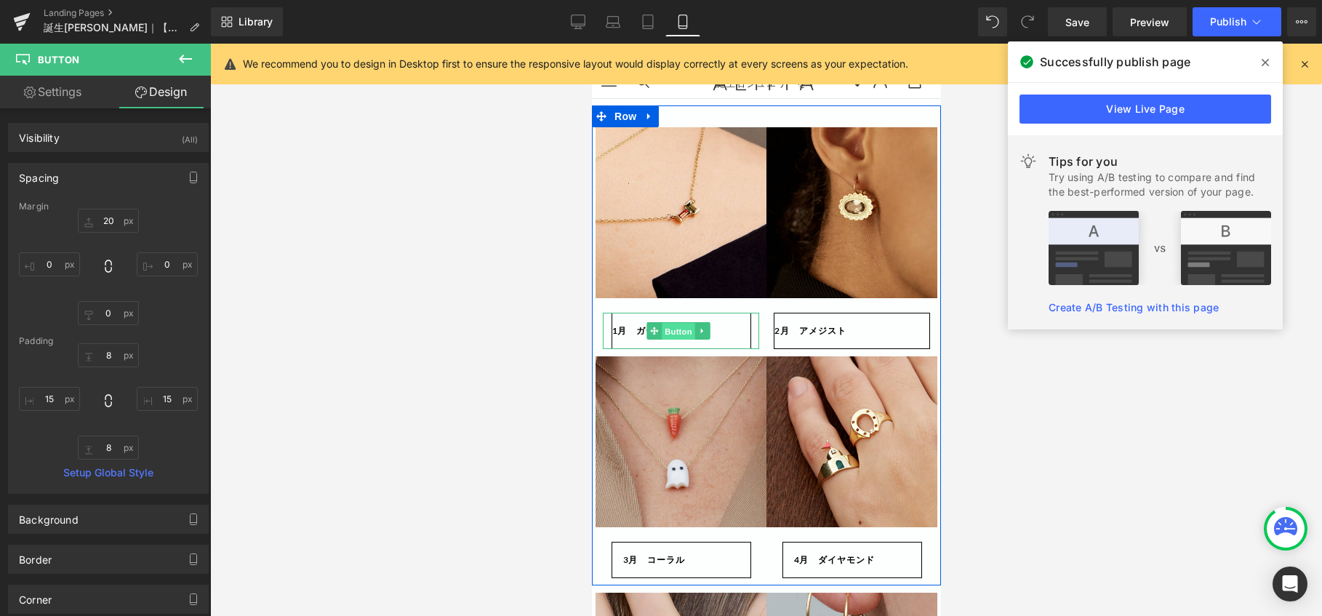
click at [679, 335] on span "Button" at bounding box center [677, 331] width 33 height 17
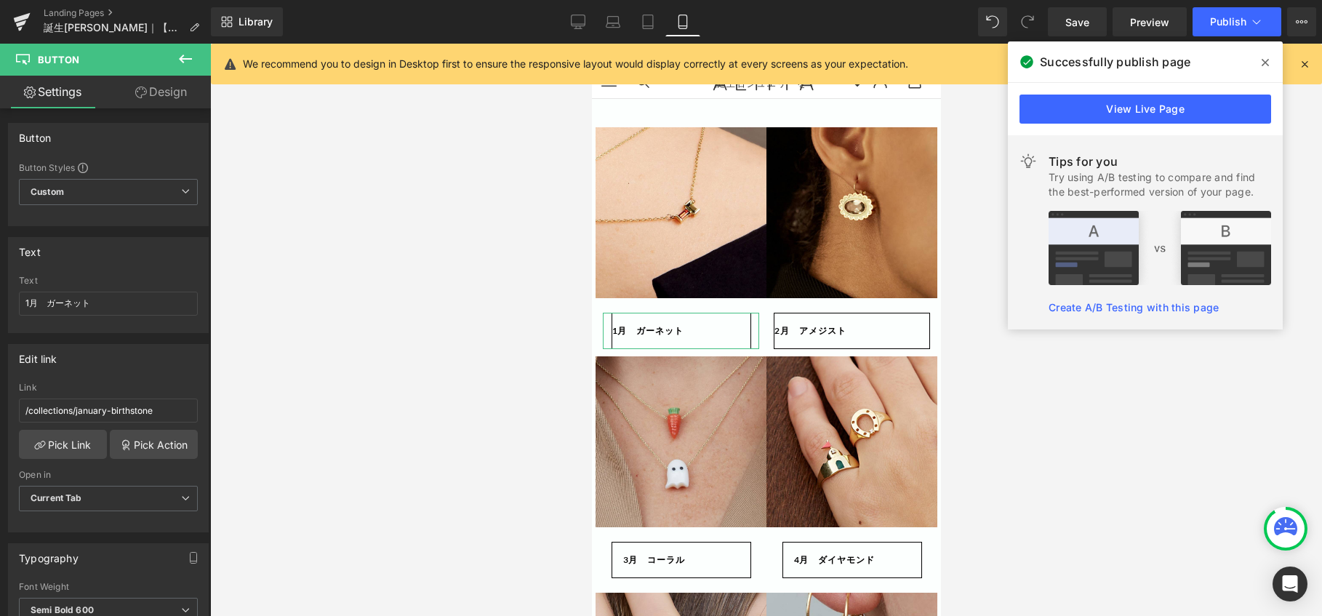
click at [182, 91] on link "Design" at bounding box center [160, 92] width 105 height 33
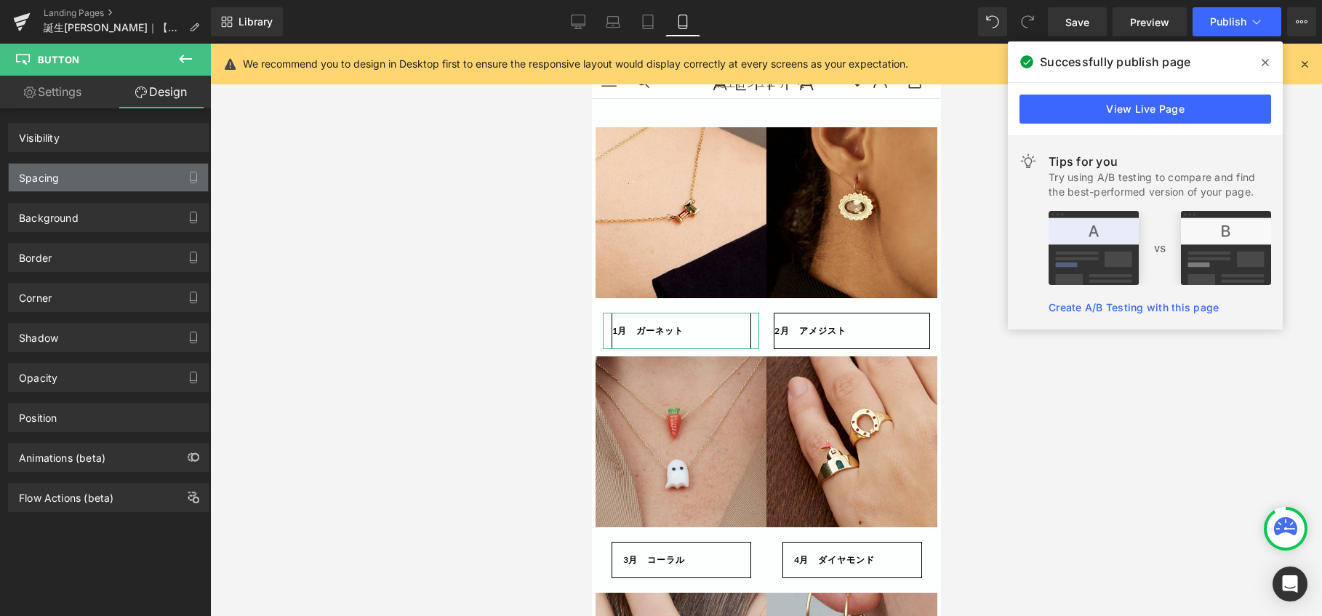
click at [105, 182] on div "Spacing" at bounding box center [108, 178] width 199 height 28
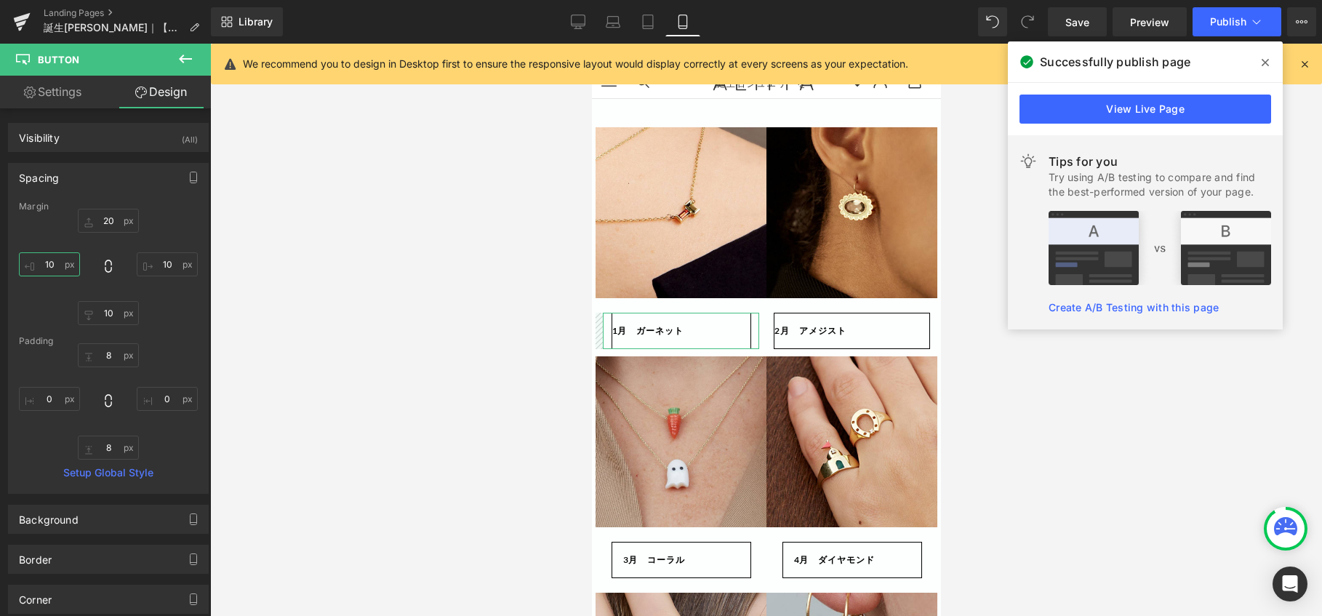
click at [62, 263] on input "10" at bounding box center [49, 264] width 61 height 24
click at [164, 264] on input "10" at bounding box center [167, 264] width 61 height 24
click at [65, 392] on input "0" at bounding box center [49, 399] width 61 height 24
click at [164, 400] on input "0" at bounding box center [167, 399] width 61 height 24
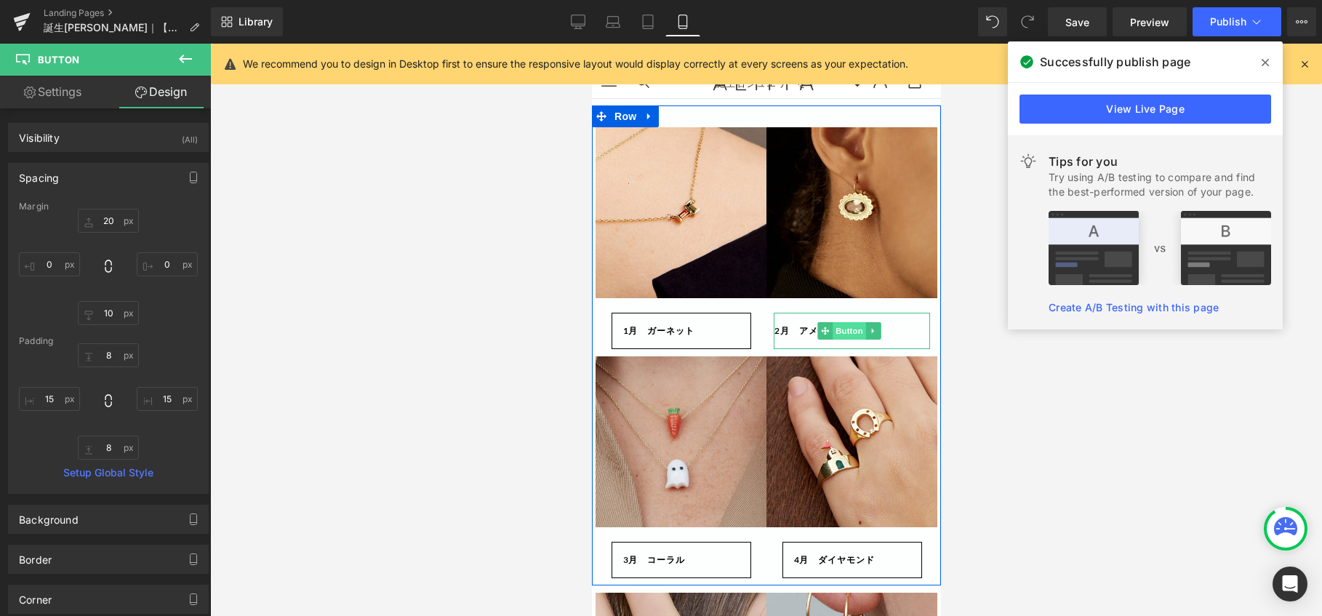
click at [832, 334] on span "Button" at bounding box center [848, 330] width 33 height 17
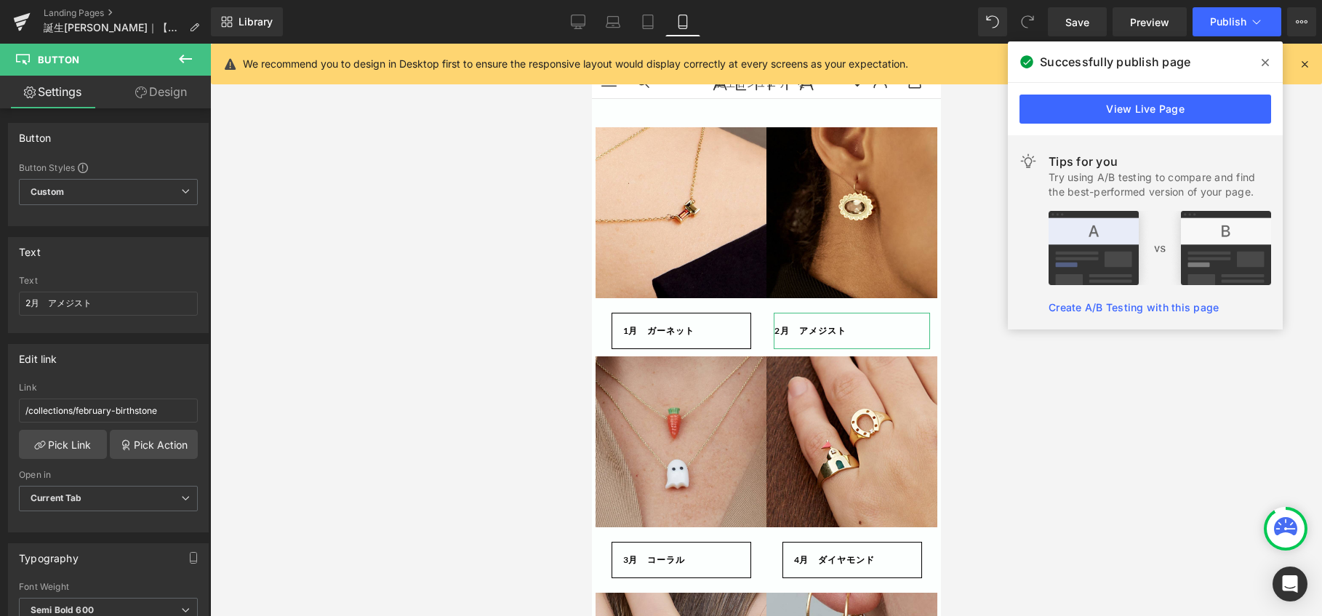
click at [173, 85] on link "Design" at bounding box center [160, 92] width 105 height 33
click at [0, 0] on div "Spacing" at bounding box center [0, 0] width 0 height 0
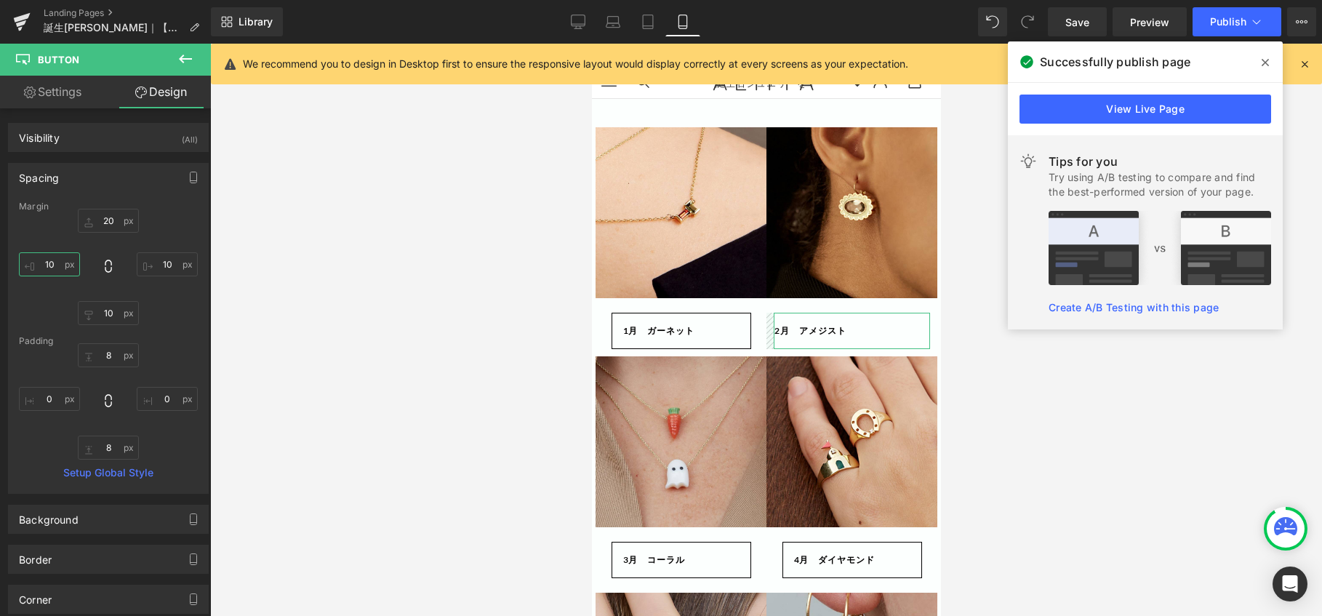
click at [57, 264] on input "10" at bounding box center [49, 264] width 61 height 24
click at [169, 265] on input "10" at bounding box center [167, 264] width 61 height 24
click at [61, 398] on input "0" at bounding box center [49, 399] width 61 height 24
click at [165, 398] on input "0" at bounding box center [167, 399] width 61 height 24
click at [951, 159] on div at bounding box center [766, 330] width 1112 height 572
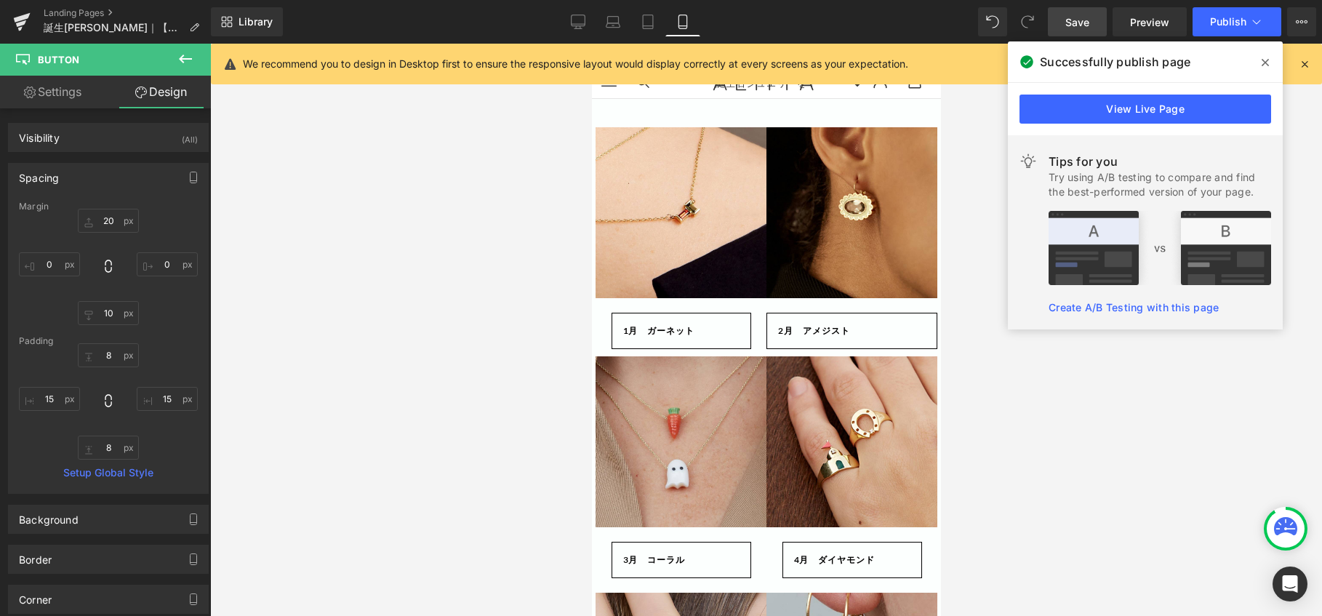
click at [1079, 18] on span "Save" at bounding box center [1077, 22] width 24 height 15
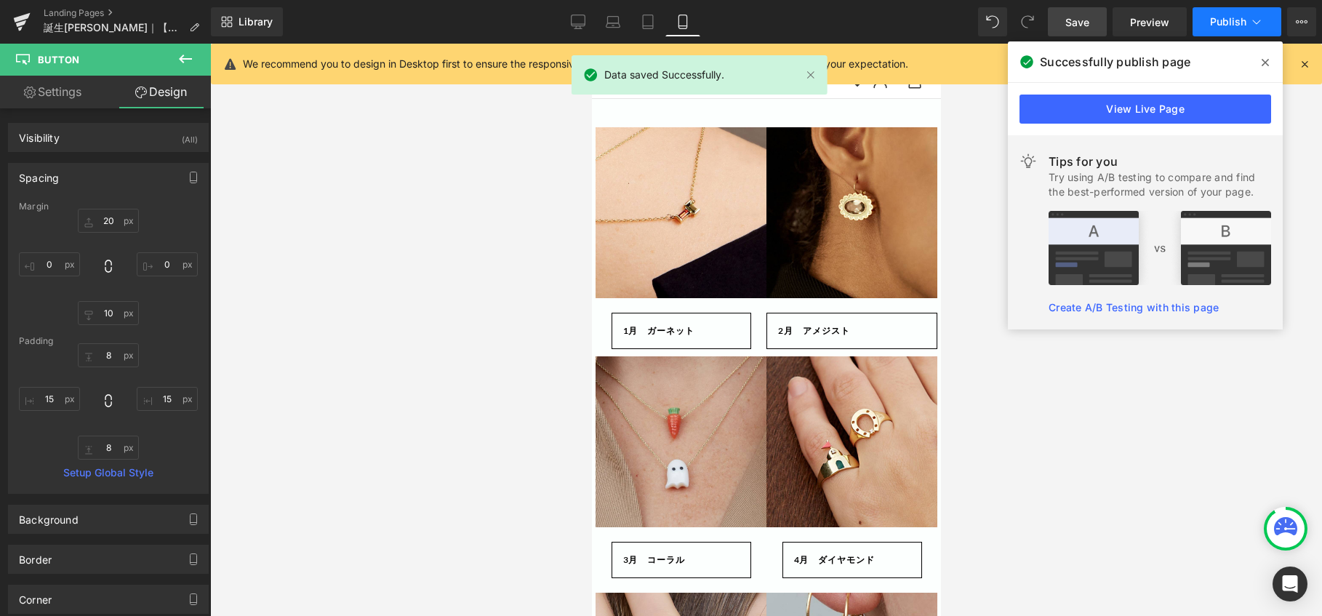
click at [1229, 25] on span "Publish" at bounding box center [1228, 22] width 36 height 12
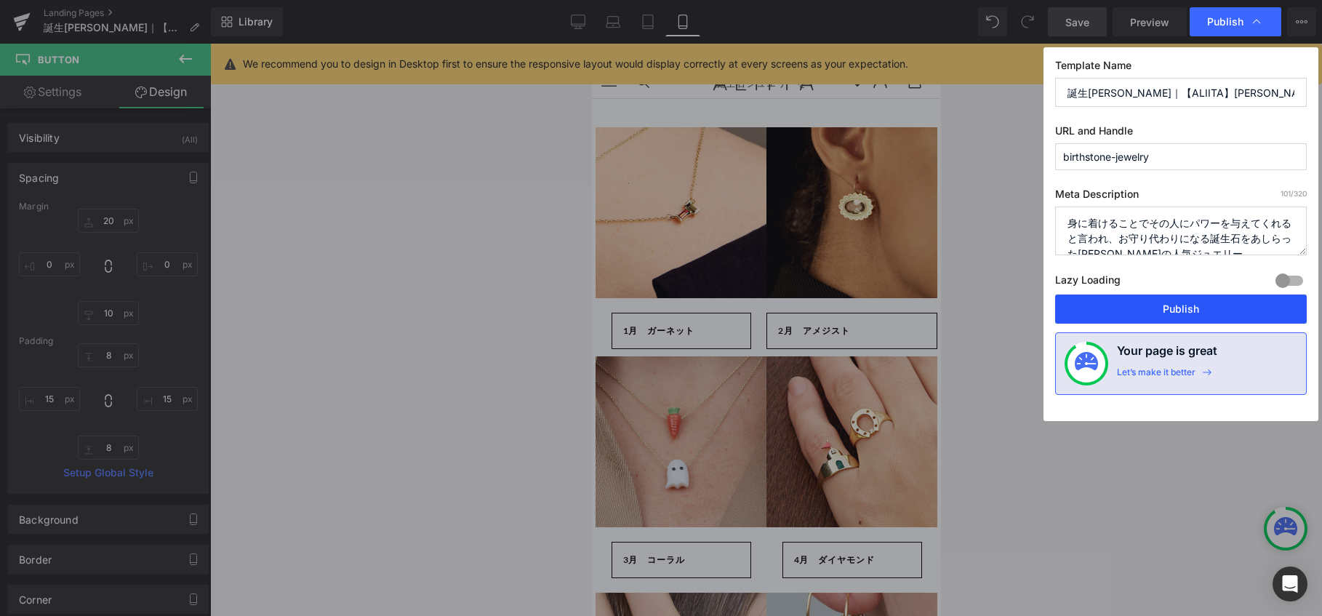
click at [1180, 313] on button "Publish" at bounding box center [1181, 308] width 252 height 29
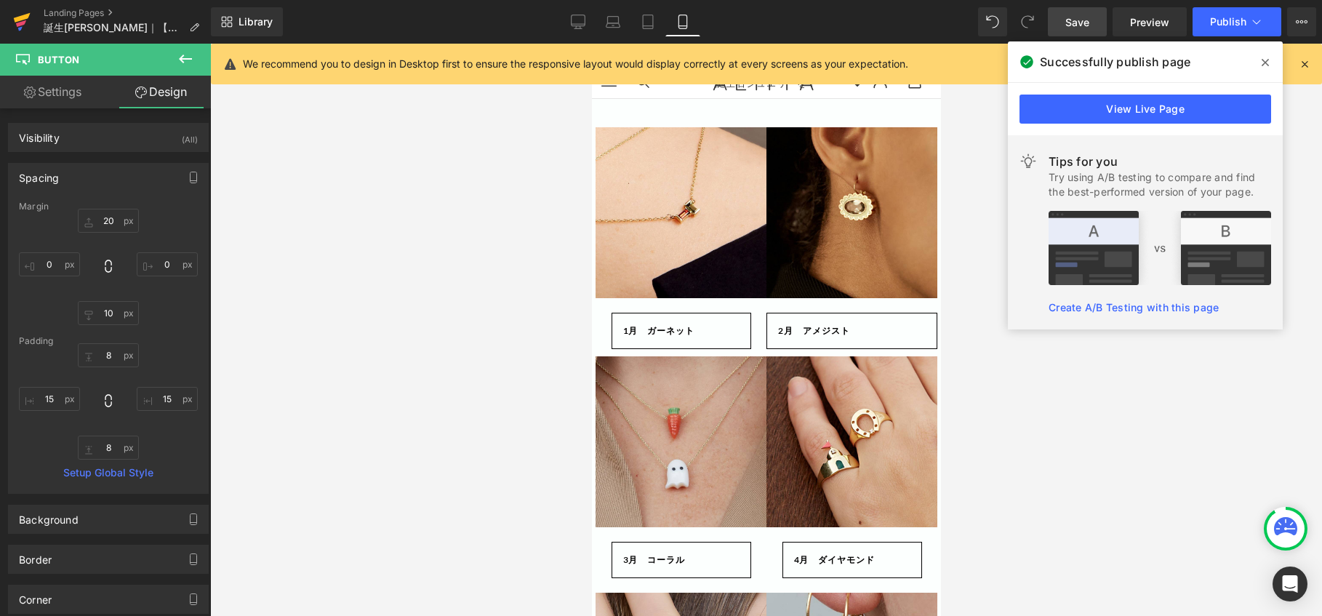
click at [23, 25] on icon at bounding box center [21, 23] width 10 height 7
